Goal: Transaction & Acquisition: Purchase product/service

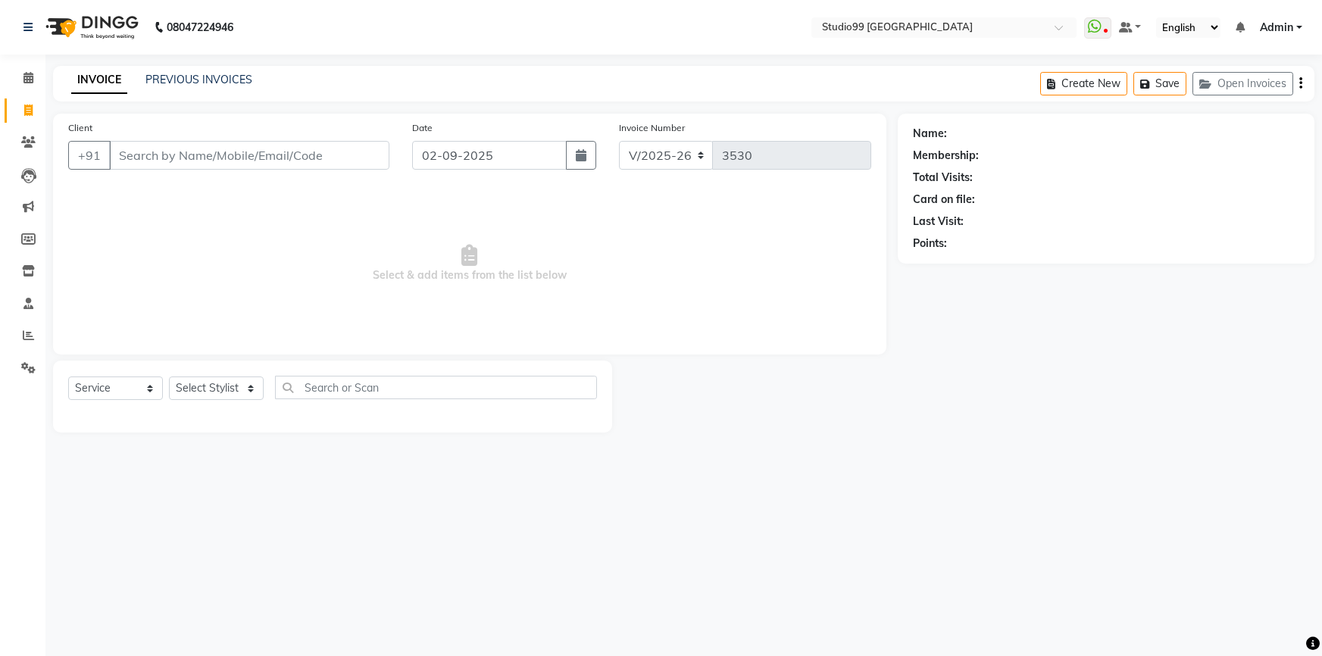
select select "6042"
select select "service"
click at [20, 335] on span at bounding box center [28, 335] width 27 height 17
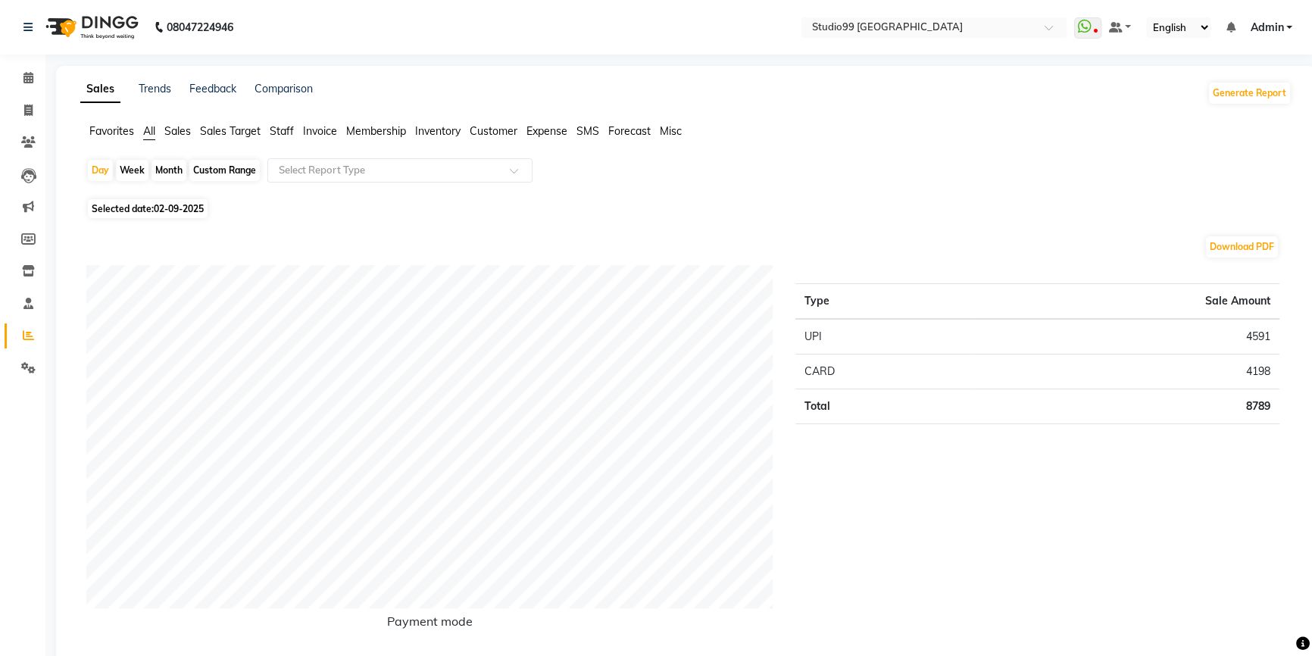
click at [280, 128] on span "Staff" at bounding box center [282, 131] width 24 height 14
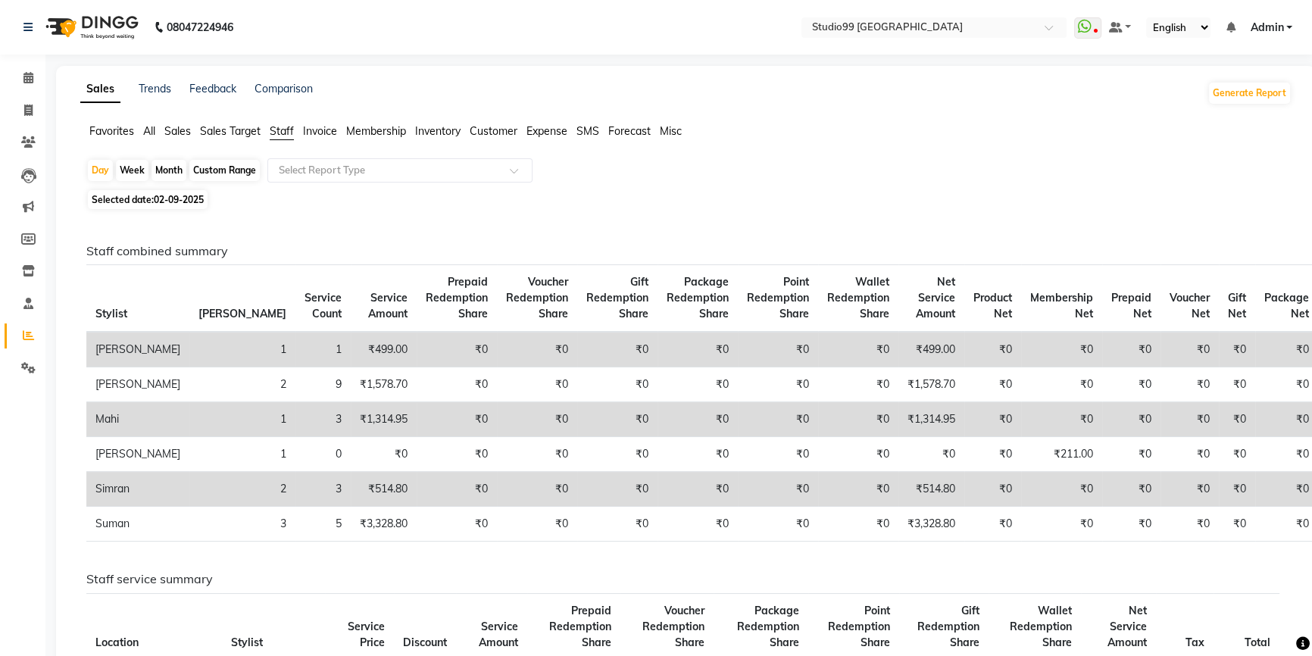
click at [167, 166] on div "Month" at bounding box center [168, 170] width 35 height 21
select select "9"
select select "2025"
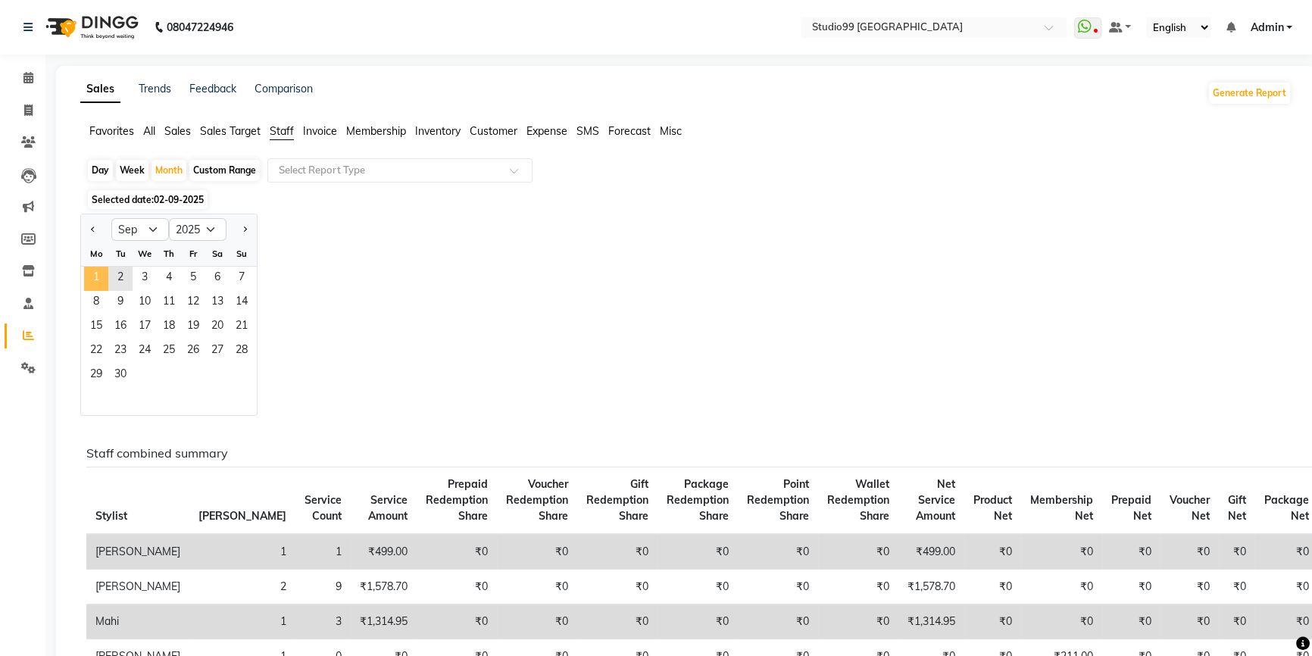
click at [101, 275] on span "1" at bounding box center [96, 279] width 24 height 24
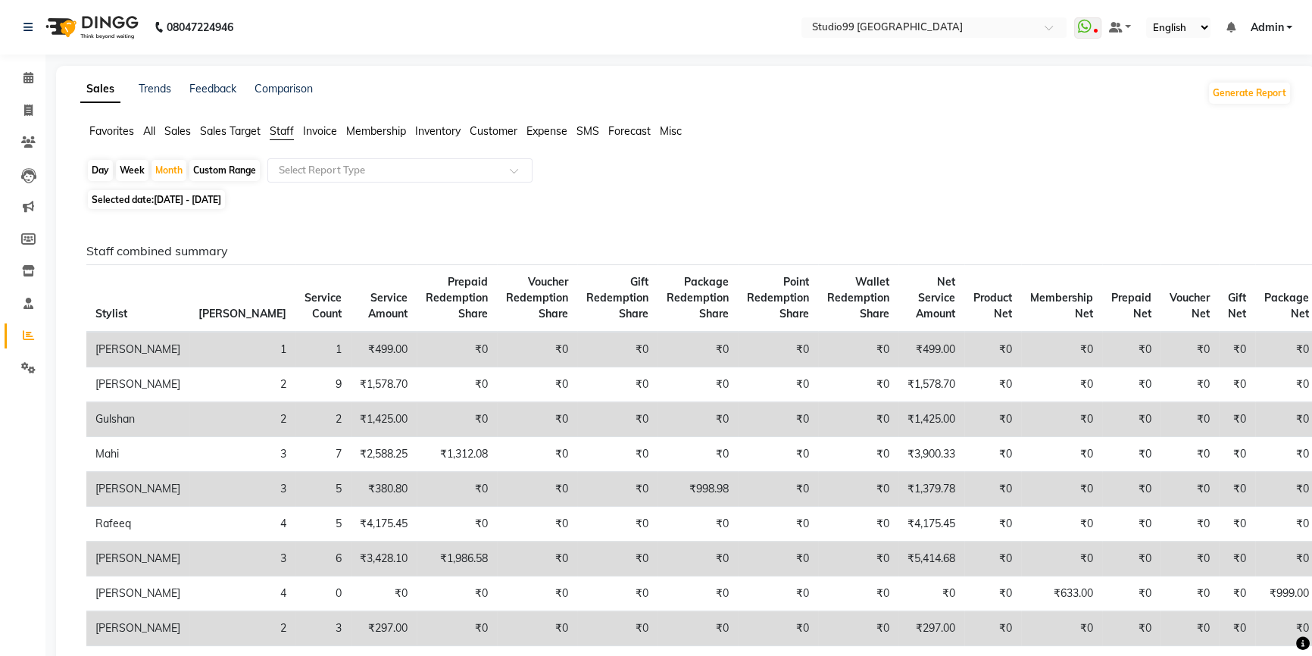
click at [98, 167] on div "Day" at bounding box center [100, 170] width 25 height 21
select select "9"
select select "2025"
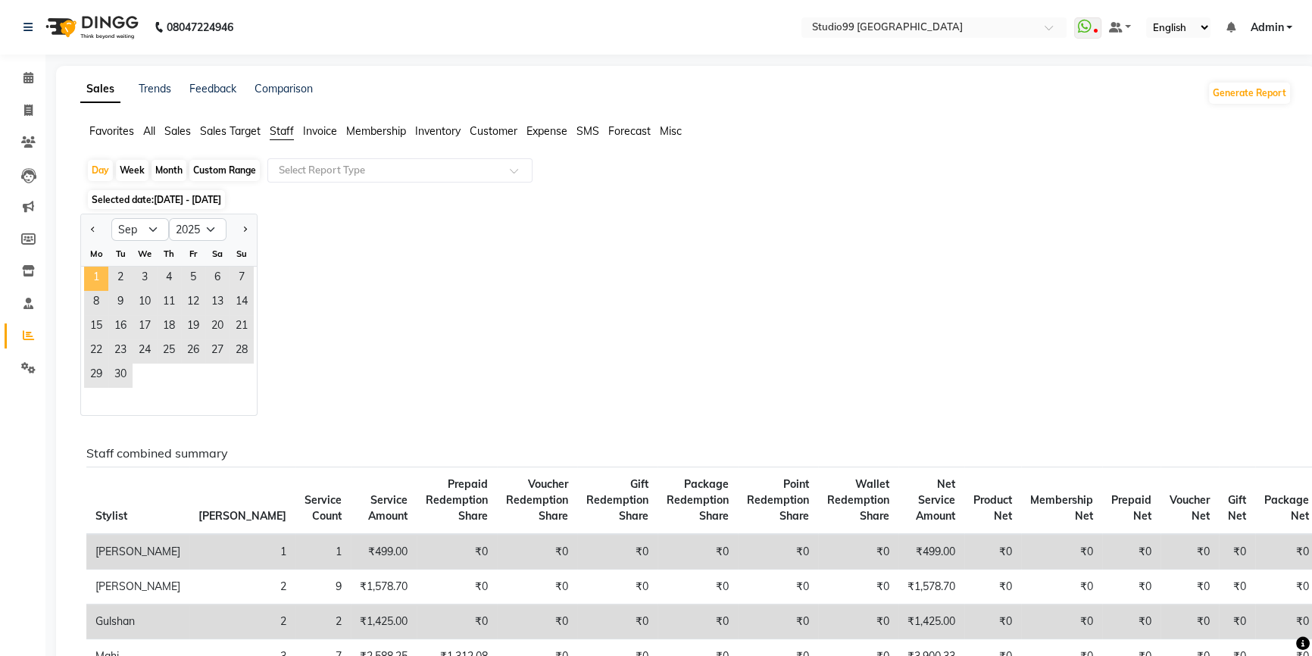
click at [95, 281] on span "1" at bounding box center [96, 279] width 24 height 24
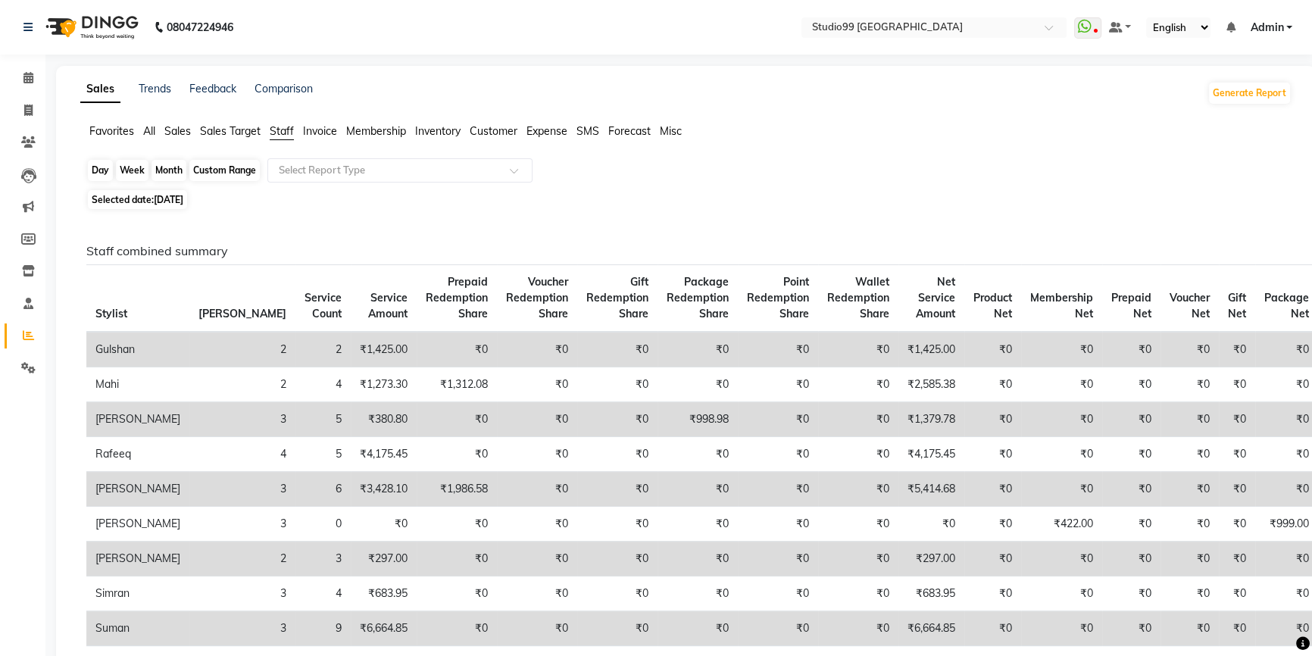
click at [98, 171] on div "Day" at bounding box center [100, 170] width 25 height 21
select select "9"
select select "2025"
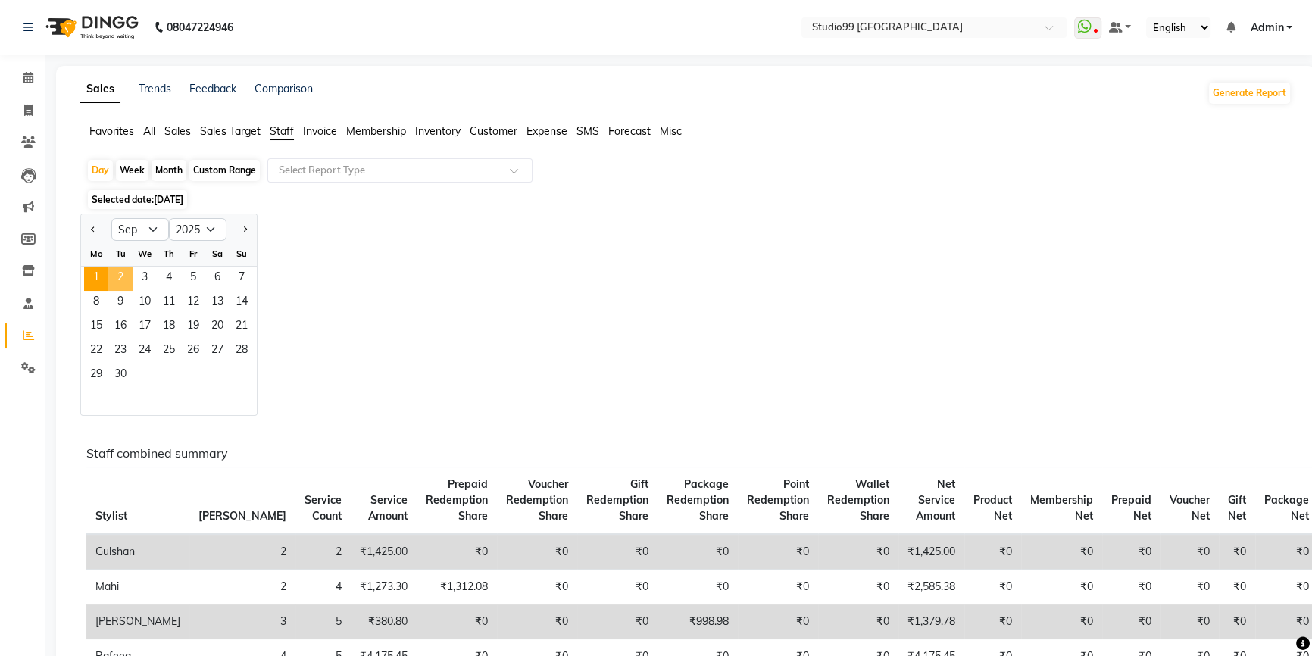
click at [123, 271] on span "2" at bounding box center [120, 279] width 24 height 24
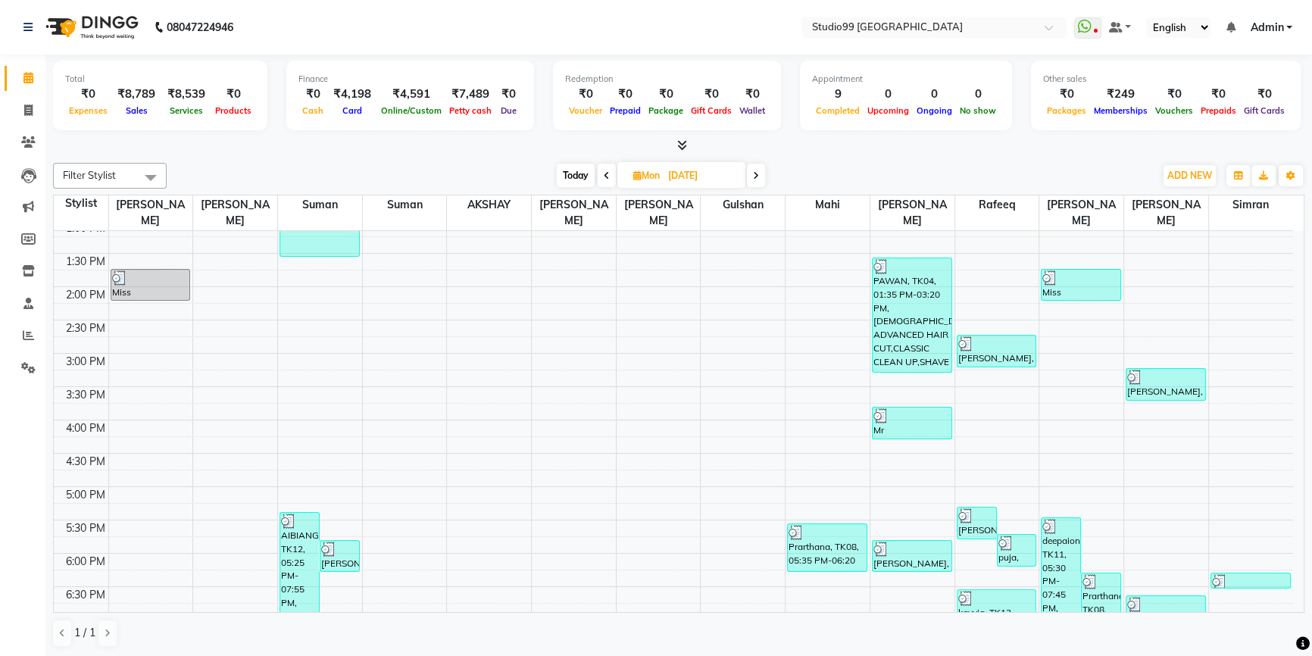
scroll to position [275, 0]
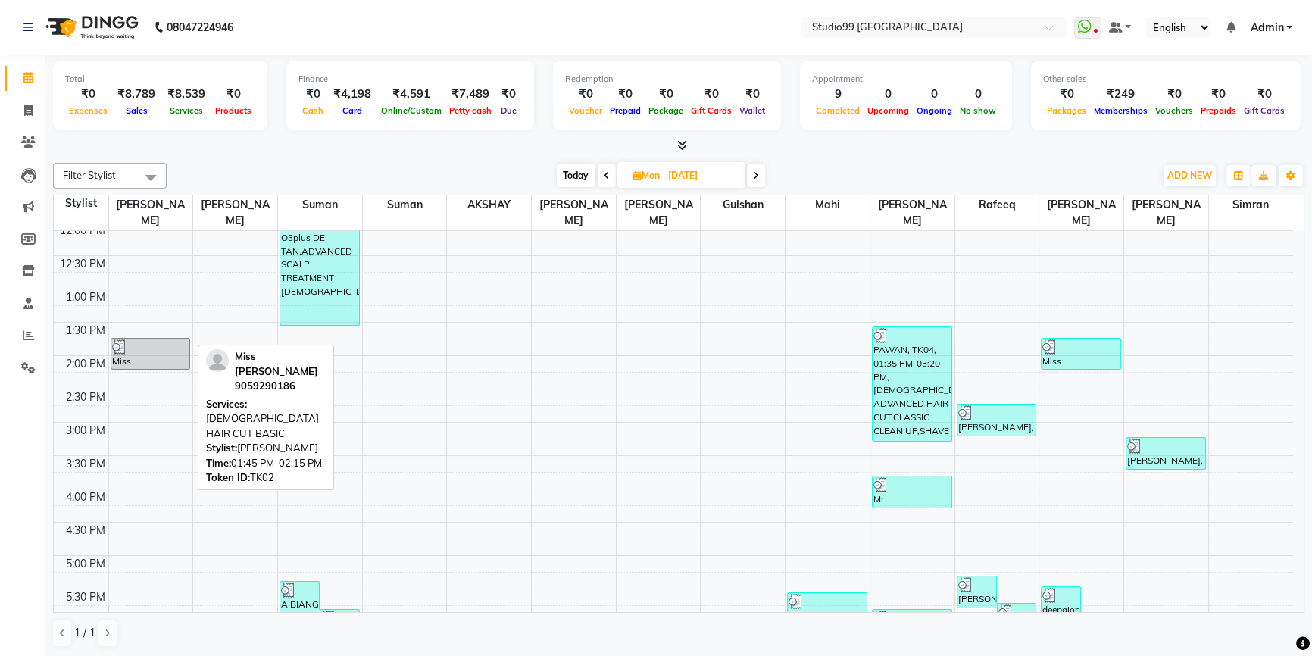
click at [153, 339] on div at bounding box center [150, 346] width 77 height 15
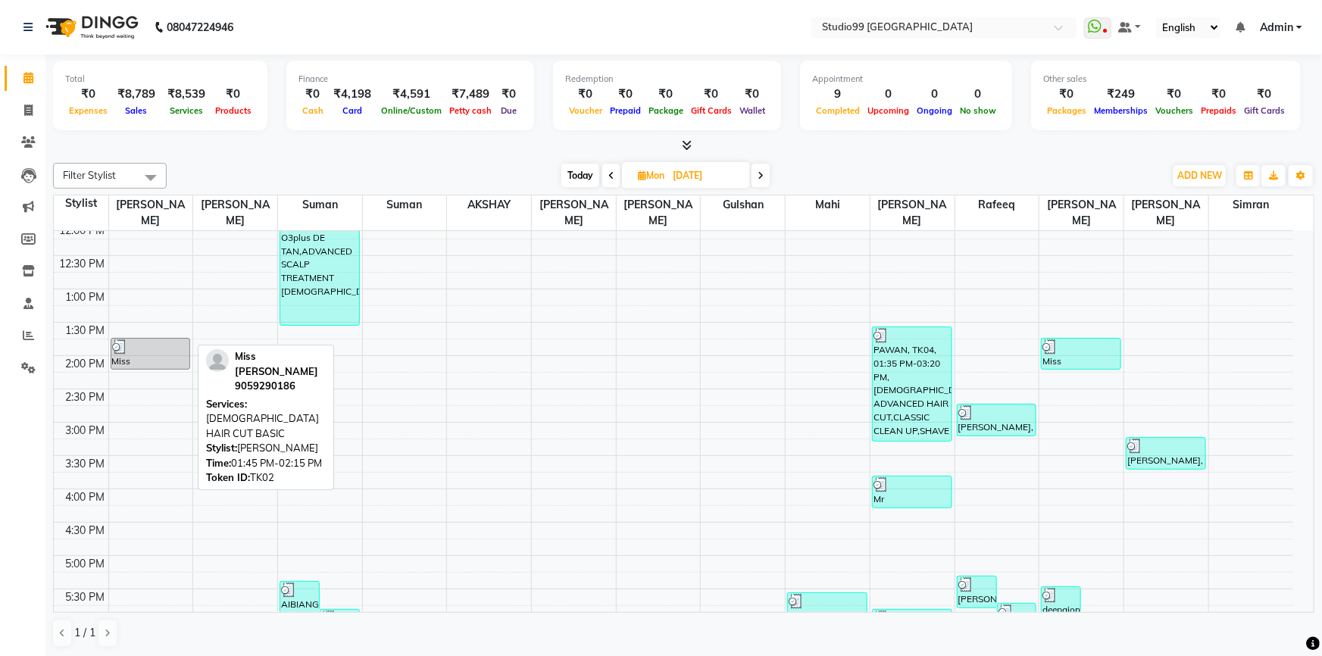
select select "3"
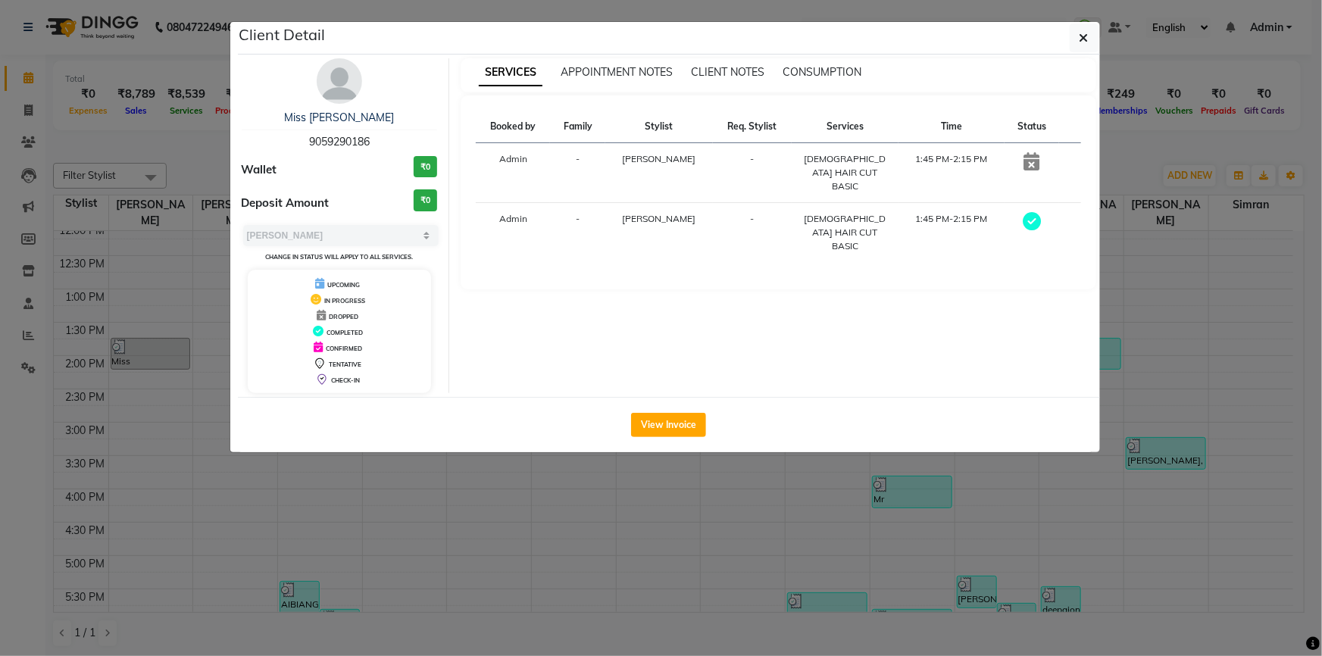
click at [156, 276] on ngb-modal-window "Client Detail Miss Nagavena 9059290186 Wallet ₹0 Deposit Amount ₹0 Select MARK …" at bounding box center [661, 328] width 1322 height 656
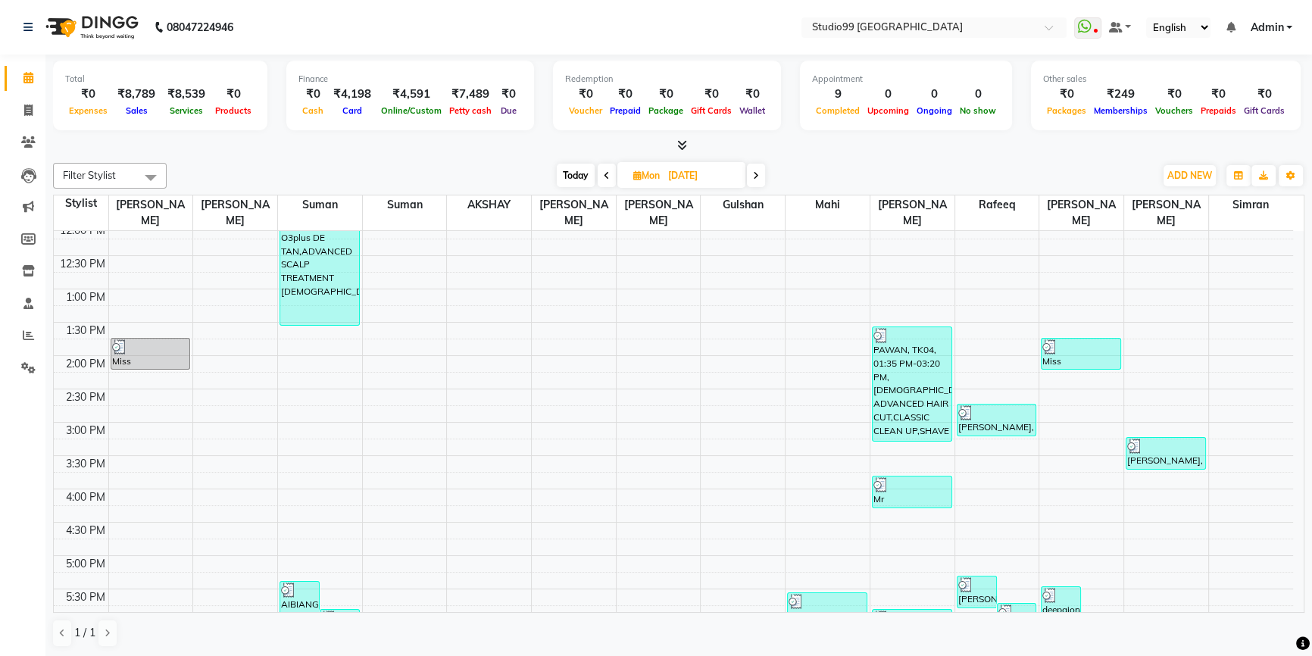
click at [670, 176] on input "01-09-2025" at bounding box center [701, 175] width 76 height 23
select select "9"
select select "2025"
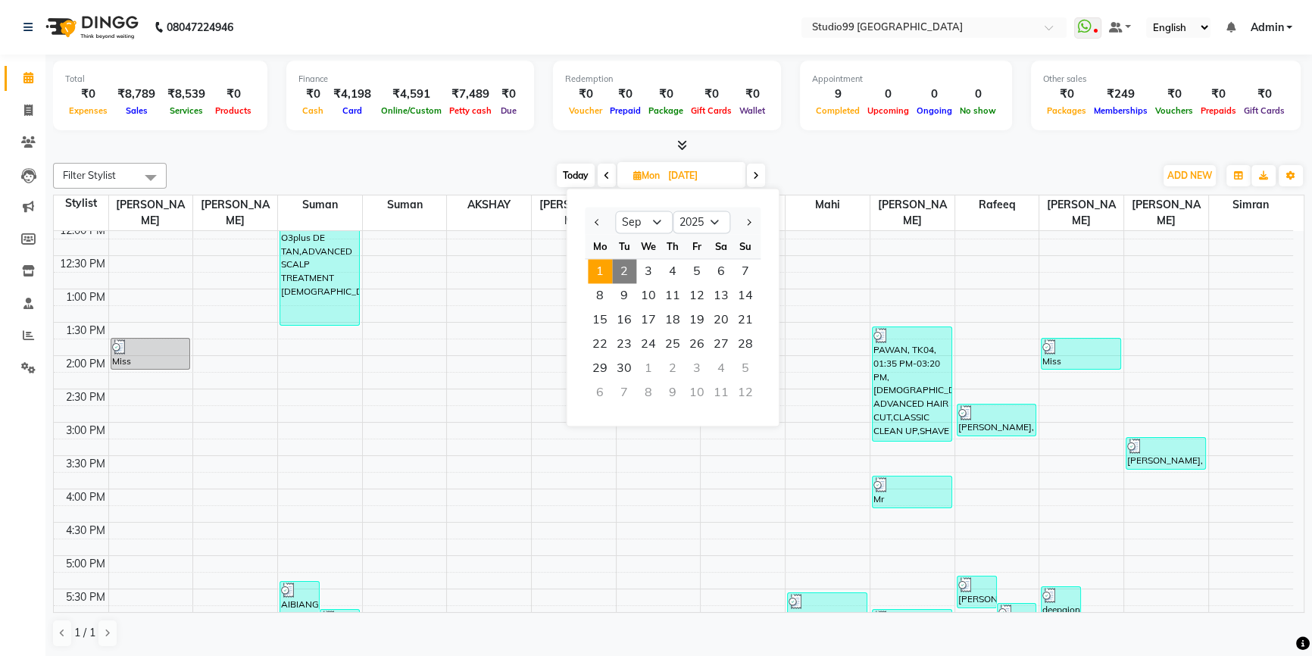
click at [595, 269] on span "1" at bounding box center [600, 271] width 24 height 24
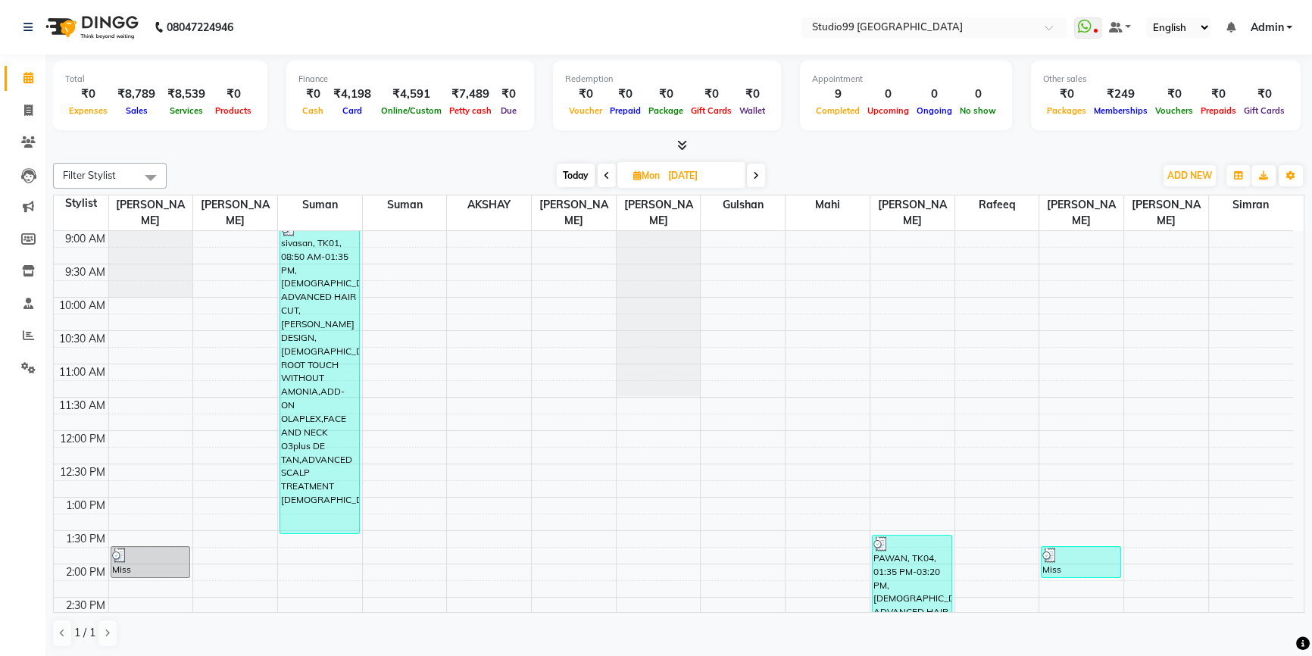
scroll to position [0, 0]
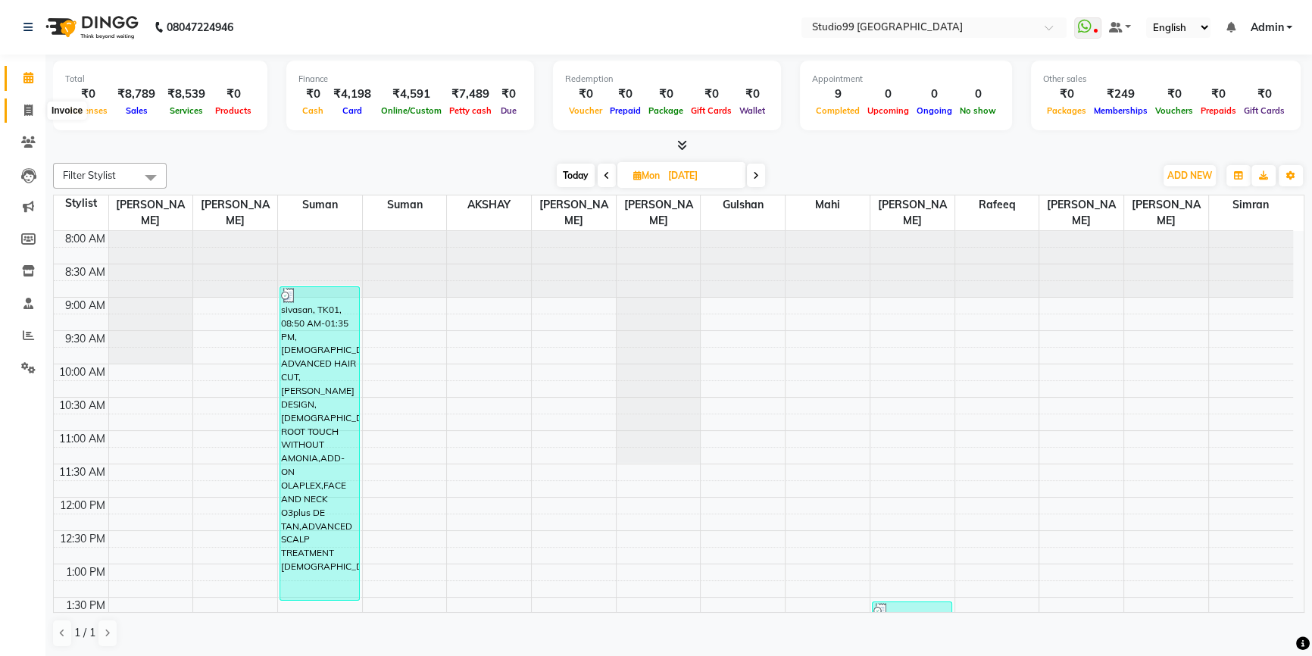
click at [32, 112] on icon at bounding box center [28, 110] width 8 height 11
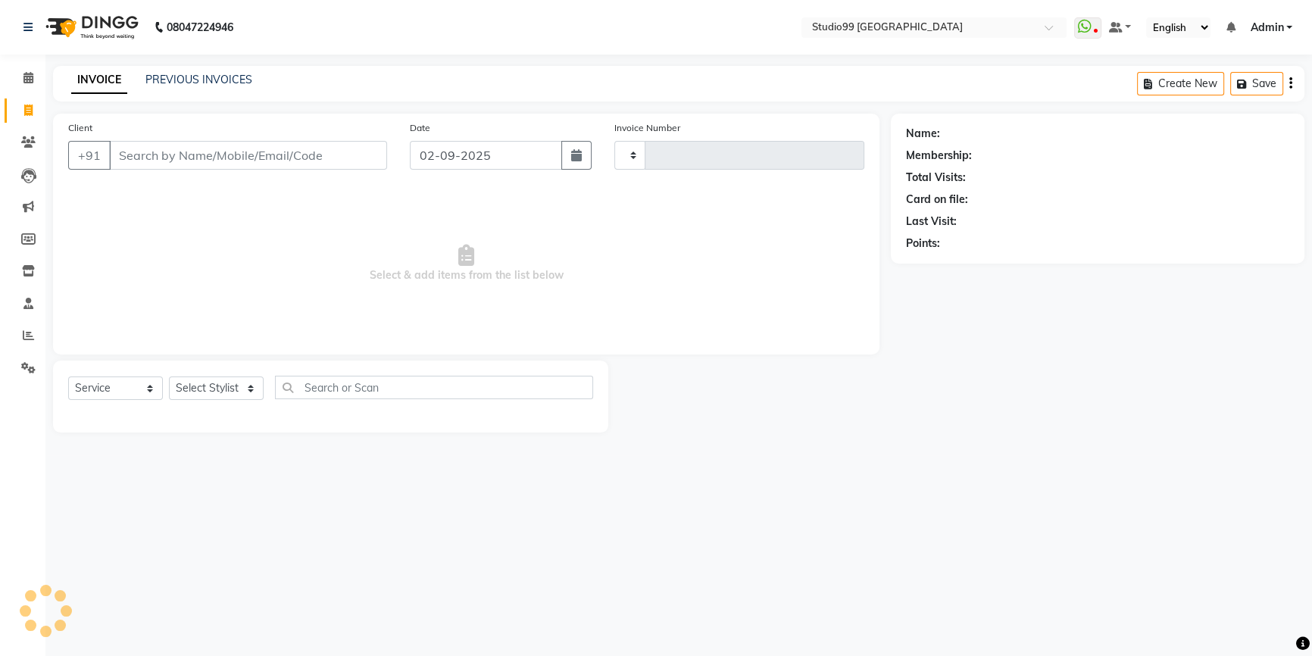
drag, startPoint x: 32, startPoint y: 112, endPoint x: 34, endPoint y: 121, distance: 9.4
click at [31, 112] on icon at bounding box center [28, 110] width 8 height 11
select select "6042"
select select "service"
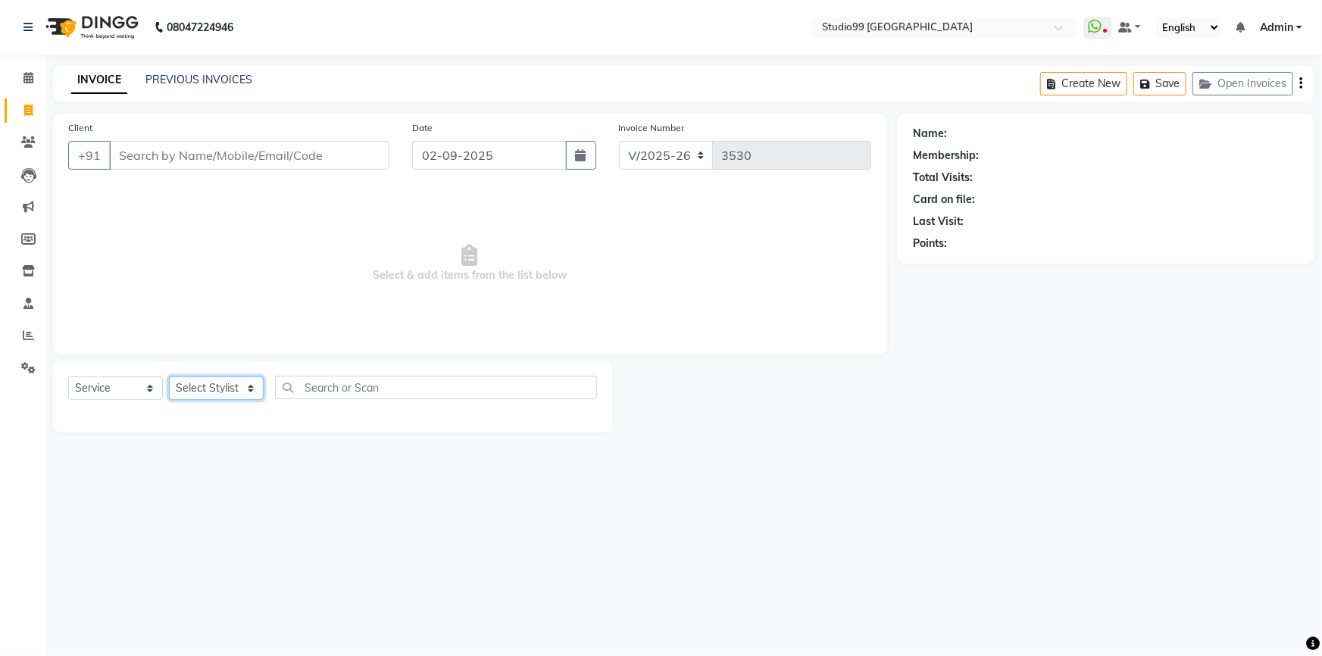
click at [203, 383] on select "Select Stylist Admin AKSHAY [PERSON_NAME] mahi [PERSON_NAME] [PERSON_NAME] [PER…" at bounding box center [216, 387] width 95 height 23
select select "62901"
click at [169, 376] on select "Select Stylist Admin AKSHAY [PERSON_NAME] mahi [PERSON_NAME] [PERSON_NAME] [PER…" at bounding box center [216, 387] width 95 height 23
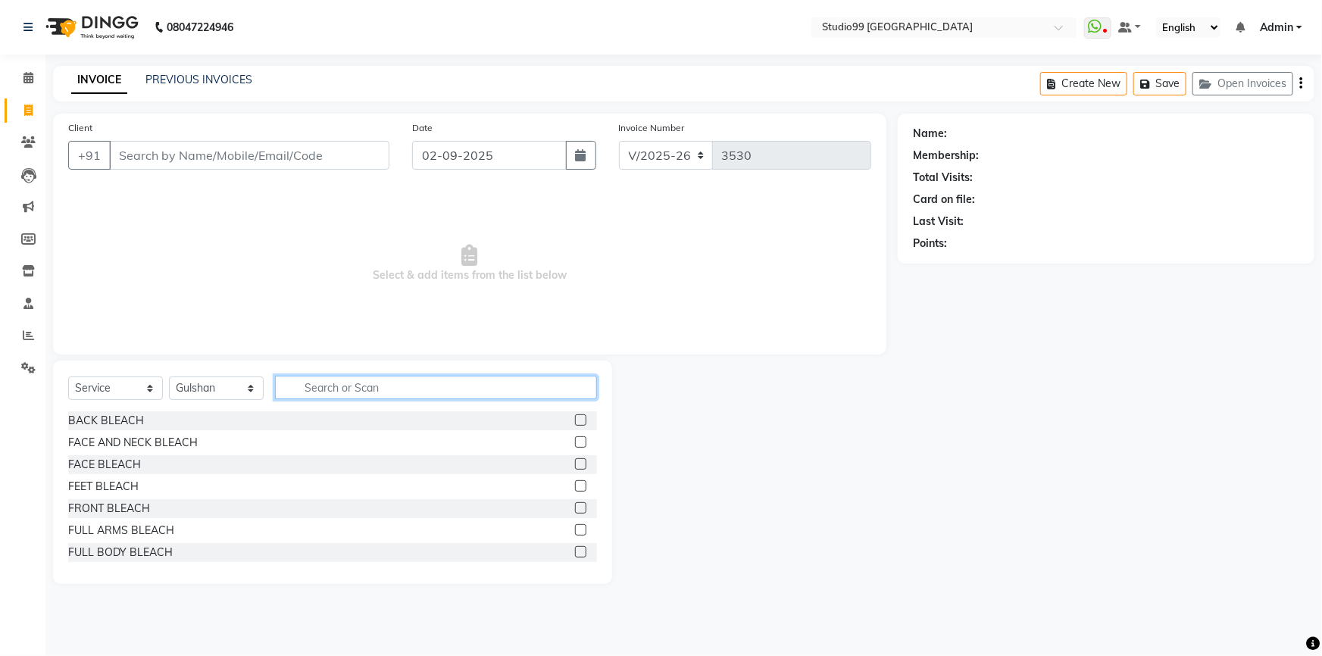
click at [322, 388] on input "text" at bounding box center [436, 387] width 322 height 23
type input "NA"
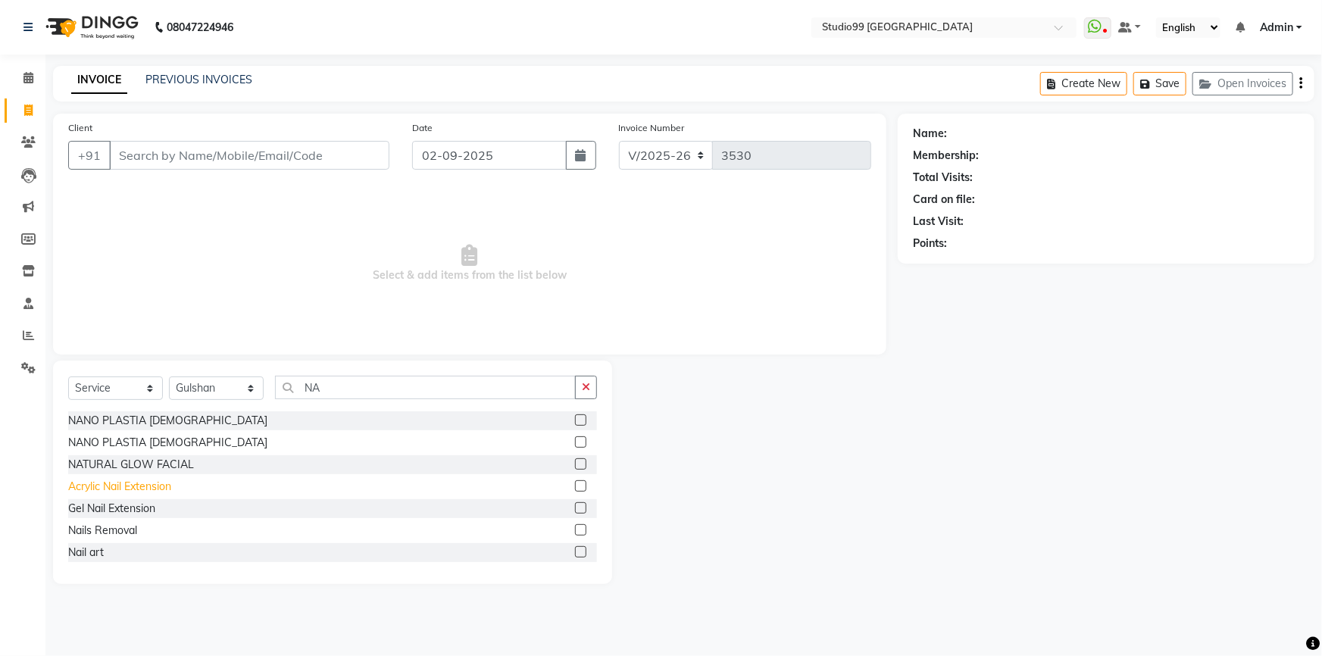
click at [117, 483] on div "Acrylic Nail Extension" at bounding box center [119, 487] width 103 height 16
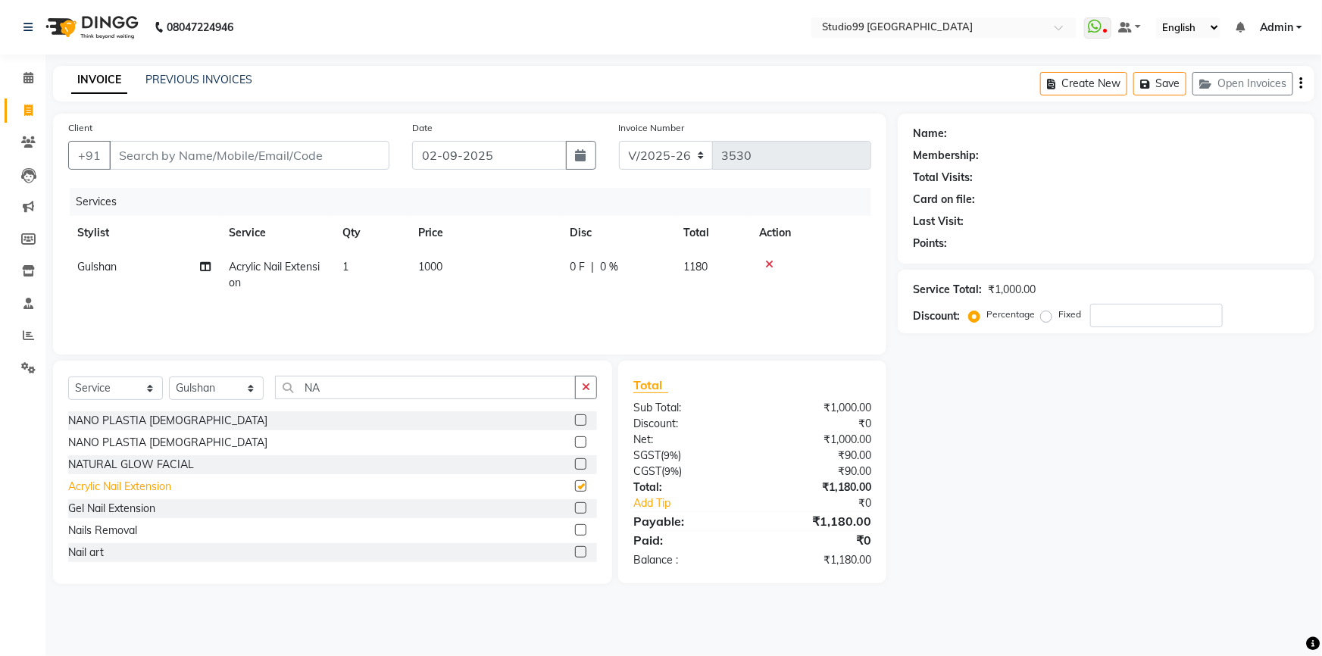
checkbox input "false"
click at [336, 379] on input "NA" at bounding box center [425, 387] width 301 height 23
type input "N"
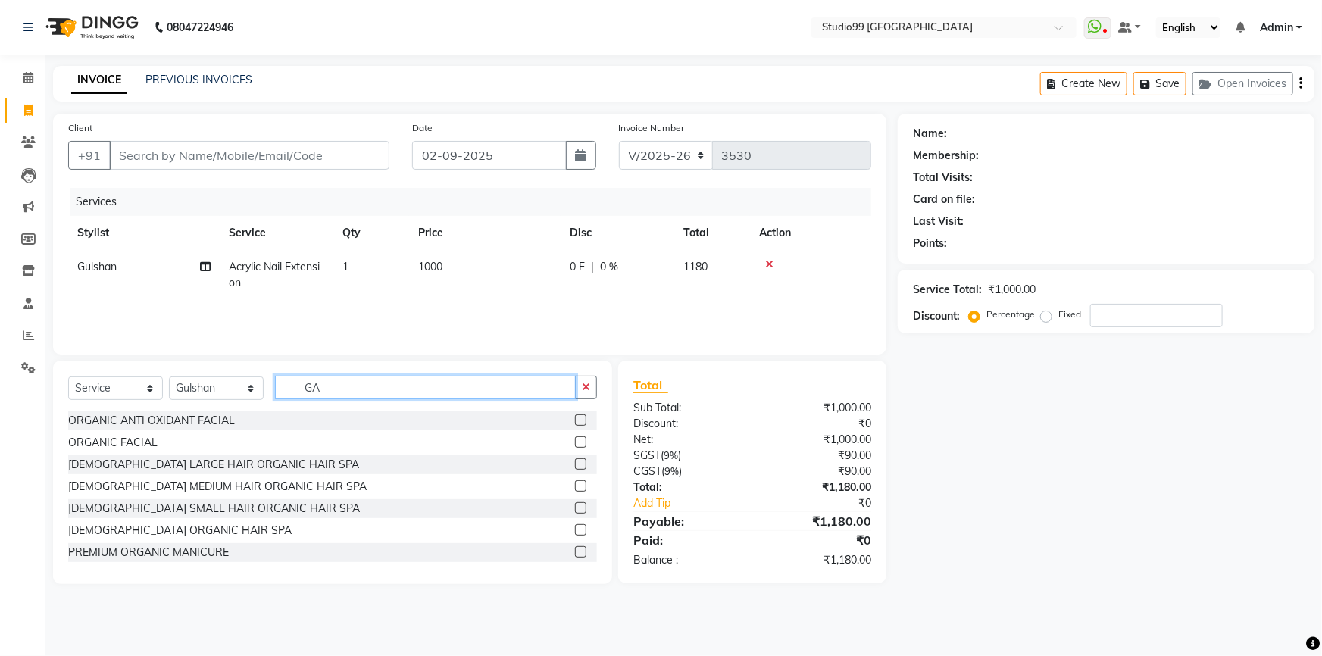
type input "G"
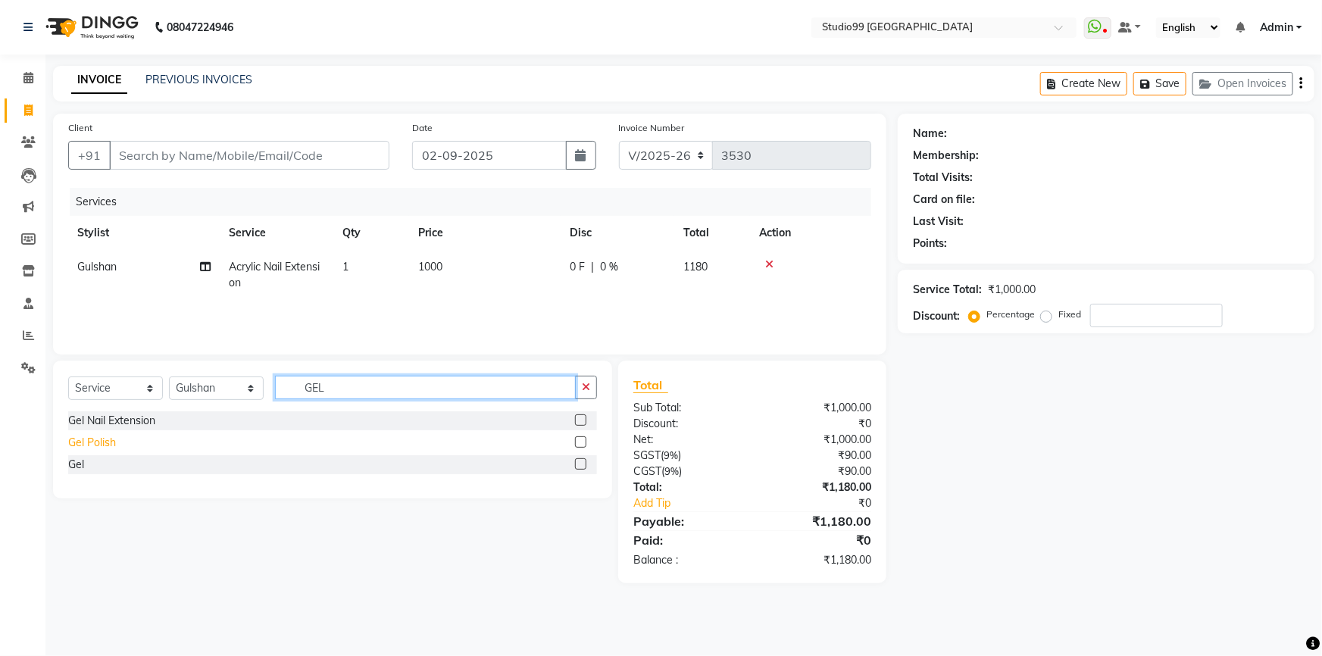
type input "GEL"
click at [98, 446] on div "Gel Polish" at bounding box center [92, 443] width 48 height 16
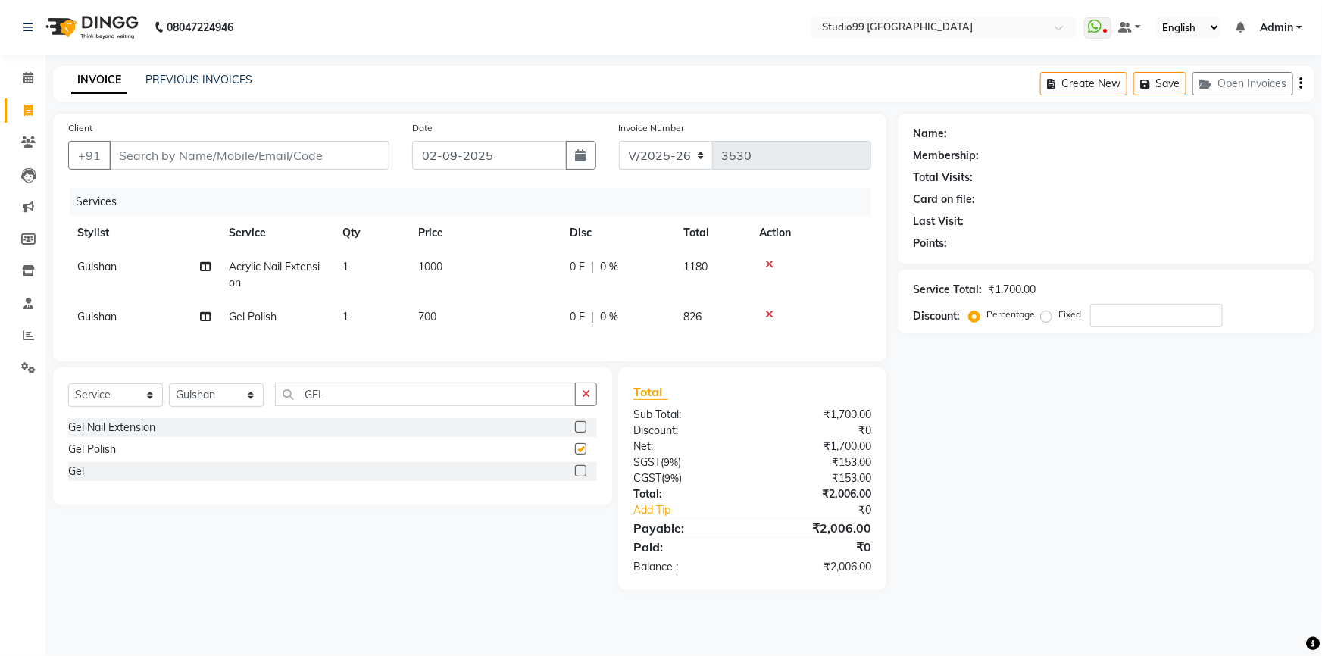
checkbox input "false"
click at [406, 406] on input "GEL" at bounding box center [425, 393] width 301 height 23
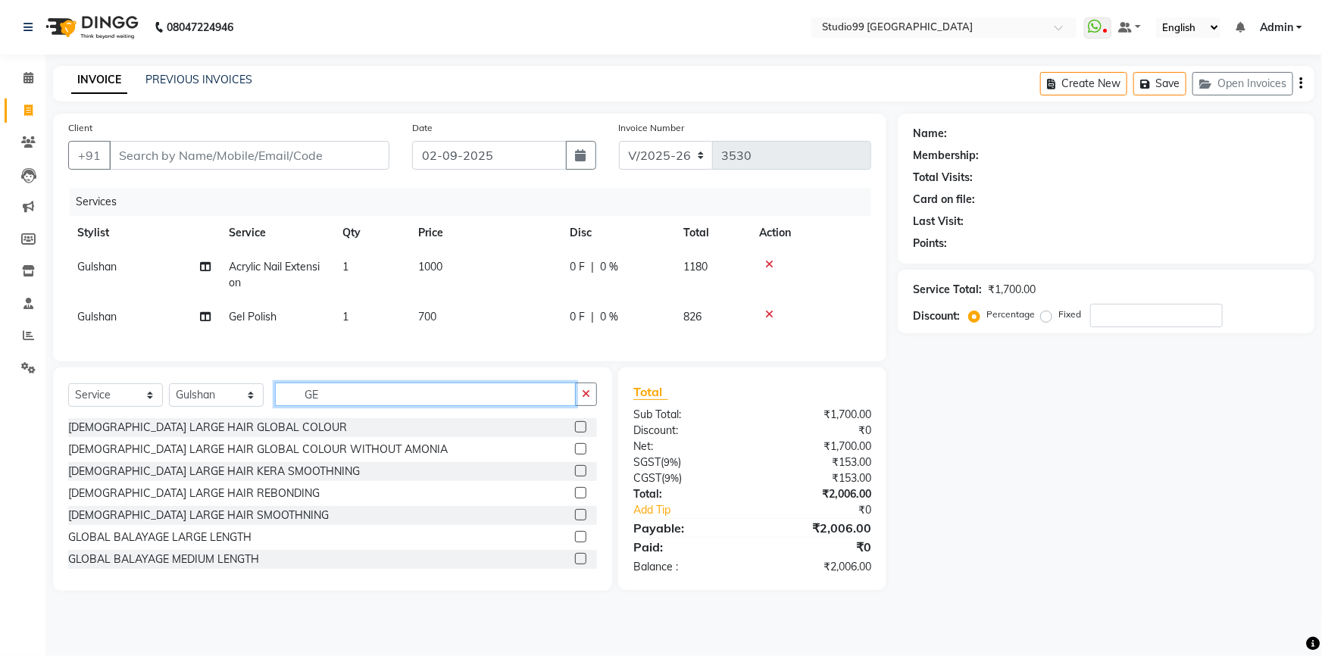
type input "G"
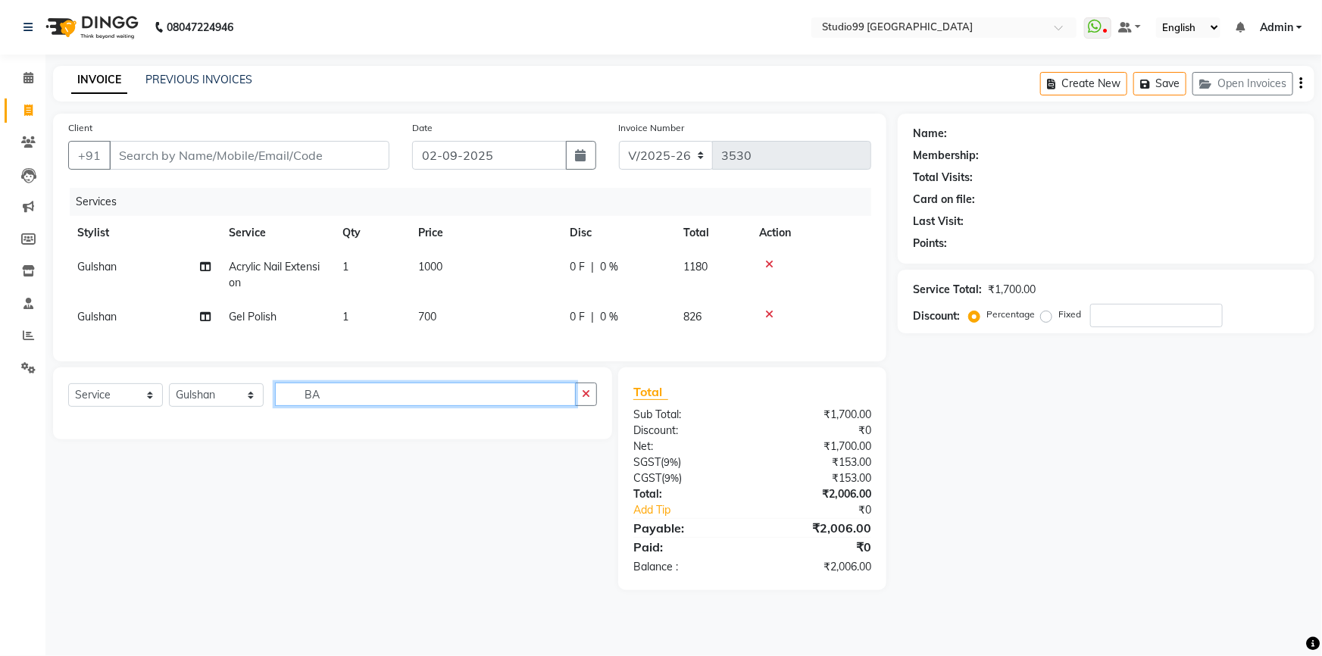
type input "B"
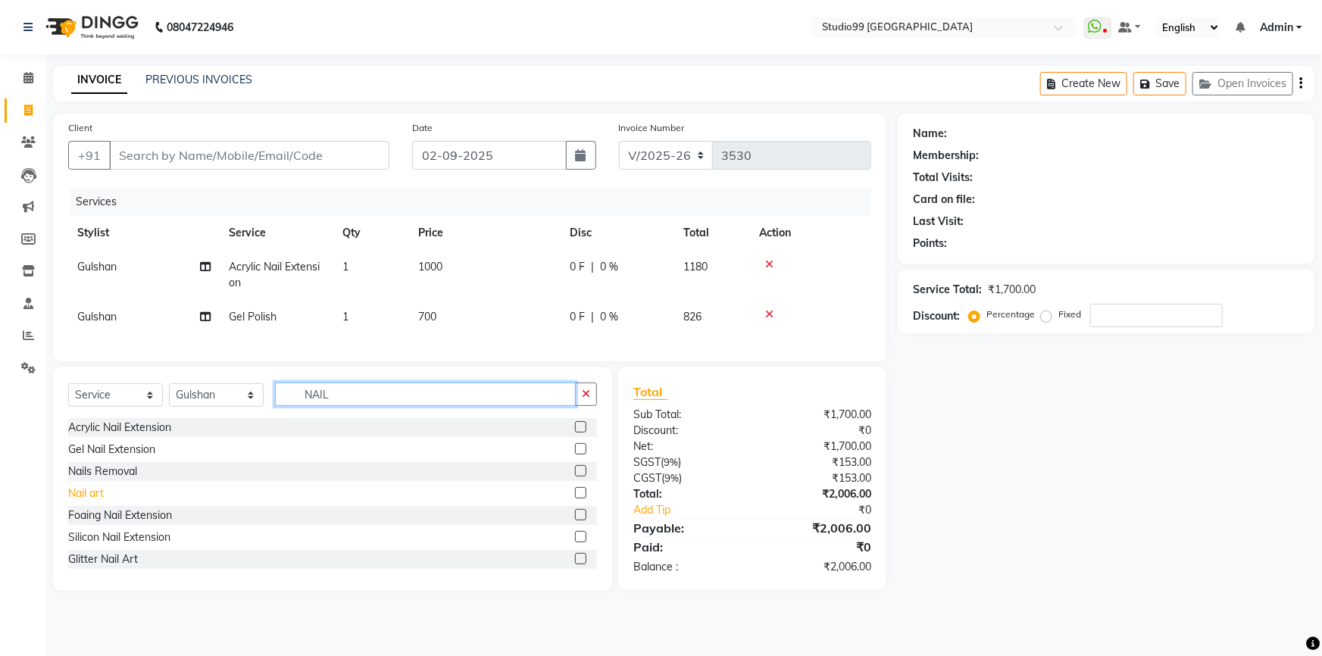
type input "NAIL"
click at [100, 500] on div "Nail art" at bounding box center [86, 494] width 36 height 16
checkbox input "false"
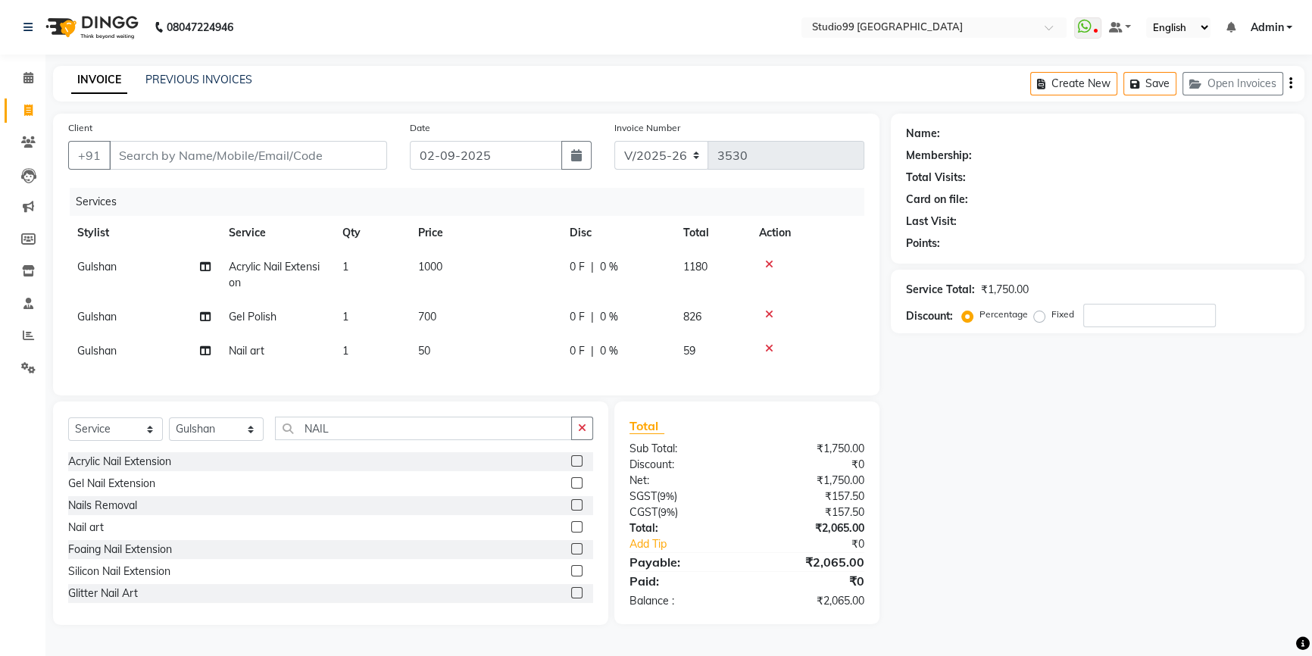
click at [466, 358] on td "50" at bounding box center [484, 351] width 151 height 34
select select "62901"
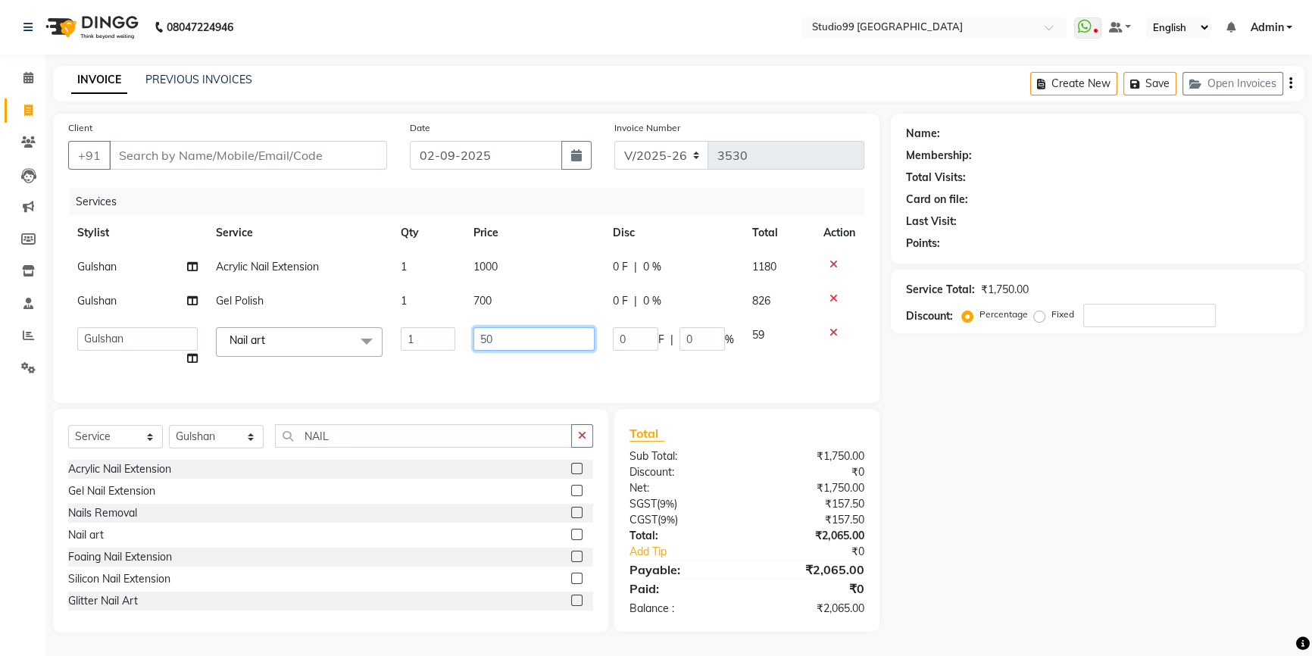
click at [517, 340] on input "50" at bounding box center [533, 338] width 121 height 23
type input "5"
type input "1000"
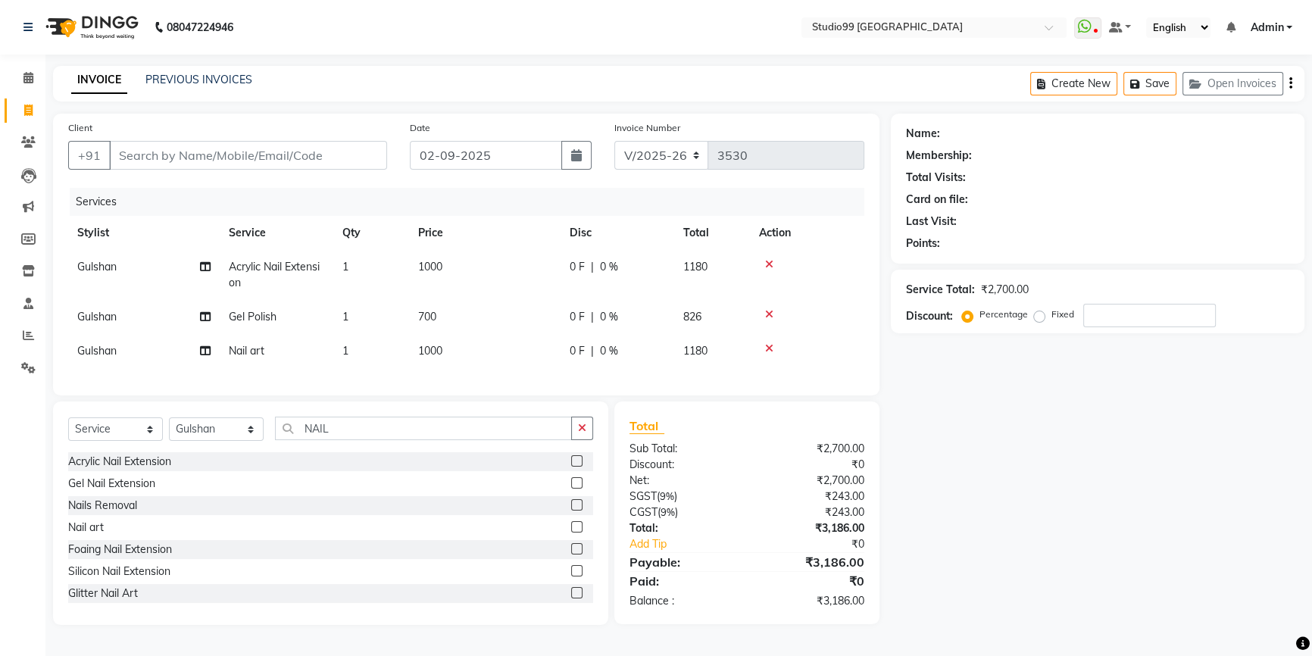
click at [471, 370] on div "Services Stylist Service Qty Price Disc Total Action Gulshan Acrylic Nail Exten…" at bounding box center [466, 284] width 796 height 192
click at [184, 165] on input "Client" at bounding box center [248, 155] width 278 height 29
type input "9"
type input "0"
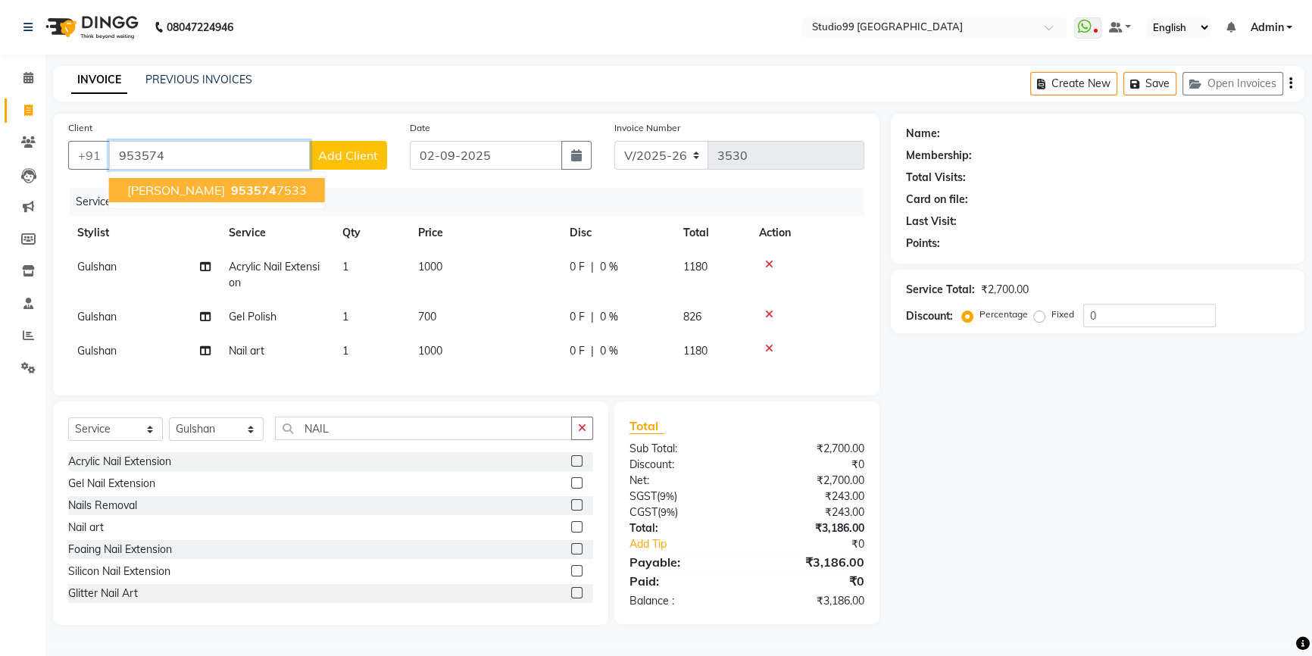
click at [231, 189] on span "953574" at bounding box center [253, 190] width 45 height 15
type input "9535747533"
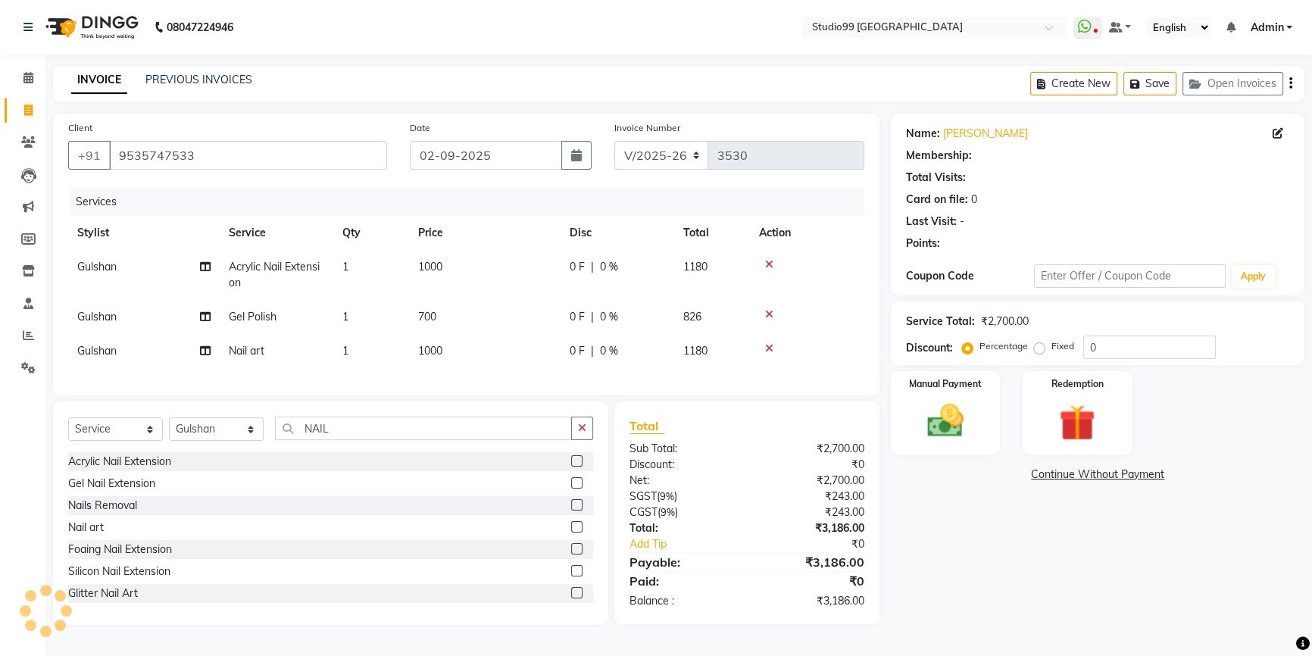
select select "1: Object"
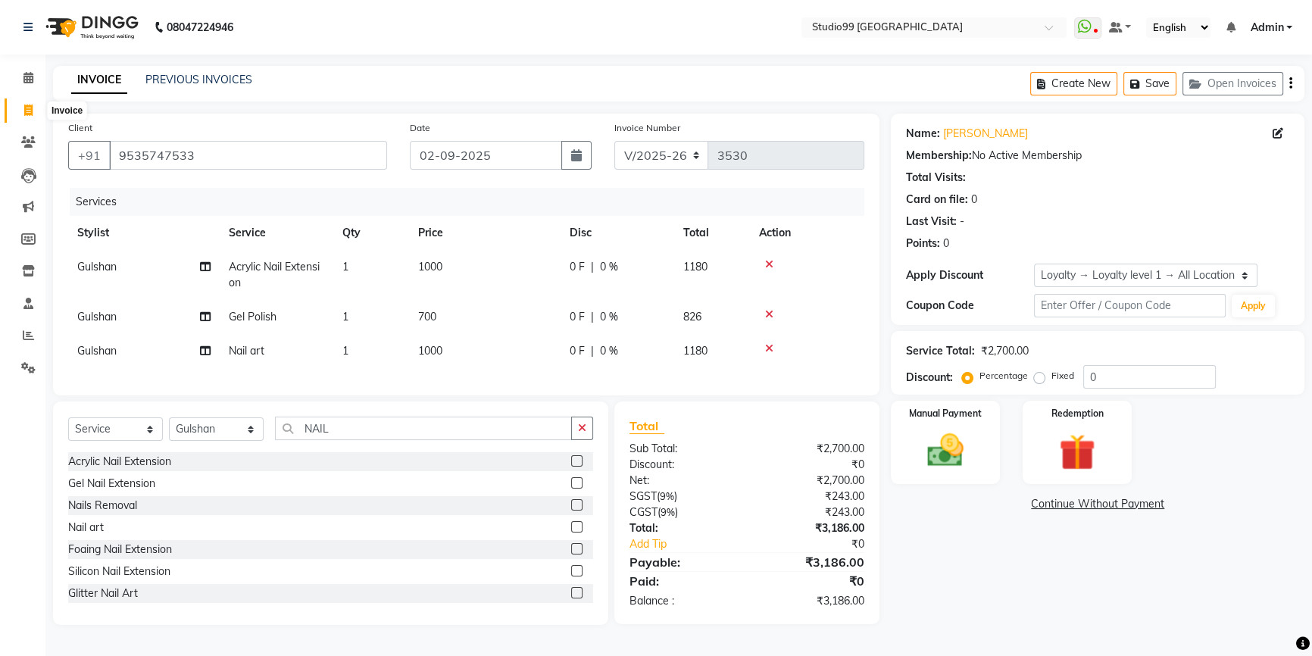
click at [22, 116] on span at bounding box center [28, 110] width 27 height 17
select select "service"
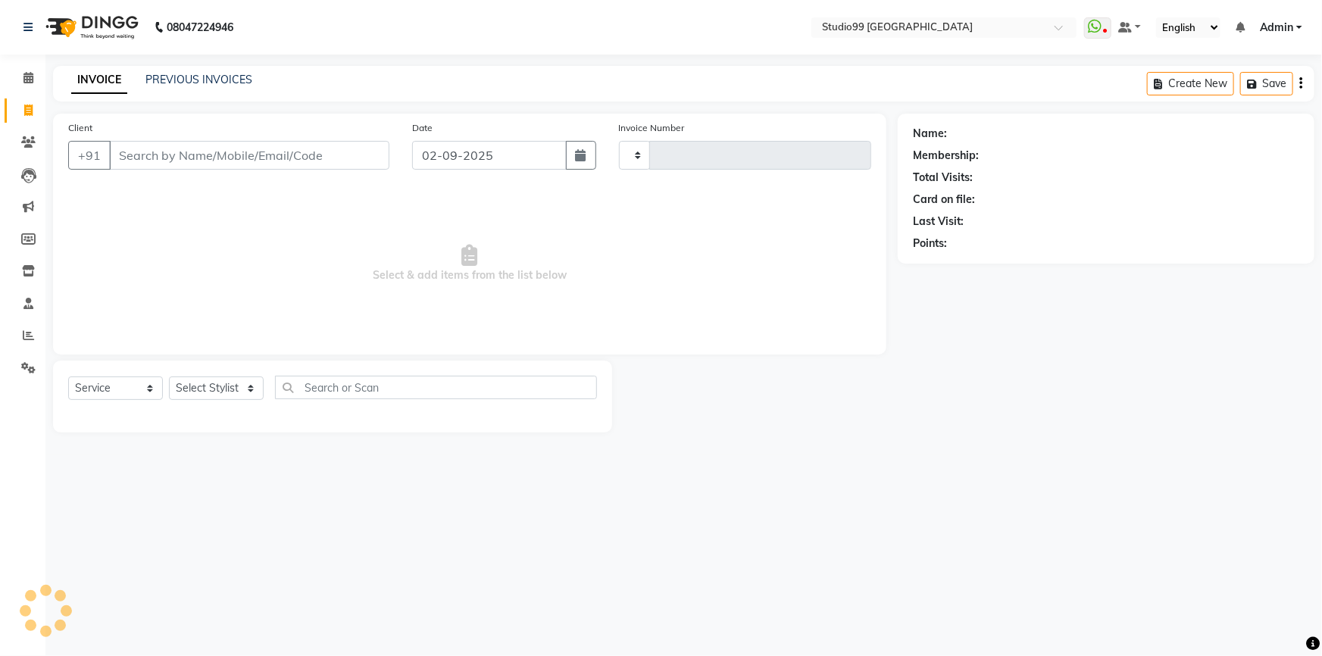
type input "3530"
select select "6042"
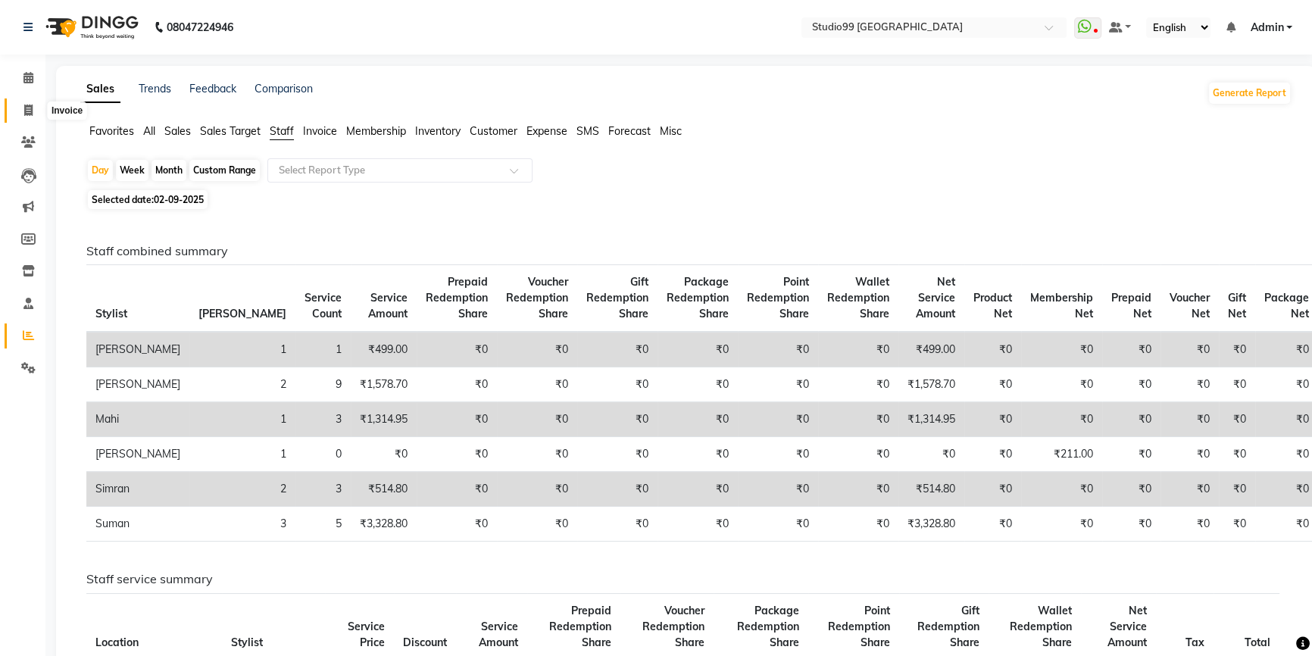
click at [22, 111] on span at bounding box center [28, 110] width 27 height 17
select select "service"
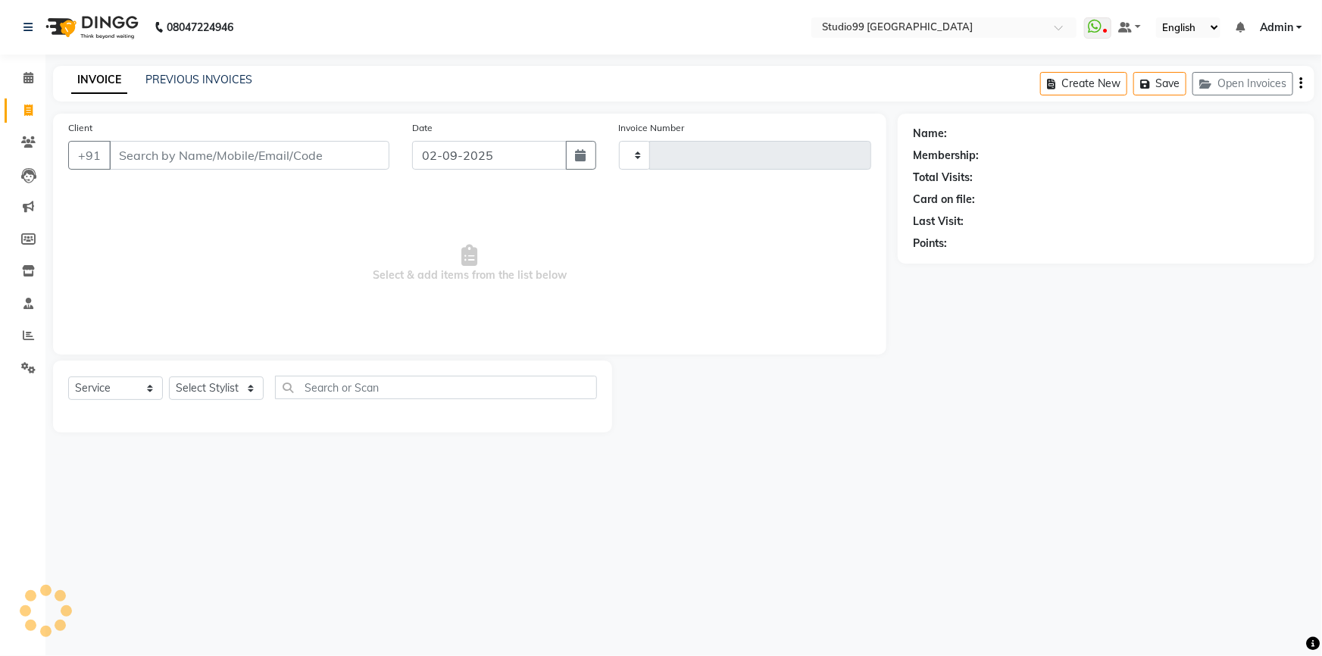
type input "3530"
select select "6042"
click at [254, 383] on select "Select Stylist Admin AKSHAY [PERSON_NAME] mahi [PERSON_NAME] [PERSON_NAME] [PER…" at bounding box center [216, 387] width 95 height 23
select select "52186"
click at [169, 376] on select "Select Stylist Admin AKSHAY [PERSON_NAME] mahi [PERSON_NAME] [PERSON_NAME] [PER…" at bounding box center [216, 387] width 95 height 23
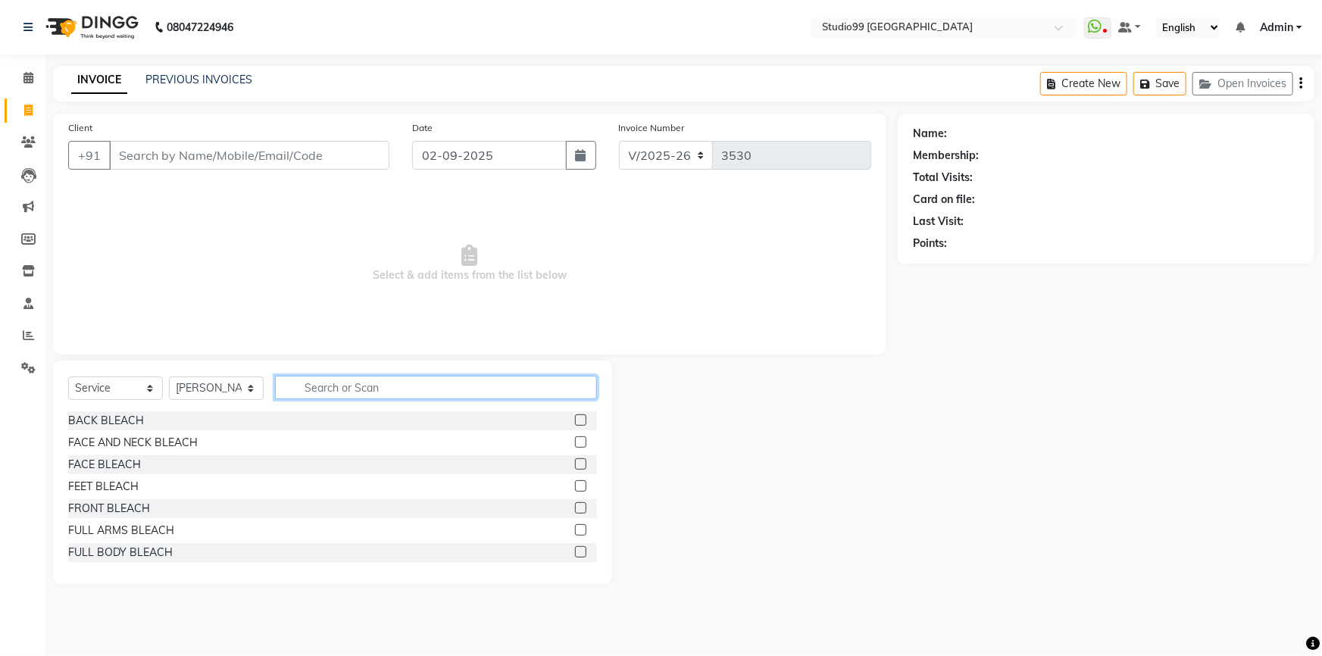
click at [322, 381] on input "text" at bounding box center [436, 387] width 322 height 23
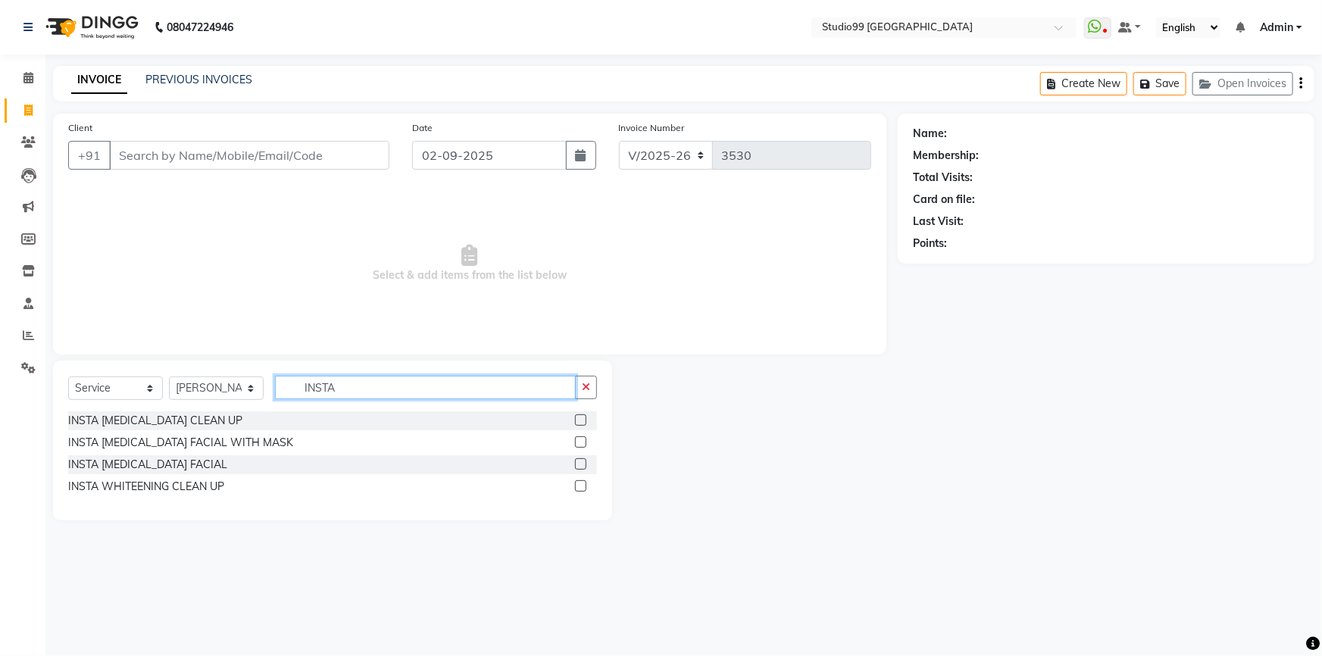
type input "INSTA"
click at [583, 417] on label at bounding box center [580, 419] width 11 height 11
click at [583, 417] on input "checkbox" at bounding box center [580, 421] width 10 height 10
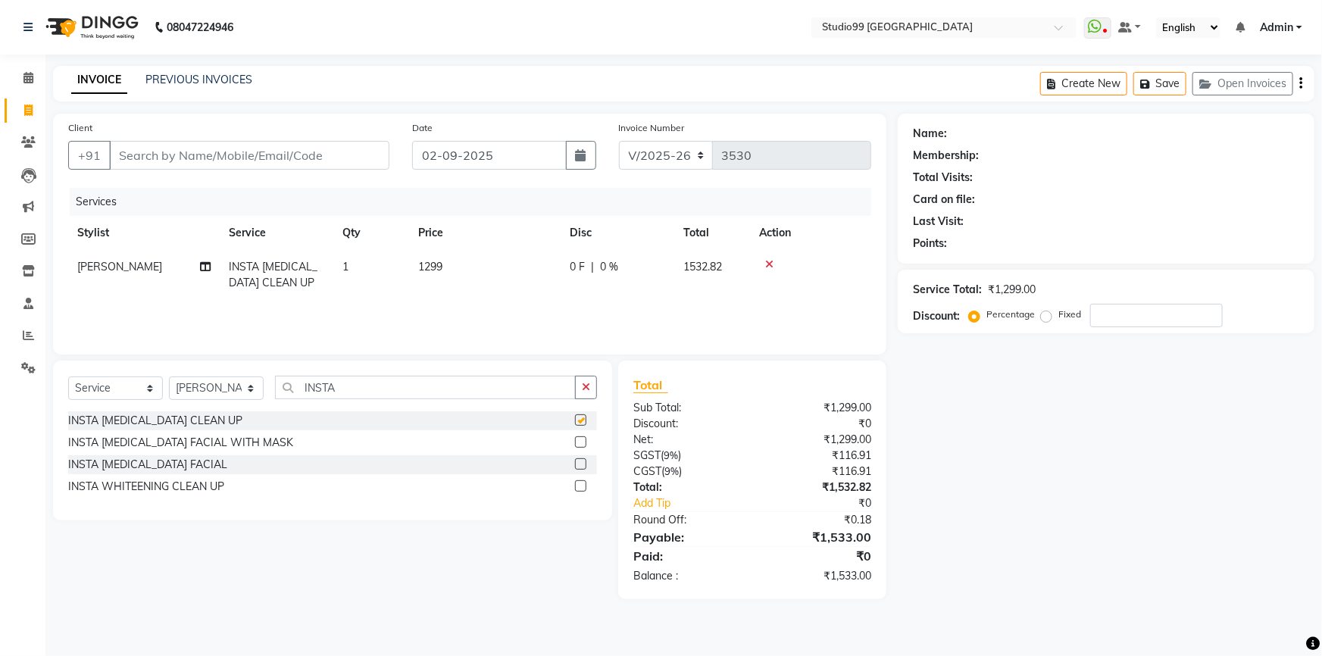
checkbox input "false"
click at [555, 392] on input "INSTA" at bounding box center [425, 387] width 301 height 23
type input "I"
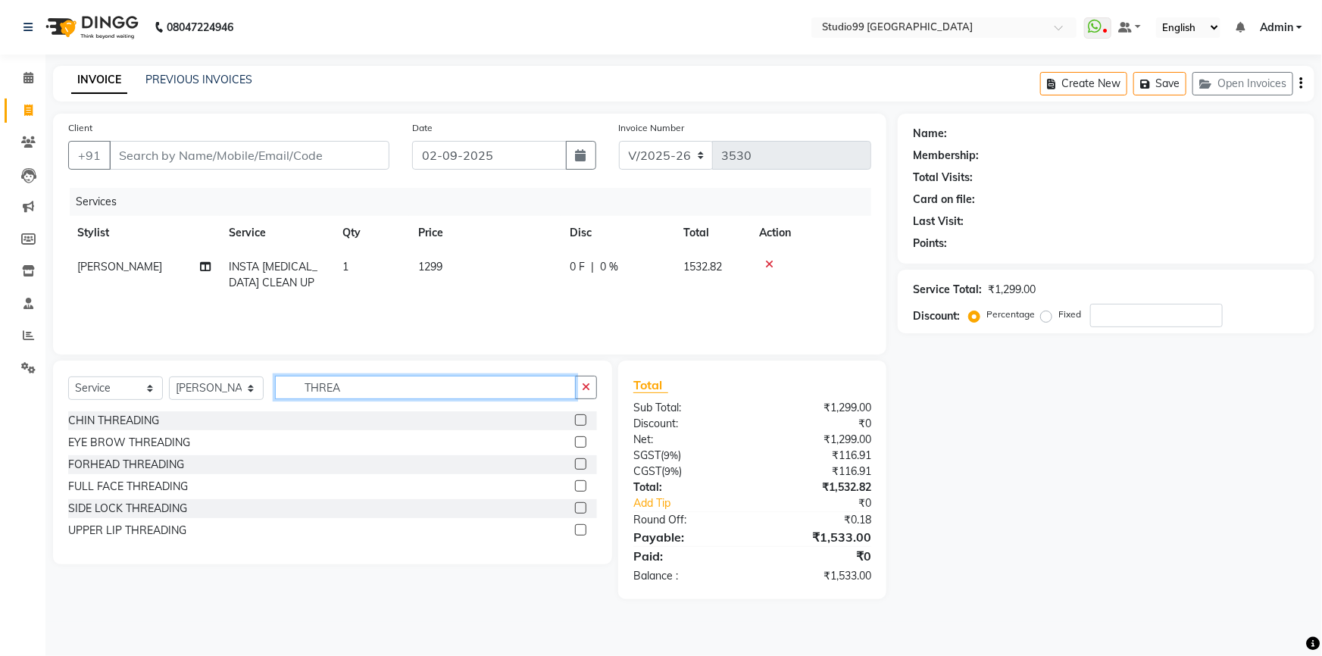
type input "THREA"
click at [579, 437] on label at bounding box center [580, 441] width 11 height 11
click at [579, 438] on input "checkbox" at bounding box center [580, 443] width 10 height 10
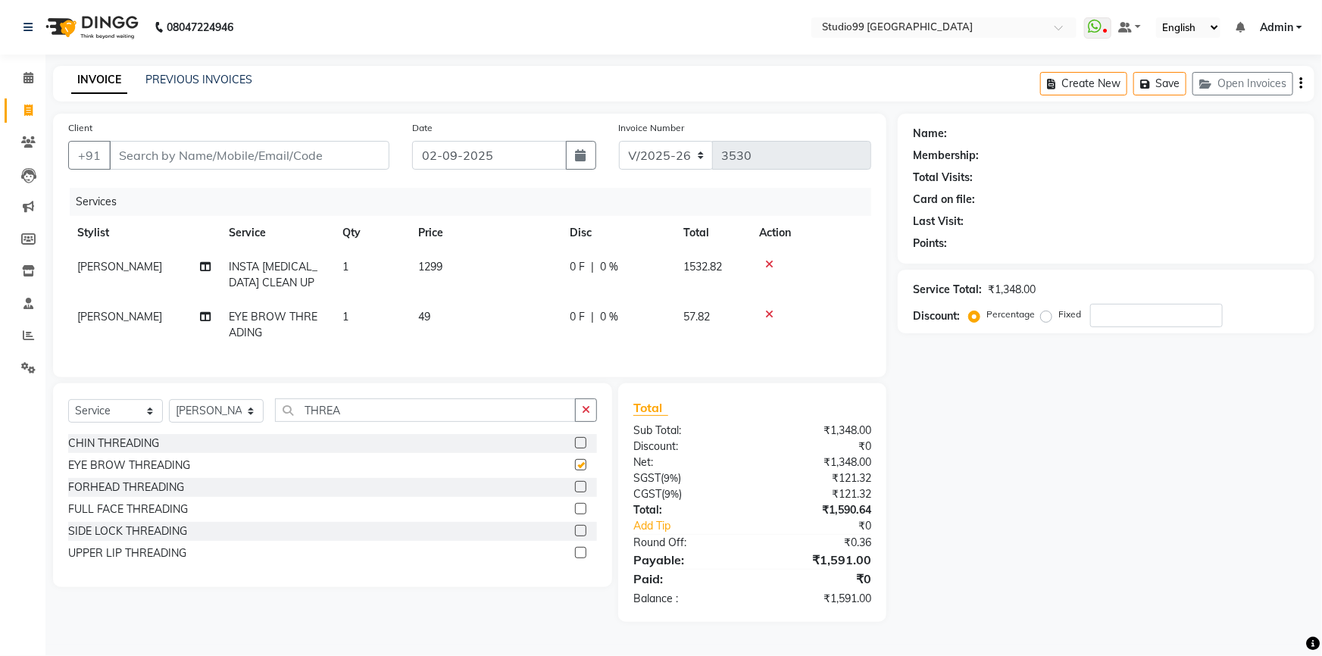
checkbox input "false"
click at [579, 558] on label at bounding box center [580, 552] width 11 height 11
click at [579, 558] on input "checkbox" at bounding box center [580, 553] width 10 height 10
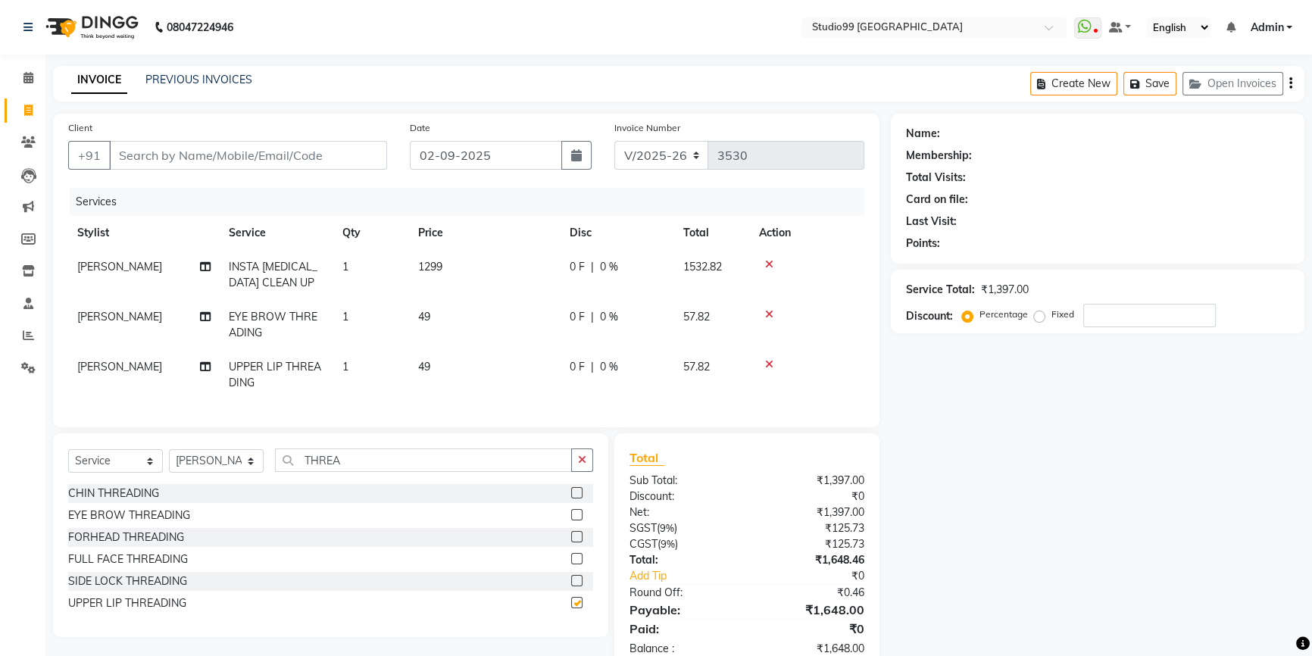
checkbox input "false"
click at [575, 542] on label at bounding box center [576, 536] width 11 height 11
click at [575, 542] on input "checkbox" at bounding box center [576, 537] width 10 height 10
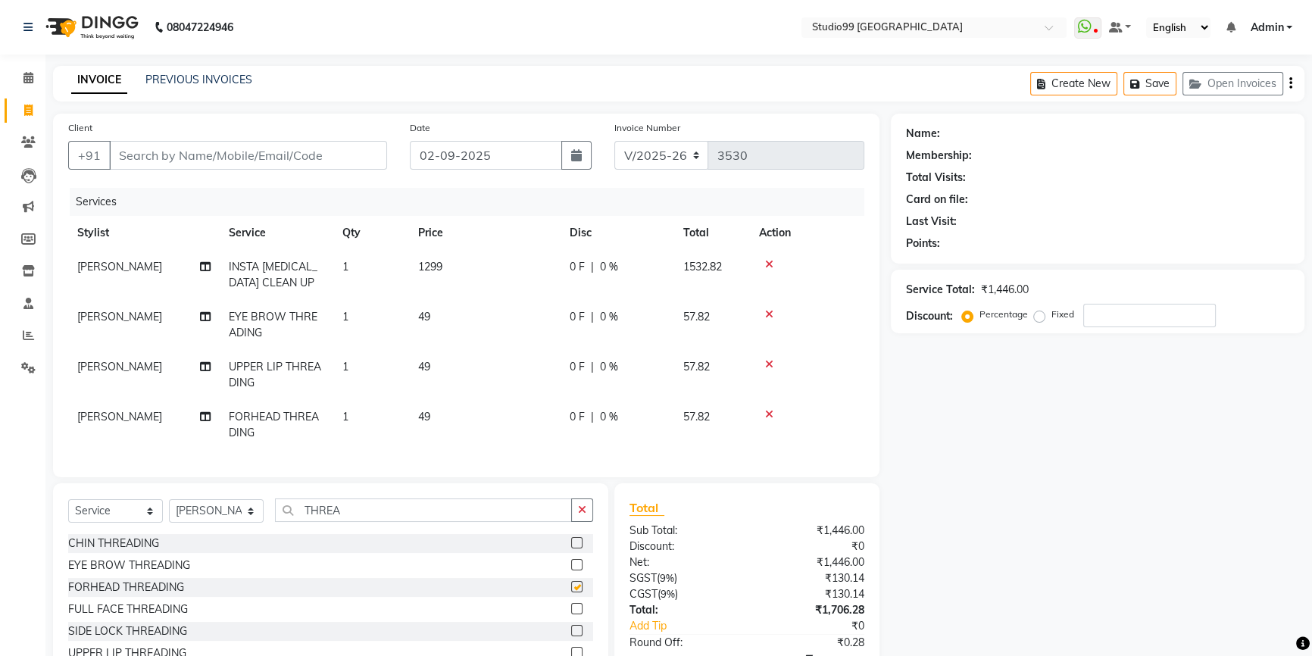
checkbox input "false"
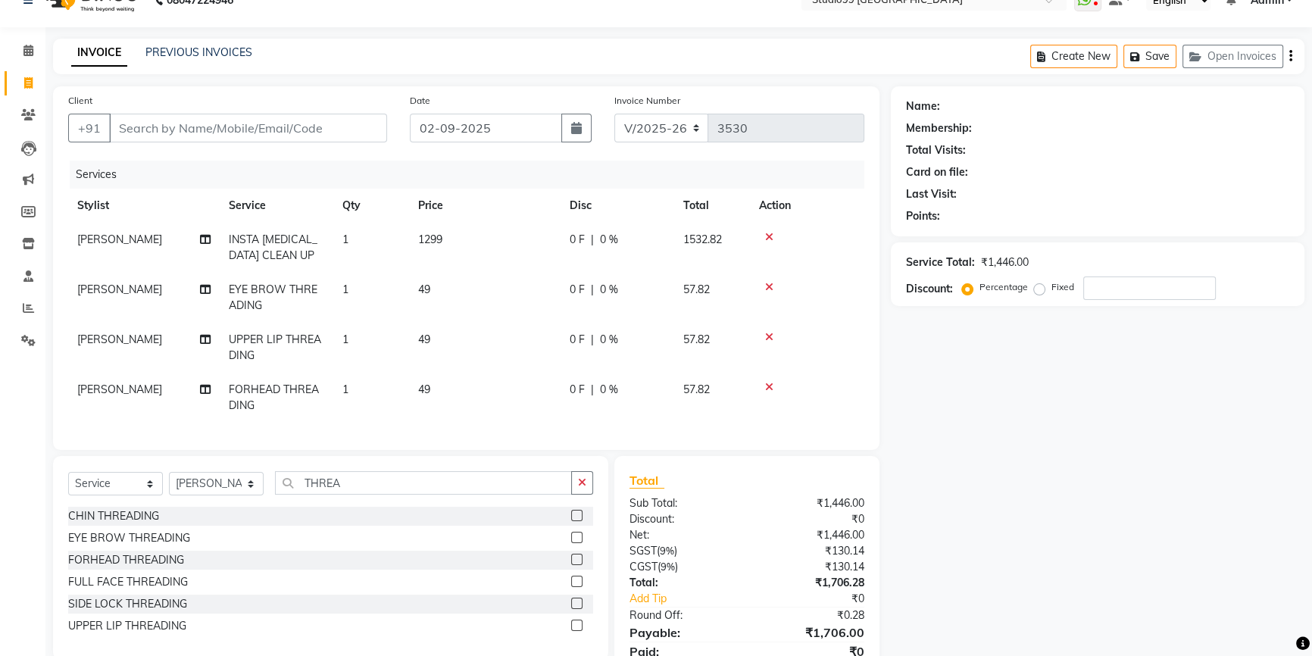
scroll to position [68, 0]
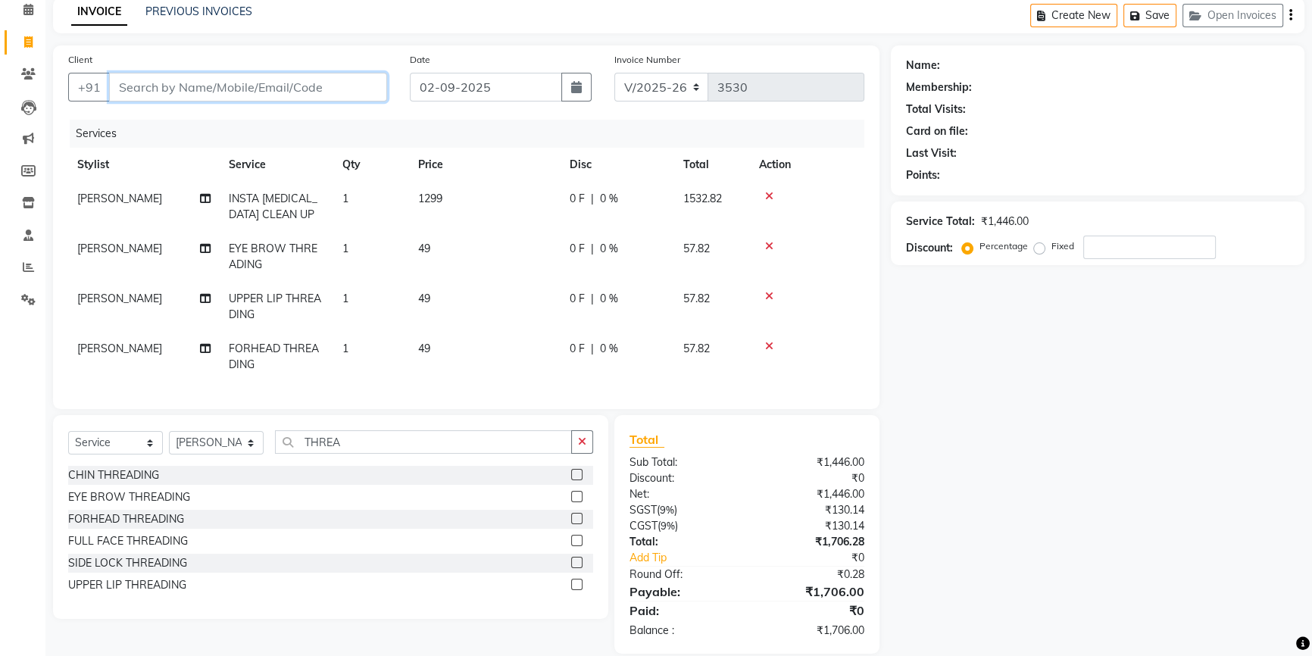
click at [358, 85] on input "Client" at bounding box center [248, 87] width 278 height 29
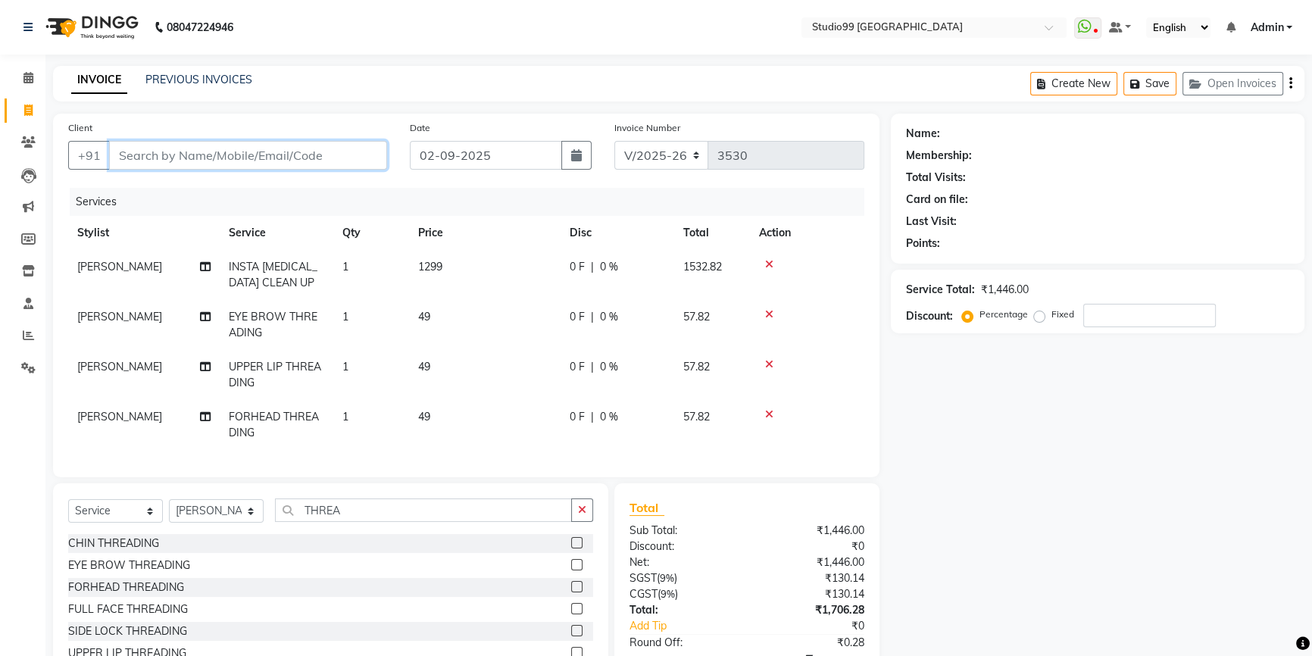
click at [323, 160] on input "Client" at bounding box center [248, 155] width 278 height 29
click at [361, 158] on input "Client" at bounding box center [248, 155] width 278 height 29
click at [370, 153] on input "Client" at bounding box center [248, 155] width 278 height 29
type input "9"
type input "0"
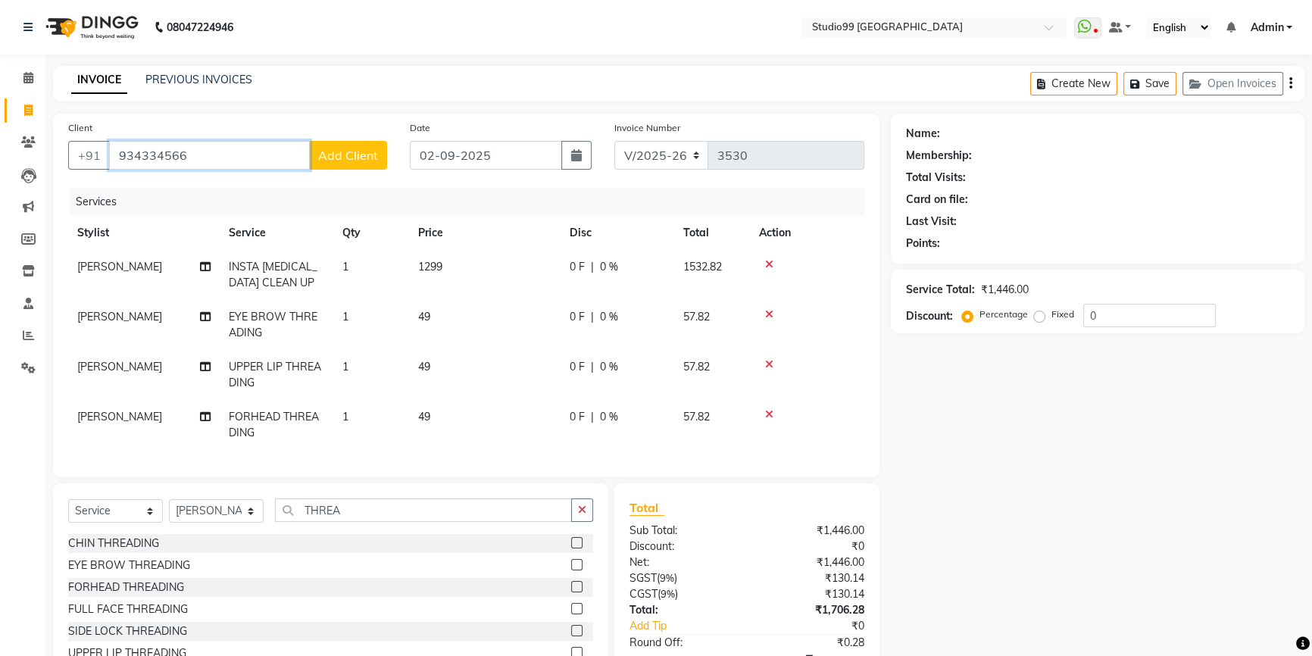
click at [276, 151] on input "934334566" at bounding box center [209, 155] width 201 height 29
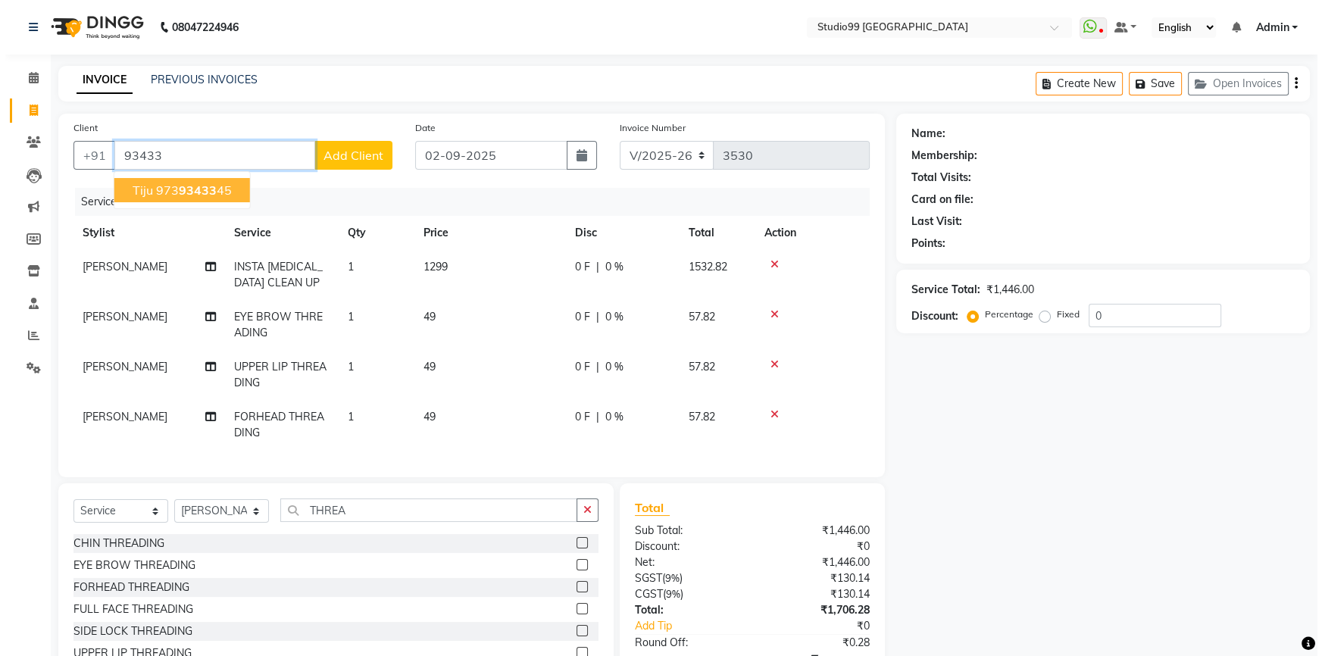
scroll to position [68, 0]
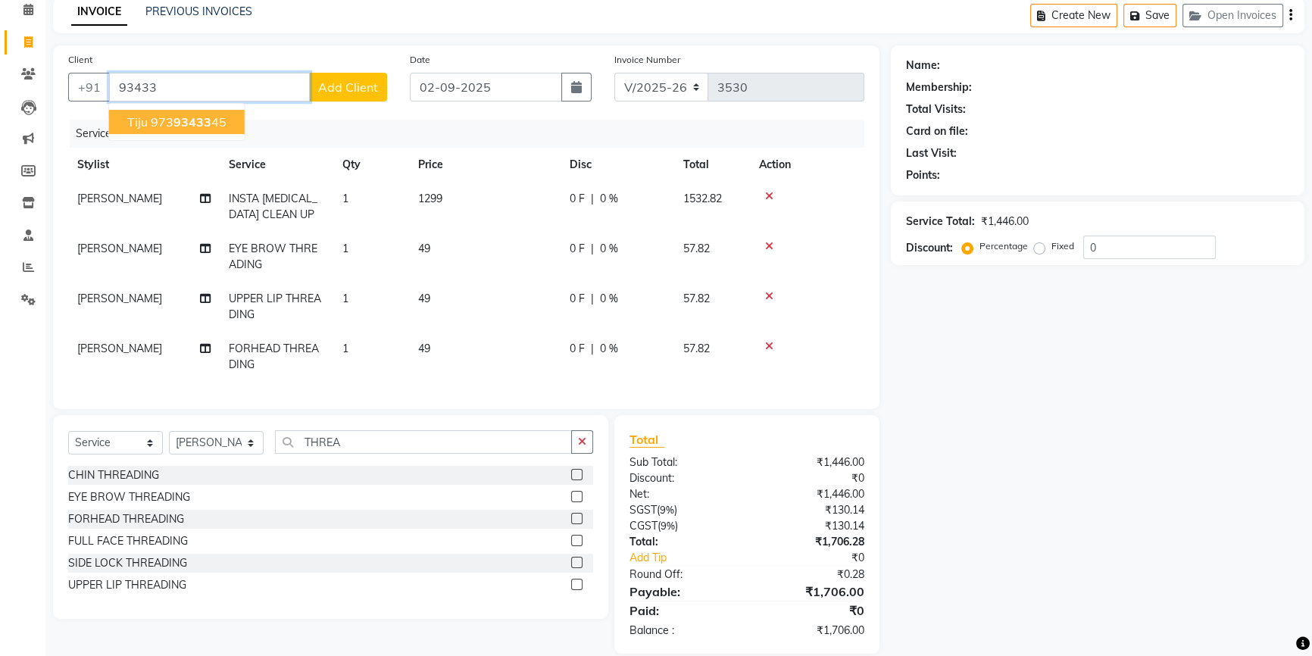
click at [170, 88] on input "93433" at bounding box center [209, 87] width 201 height 29
type input "9343345068"
click at [332, 85] on span "Add Client" at bounding box center [348, 87] width 60 height 15
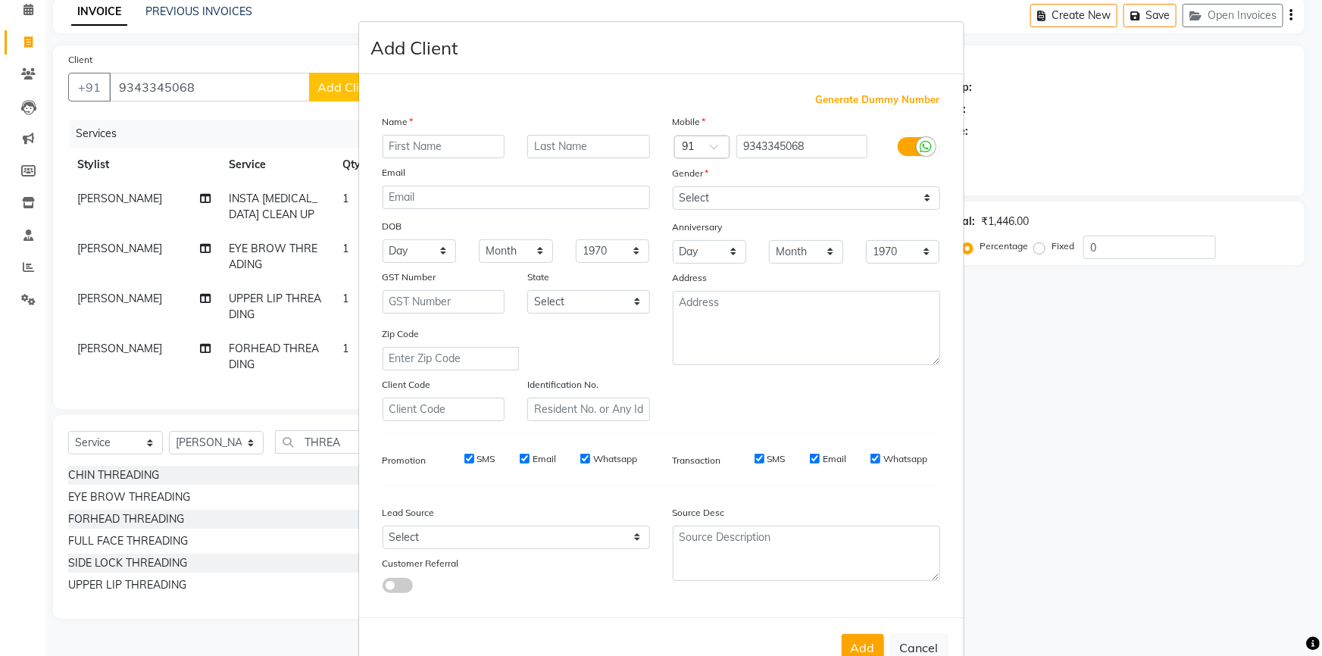
click at [420, 148] on input "text" at bounding box center [443, 146] width 123 height 23
type input "SHWETA"
click at [781, 197] on select "Select Male Female Other Prefer Not To Say" at bounding box center [806, 197] width 267 height 23
select select "female"
click at [673, 186] on select "Select Male Female Other Prefer Not To Say" at bounding box center [806, 197] width 267 height 23
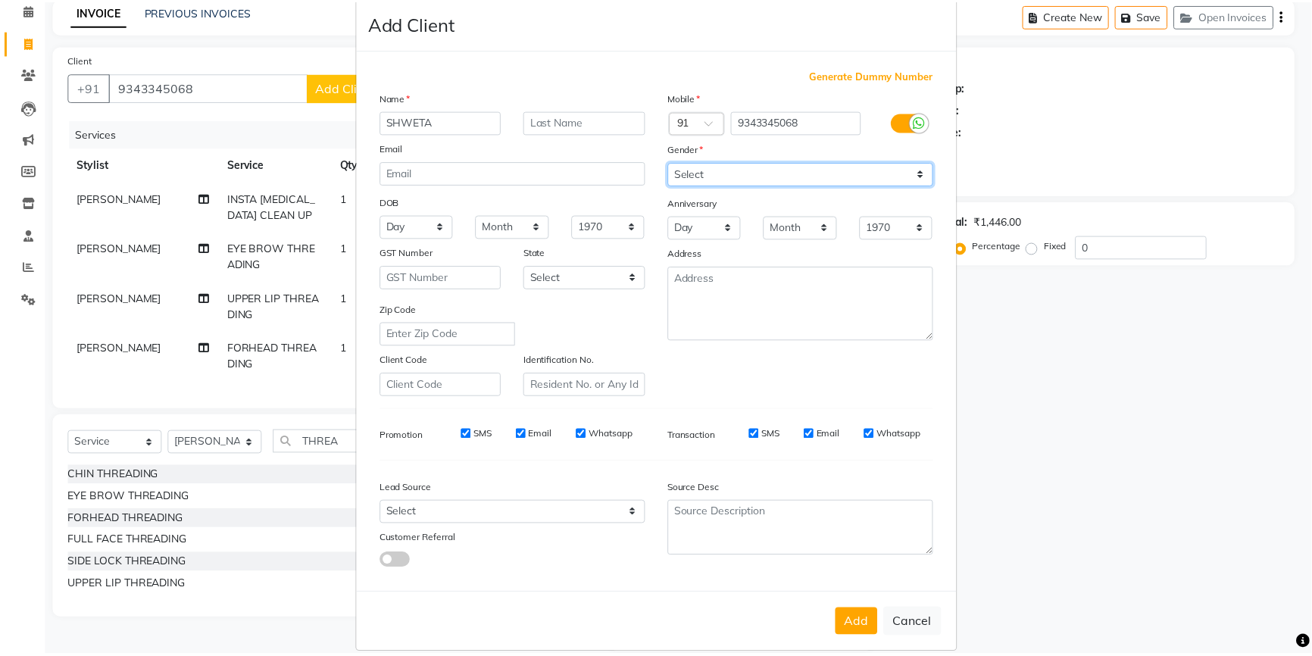
scroll to position [47, 0]
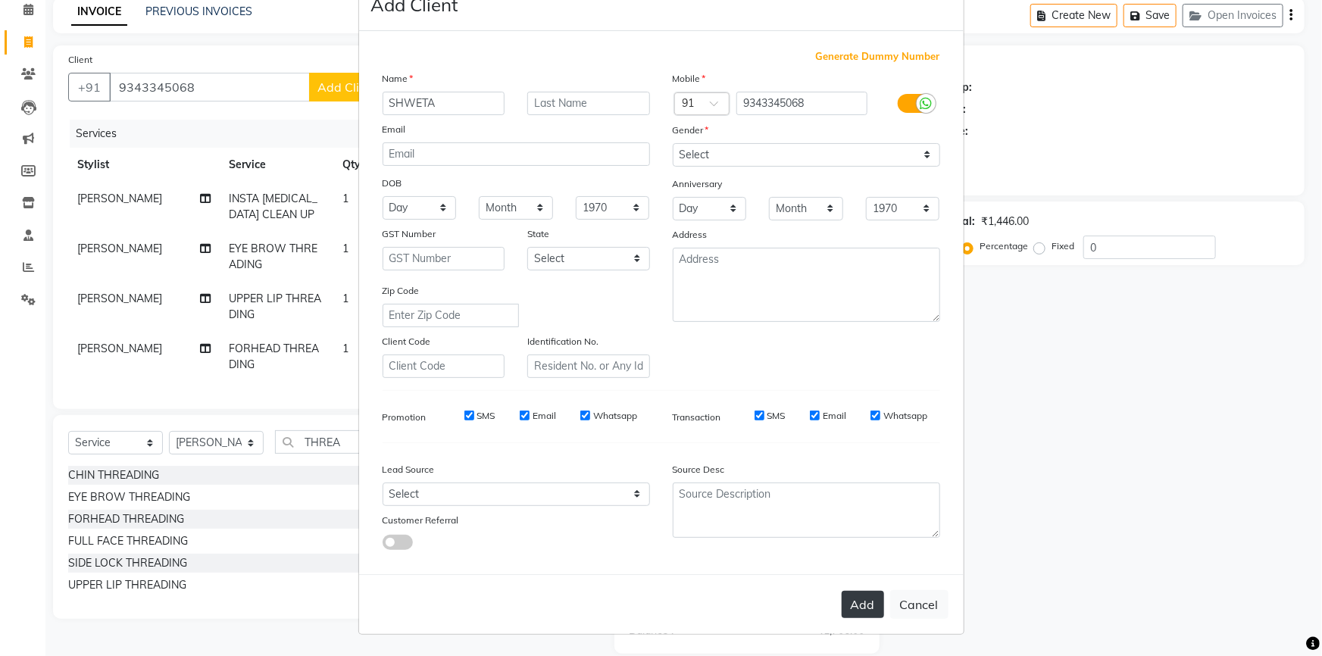
click at [856, 591] on button "Add" at bounding box center [862, 604] width 42 height 27
select select
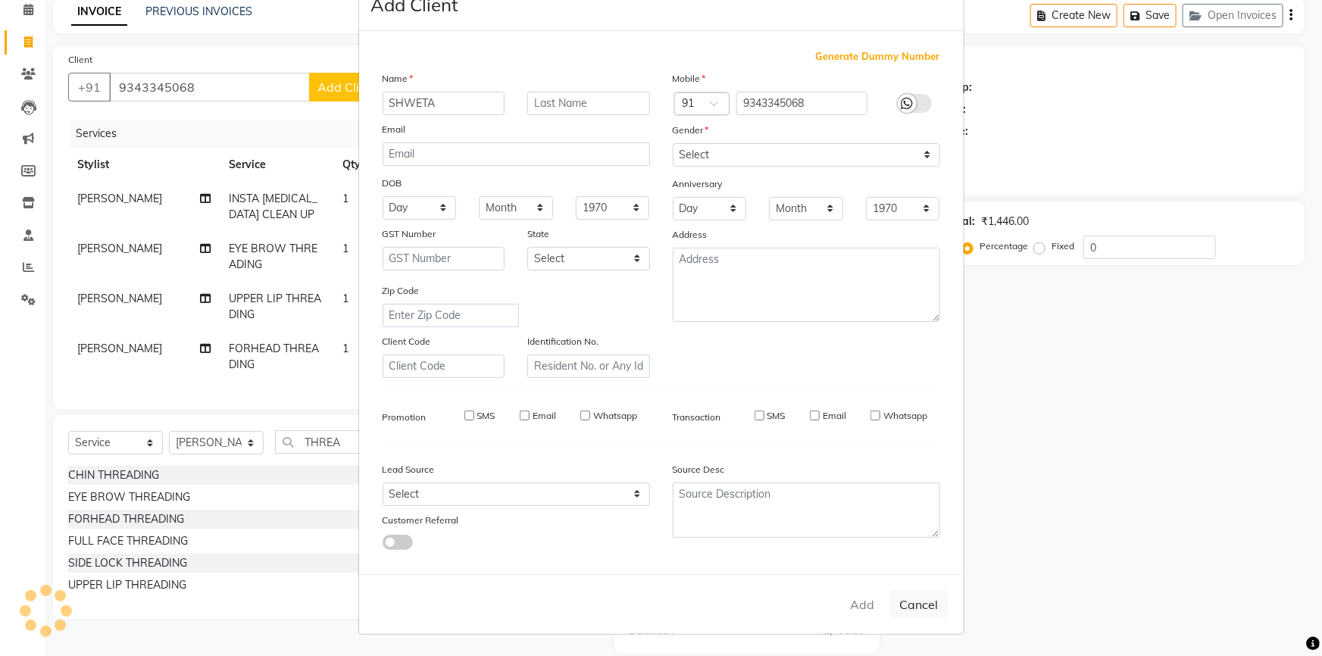
select select
checkbox input "false"
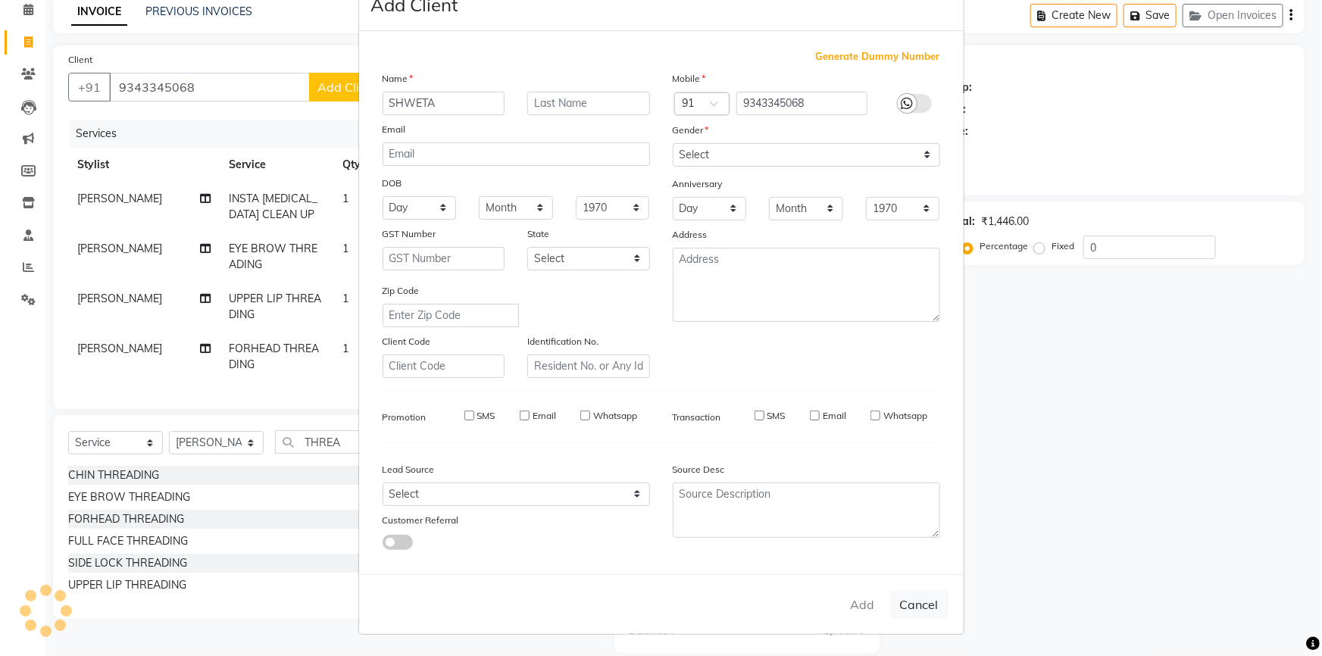
checkbox input "false"
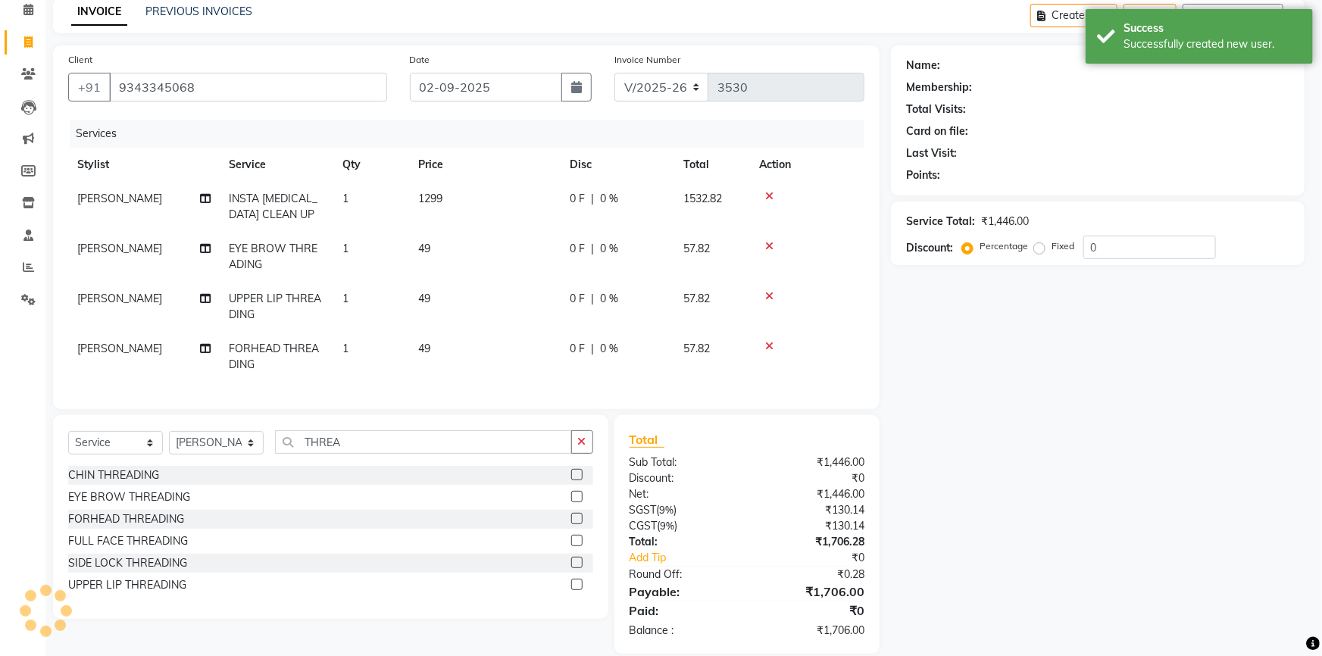
select select "1: Object"
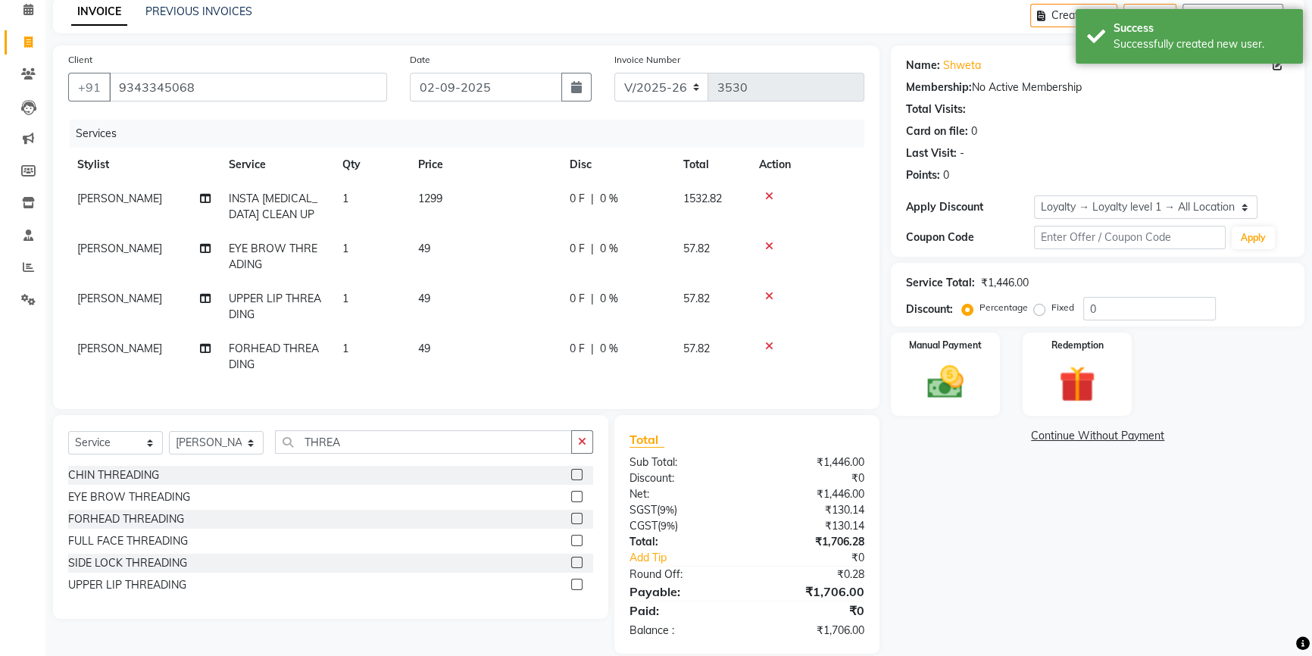
scroll to position [98, 0]
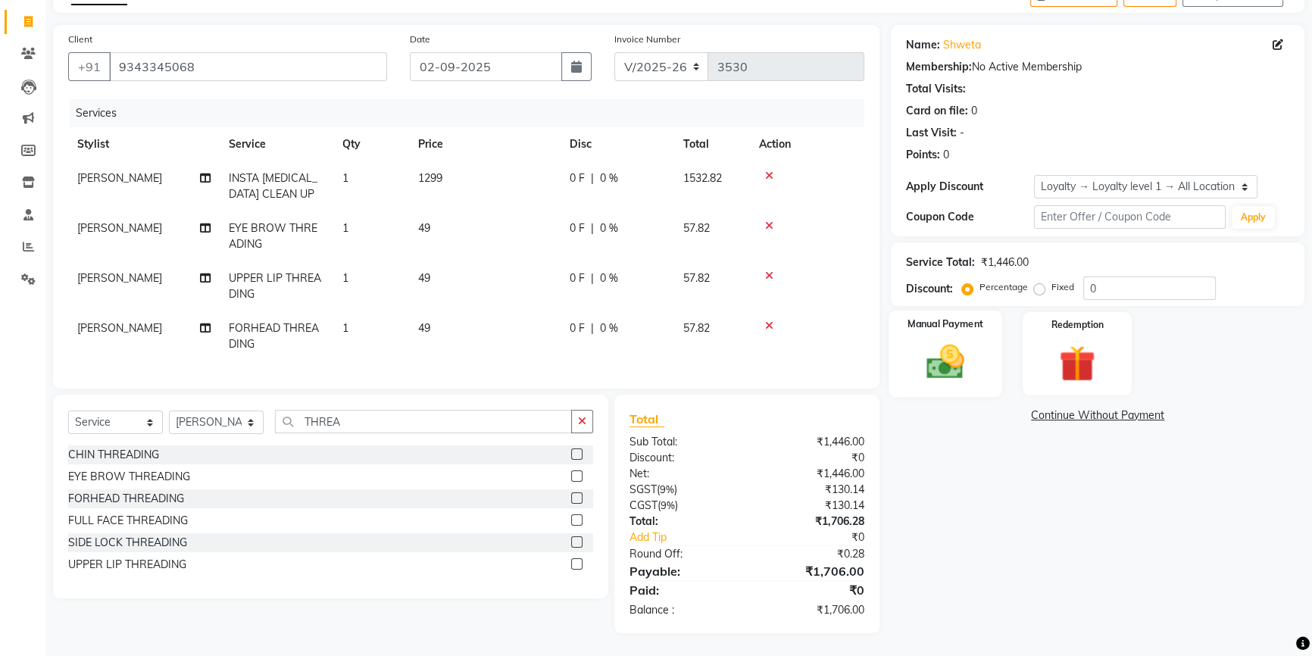
click at [951, 340] on img at bounding box center [945, 361] width 61 height 43
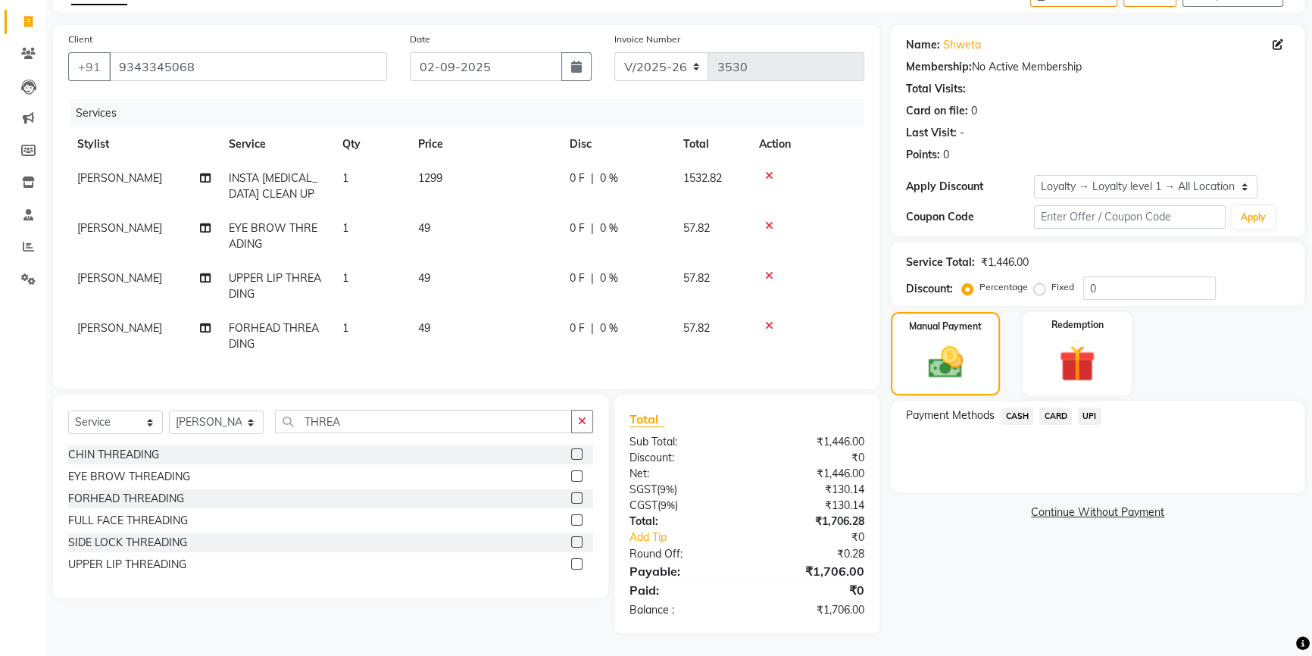
click at [1087, 407] on span "UPI" at bounding box center [1089, 415] width 23 height 17
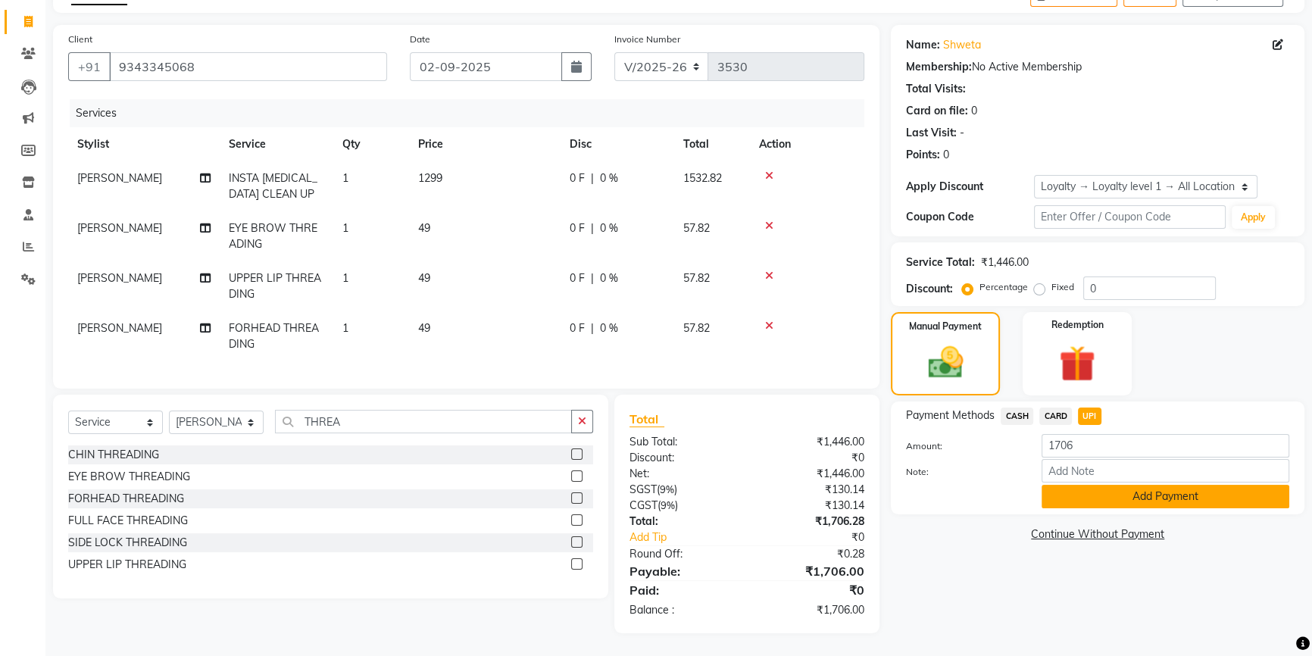
click at [1103, 496] on button "Add Payment" at bounding box center [1165, 496] width 248 height 23
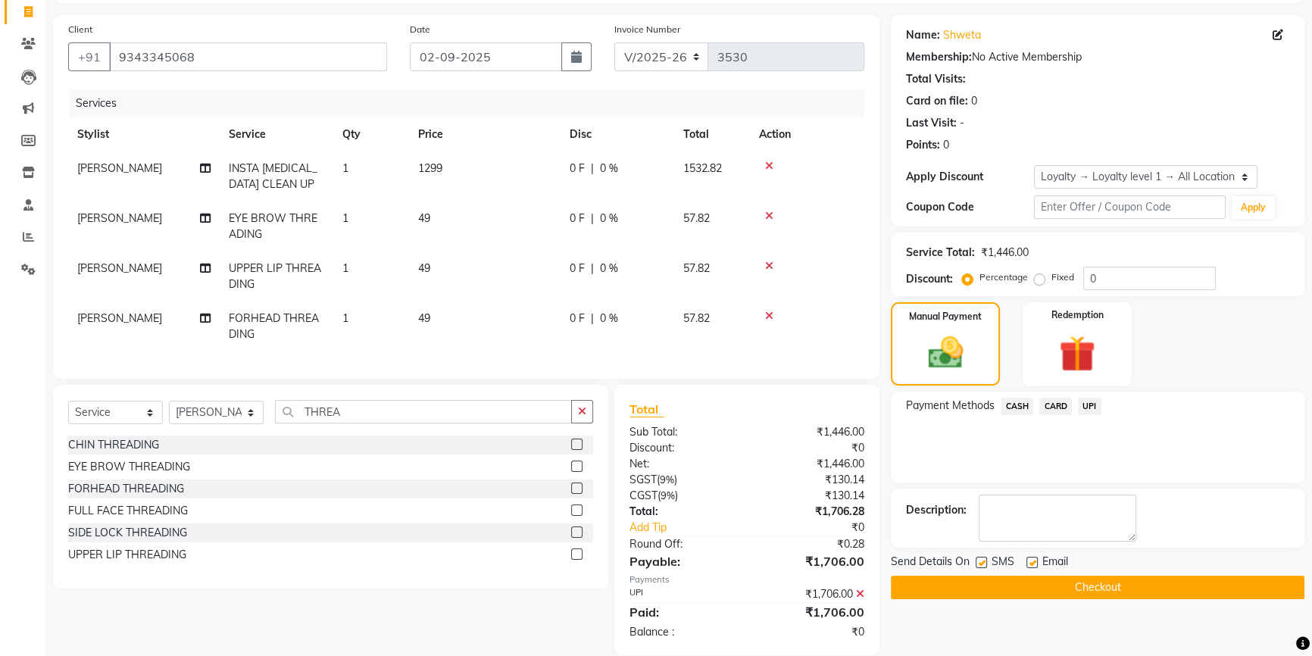
scroll to position [167, 0]
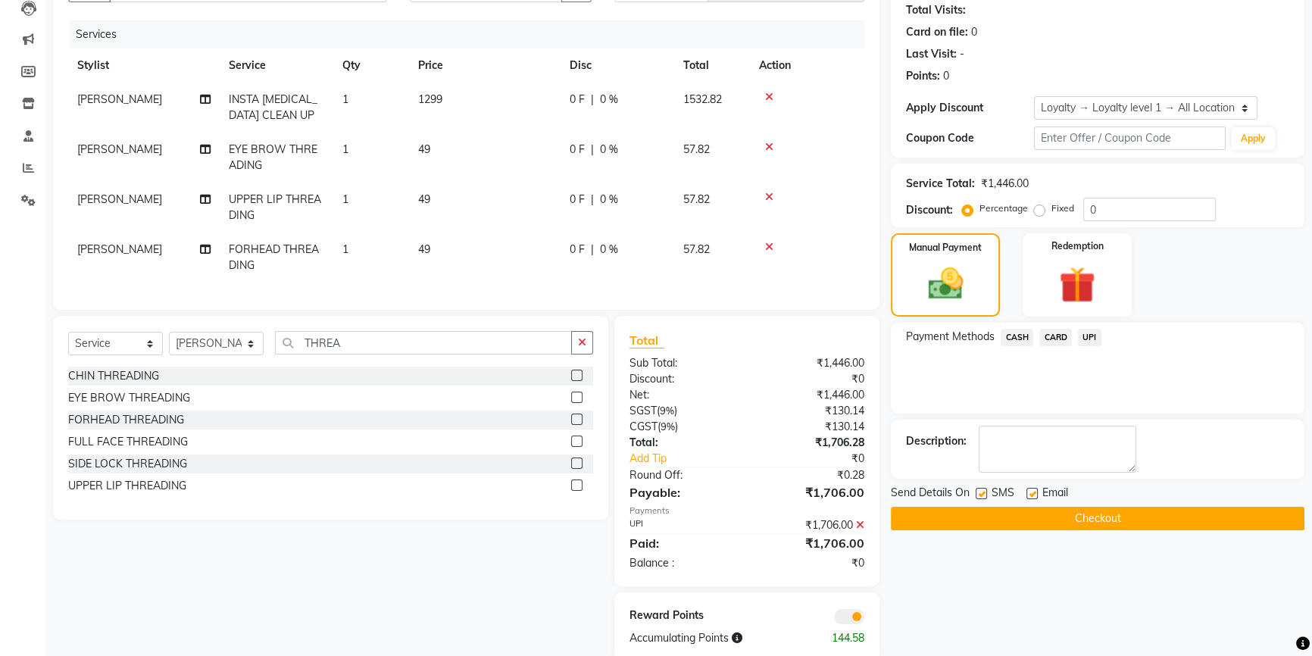
click at [1102, 520] on button "Checkout" at bounding box center [1098, 518] width 414 height 23
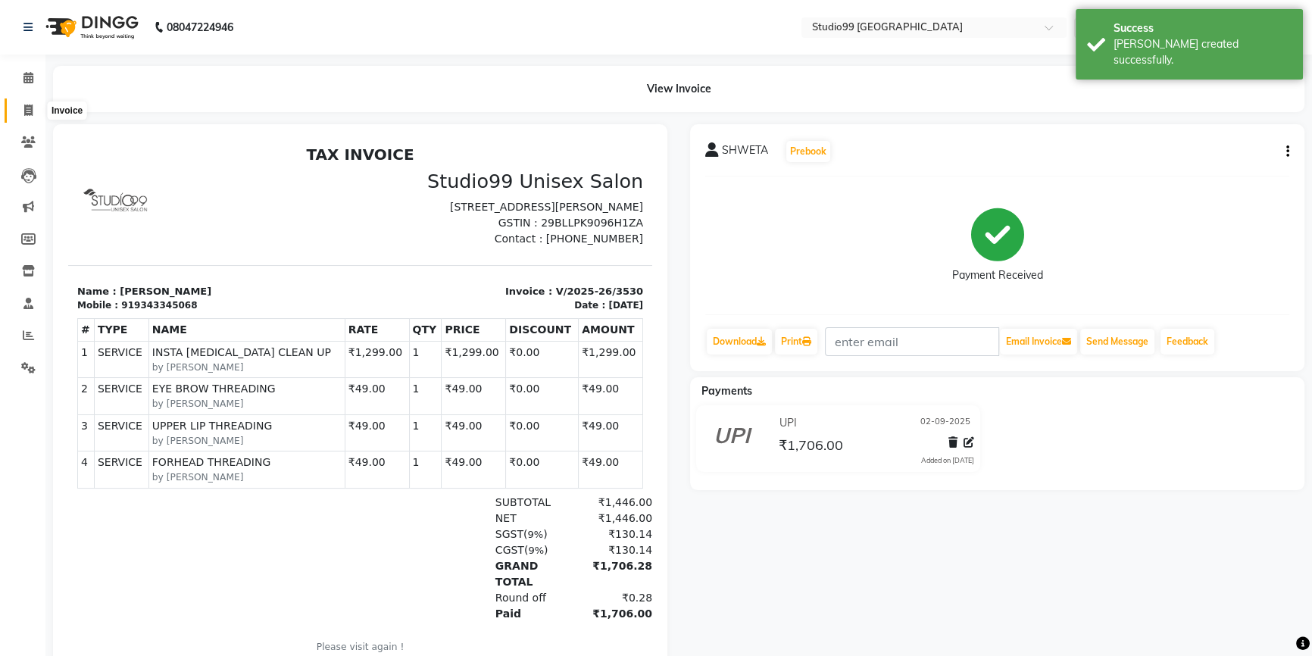
click at [27, 110] on icon at bounding box center [28, 110] width 8 height 11
select select "service"
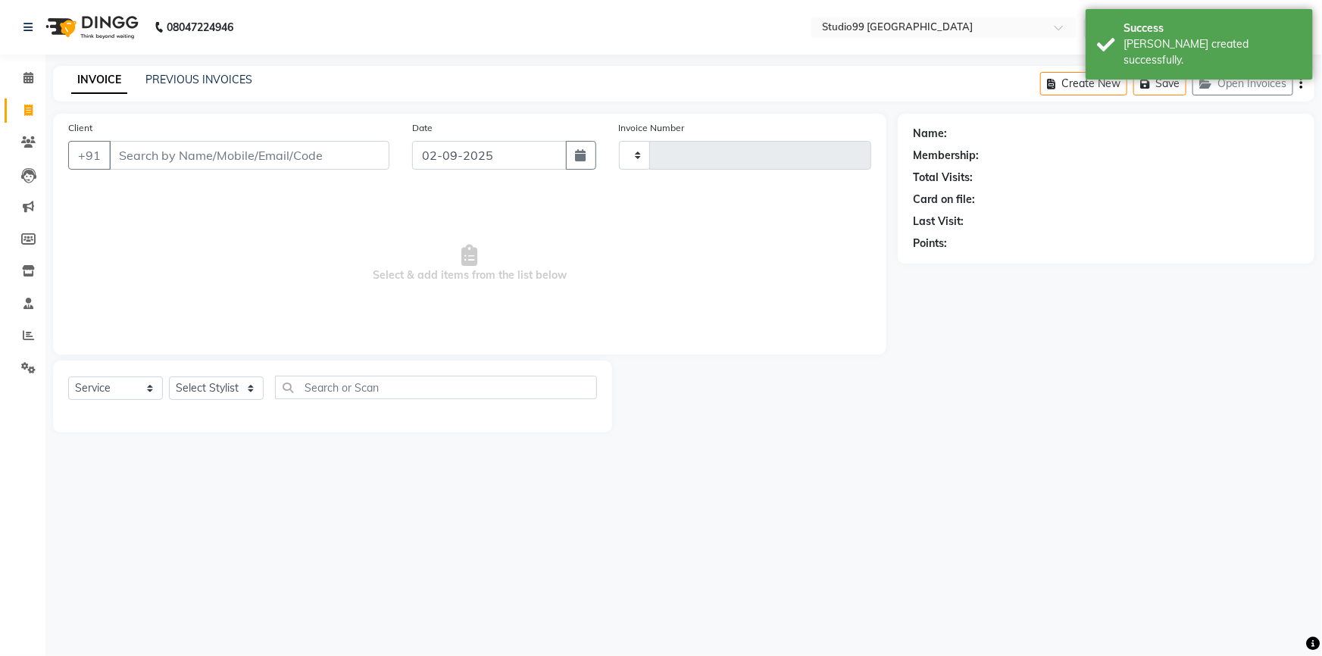
type input "3531"
select select "6042"
click at [25, 327] on span at bounding box center [28, 335] width 27 height 17
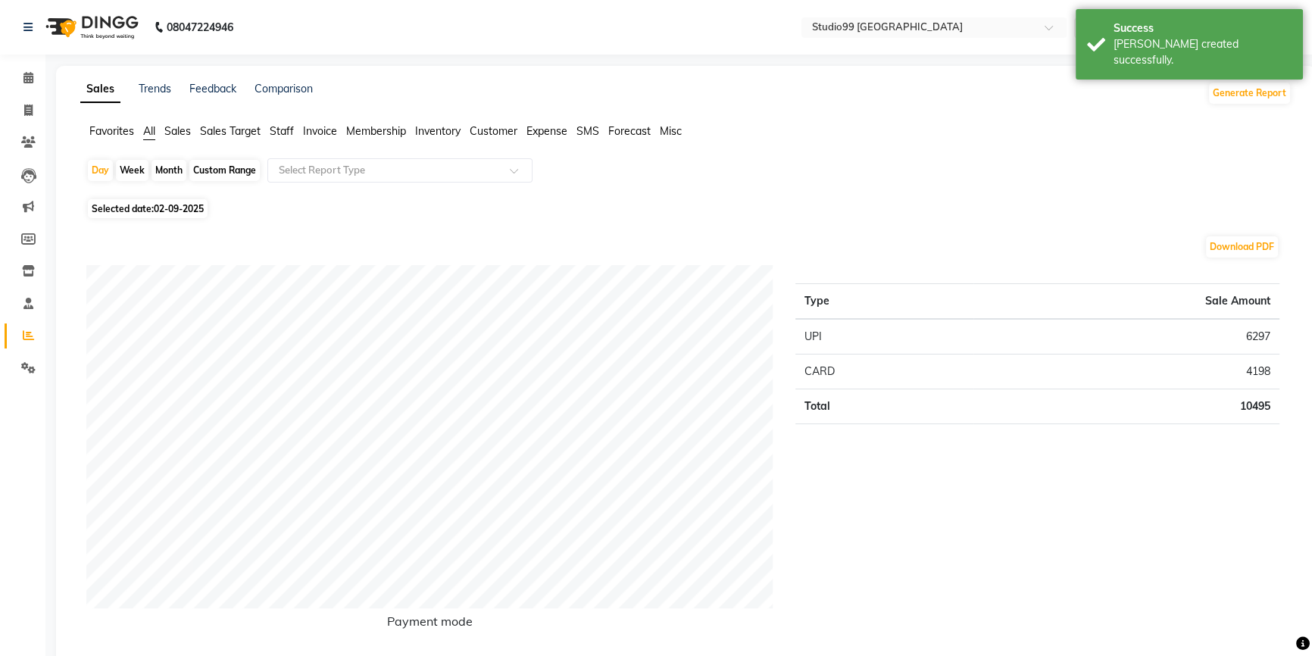
click at [288, 126] on span "Staff" at bounding box center [282, 131] width 24 height 14
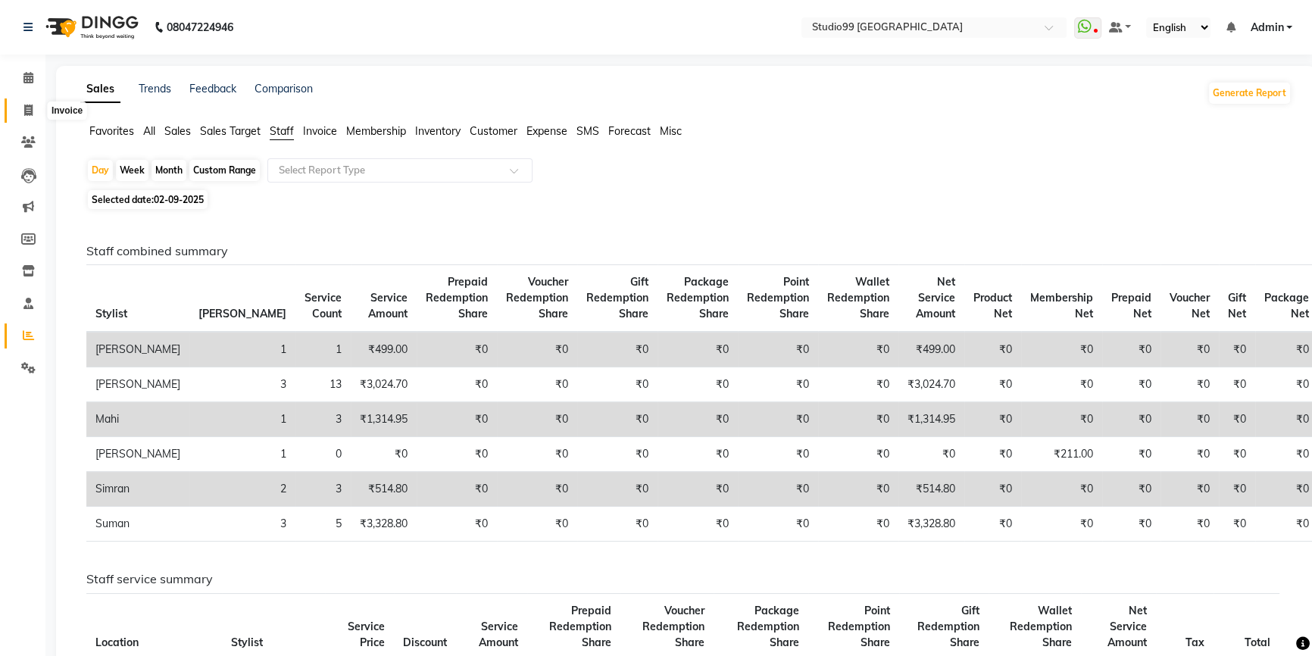
click at [22, 109] on span at bounding box center [28, 110] width 27 height 17
select select "6042"
select select "service"
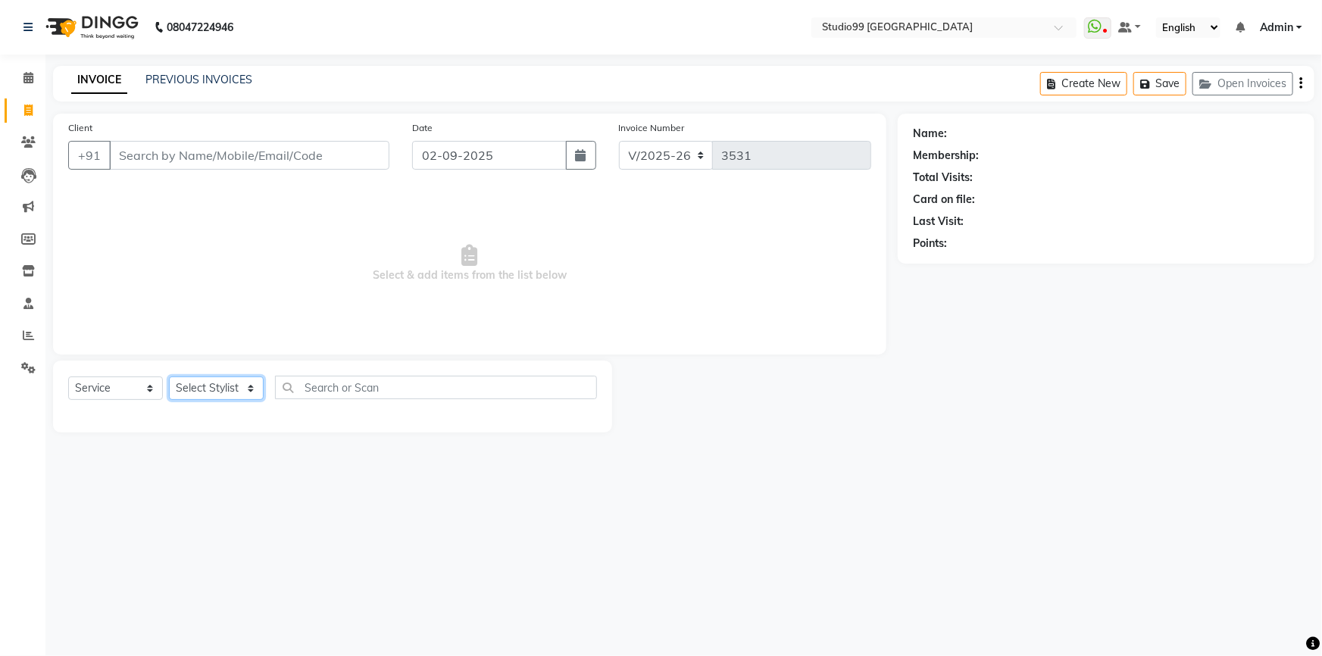
click at [201, 379] on select "Select Stylist Admin AKSHAY [PERSON_NAME] mahi [PERSON_NAME] [PERSON_NAME] [PER…" at bounding box center [216, 387] width 95 height 23
select select "58534"
click at [169, 376] on select "Select Stylist Admin AKSHAY [PERSON_NAME] mahi [PERSON_NAME] [PERSON_NAME] [PER…" at bounding box center [216, 387] width 95 height 23
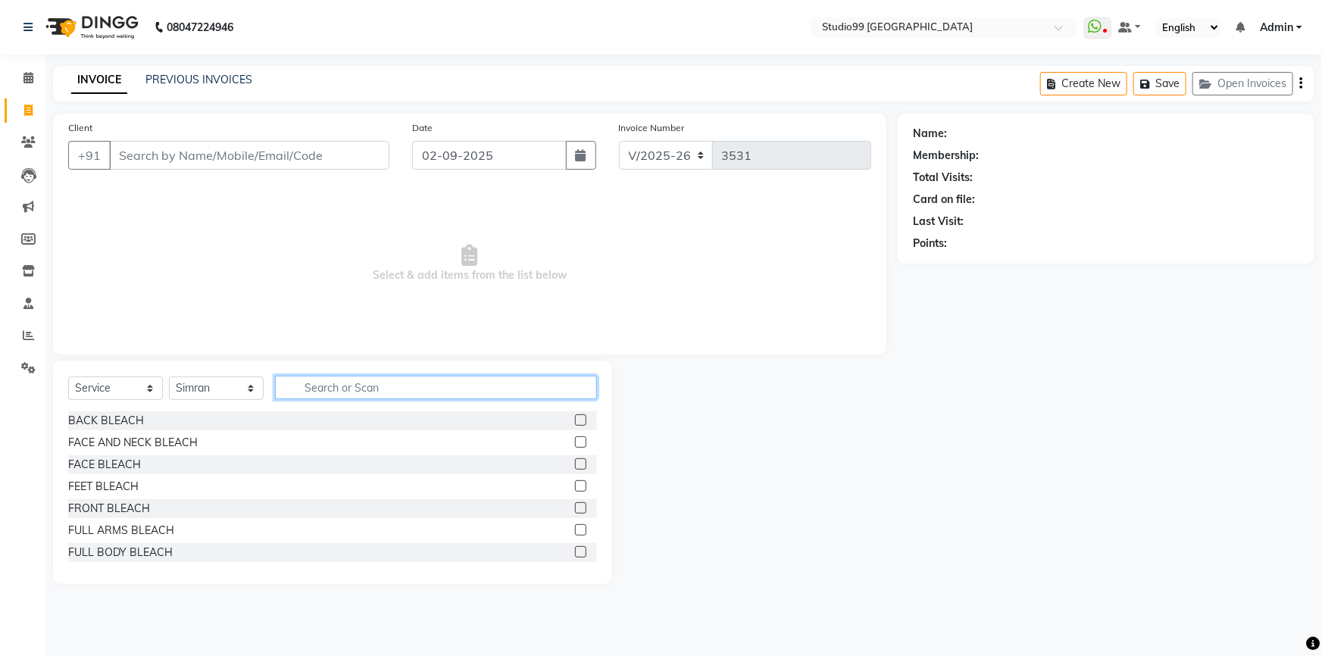
click at [347, 389] on input "text" at bounding box center [436, 387] width 322 height 23
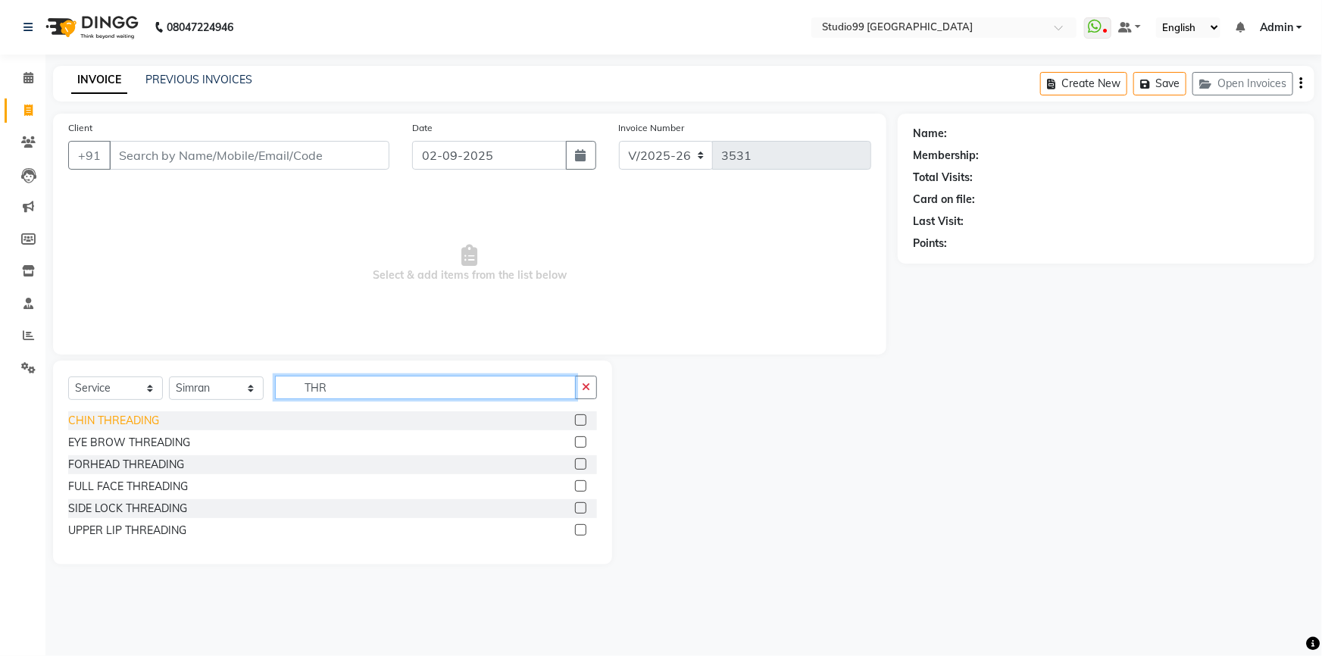
type input "THR"
click at [134, 421] on div "CHIN THREADING" at bounding box center [113, 421] width 91 height 16
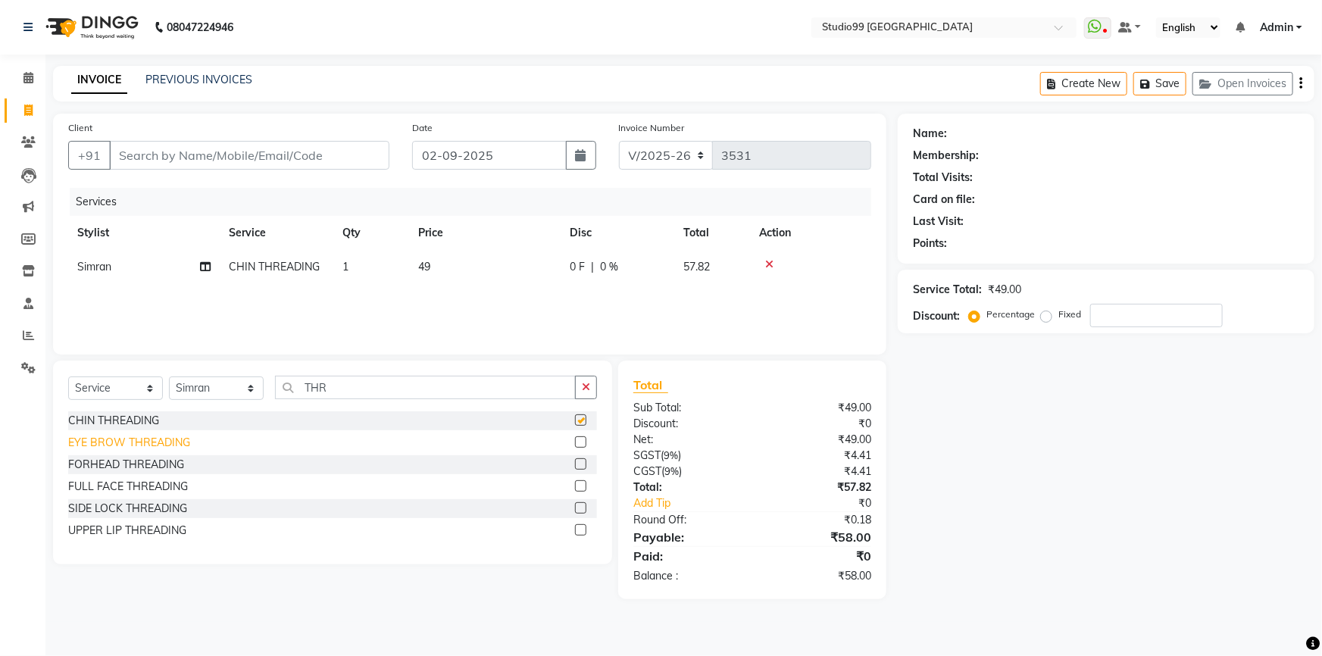
checkbox input "false"
click at [112, 449] on div "EYE BROW THREADING" at bounding box center [129, 443] width 122 height 16
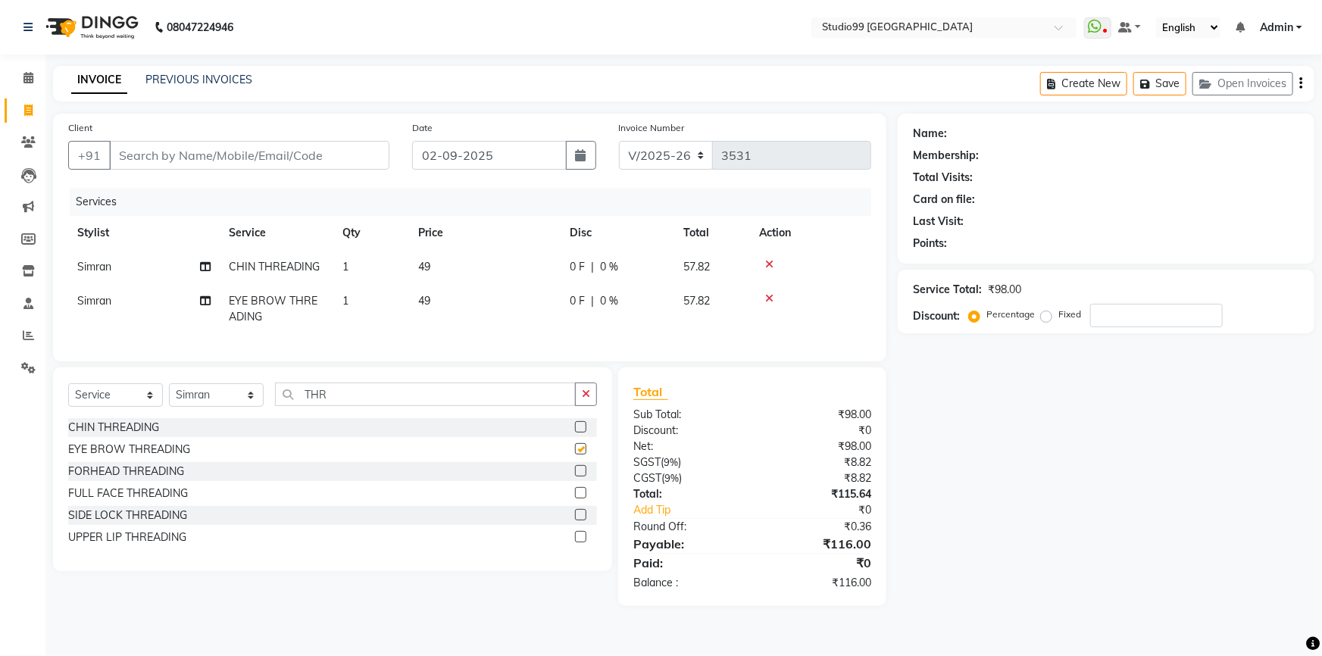
checkbox input "false"
click at [163, 161] on input "Client" at bounding box center [249, 155] width 280 height 29
type input "9"
type input "0"
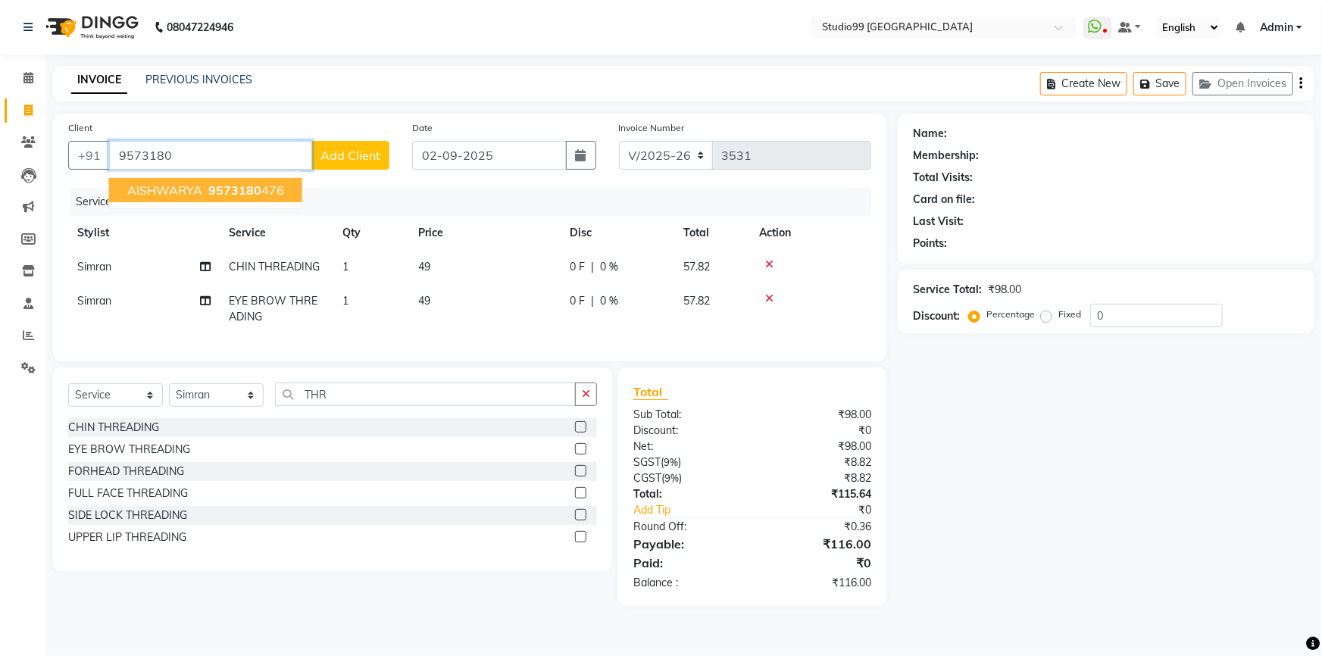
click at [193, 188] on span "AISHWARYA" at bounding box center [164, 190] width 75 height 15
type input "9573180476"
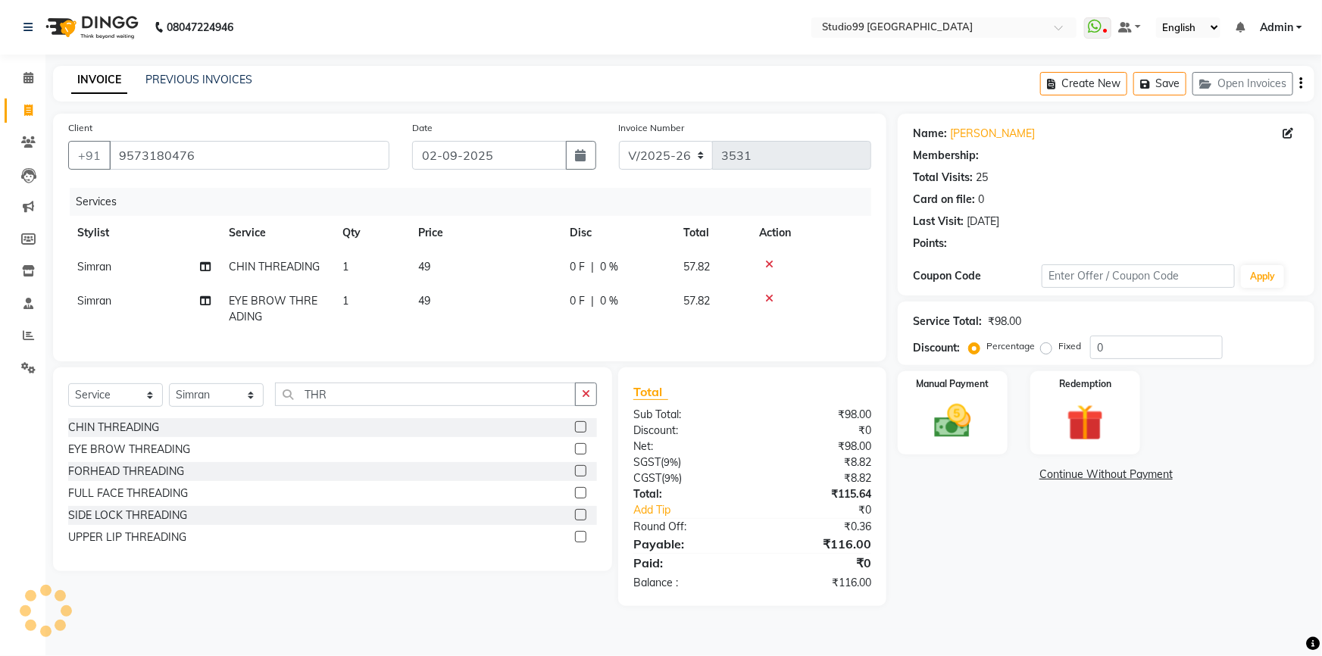
select select "1: Object"
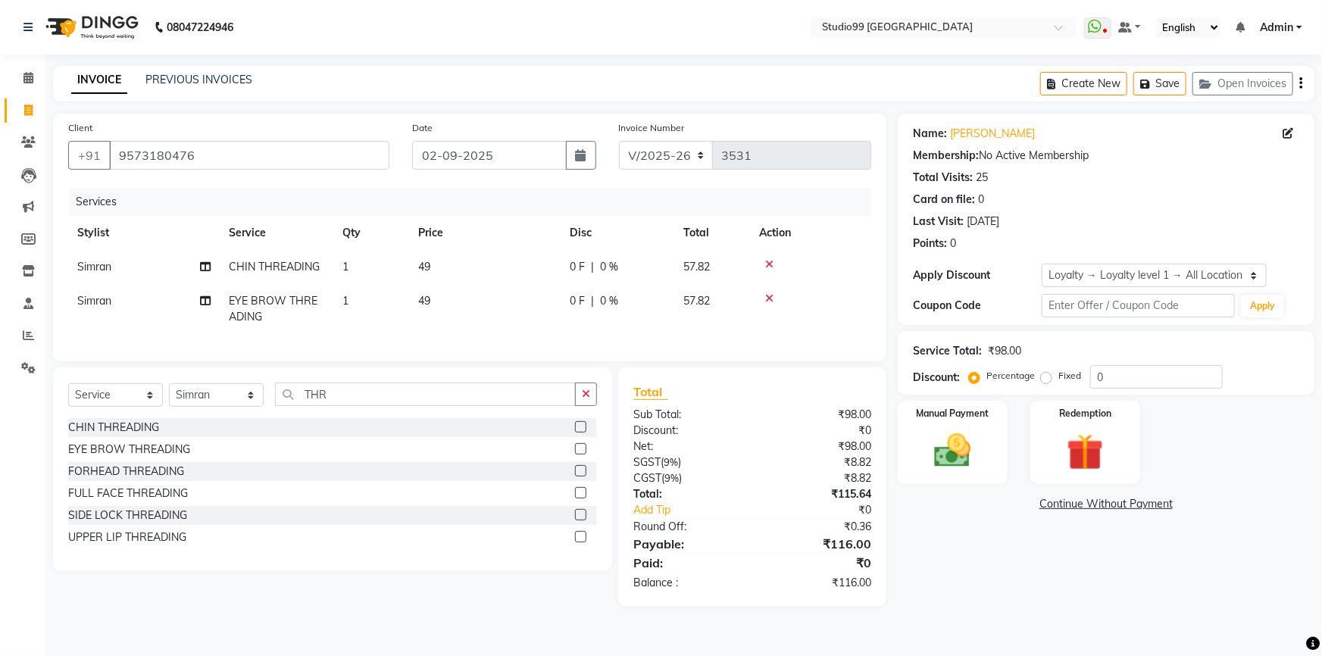
drag, startPoint x: 606, startPoint y: 333, endPoint x: 546, endPoint y: 221, distance: 127.1
drag, startPoint x: 546, startPoint y: 221, endPoint x: 190, endPoint y: 146, distance: 363.8
click at [190, 146] on input "9573180476" at bounding box center [249, 155] width 280 height 29
click at [995, 455] on div "Manual Payment" at bounding box center [952, 442] width 114 height 87
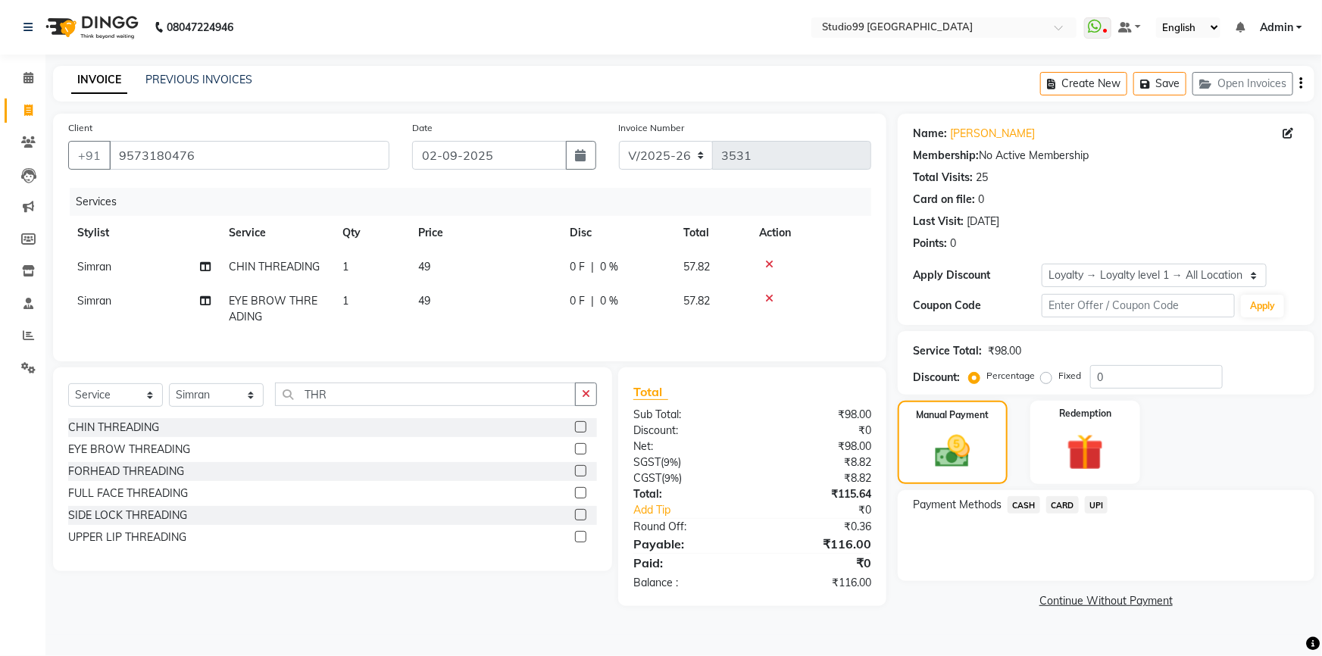
click at [1099, 509] on span "UPI" at bounding box center [1096, 504] width 23 height 17
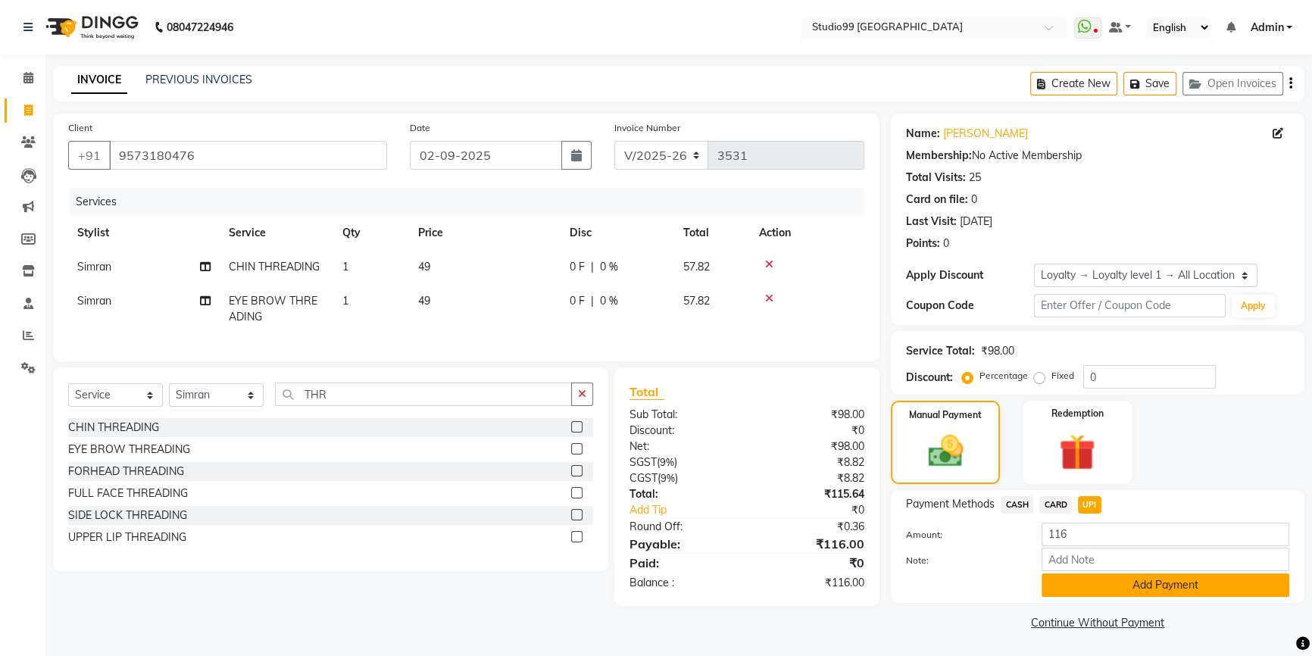
click at [1106, 580] on button "Add Payment" at bounding box center [1165, 584] width 248 height 23
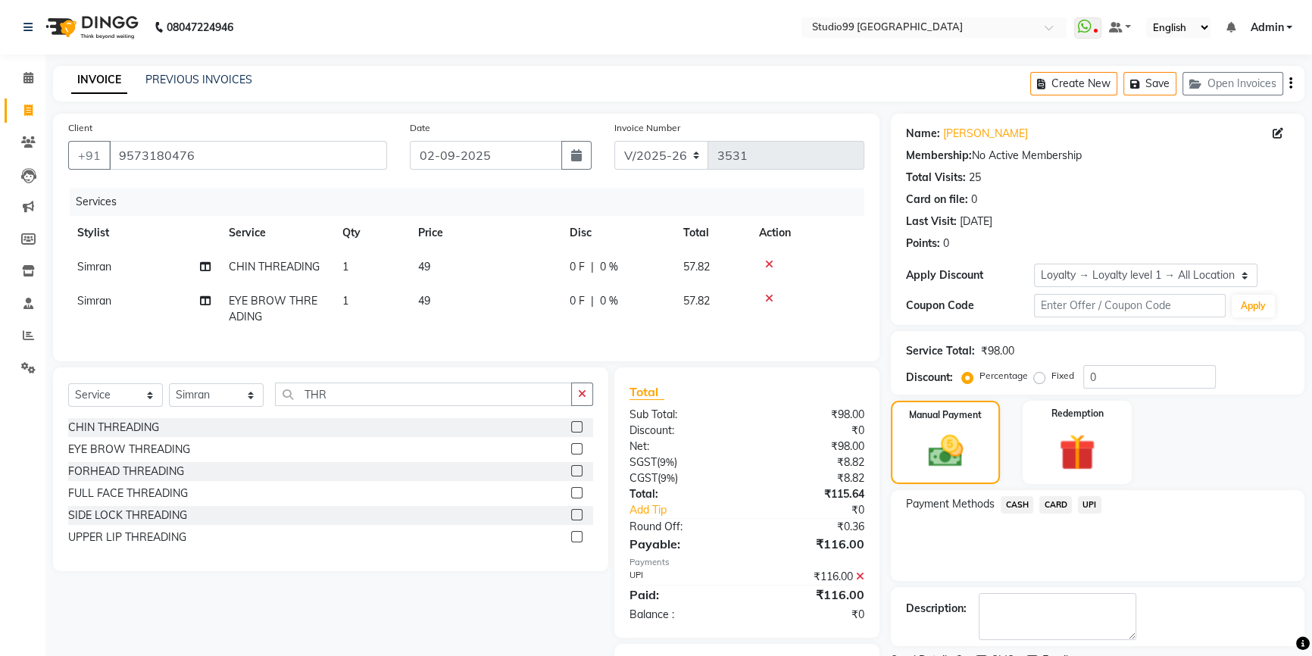
scroll to position [91, 0]
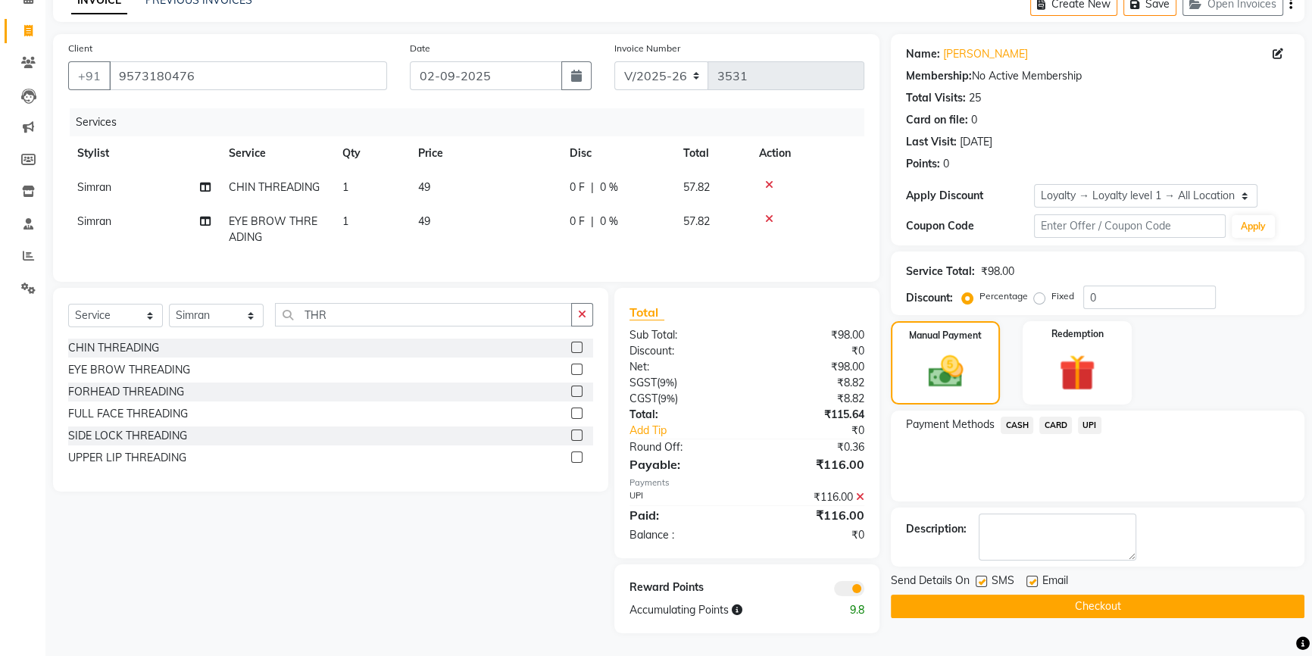
click at [1101, 600] on button "Checkout" at bounding box center [1098, 606] width 414 height 23
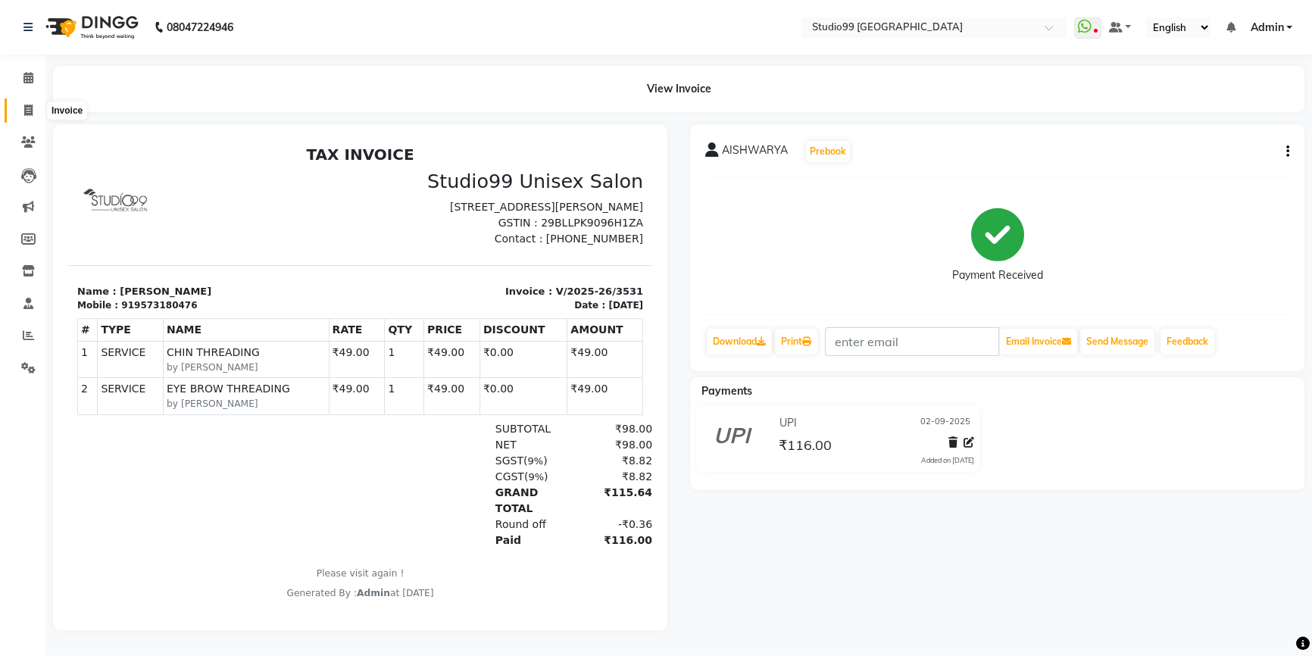
click at [30, 105] on icon at bounding box center [28, 110] width 8 height 11
select select "6042"
select select "service"
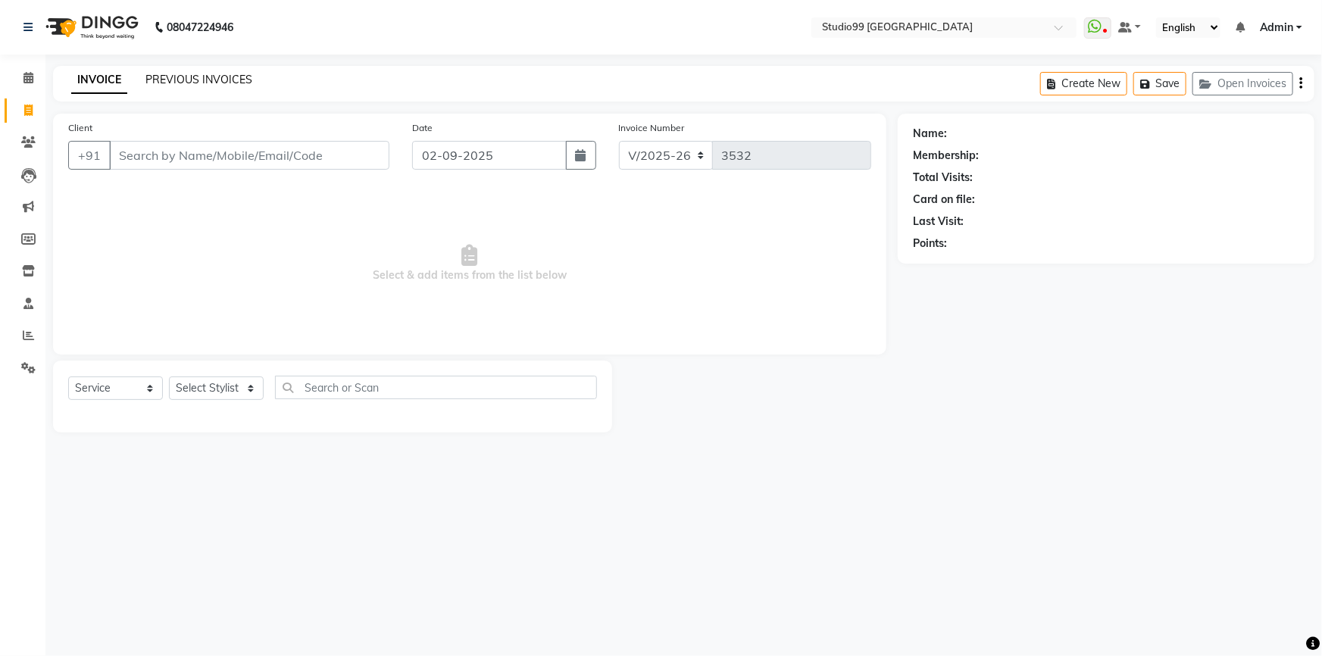
click at [197, 79] on link "PREVIOUS INVOICES" at bounding box center [198, 80] width 107 height 14
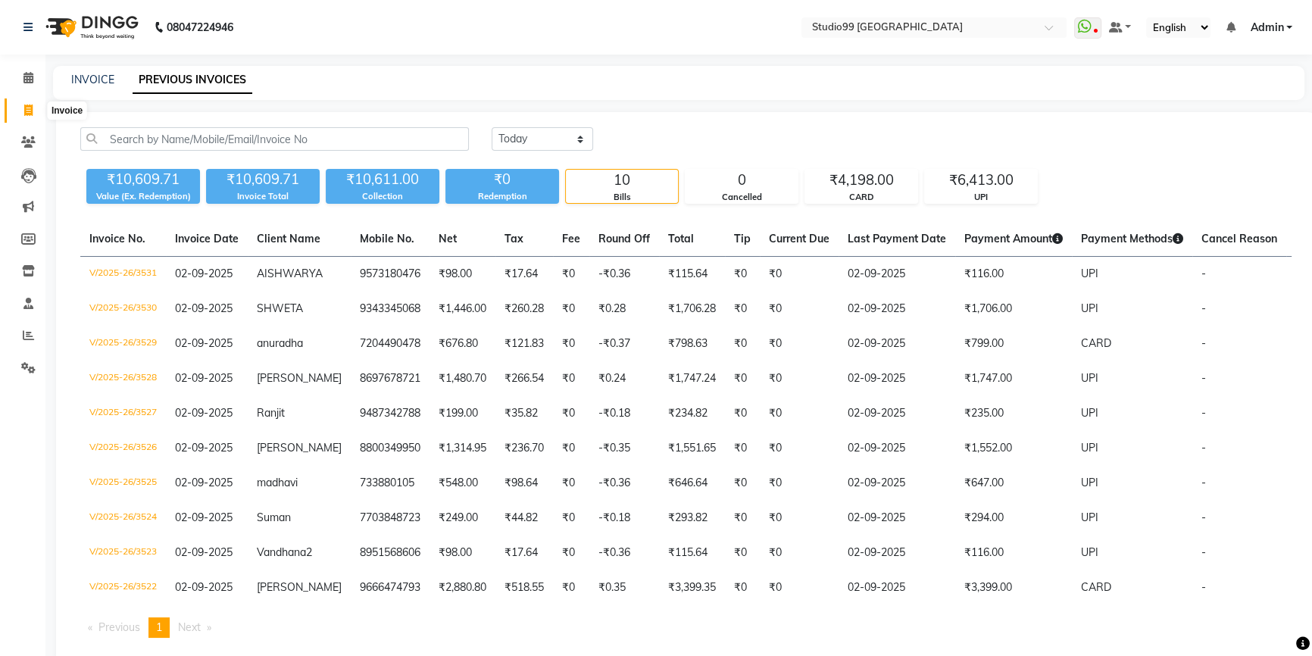
click at [23, 115] on span at bounding box center [28, 110] width 27 height 17
select select "service"
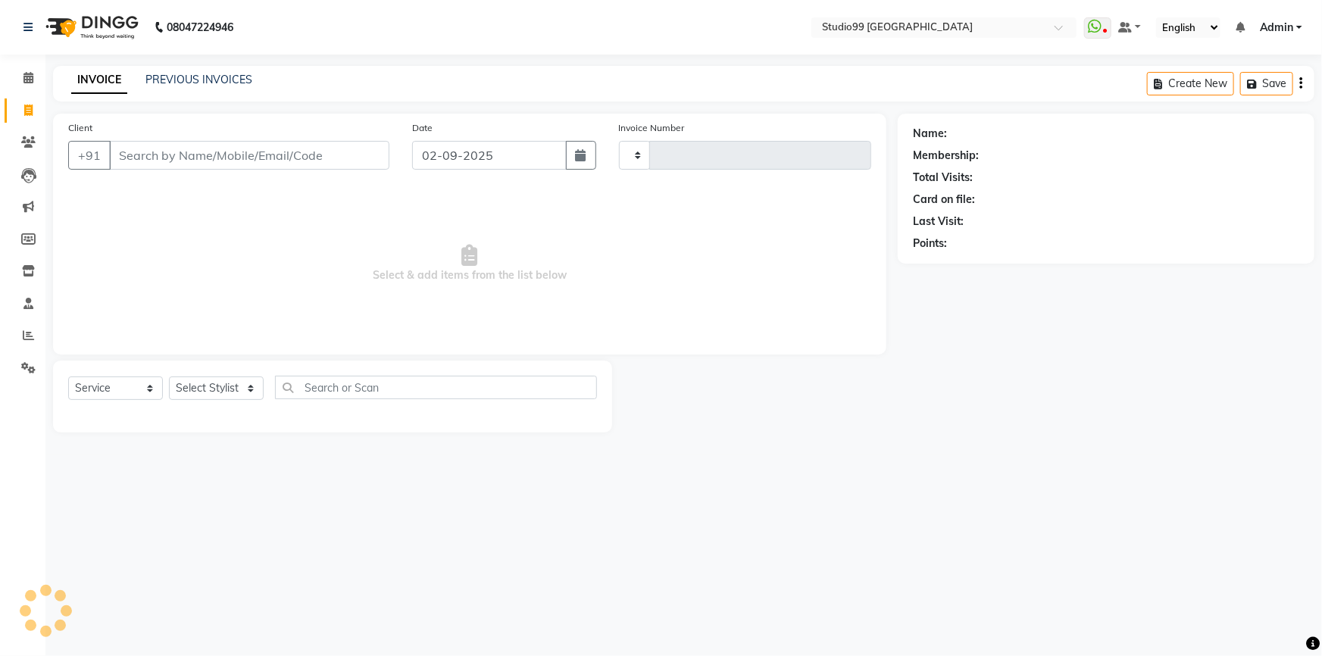
type input "3532"
select select "6042"
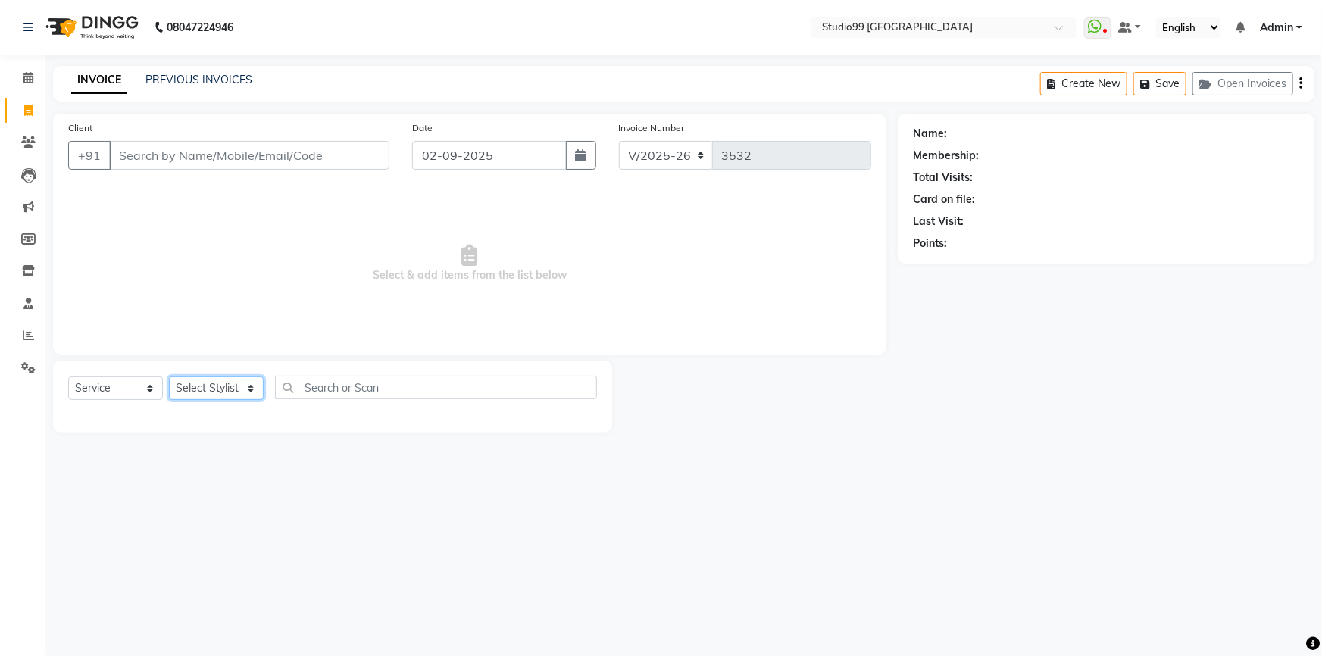
drag, startPoint x: 221, startPoint y: 397, endPoint x: 220, endPoint y: 382, distance: 14.5
click at [221, 393] on select "Select Stylist Admin AKSHAY [PERSON_NAME] mahi [PERSON_NAME] [PERSON_NAME] [PER…" at bounding box center [216, 387] width 95 height 23
select select "43363"
click at [169, 376] on select "Select Stylist Admin AKSHAY [PERSON_NAME] mahi [PERSON_NAME] [PERSON_NAME] [PER…" at bounding box center [216, 387] width 95 height 23
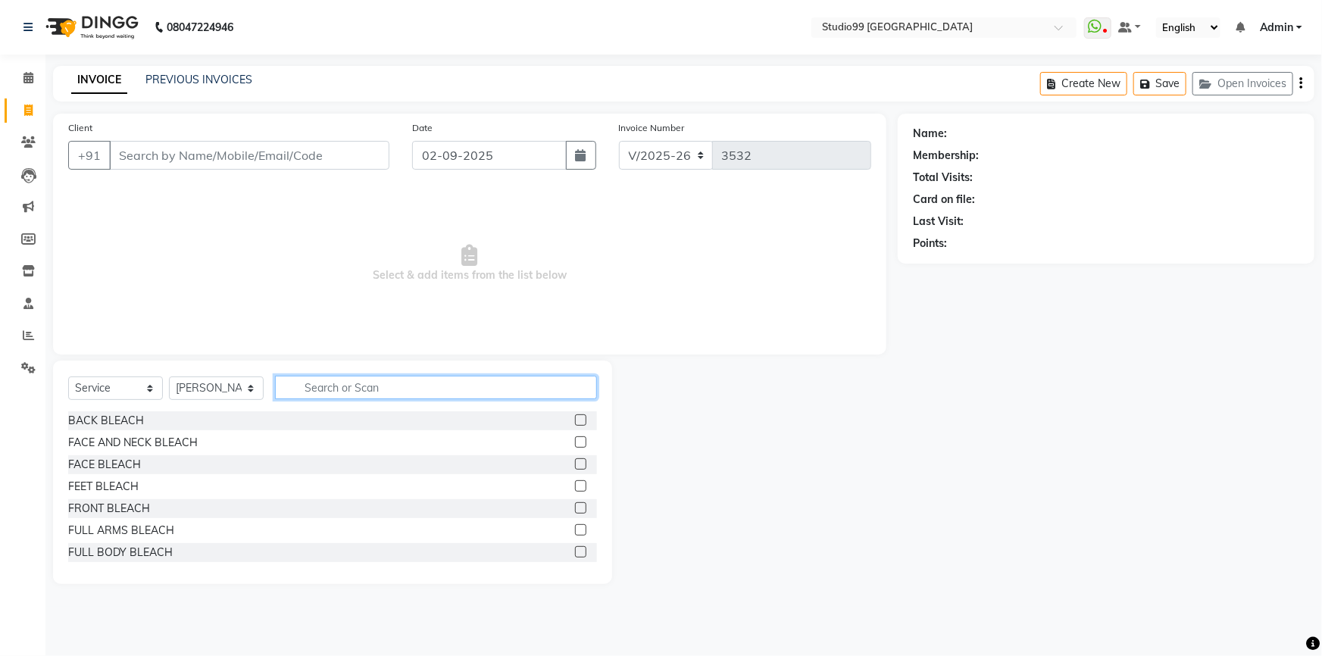
click at [312, 380] on input "text" at bounding box center [436, 387] width 322 height 23
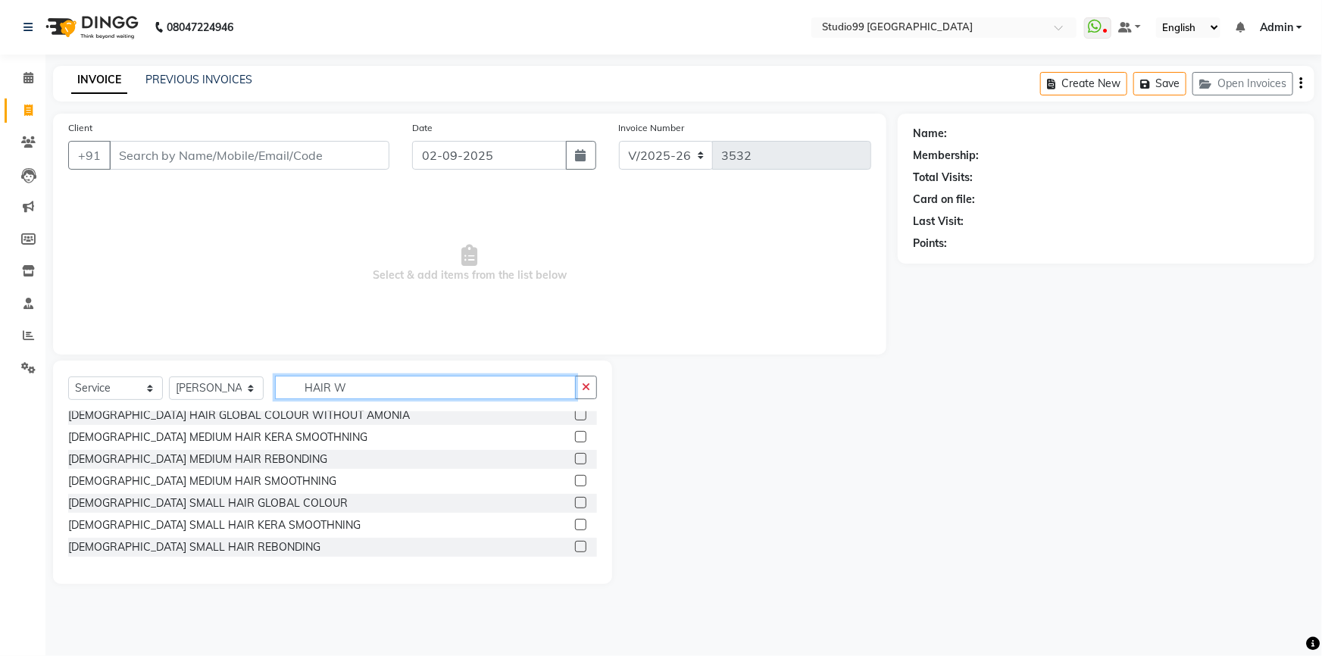
scroll to position [27, 0]
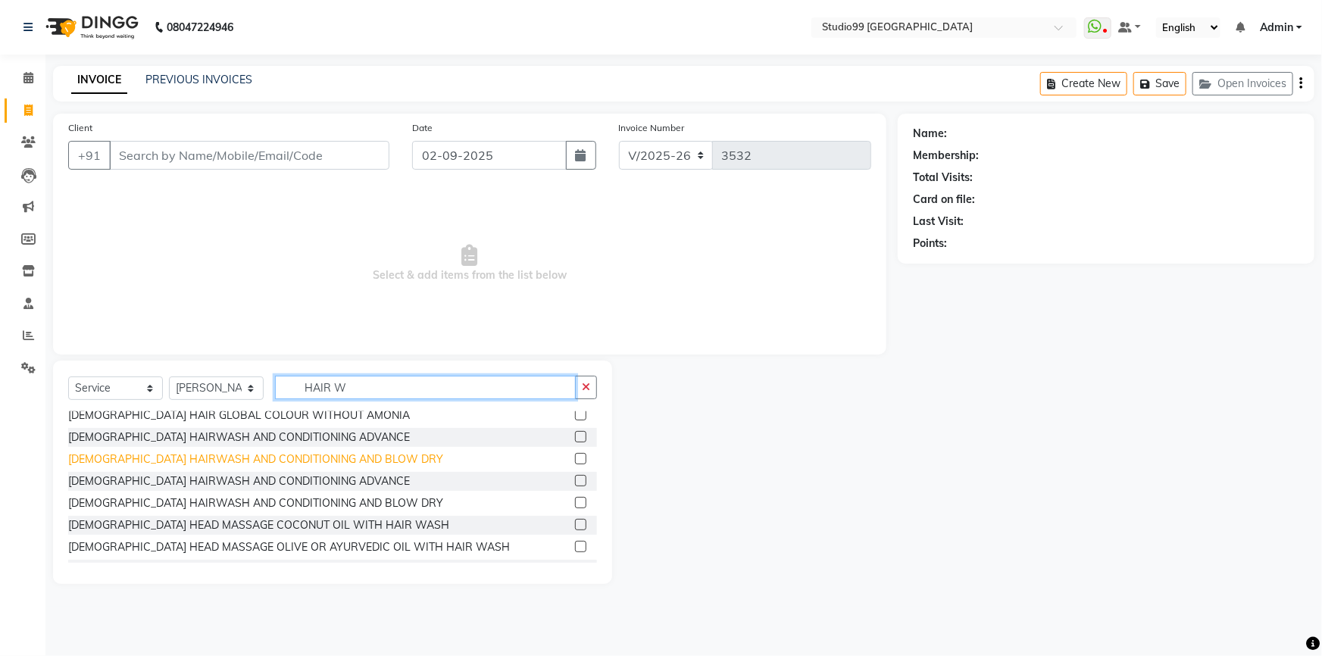
type input "HAIR W"
click at [140, 459] on div "[DEMOGRAPHIC_DATA] HAIRWASH AND CONDITIONING AND BLOW DRY" at bounding box center [255, 459] width 375 height 16
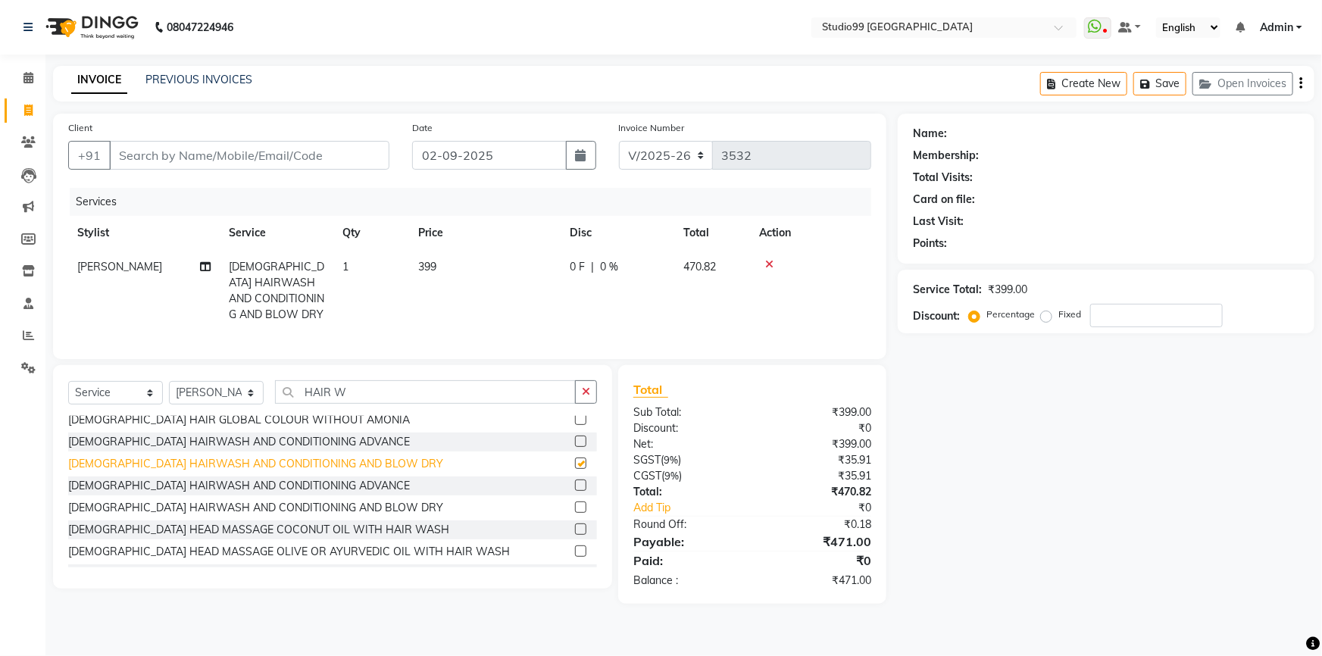
checkbox input "false"
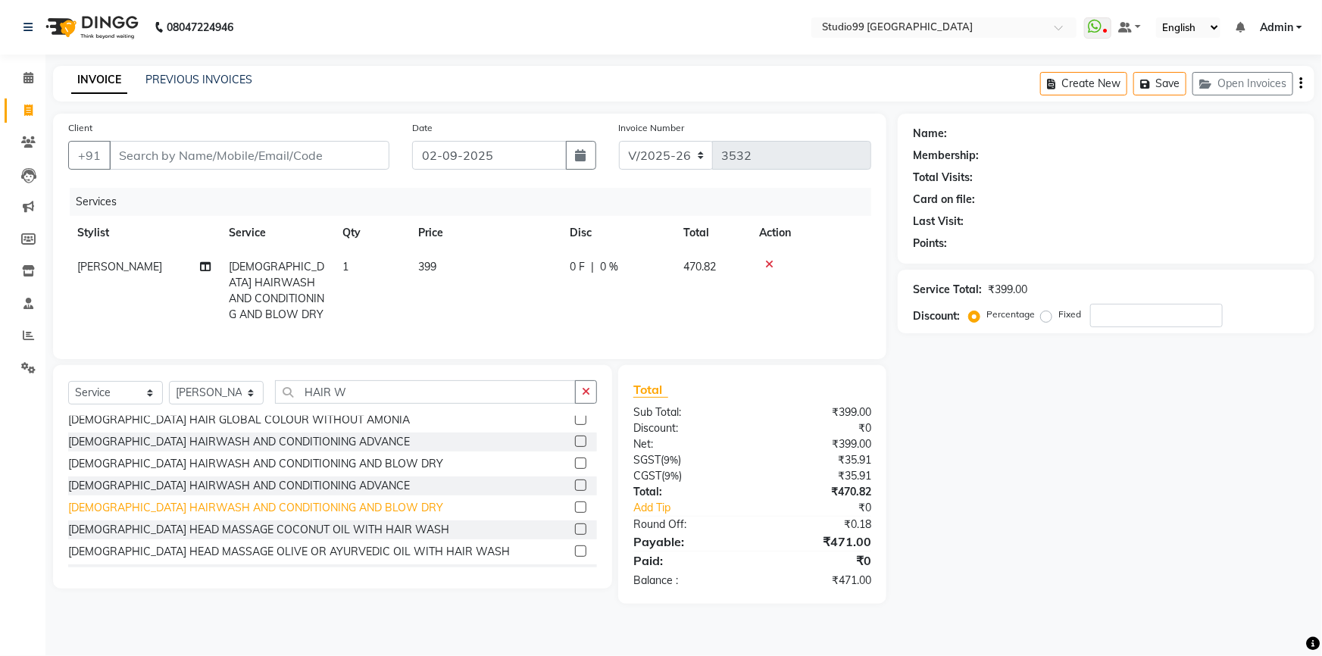
click at [165, 516] on div "[DEMOGRAPHIC_DATA] HAIRWASH AND CONDITIONING AND BLOW DRY" at bounding box center [255, 508] width 375 height 16
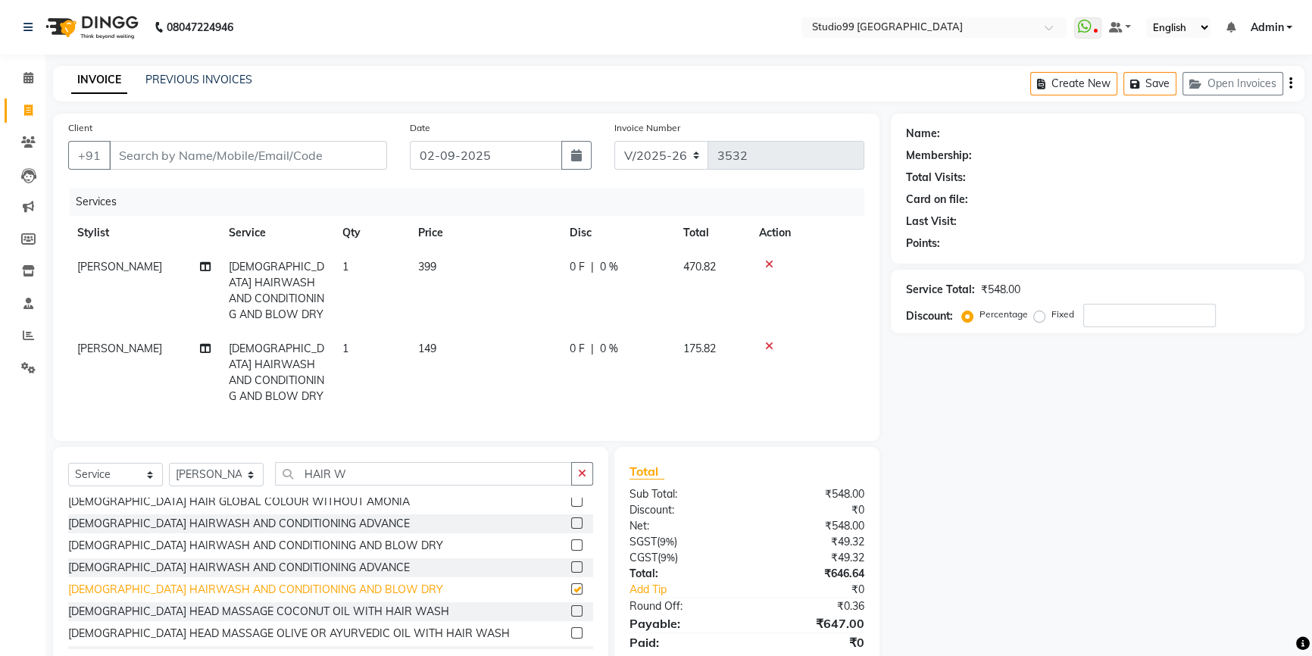
checkbox input "false"
click at [773, 348] on div at bounding box center [807, 346] width 96 height 11
click at [770, 346] on icon at bounding box center [769, 346] width 8 height 11
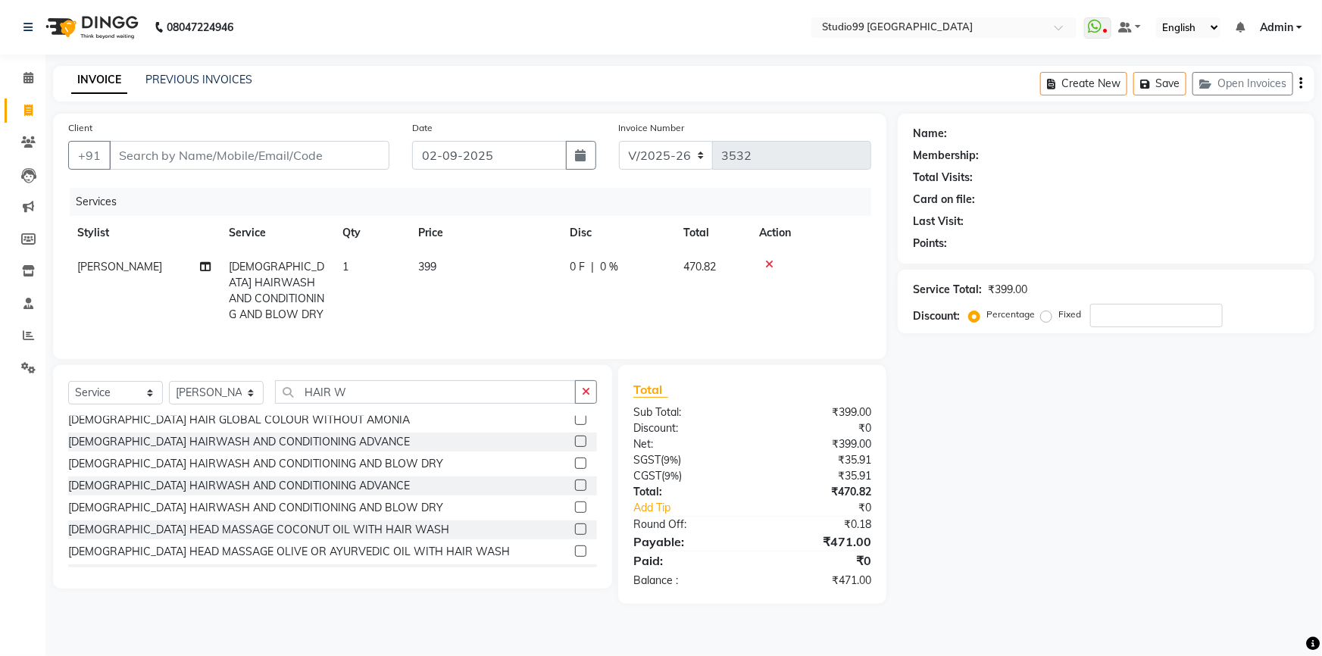
click at [421, 271] on span "399" at bounding box center [427, 267] width 18 height 14
select select "43363"
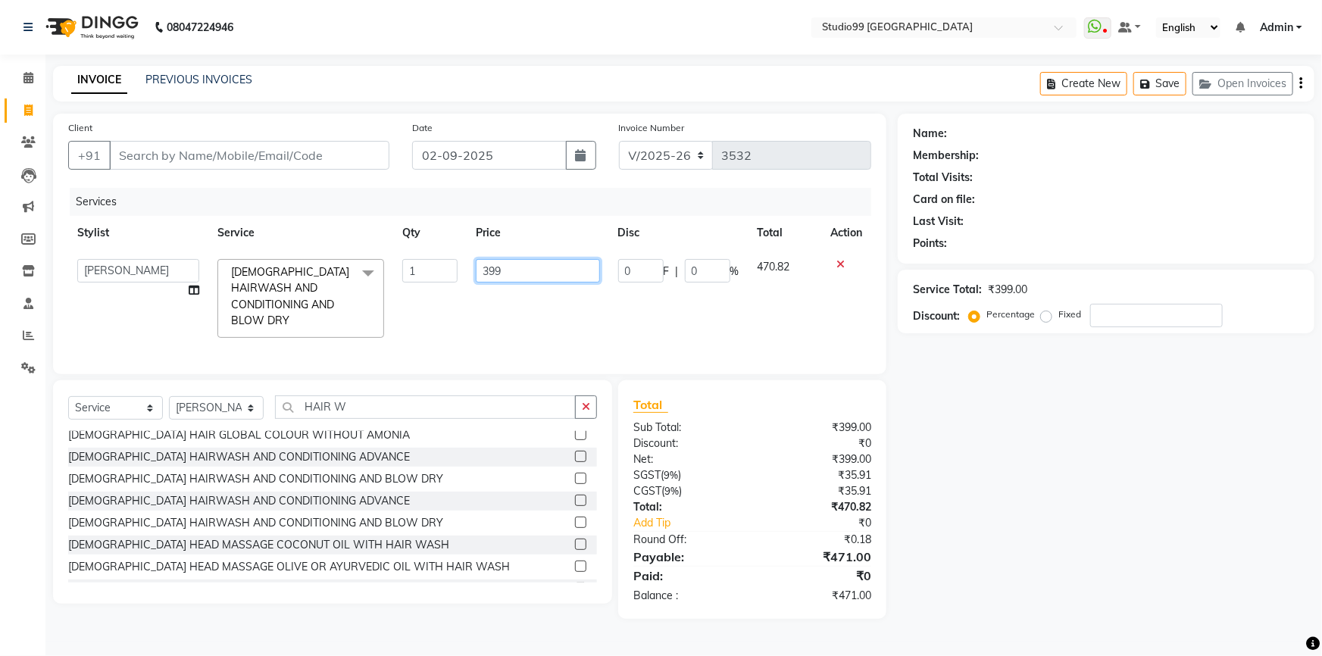
click at [488, 273] on input "399" at bounding box center [537, 270] width 123 height 23
type input "699"
click at [514, 278] on input "699" at bounding box center [537, 270] width 123 height 23
drag, startPoint x: 517, startPoint y: 311, endPoint x: 473, endPoint y: 357, distance: 63.8
click at [517, 311] on td "699" at bounding box center [538, 298] width 142 height 97
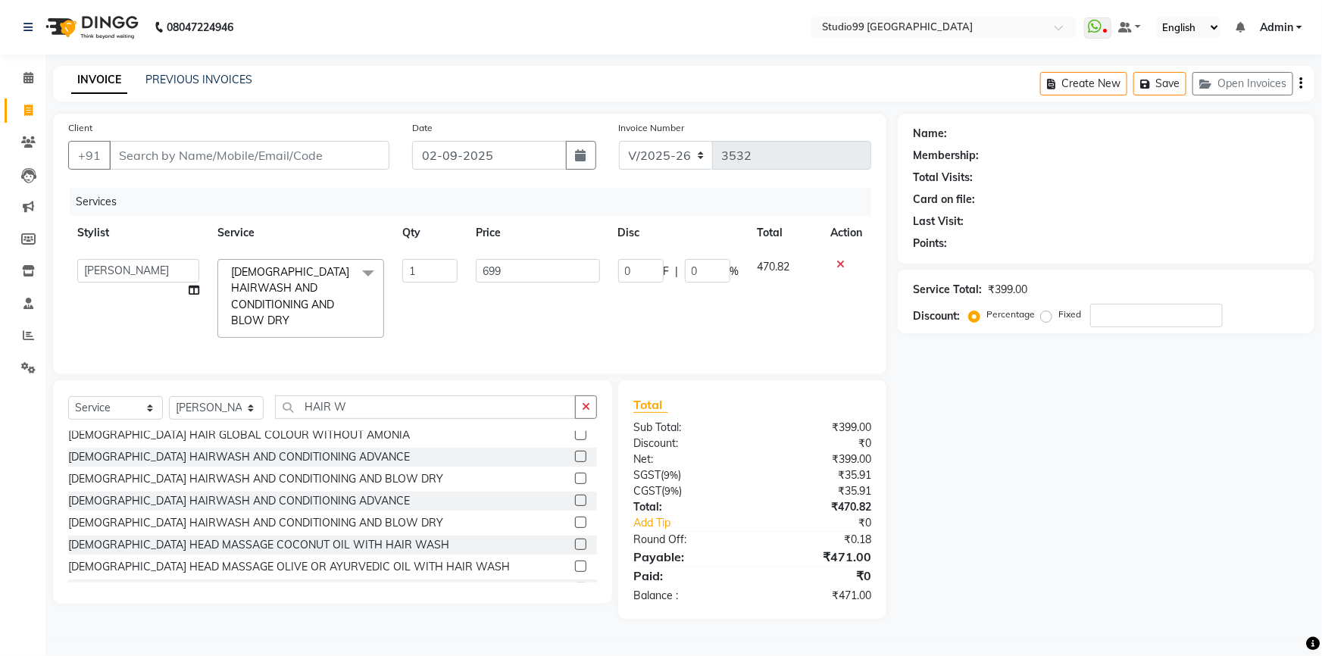
select select "43363"
click at [417, 398] on input "HAIR W" at bounding box center [425, 406] width 301 height 23
click at [230, 396] on select "Select Stylist Admin AKSHAY [PERSON_NAME] mahi [PERSON_NAME] [PERSON_NAME] [PER…" at bounding box center [216, 407] width 95 height 23
select select "62978"
click at [169, 396] on select "Select Stylist Admin AKSHAY [PERSON_NAME] mahi [PERSON_NAME] [PERSON_NAME] [PER…" at bounding box center [216, 407] width 95 height 23
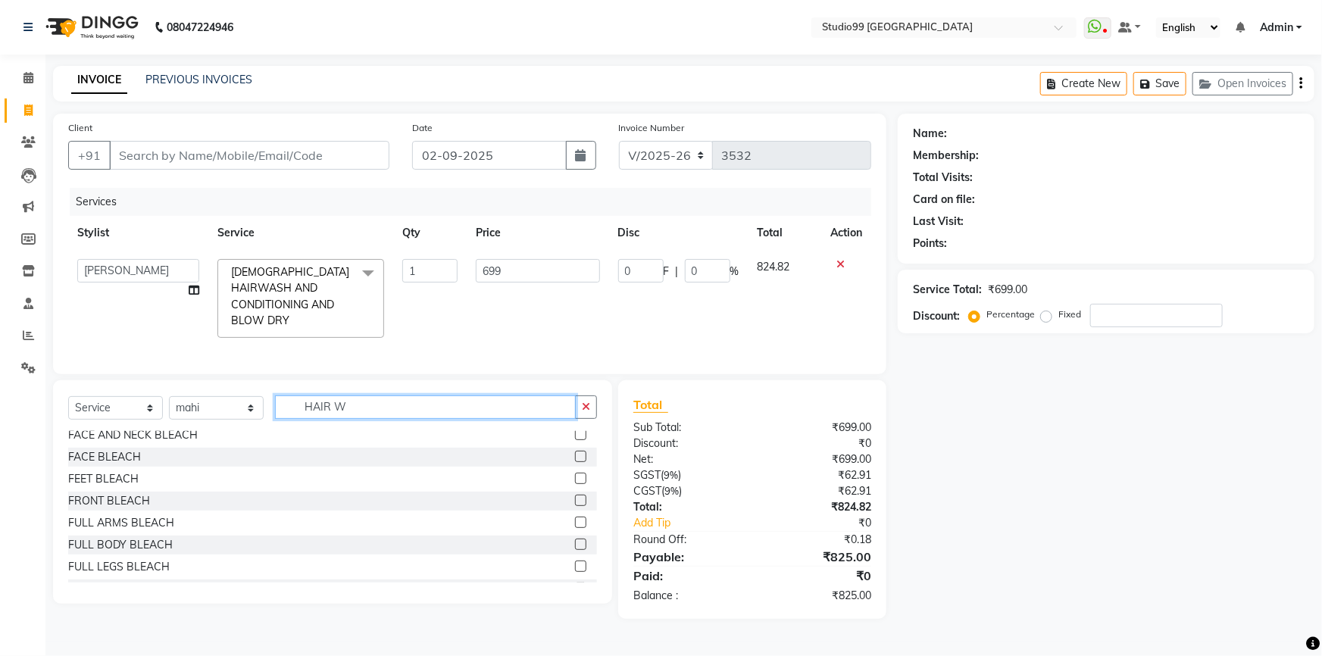
click at [394, 395] on input "HAIR W" at bounding box center [425, 406] width 301 height 23
type input "H"
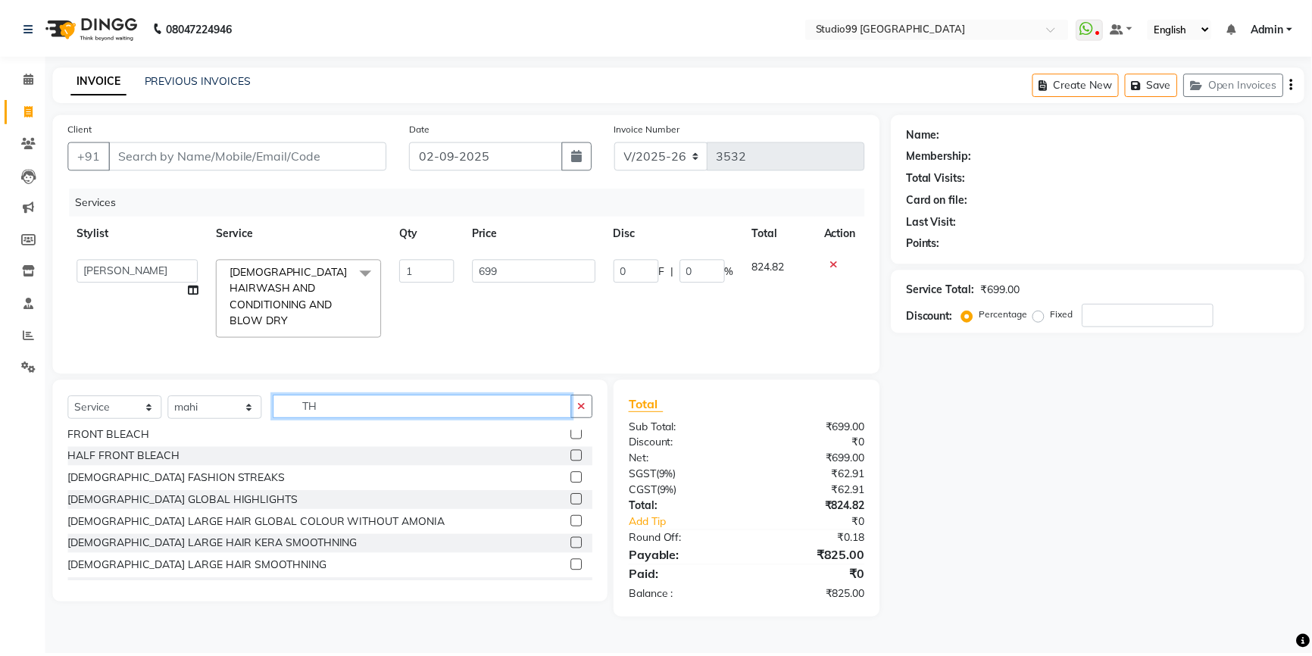
scroll to position [0, 0]
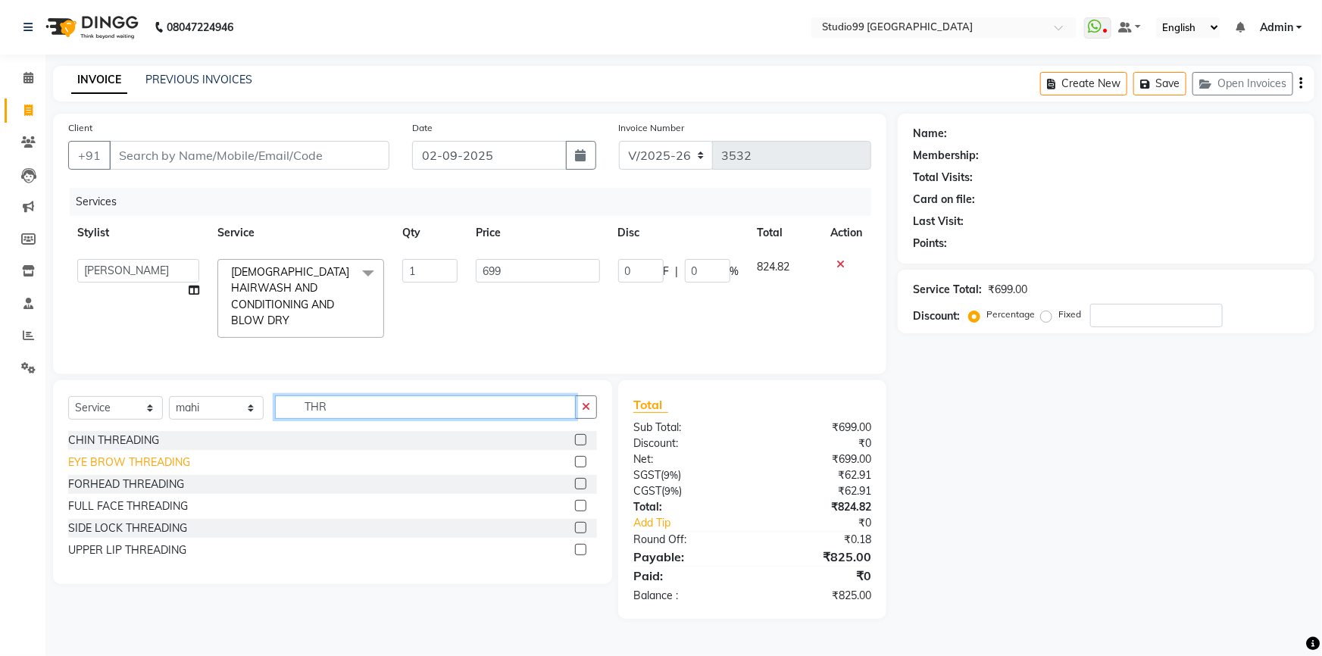
type input "THR"
click at [86, 456] on div "EYE BROW THREADING" at bounding box center [129, 462] width 122 height 16
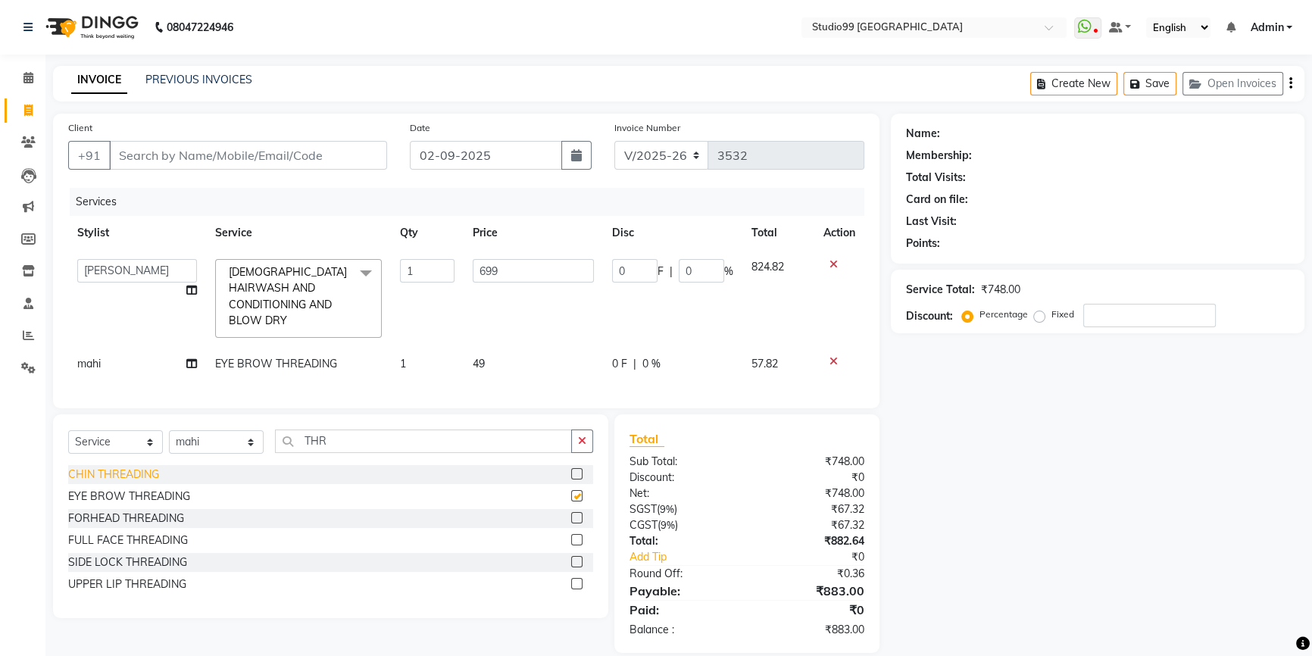
checkbox input "false"
drag, startPoint x: 90, startPoint y: 573, endPoint x: 93, endPoint y: 564, distance: 9.6
click at [92, 567] on div "CHIN THREADING EYE BROW THREADING FORHEAD THREADING FULL FACE THREADING SIDE LO…" at bounding box center [330, 531] width 525 height 132
click at [117, 577] on div "UPPER LIP THREADING" at bounding box center [127, 584] width 118 height 16
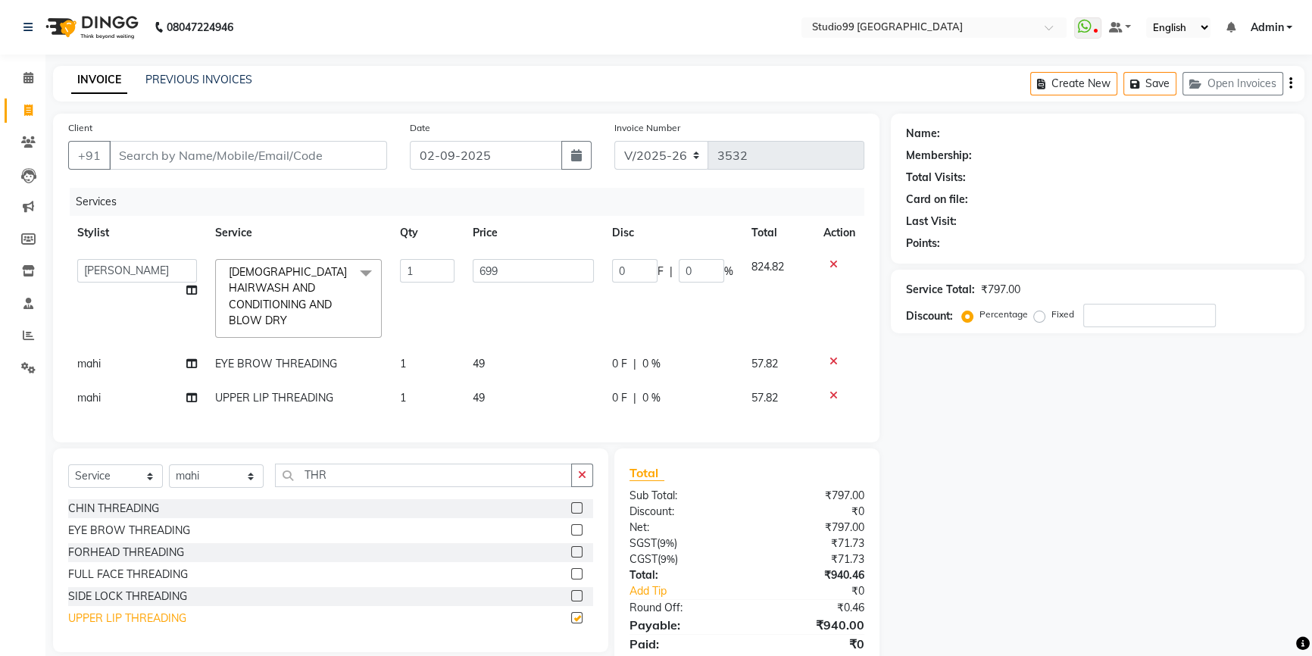
checkbox input "false"
click at [101, 501] on div "CHIN THREADING" at bounding box center [113, 509] width 91 height 16
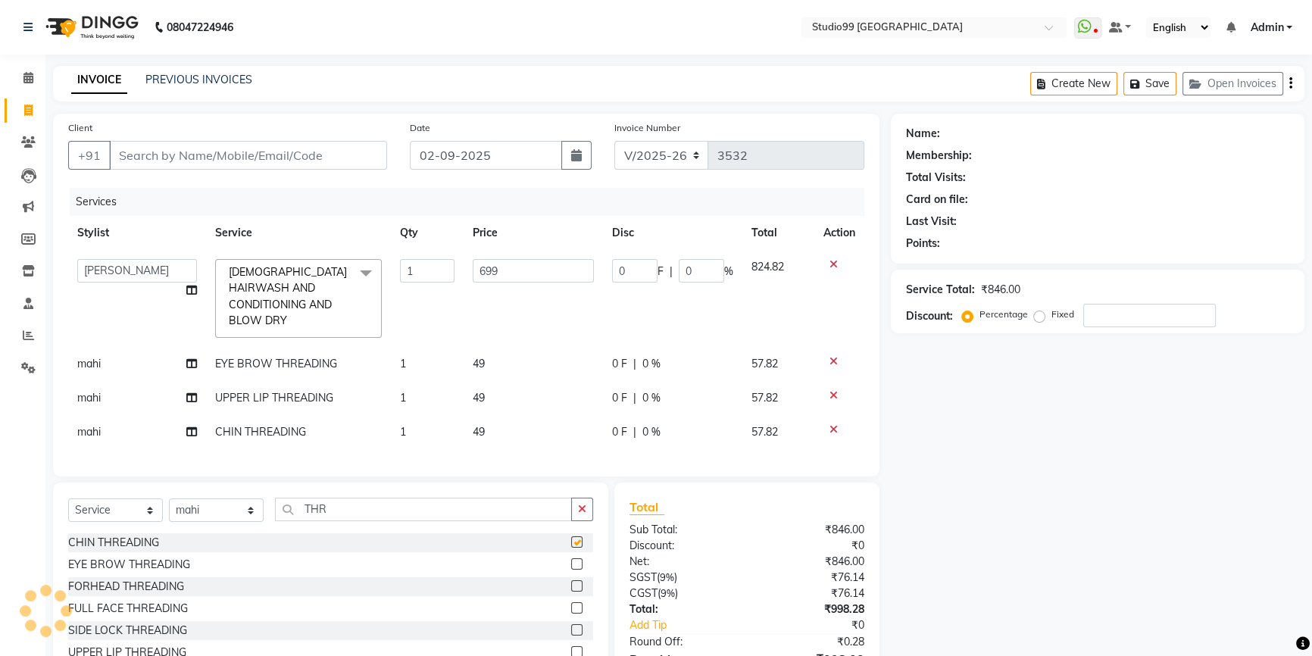
checkbox input "false"
click at [273, 151] on input "Client" at bounding box center [248, 155] width 278 height 29
click at [130, 158] on input "Client" at bounding box center [248, 155] width 278 height 29
type input "8"
type input "0"
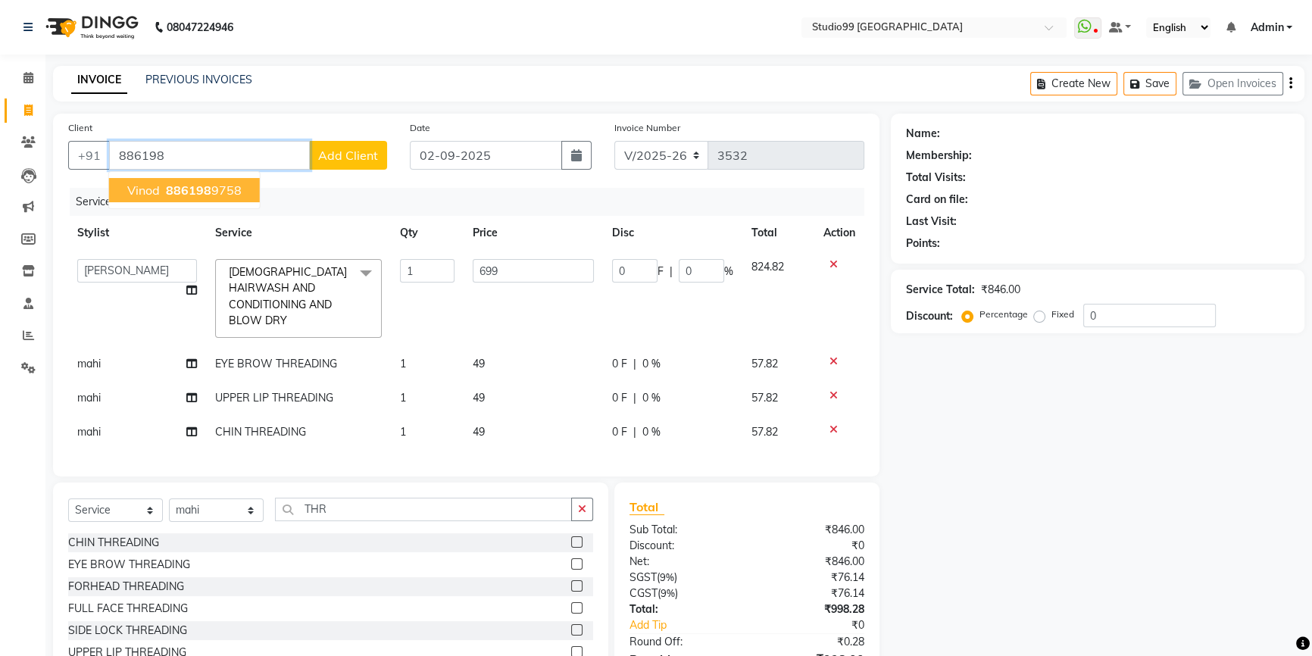
click at [211, 192] on ngb-highlight "886198 9758" at bounding box center [202, 190] width 79 height 15
type input "8861989758"
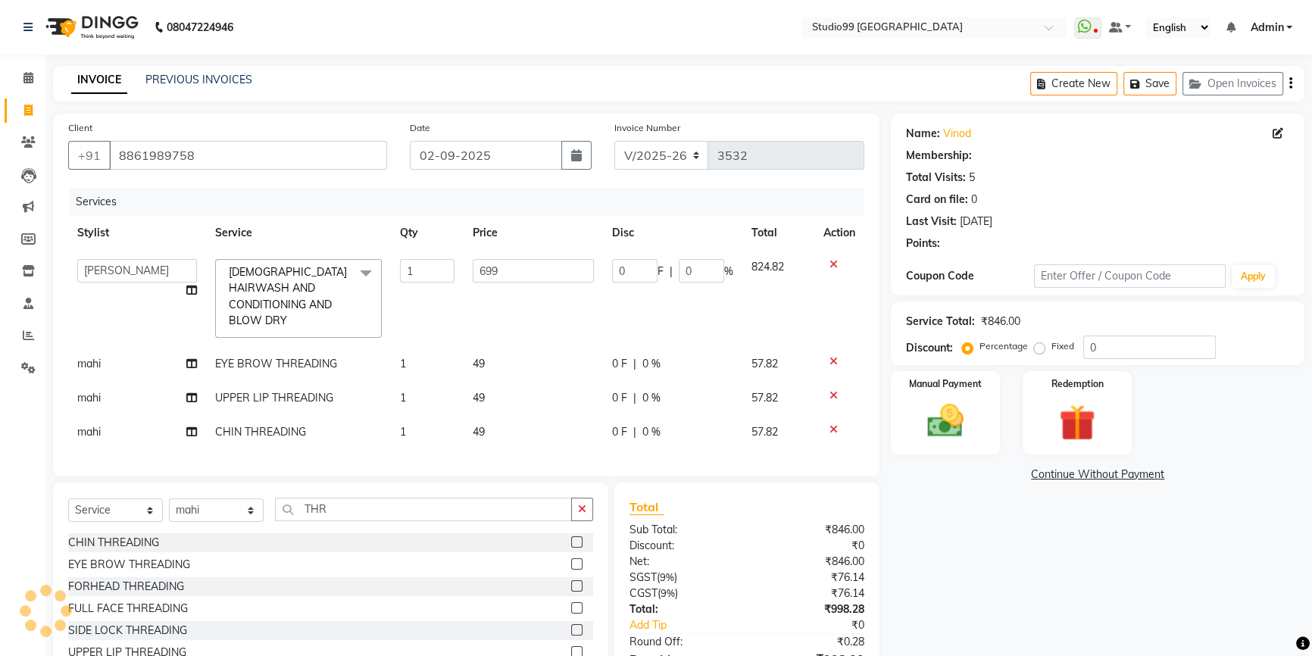
select select "1: Object"
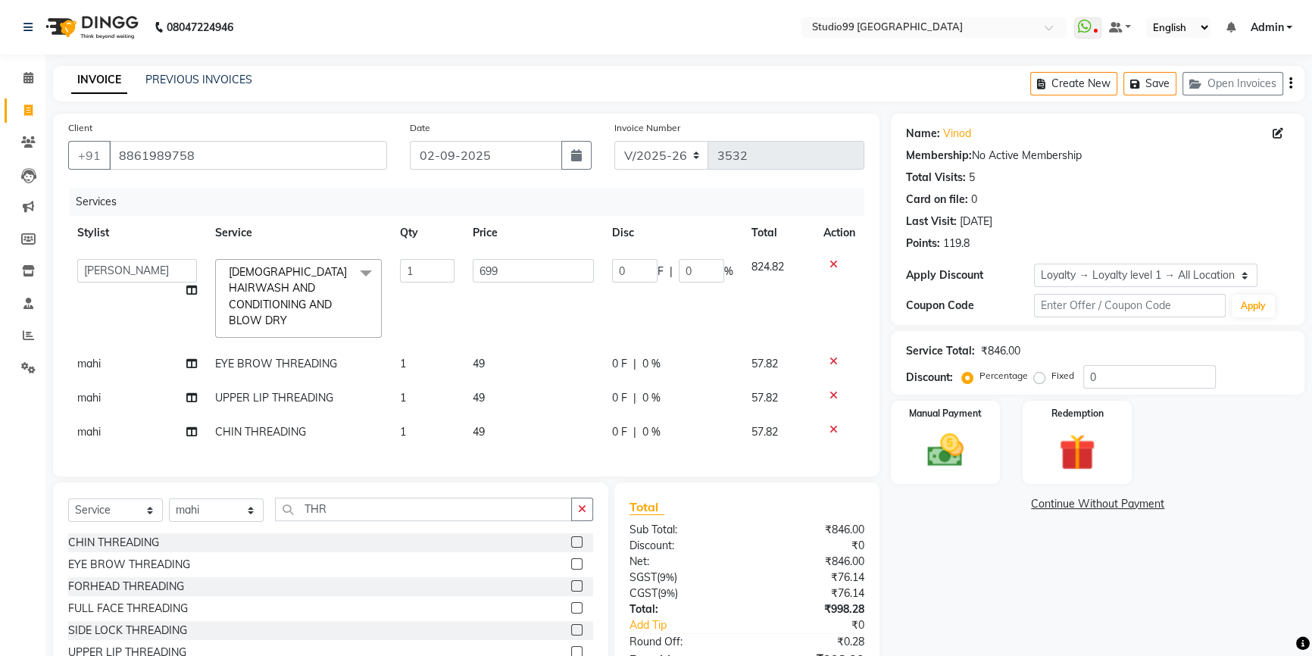
scroll to position [82, 0]
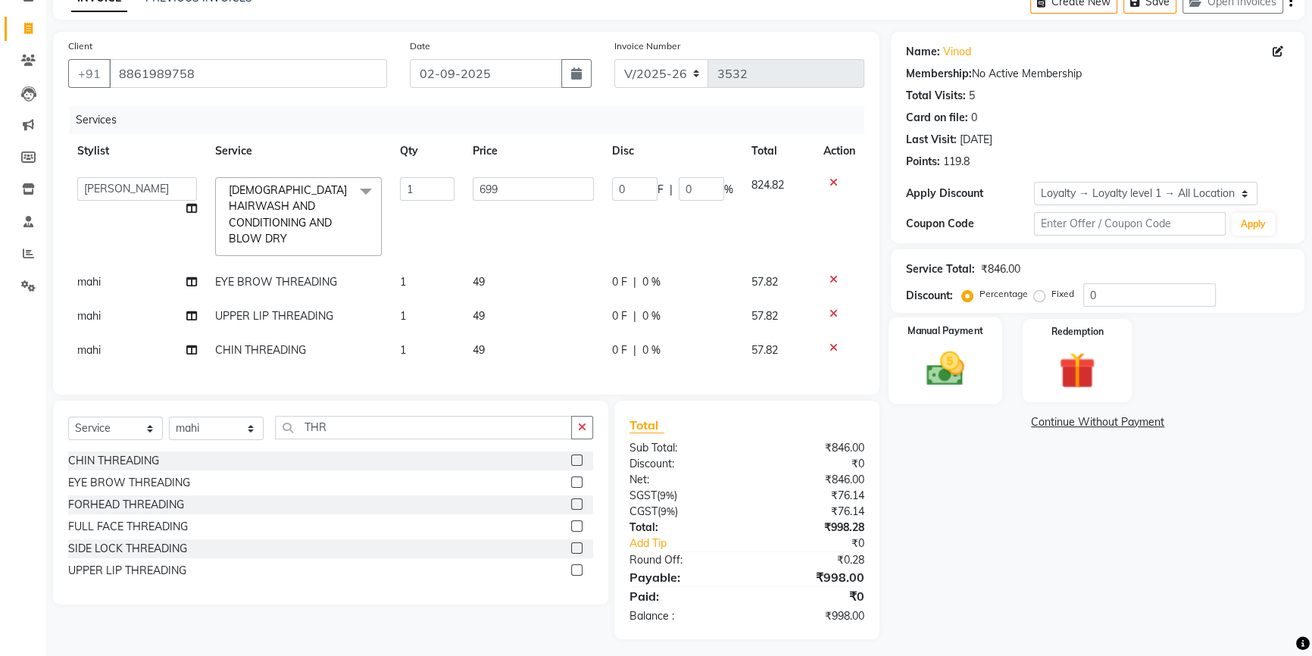
click at [959, 369] on img at bounding box center [945, 368] width 61 height 43
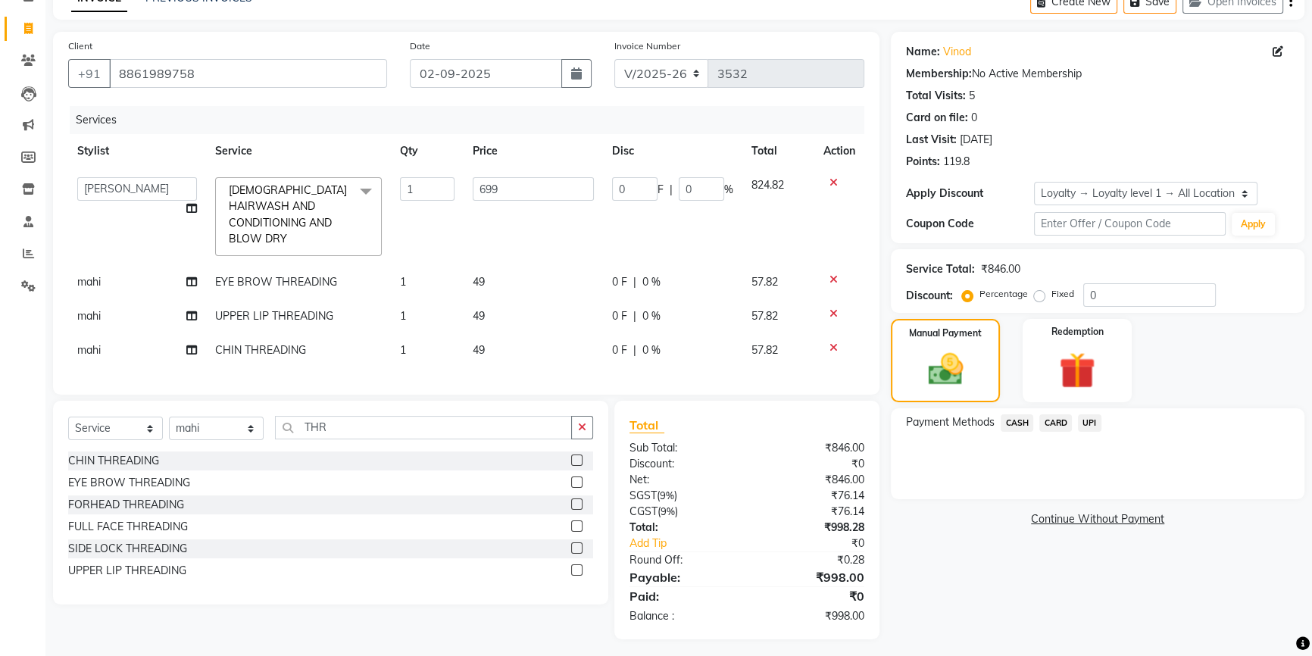
click at [1086, 423] on span "UPI" at bounding box center [1089, 422] width 23 height 17
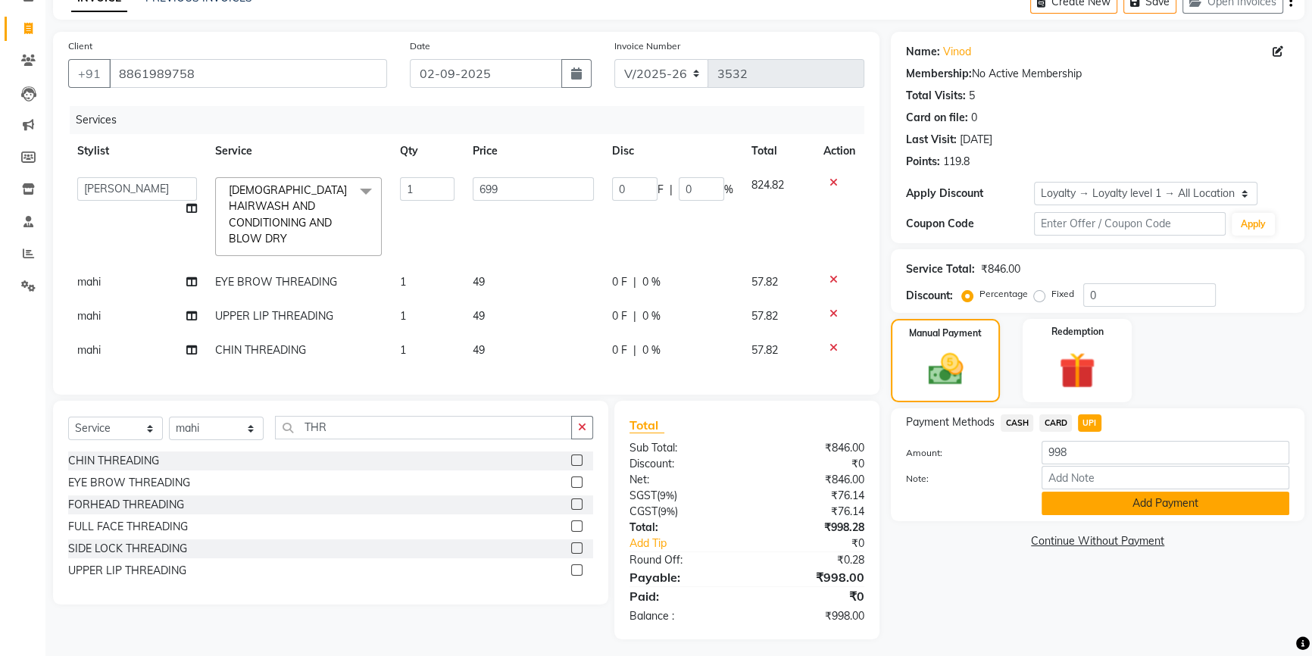
click at [1107, 509] on button "Add Payment" at bounding box center [1165, 503] width 248 height 23
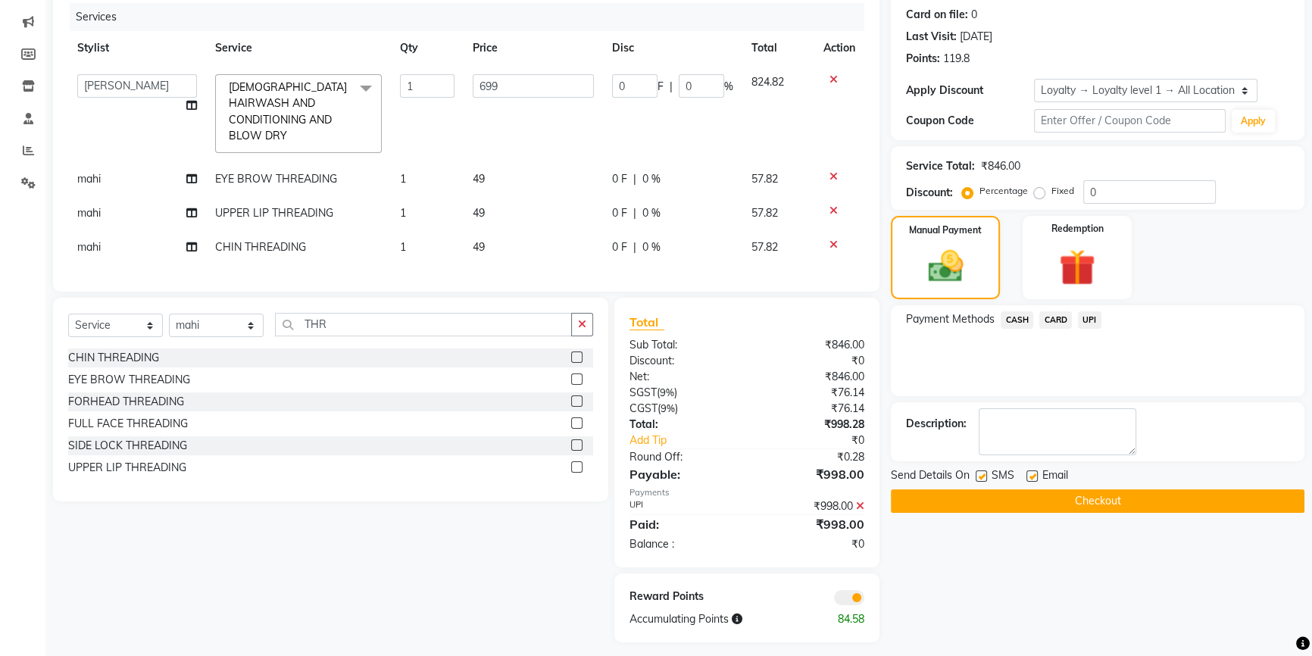
scroll to position [189, 0]
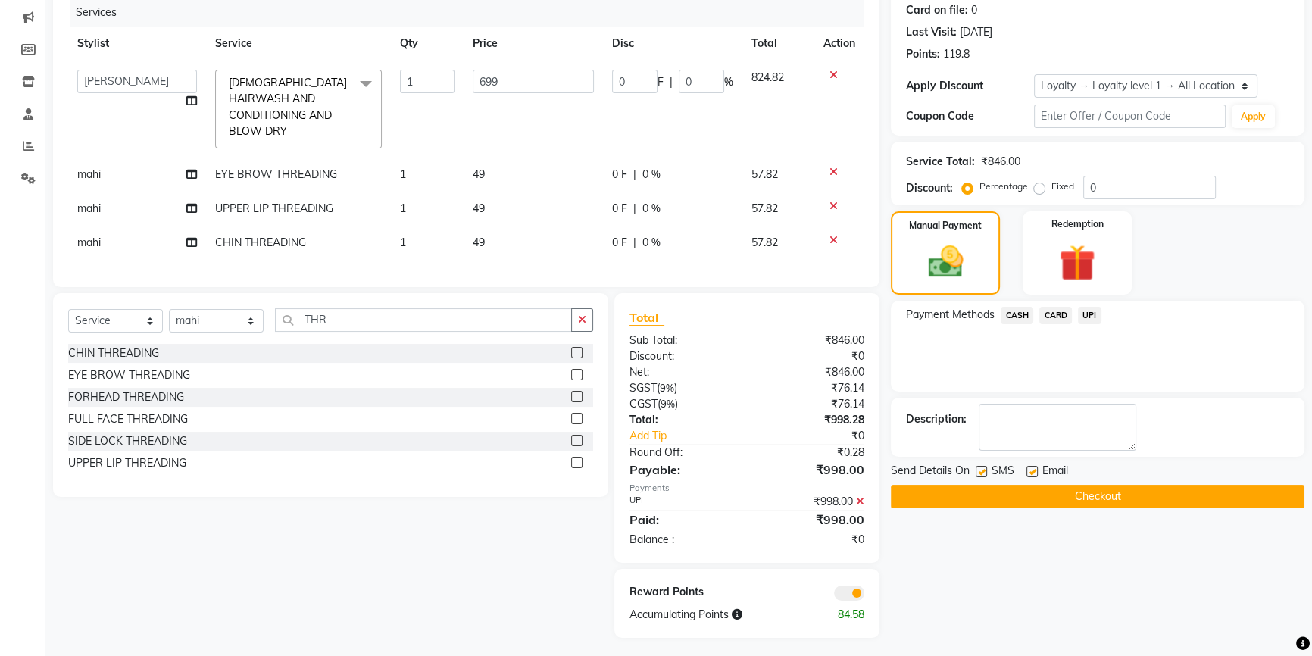
click at [1031, 500] on button "Checkout" at bounding box center [1098, 496] width 414 height 23
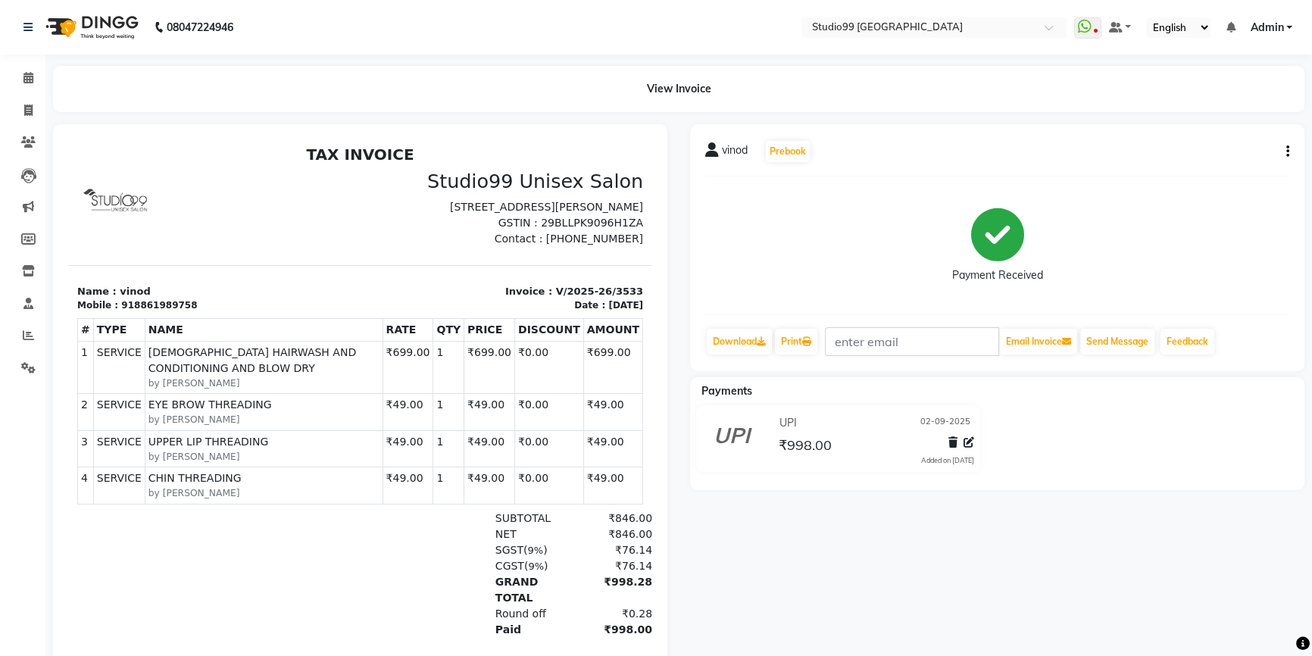
click at [37, 92] on li "Calendar" at bounding box center [22, 78] width 45 height 33
drag, startPoint x: 35, startPoint y: 101, endPoint x: 30, endPoint y: 146, distance: 44.9
click at [35, 102] on span at bounding box center [28, 110] width 27 height 17
select select "6042"
select select "service"
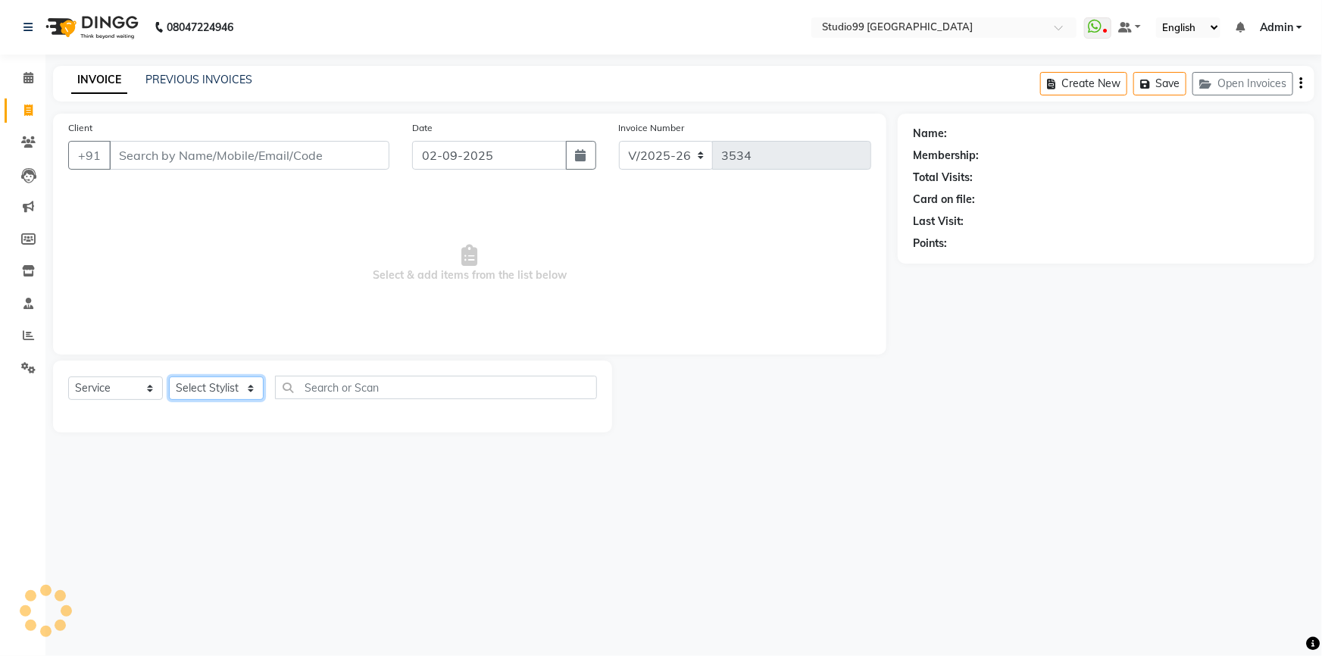
click at [221, 386] on select "Select Stylist" at bounding box center [216, 387] width 95 height 23
select select "43363"
click at [169, 376] on select "Select Stylist Admin AKSHAY [PERSON_NAME] mahi [PERSON_NAME] [PERSON_NAME] [PER…" at bounding box center [216, 387] width 95 height 23
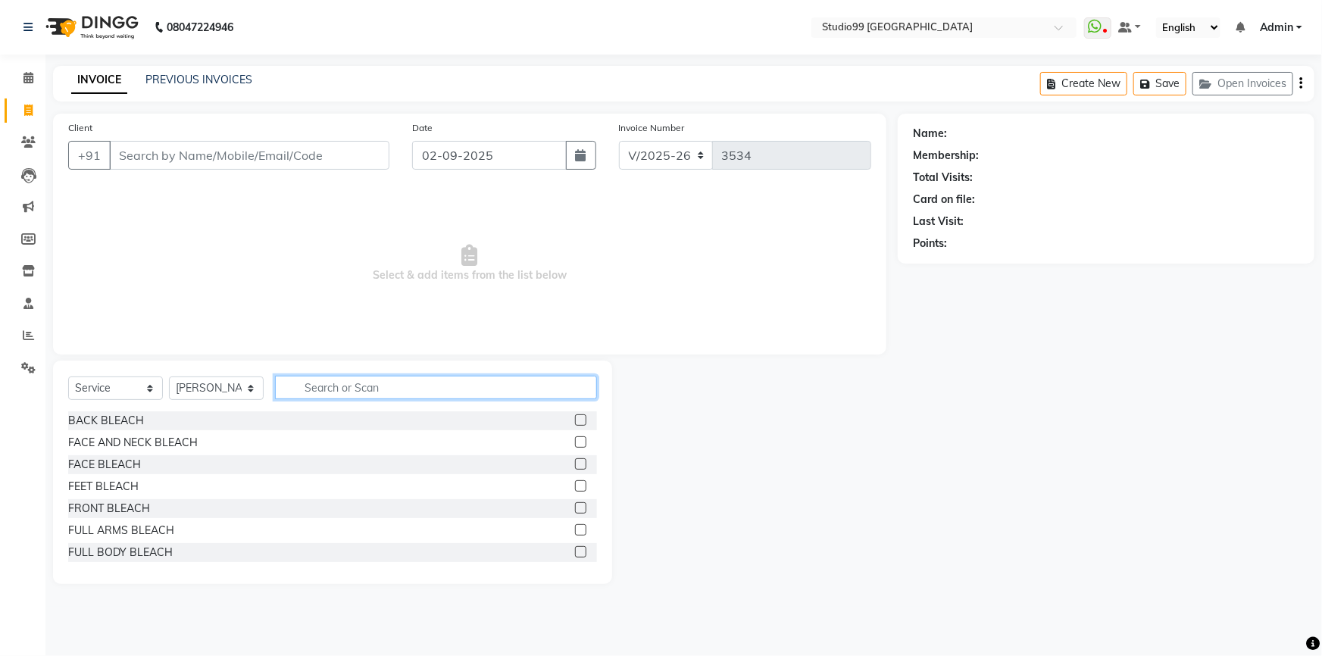
click at [329, 395] on input "text" at bounding box center [436, 387] width 322 height 23
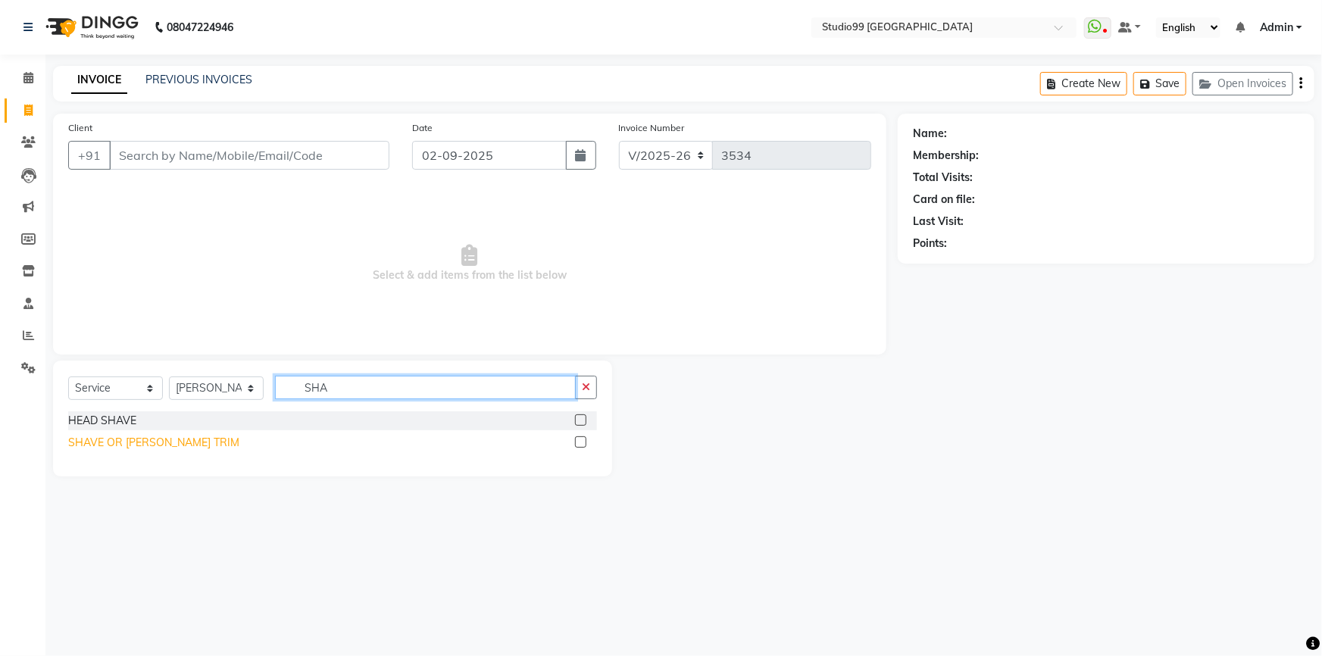
type input "SHA"
click at [120, 436] on div "SHAVE OR [PERSON_NAME] TRIM" at bounding box center [153, 443] width 171 height 16
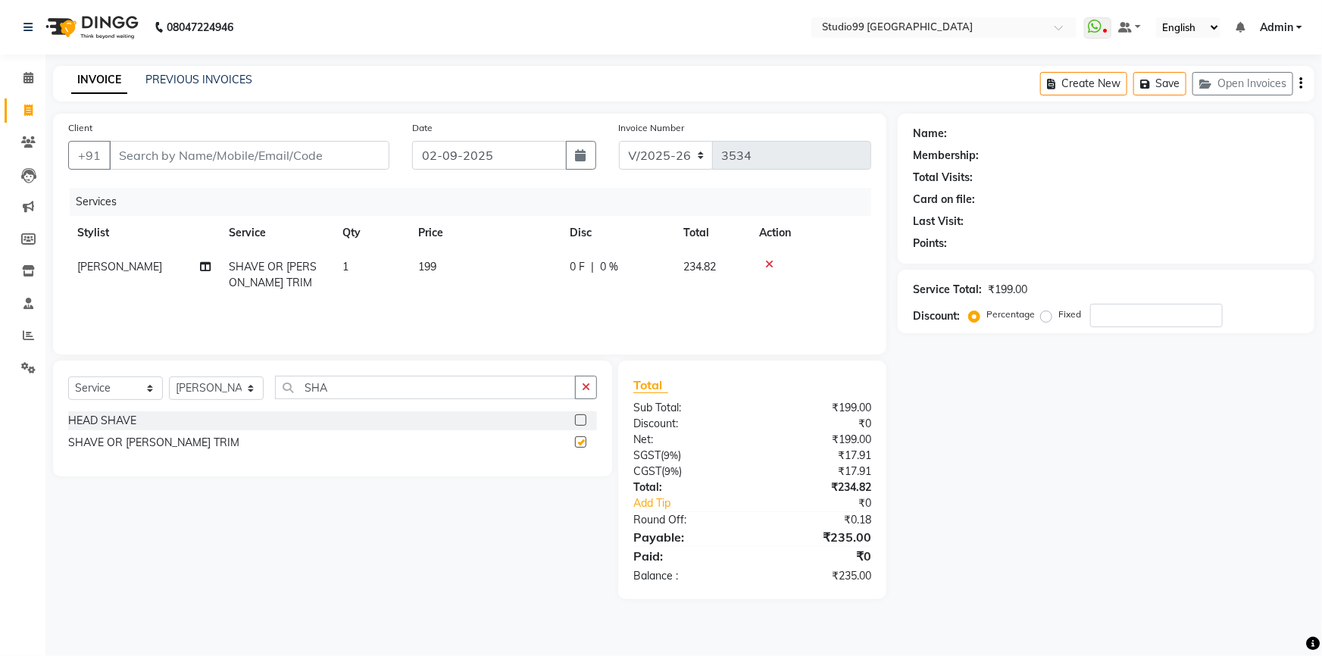
checkbox input "false"
click at [165, 164] on input "Client" at bounding box center [249, 155] width 280 height 29
click at [164, 160] on input "Client" at bounding box center [249, 155] width 280 height 29
type input "6"
type input "0"
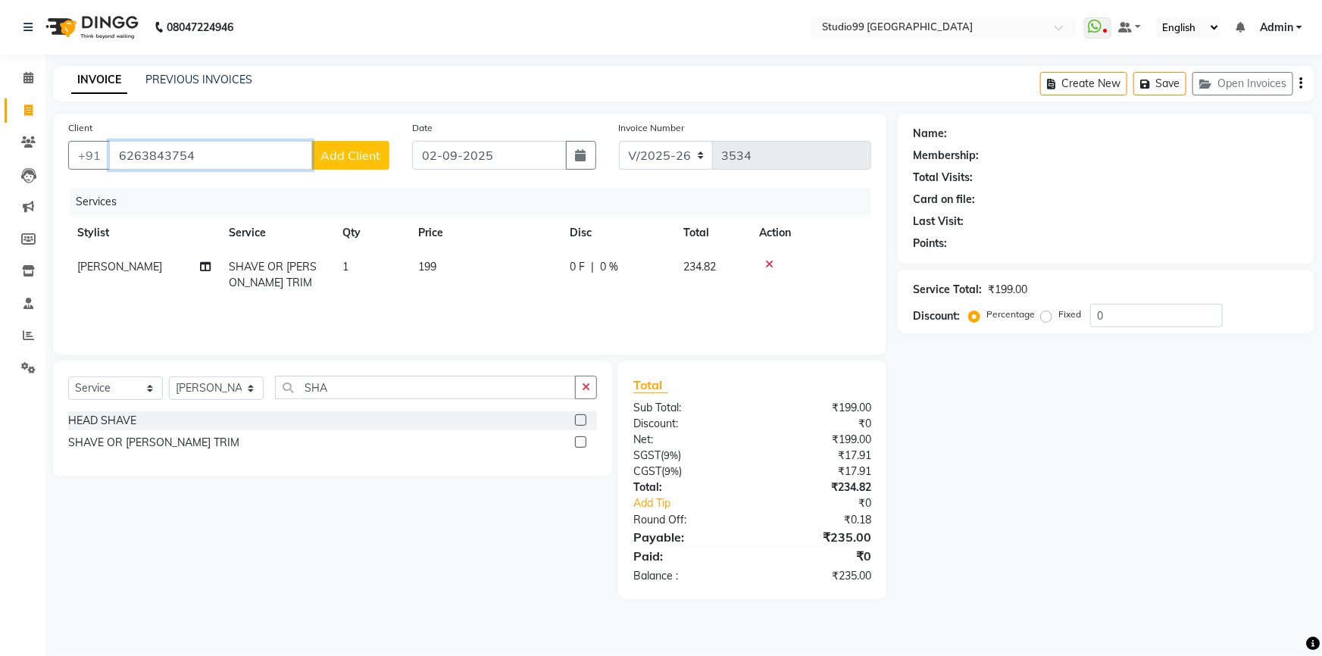
type input "6263843754"
click at [361, 151] on span "Add Client" at bounding box center [350, 155] width 60 height 15
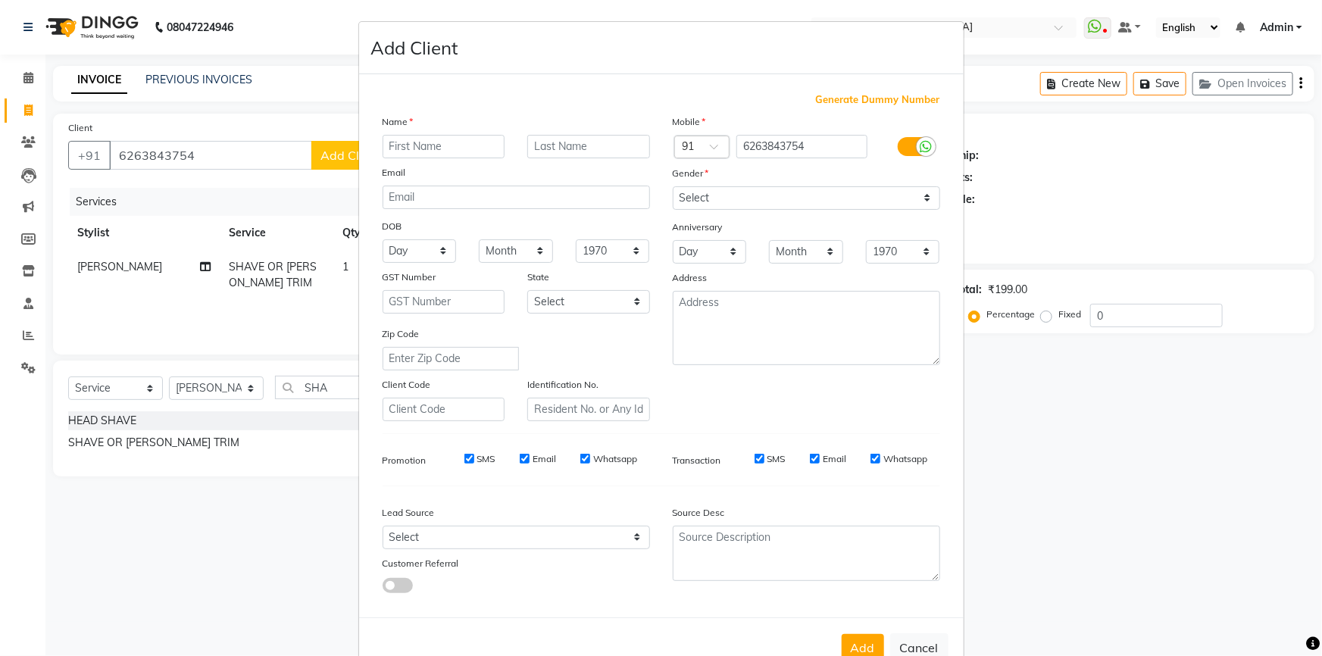
click at [423, 140] on input "text" at bounding box center [443, 146] width 123 height 23
type input "[PERSON_NAME]"
drag, startPoint x: 805, startPoint y: 189, endPoint x: 807, endPoint y: 196, distance: 7.9
click at [805, 189] on select "Select Male Female Other Prefer Not To Say" at bounding box center [806, 197] width 267 height 23
click at [673, 186] on select "Select Male Female Other Prefer Not To Say" at bounding box center [806, 197] width 267 height 23
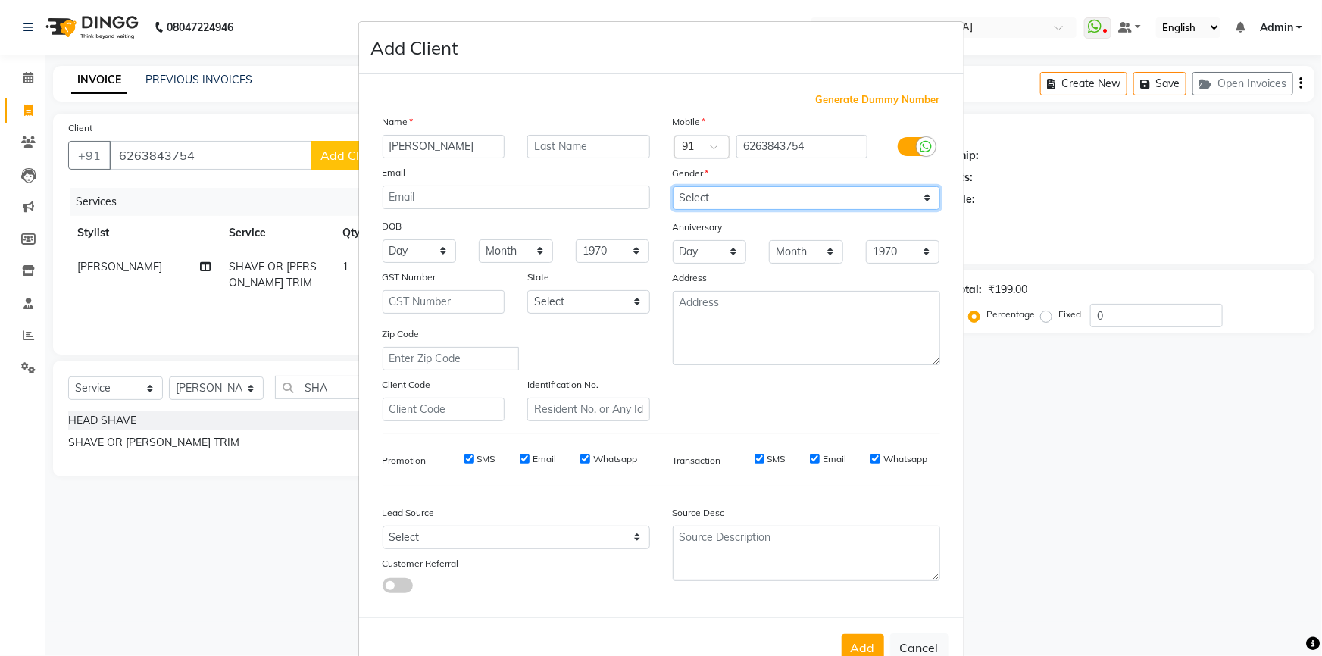
click at [798, 199] on select "Select Male Female Other Prefer Not To Say" at bounding box center [806, 197] width 267 height 23
select select "male"
click at [673, 186] on select "Select Male Female Other Prefer Not To Say" at bounding box center [806, 197] width 267 height 23
click at [865, 639] on button "Add" at bounding box center [862, 647] width 42 height 27
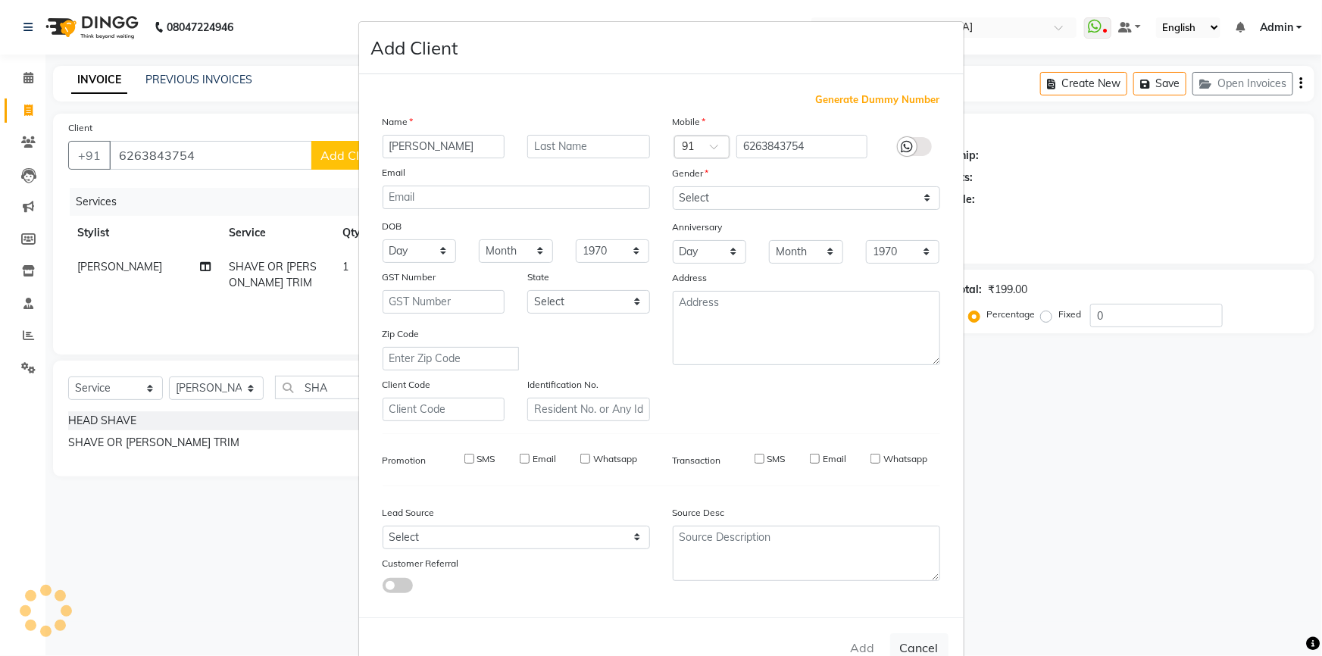
select select
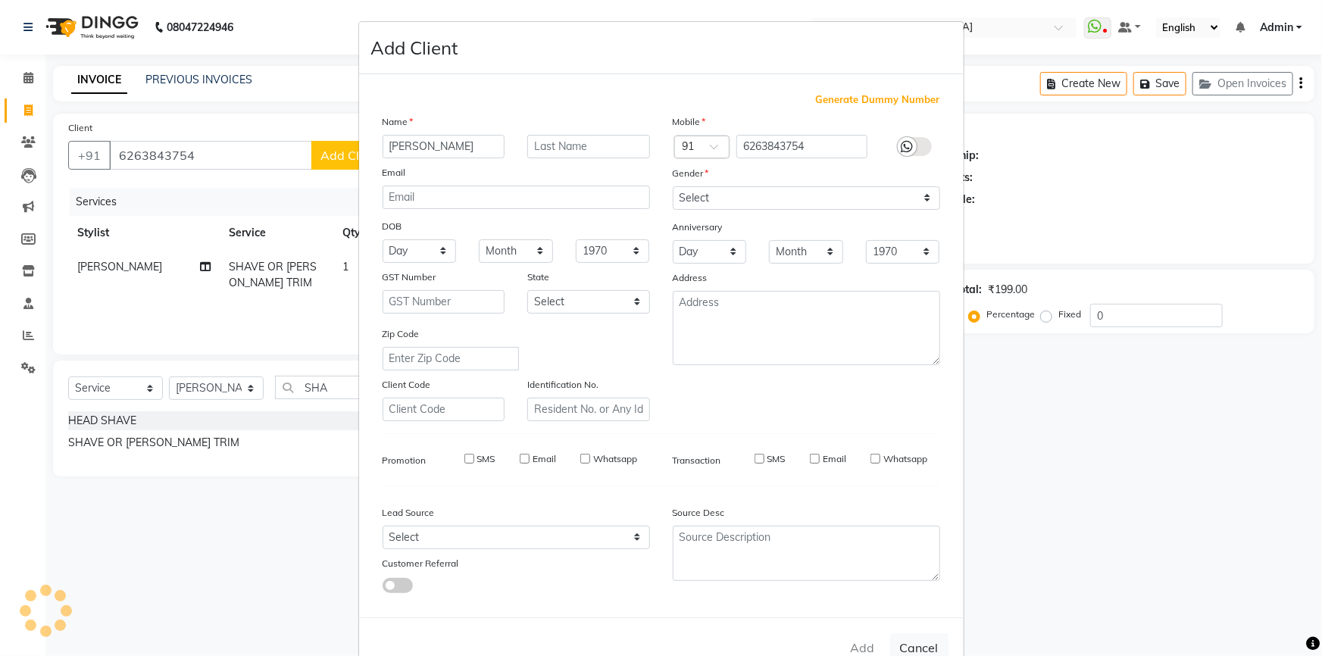
select select
checkbox input "false"
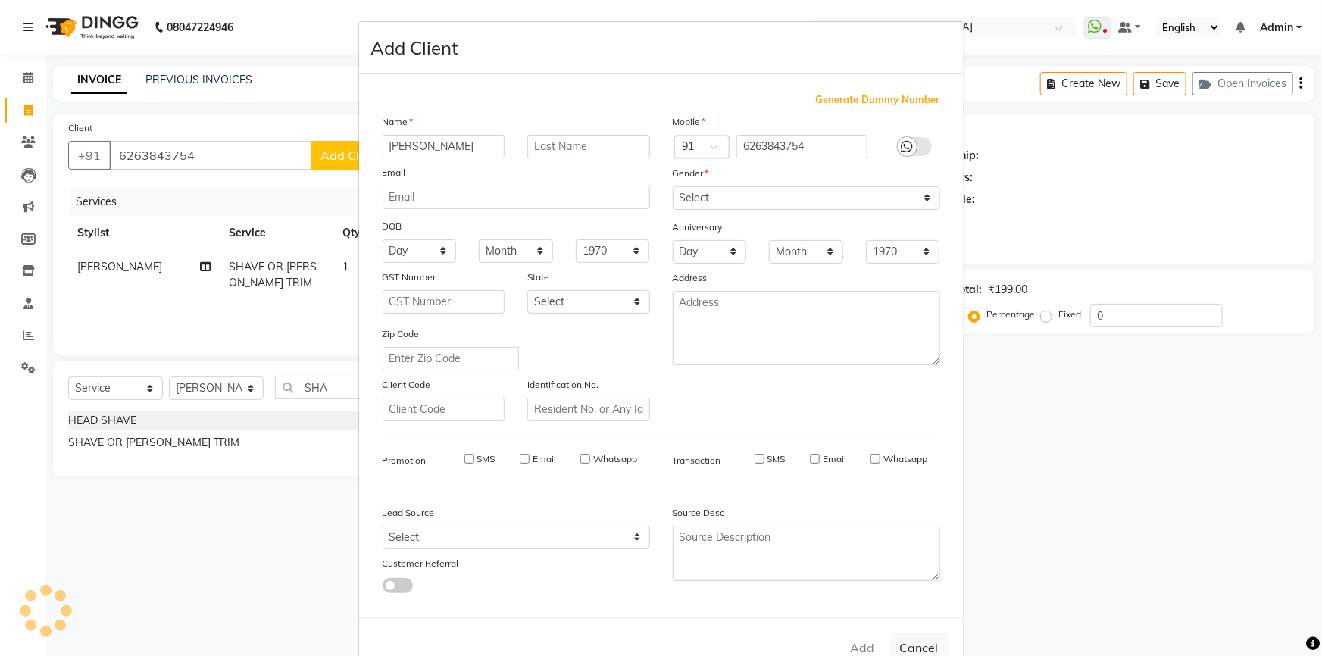
checkbox input "false"
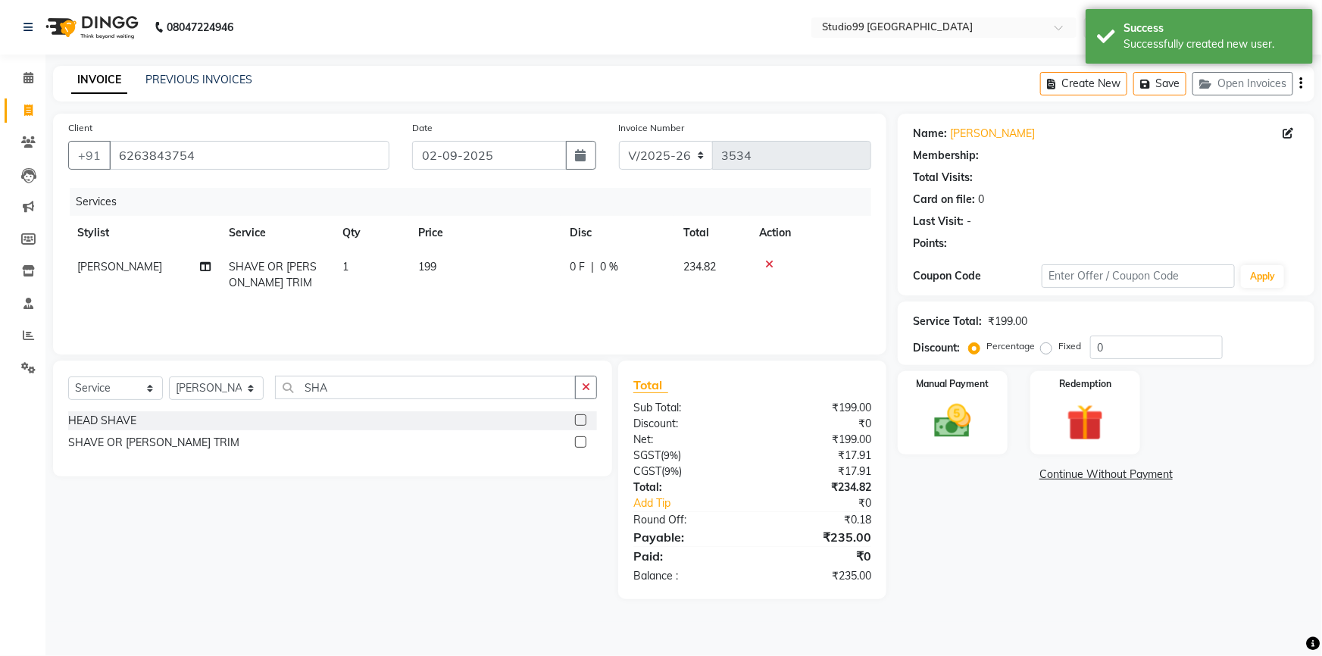
select select "1: Object"
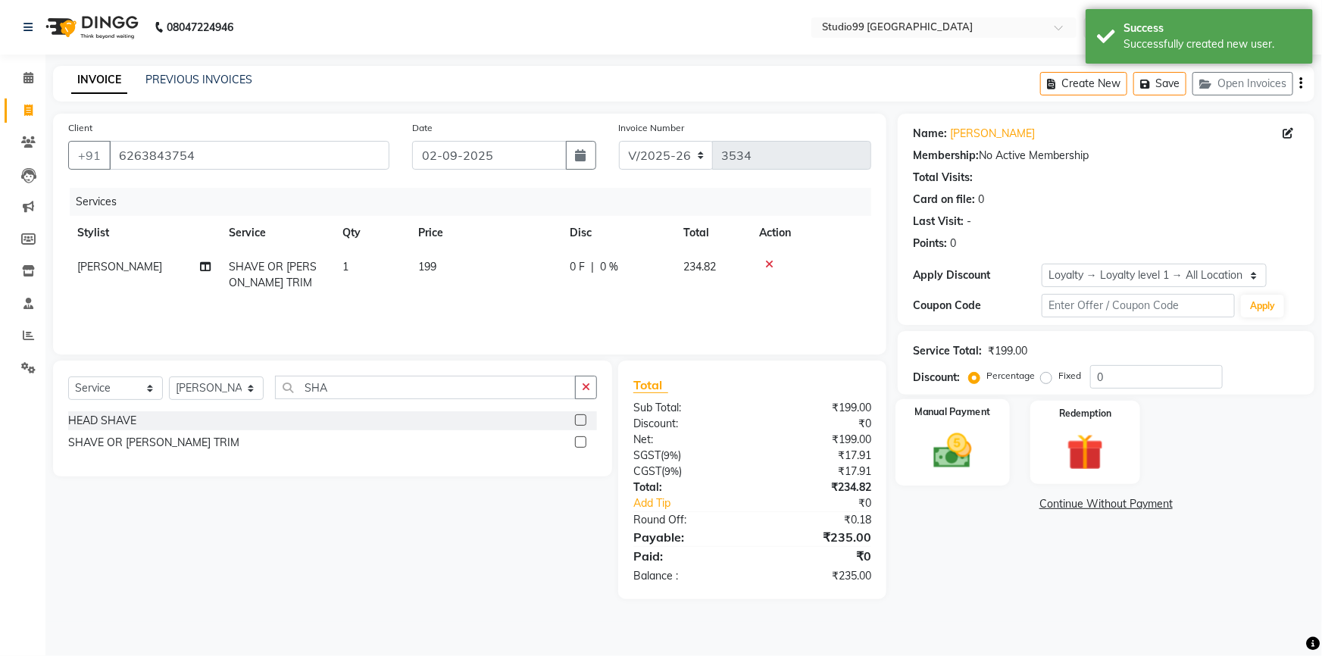
click at [945, 446] on img at bounding box center [953, 451] width 62 height 44
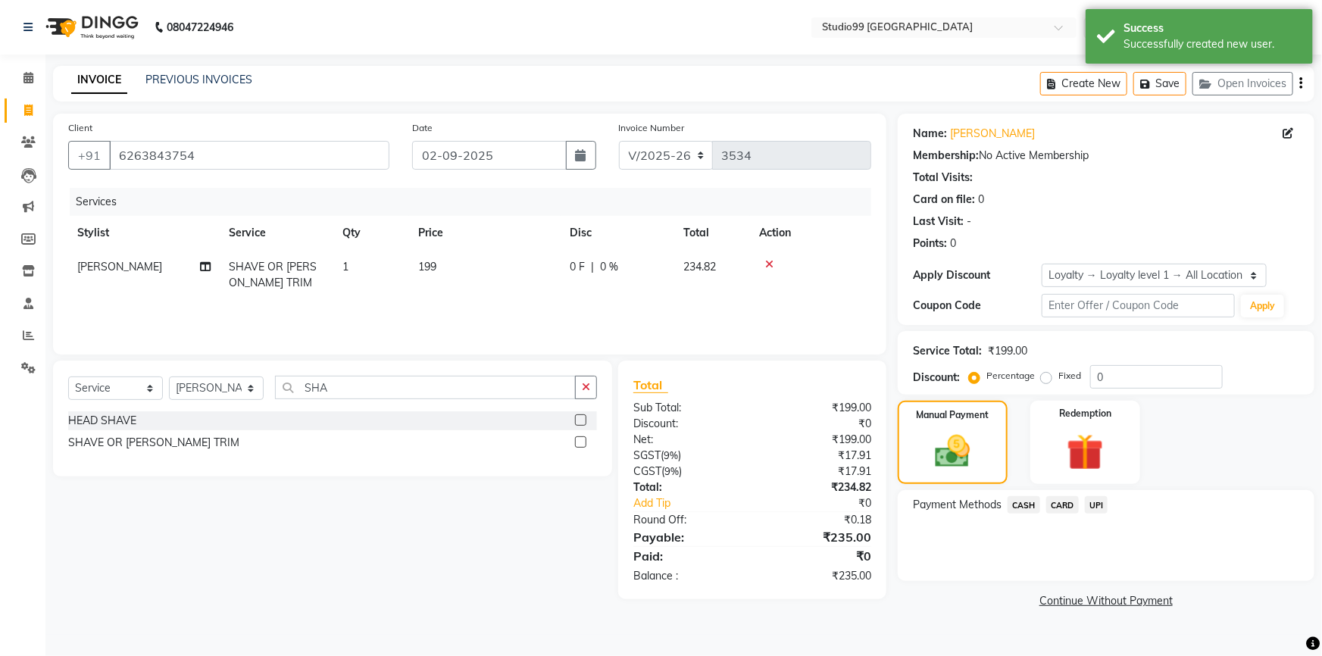
click at [1098, 500] on span "UPI" at bounding box center [1096, 504] width 23 height 17
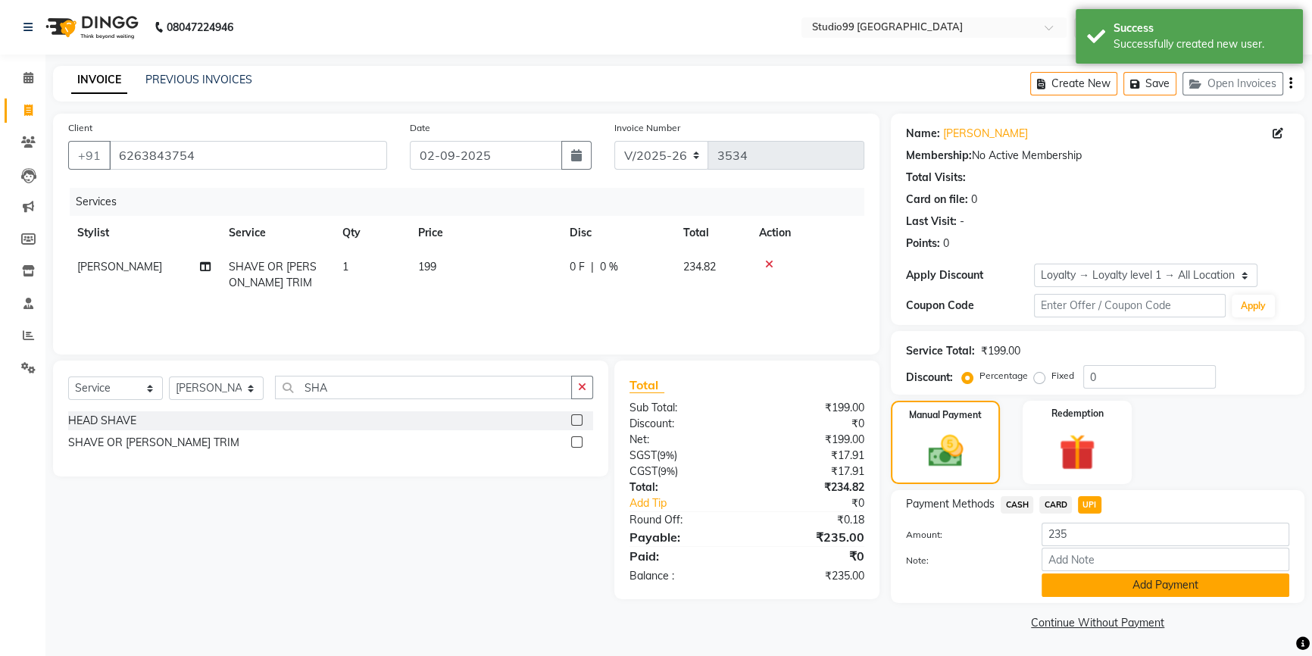
click at [1111, 583] on button "Add Payment" at bounding box center [1165, 584] width 248 height 23
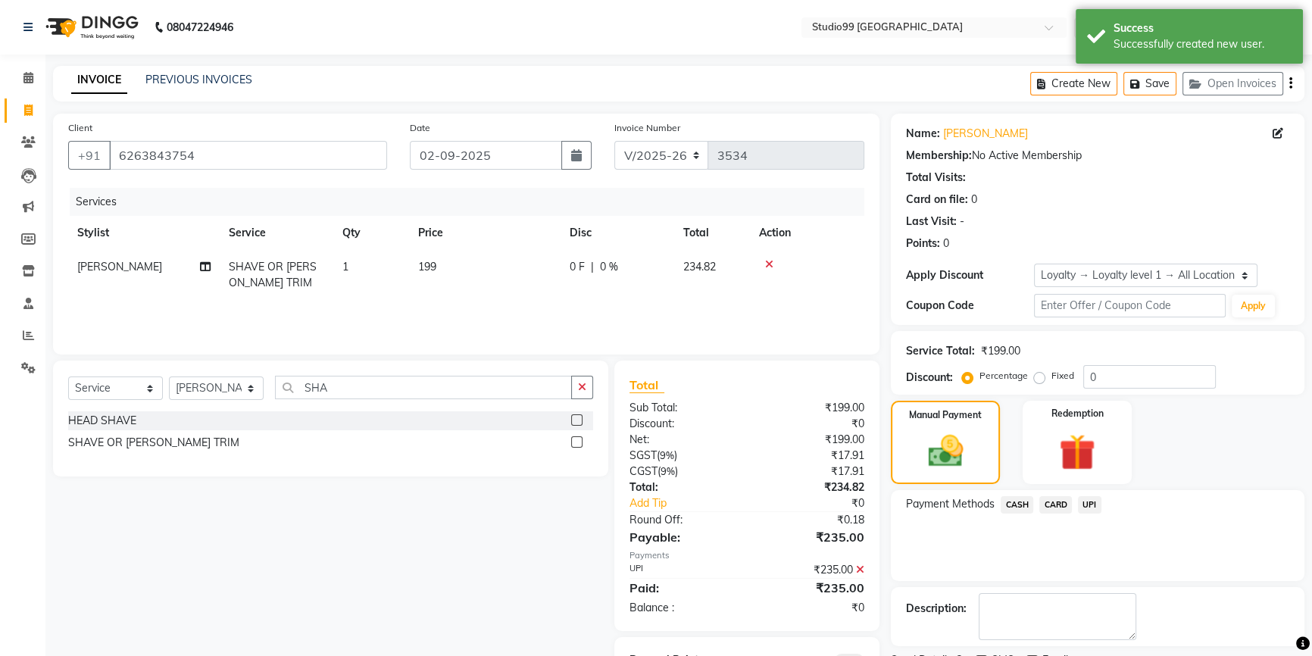
scroll to position [73, 0]
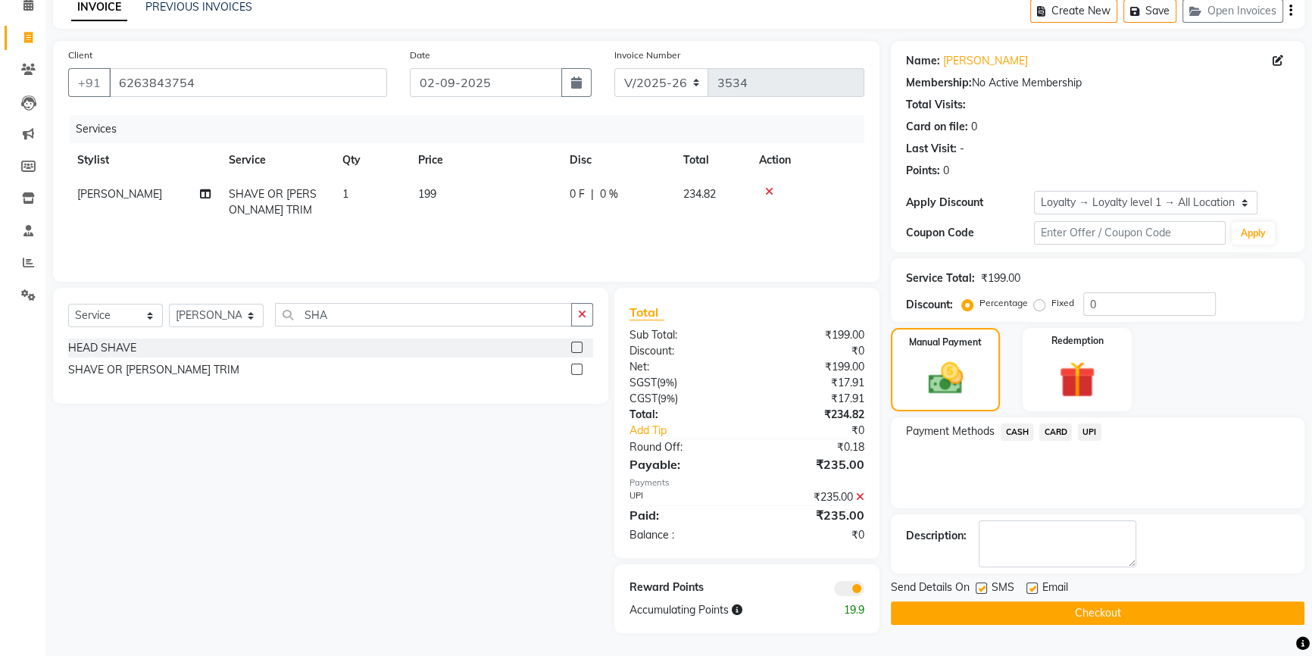
click at [978, 610] on button "Checkout" at bounding box center [1098, 612] width 414 height 23
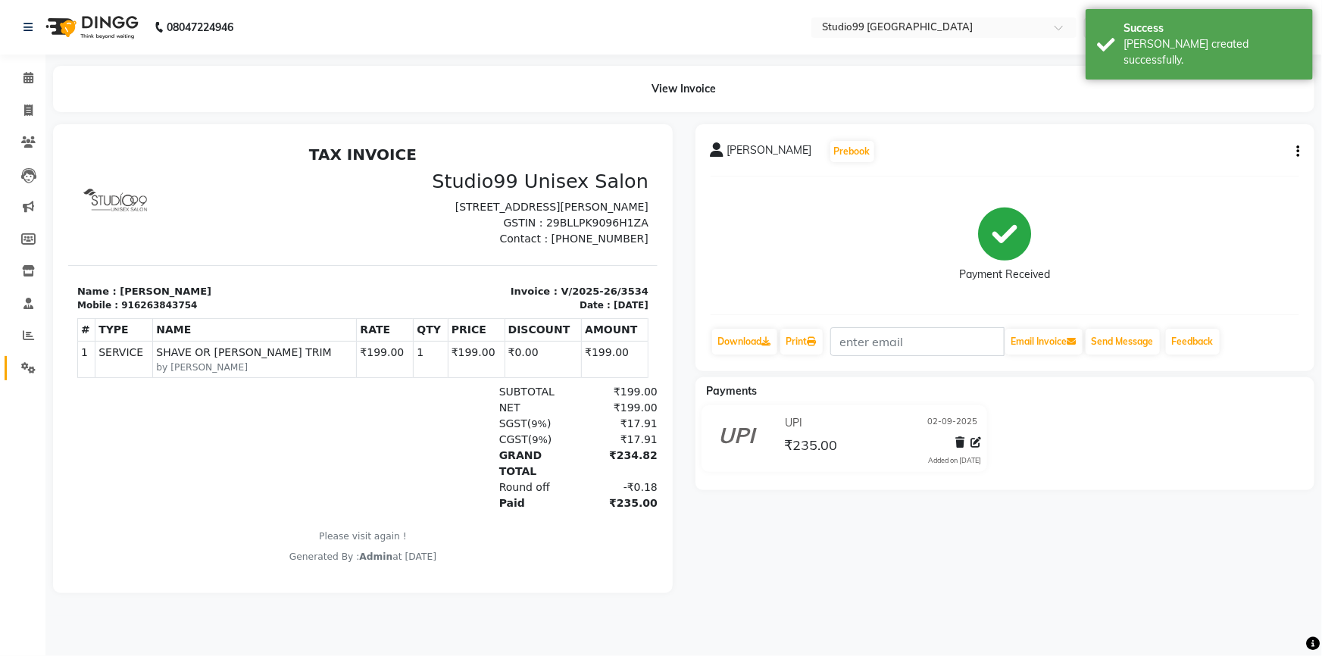
click at [42, 364] on div at bounding box center [363, 358] width 642 height 469
click at [33, 364] on icon at bounding box center [28, 367] width 14 height 11
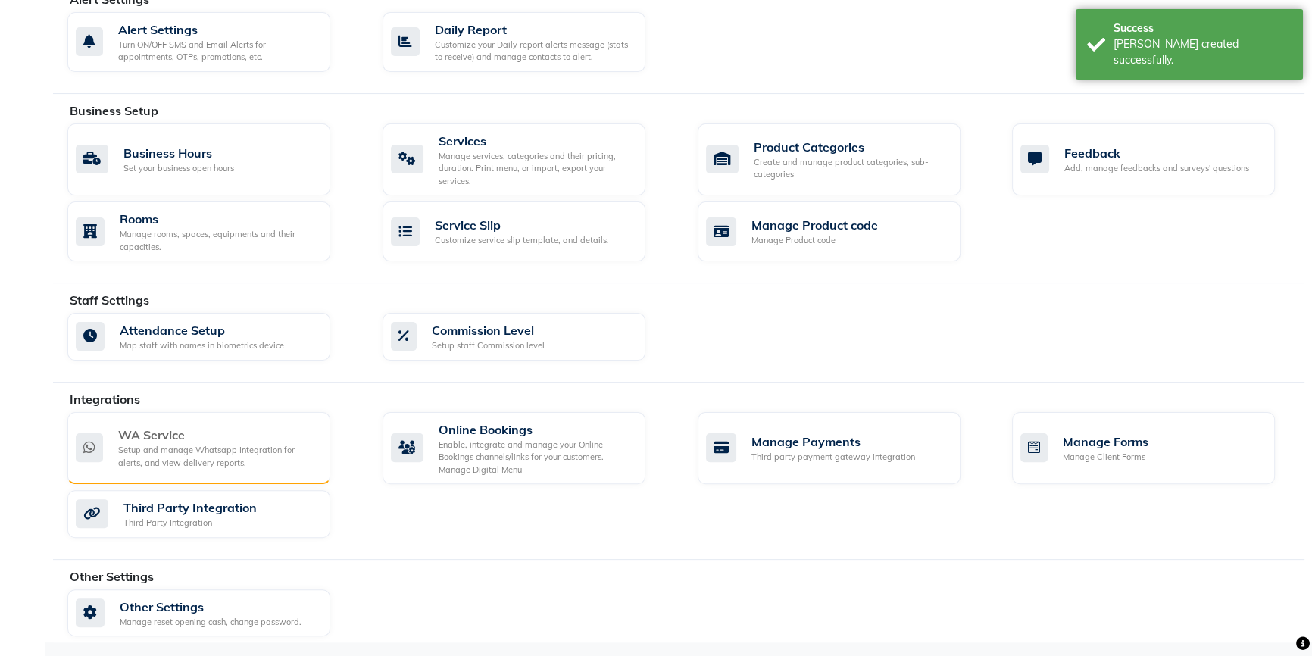
scroll to position [453, 0]
click at [183, 458] on div "Setup and manage Whatsapp Integration for alerts, and view delivery reports." at bounding box center [218, 457] width 200 height 25
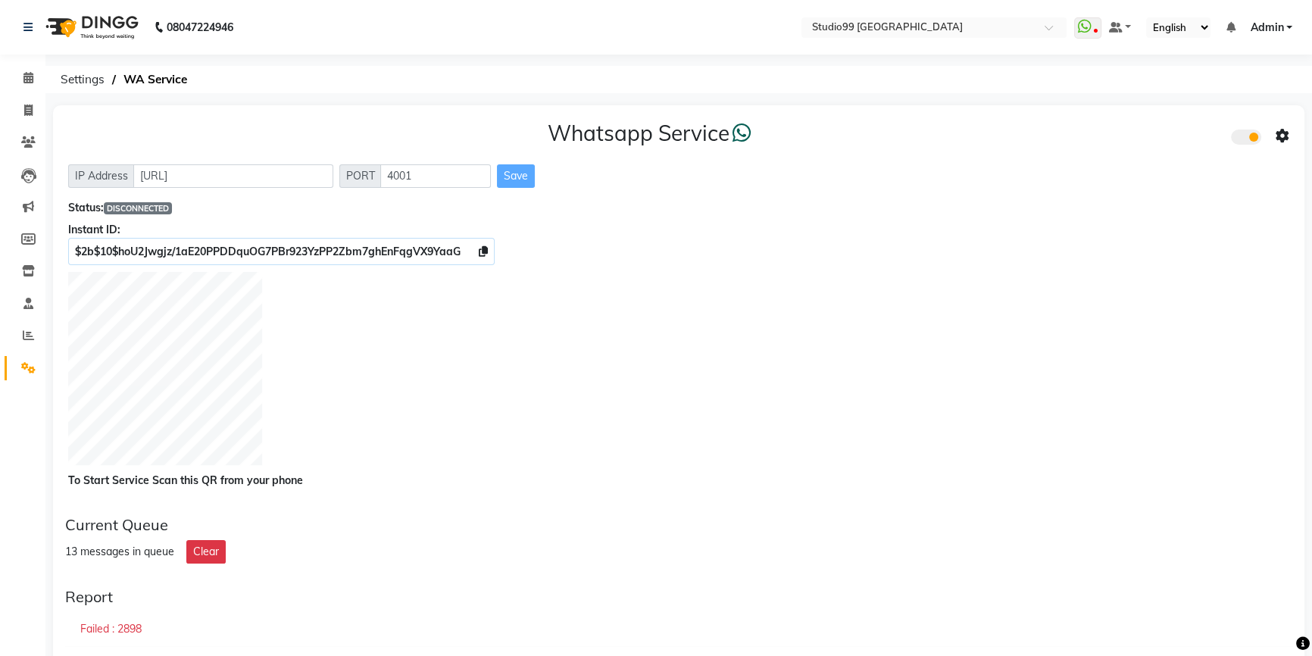
click at [148, 210] on span "DISCONNECTED" at bounding box center [138, 208] width 68 height 12
click at [15, 113] on span at bounding box center [28, 110] width 27 height 17
select select "6042"
select select "service"
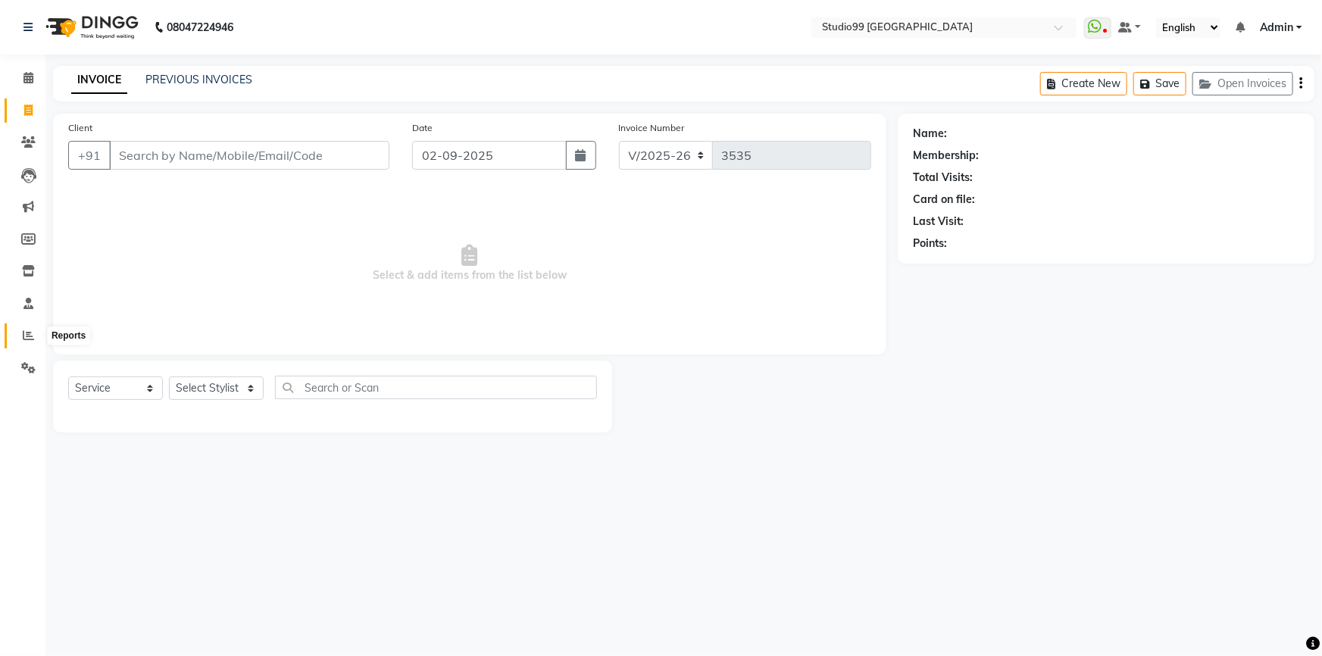
click at [19, 329] on span at bounding box center [28, 335] width 27 height 17
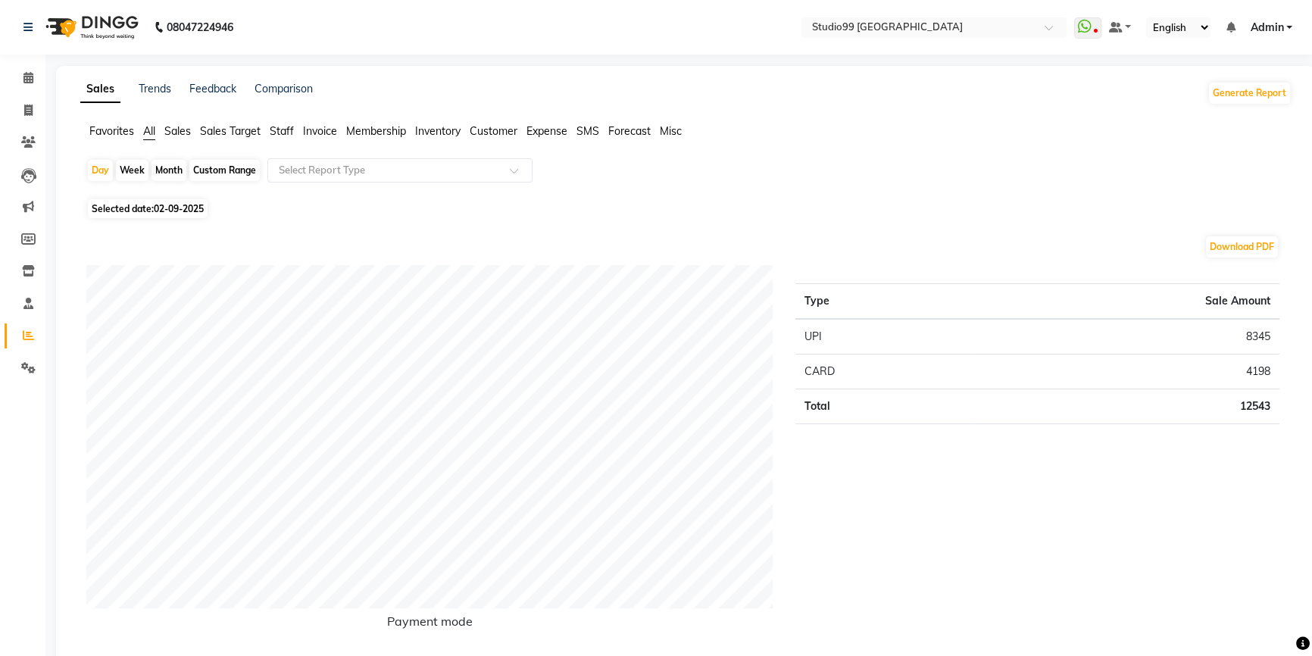
click at [280, 126] on span "Staff" at bounding box center [282, 131] width 24 height 14
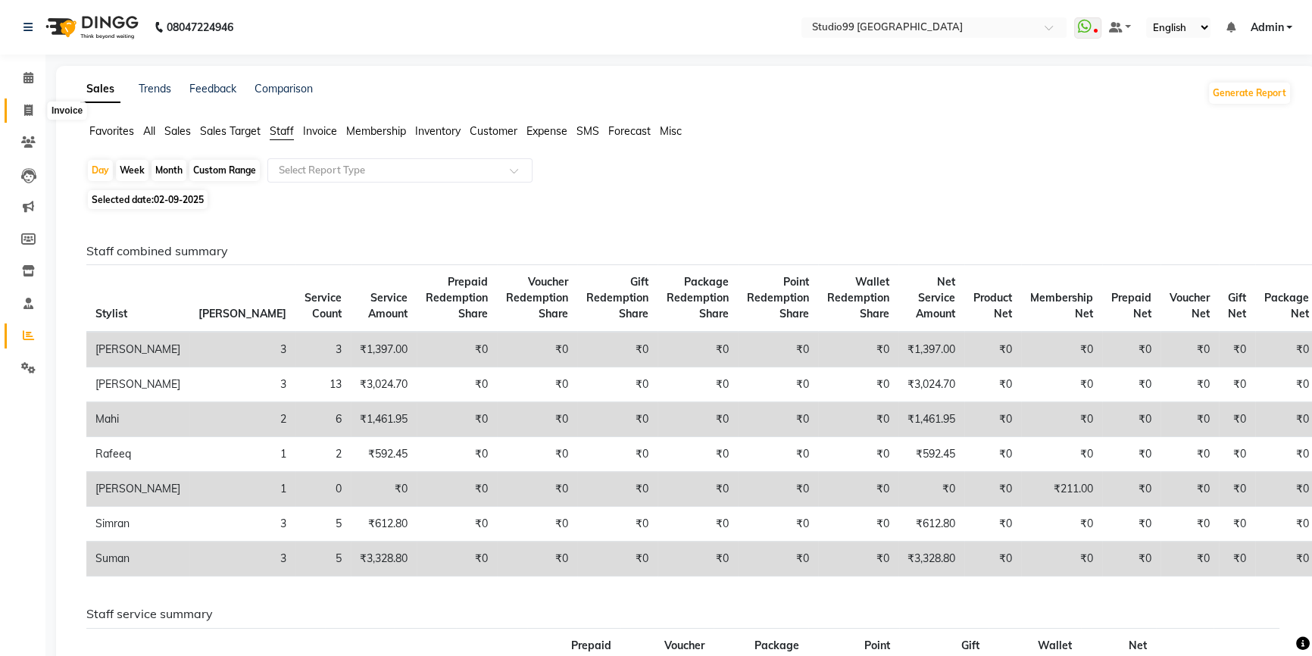
click at [16, 106] on span at bounding box center [28, 110] width 27 height 17
select select "service"
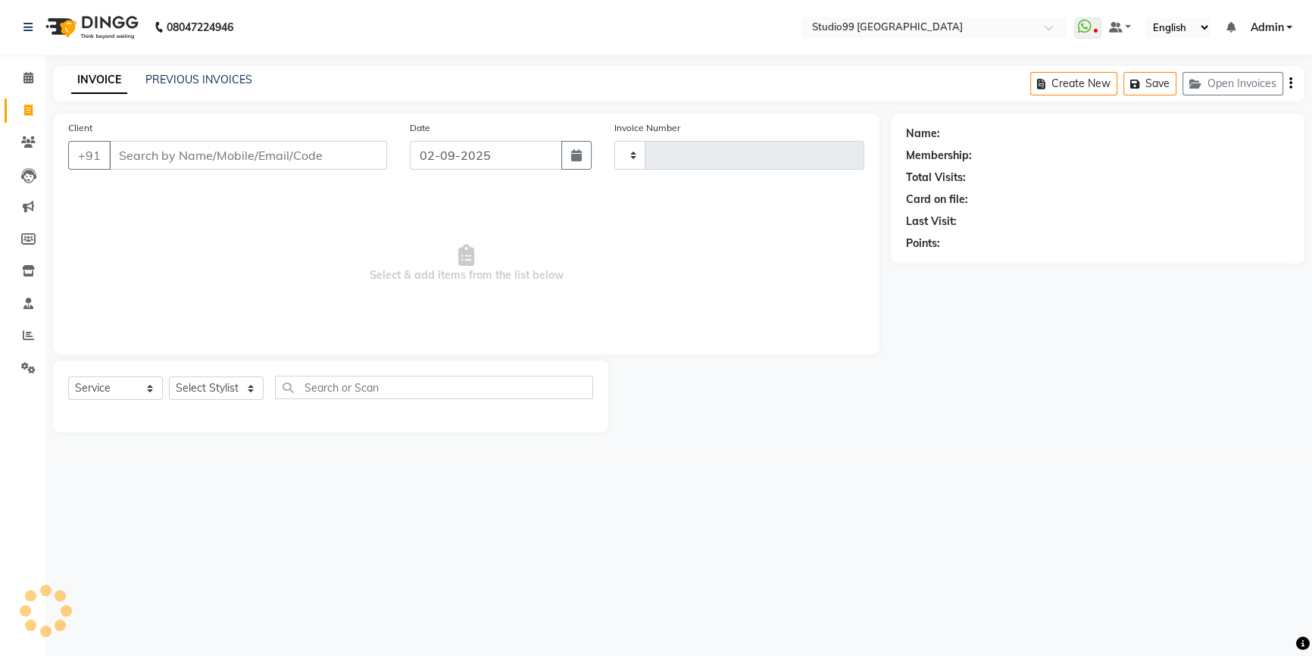
type input "3535"
select select "6042"
click at [37, 336] on span at bounding box center [28, 335] width 27 height 17
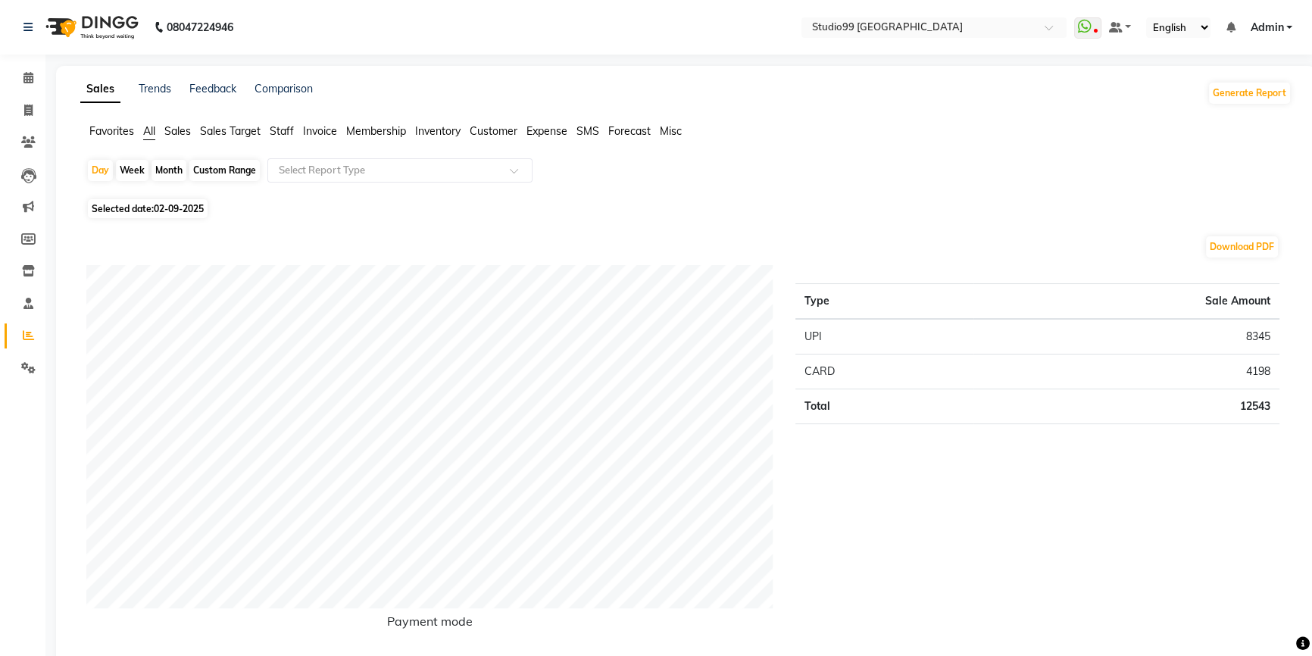
click at [288, 132] on span "Staff" at bounding box center [282, 131] width 24 height 14
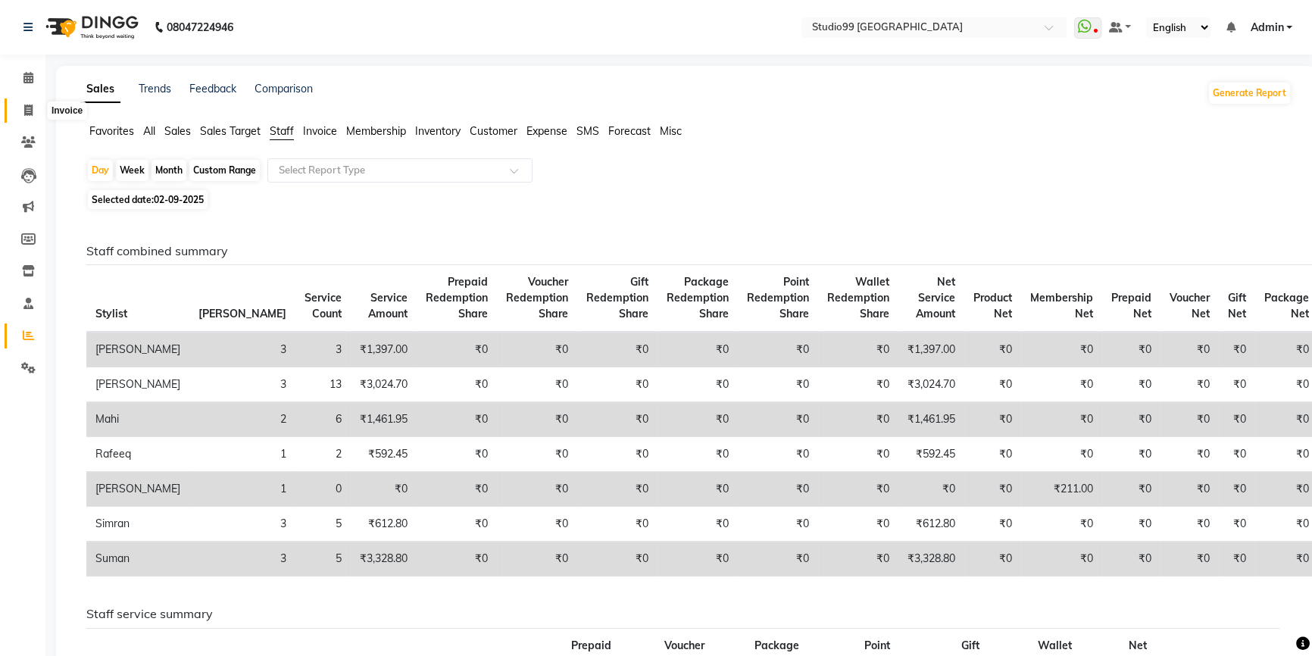
click at [21, 105] on span at bounding box center [28, 110] width 27 height 17
select select "service"
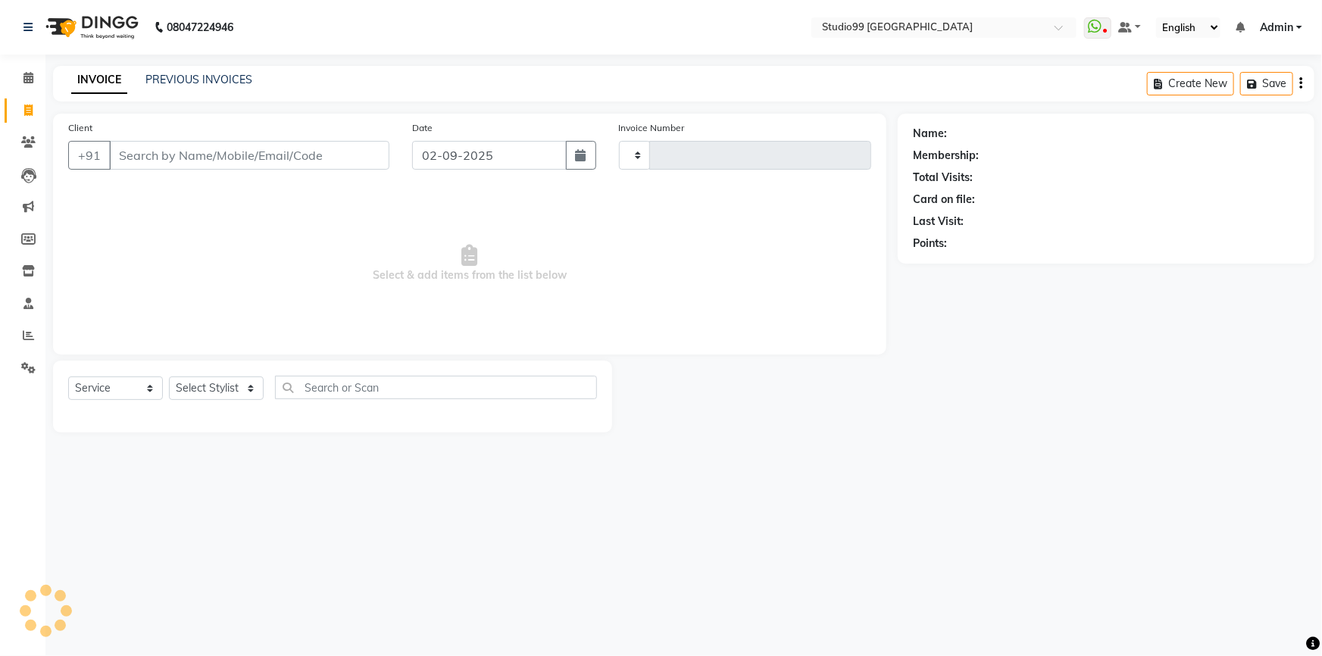
type input "3535"
select select "6042"
click at [238, 76] on link "PREVIOUS INVOICES" at bounding box center [198, 80] width 107 height 14
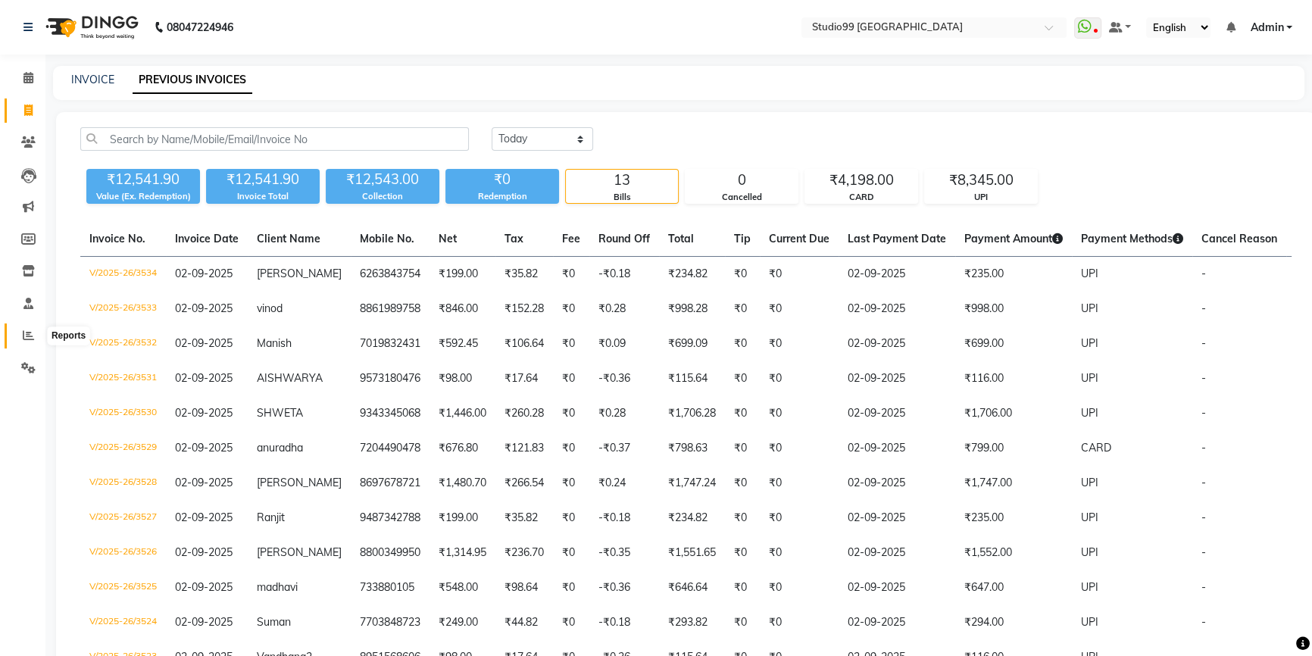
drag, startPoint x: 31, startPoint y: 343, endPoint x: 82, endPoint y: 342, distance: 50.8
click at [32, 343] on span at bounding box center [28, 335] width 27 height 17
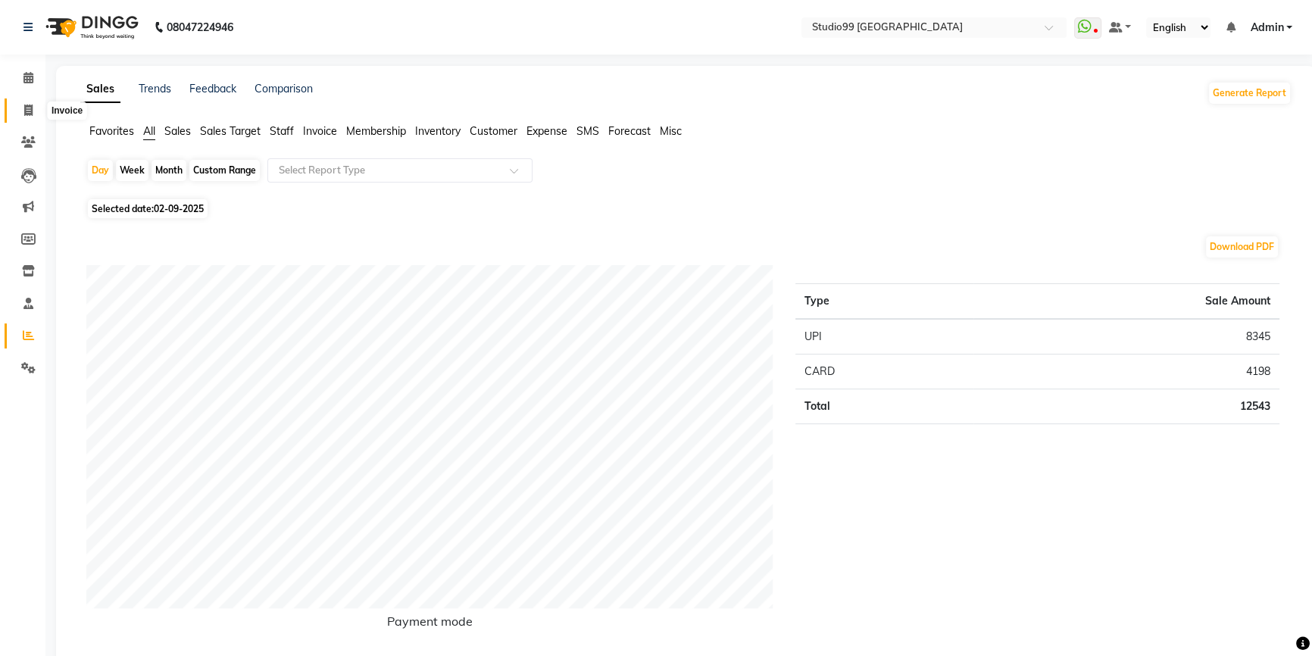
click at [30, 107] on icon at bounding box center [28, 110] width 8 height 11
select select "6042"
select select "service"
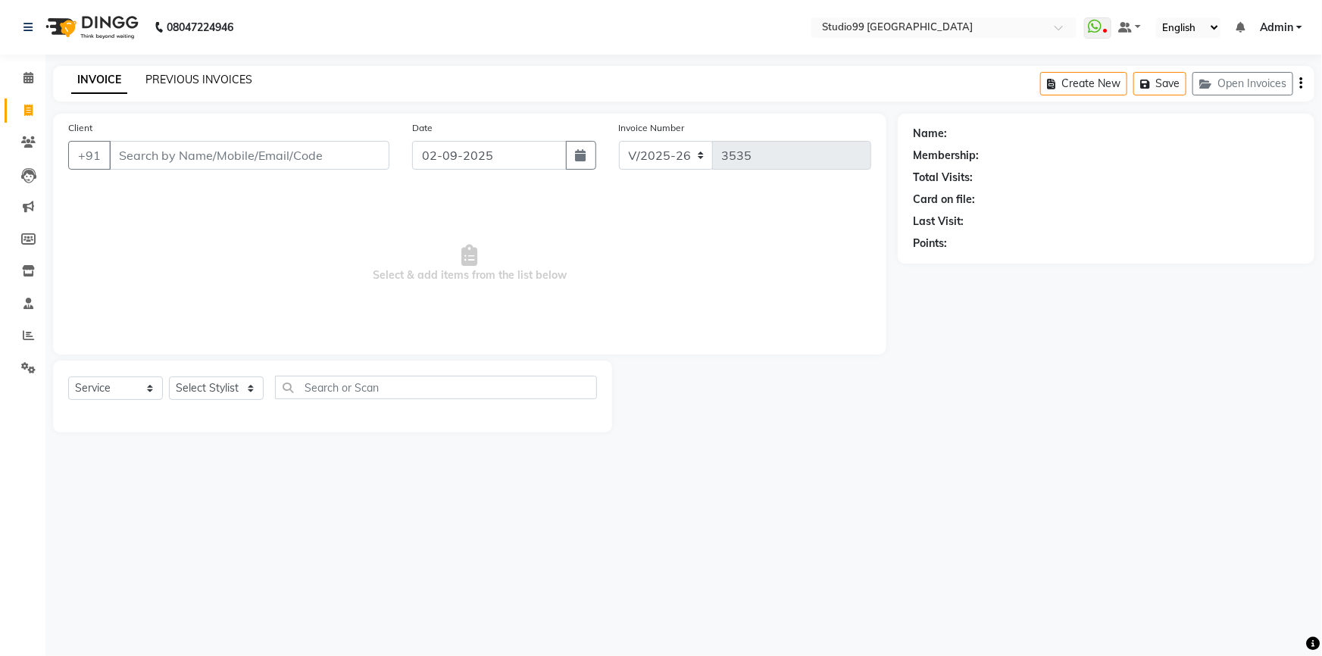
click at [205, 73] on link "PREVIOUS INVOICES" at bounding box center [198, 80] width 107 height 14
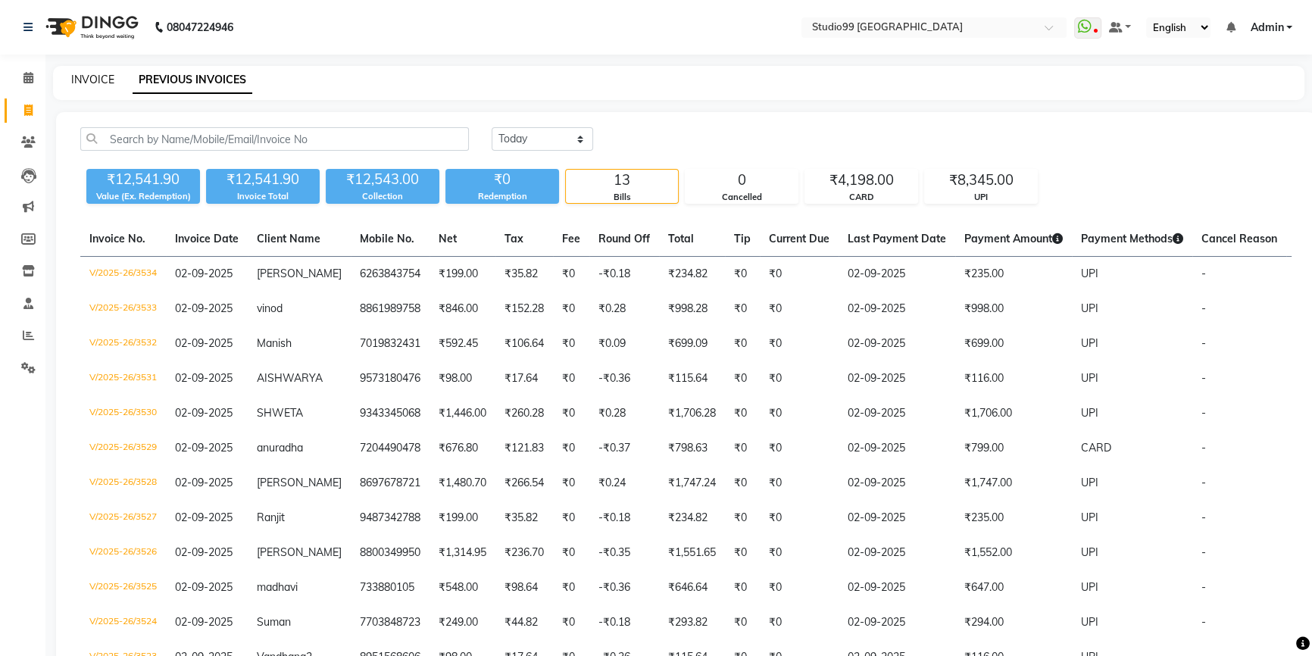
click at [100, 80] on link "INVOICE" at bounding box center [92, 80] width 43 height 14
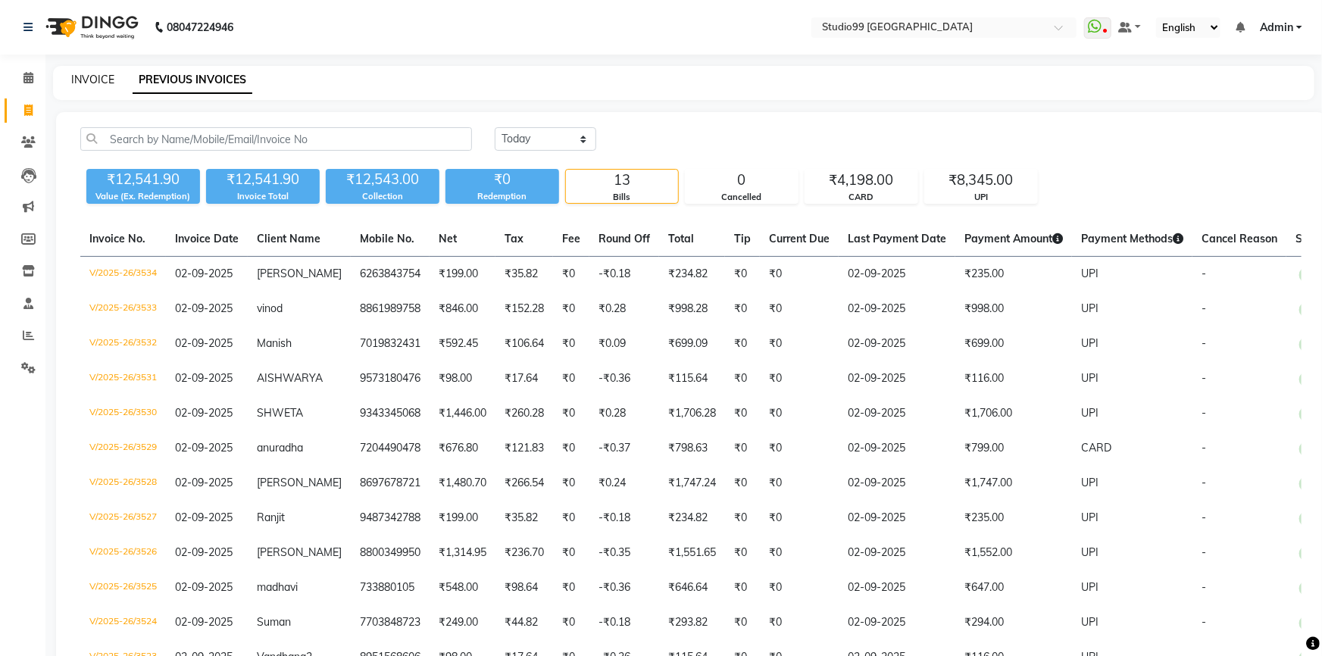
select select "6042"
select select "service"
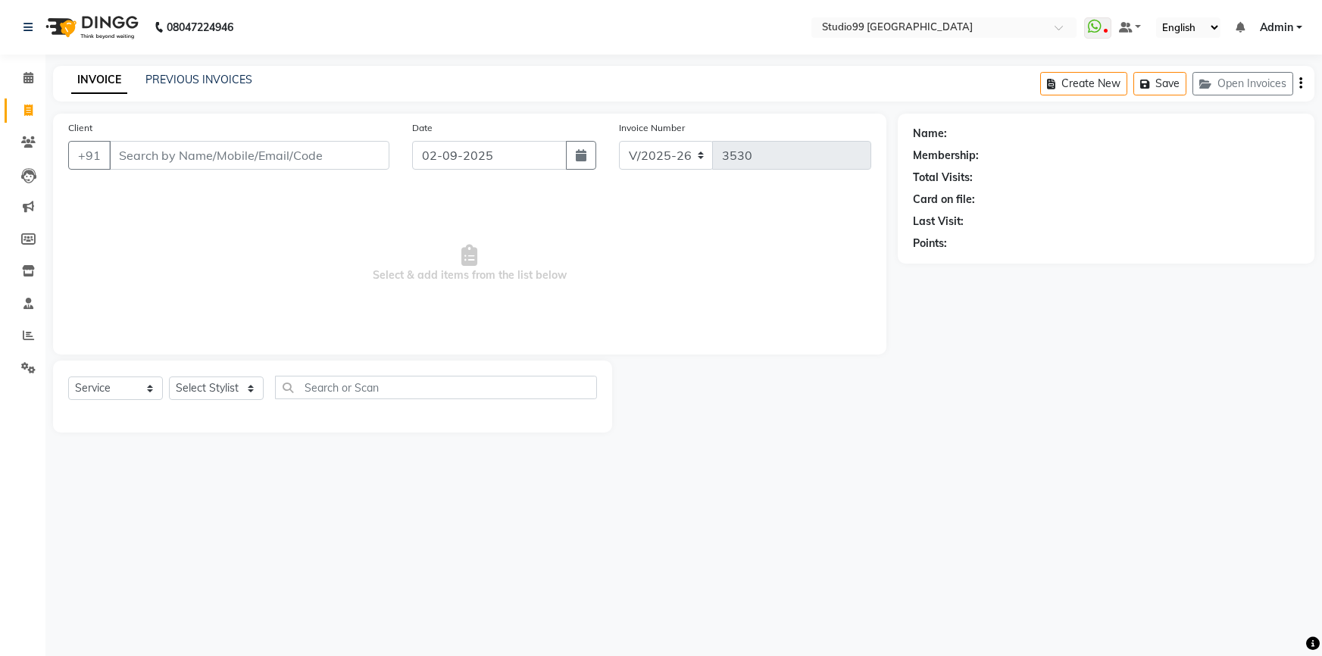
select select "6042"
select select "service"
click at [217, 391] on select "Select Stylist Admin AKSHAY [PERSON_NAME] mahi [PERSON_NAME] [PERSON_NAME] [PER…" at bounding box center [216, 387] width 95 height 23
select select "84856"
click at [169, 376] on select "Select Stylist Admin AKSHAY [PERSON_NAME] mahi [PERSON_NAME] [PERSON_NAME] [PER…" at bounding box center [216, 387] width 95 height 23
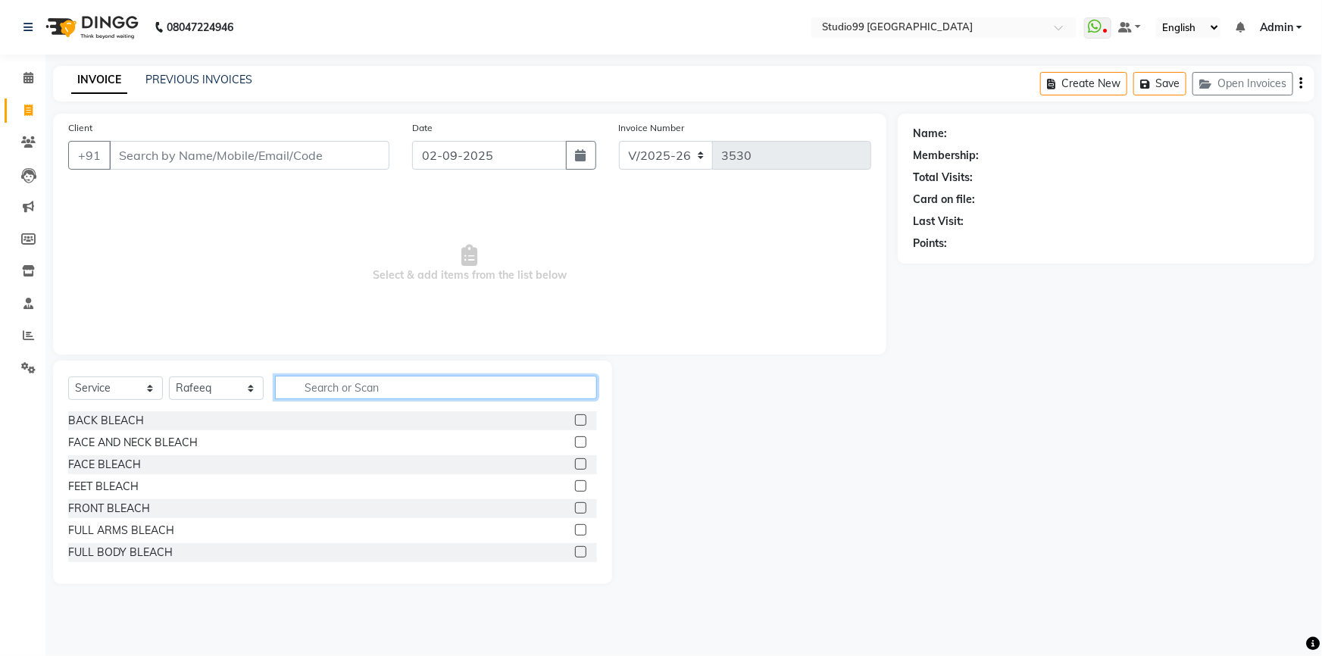
click at [329, 386] on input "text" at bounding box center [436, 387] width 322 height 23
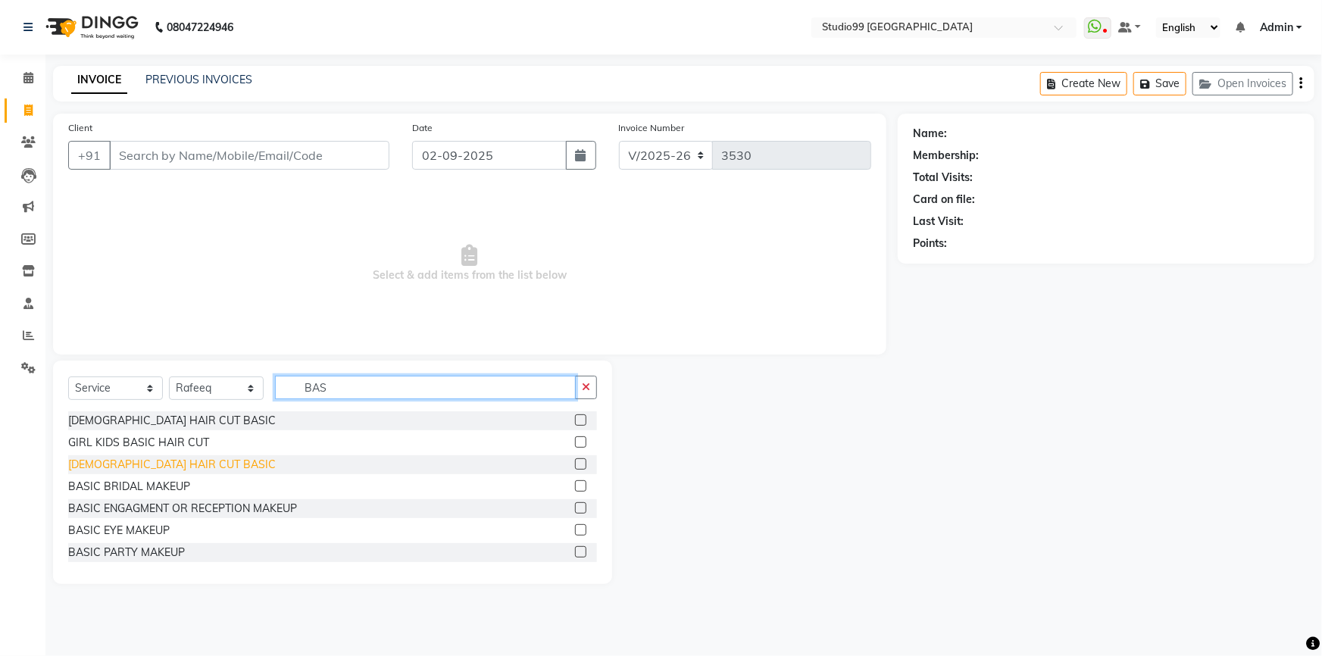
type input "BAS"
click at [129, 460] on div "[DEMOGRAPHIC_DATA] HAIR CUT BASIC" at bounding box center [172, 465] width 208 height 16
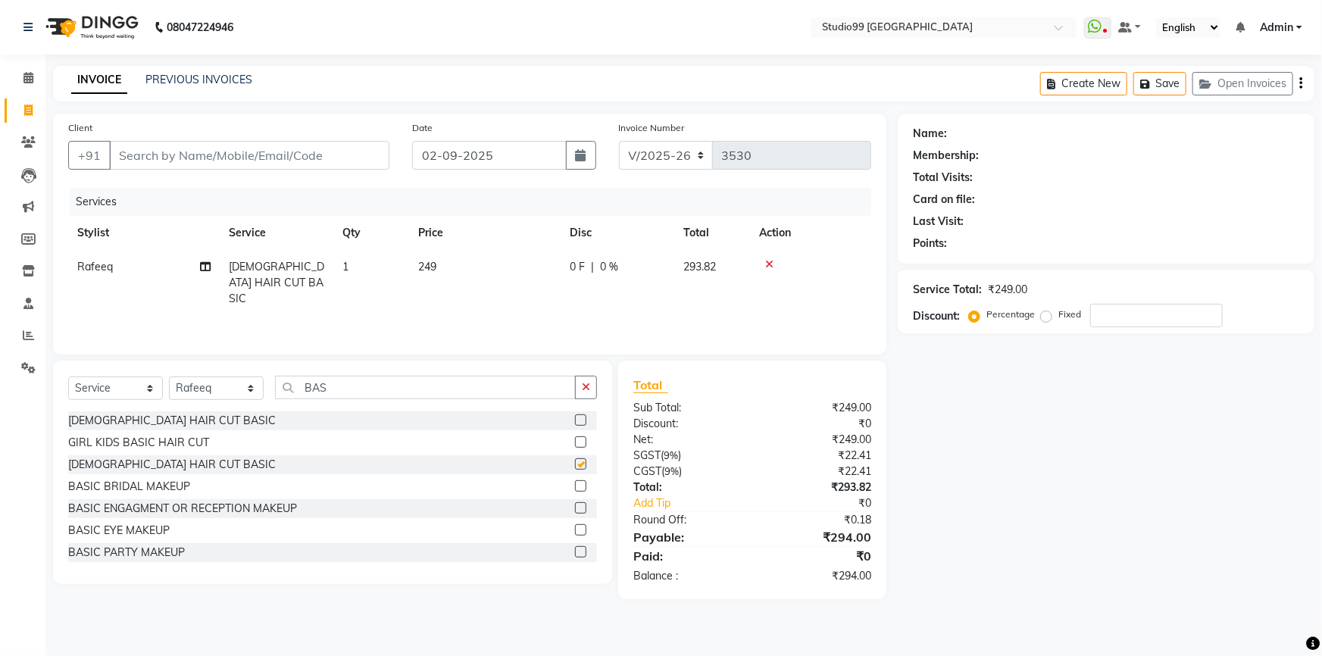
checkbox input "false"
click at [353, 275] on td "1" at bounding box center [371, 283] width 76 height 66
select select "84856"
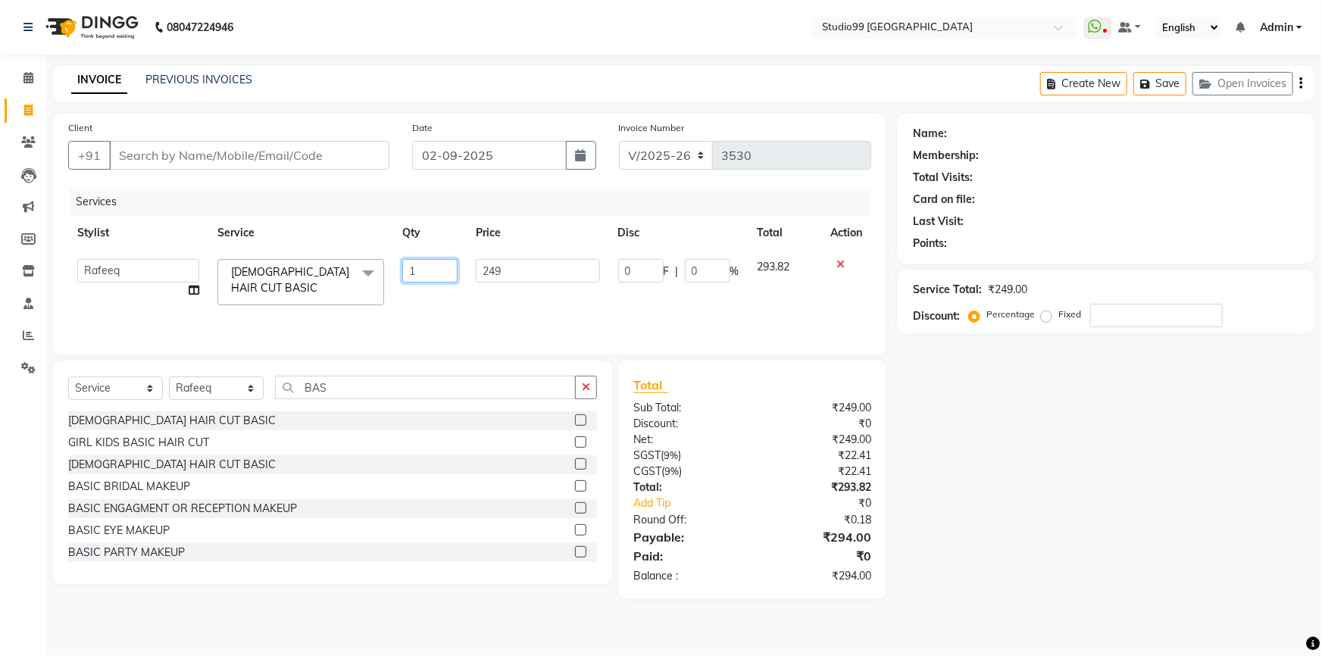
click at [418, 271] on input "1" at bounding box center [429, 270] width 55 height 23
type input "2"
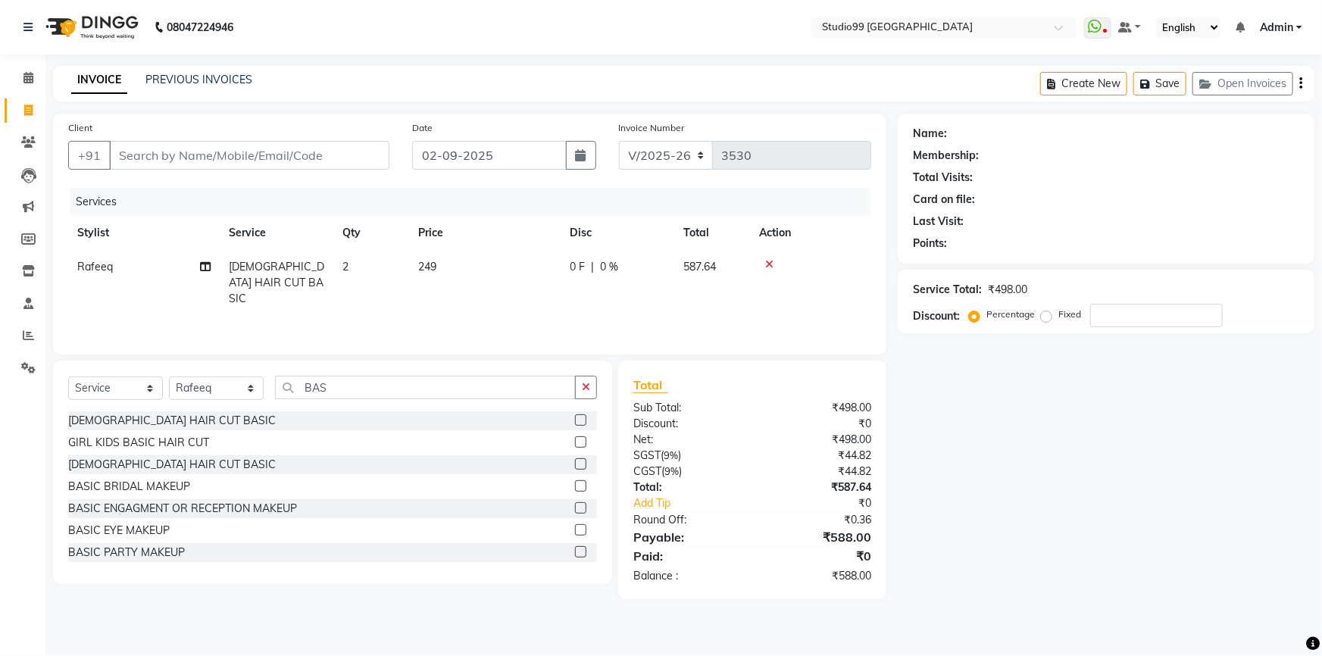
click at [423, 286] on tr "Rafeeq [DEMOGRAPHIC_DATA] HAIR CUT BASIC 2 249 0 F | 0 % 587.64" at bounding box center [469, 283] width 803 height 66
click at [386, 389] on input "BAS" at bounding box center [425, 387] width 301 height 23
type input "B"
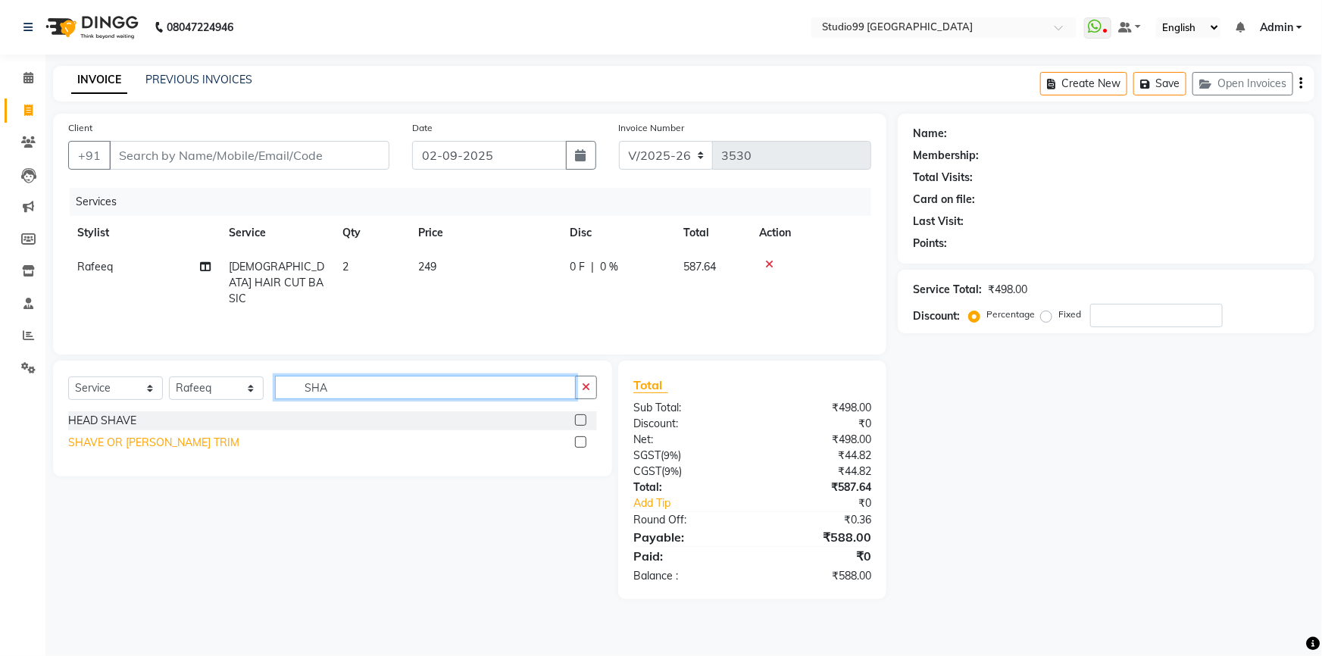
type input "SHA"
click at [142, 445] on div "SHAVE OR [PERSON_NAME] TRIM" at bounding box center [153, 443] width 171 height 16
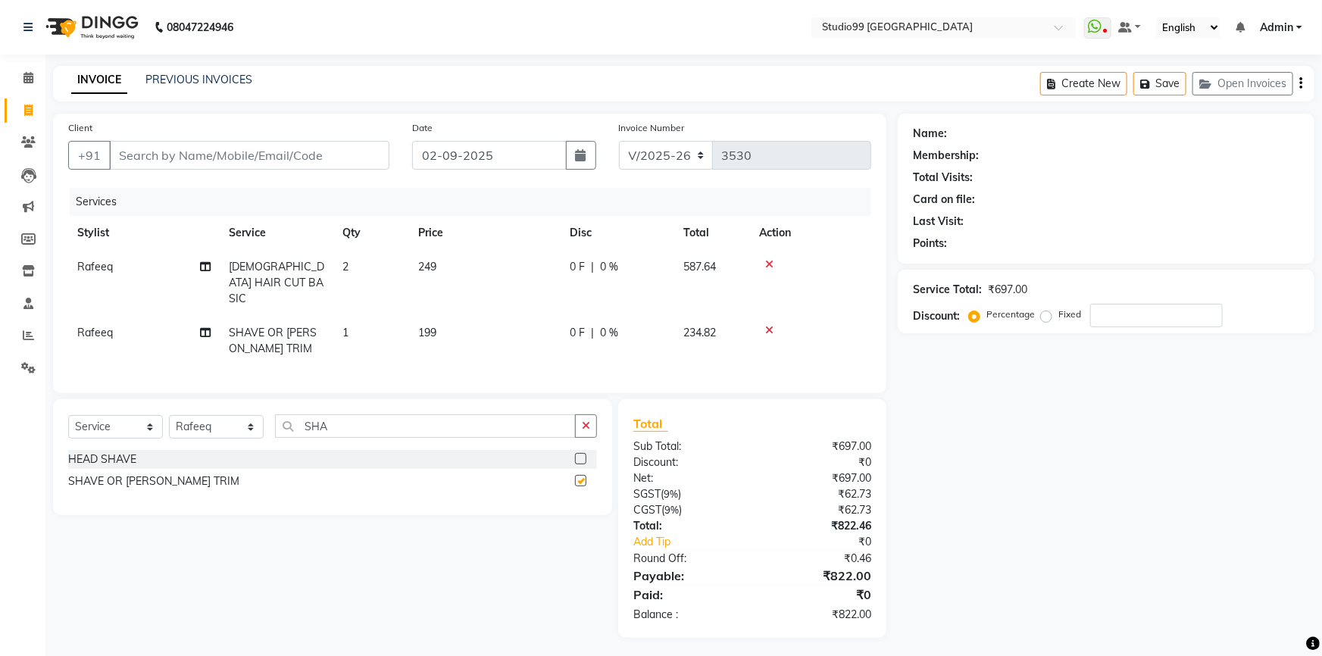
checkbox input "false"
click at [199, 156] on input "Client" at bounding box center [249, 155] width 280 height 29
click at [183, 169] on input "Client" at bounding box center [249, 155] width 280 height 29
click at [198, 151] on input "Client" at bounding box center [249, 155] width 280 height 29
type input "7"
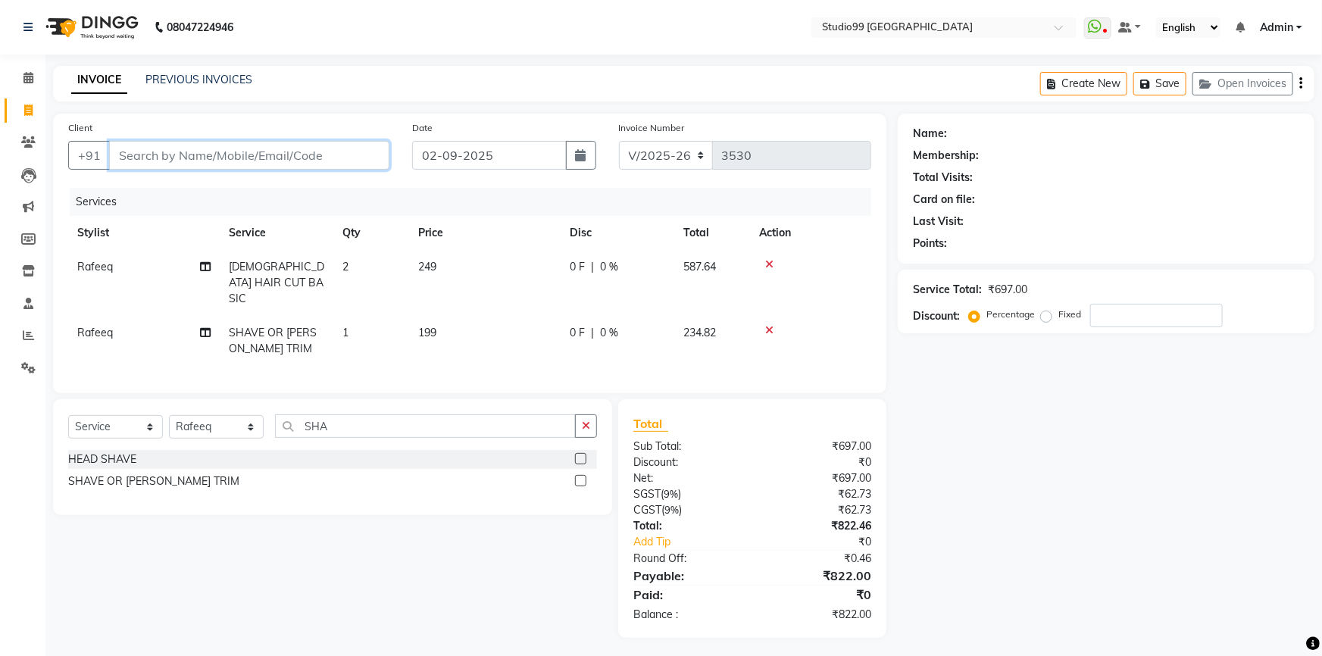
type input "0"
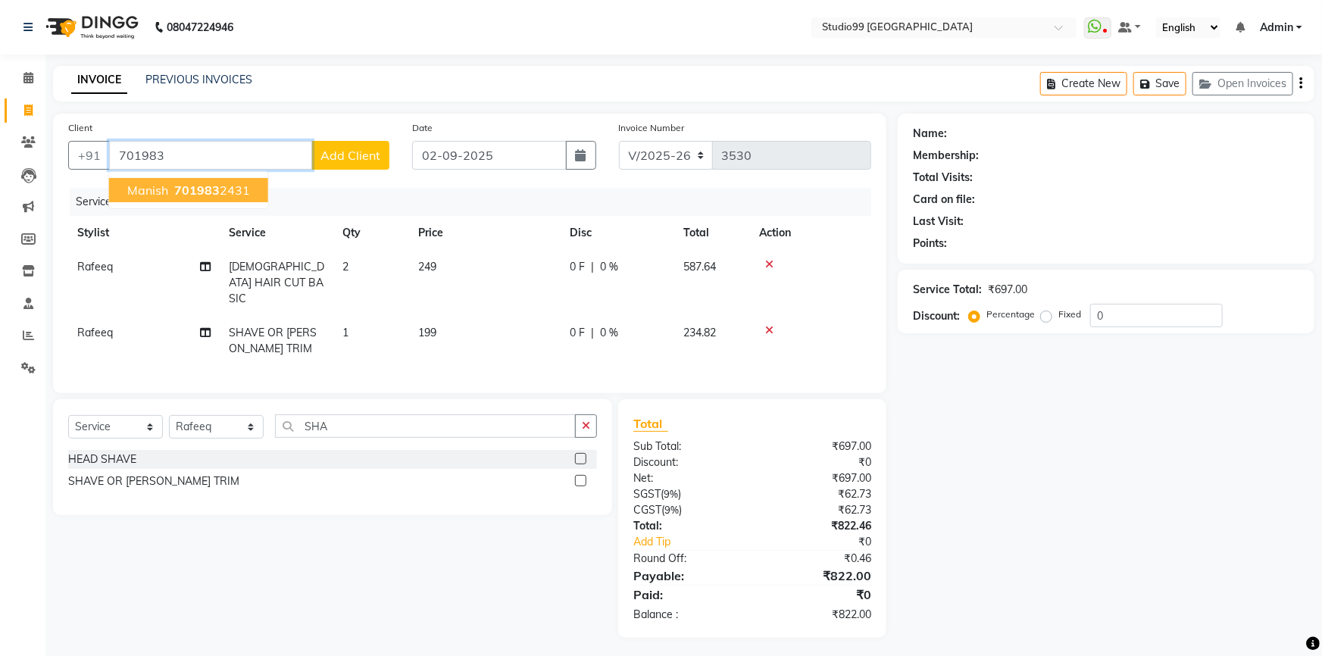
click at [235, 190] on ngb-highlight "701983 2431" at bounding box center [210, 190] width 79 height 15
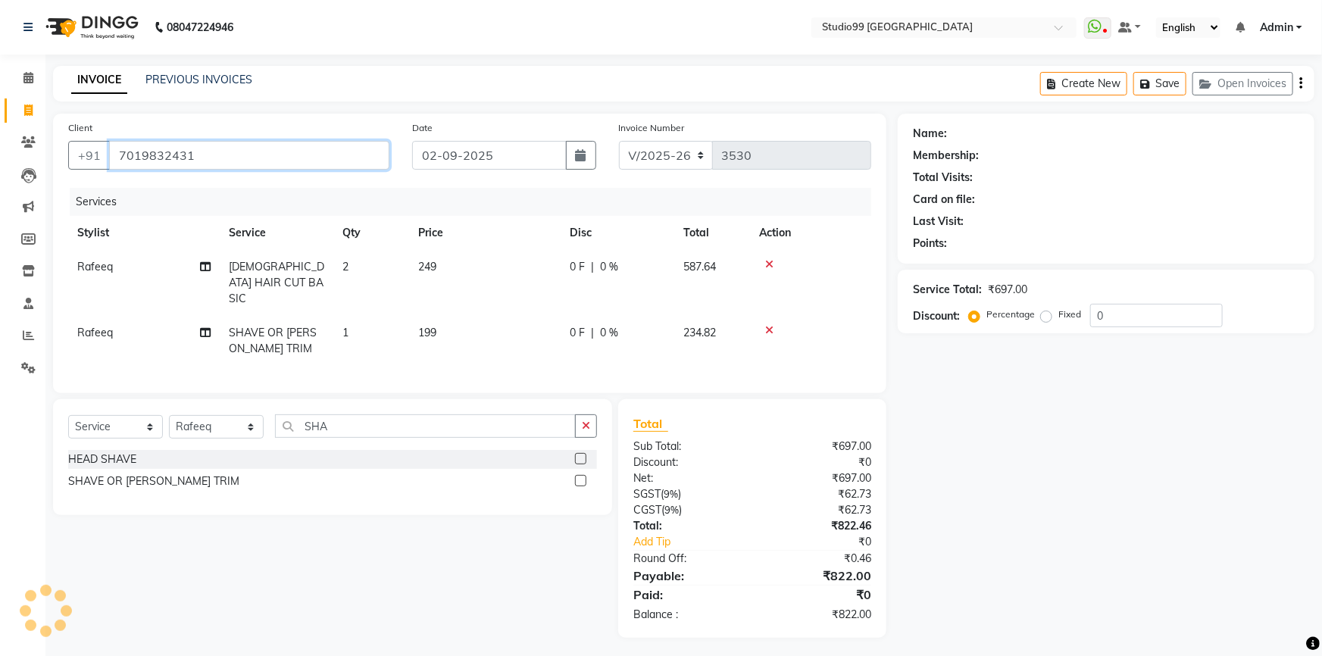
type input "7019832431"
select select "2: Object"
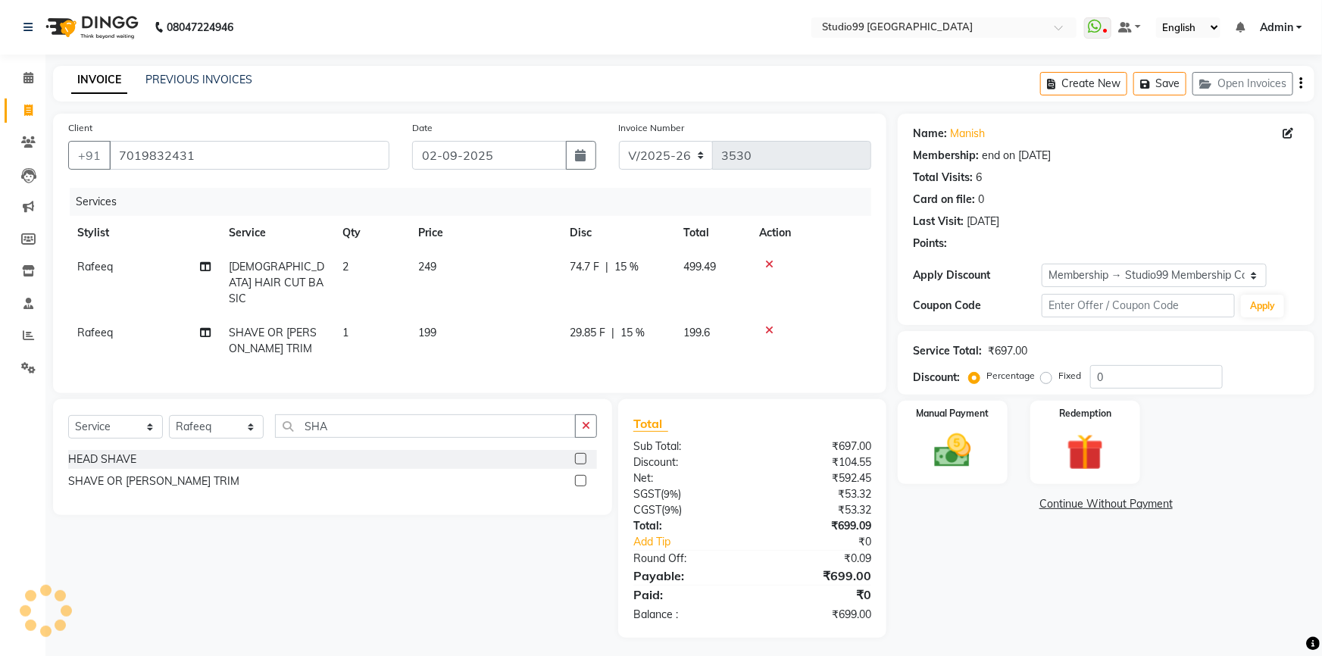
type input "15"
click at [964, 461] on img at bounding box center [953, 451] width 62 height 44
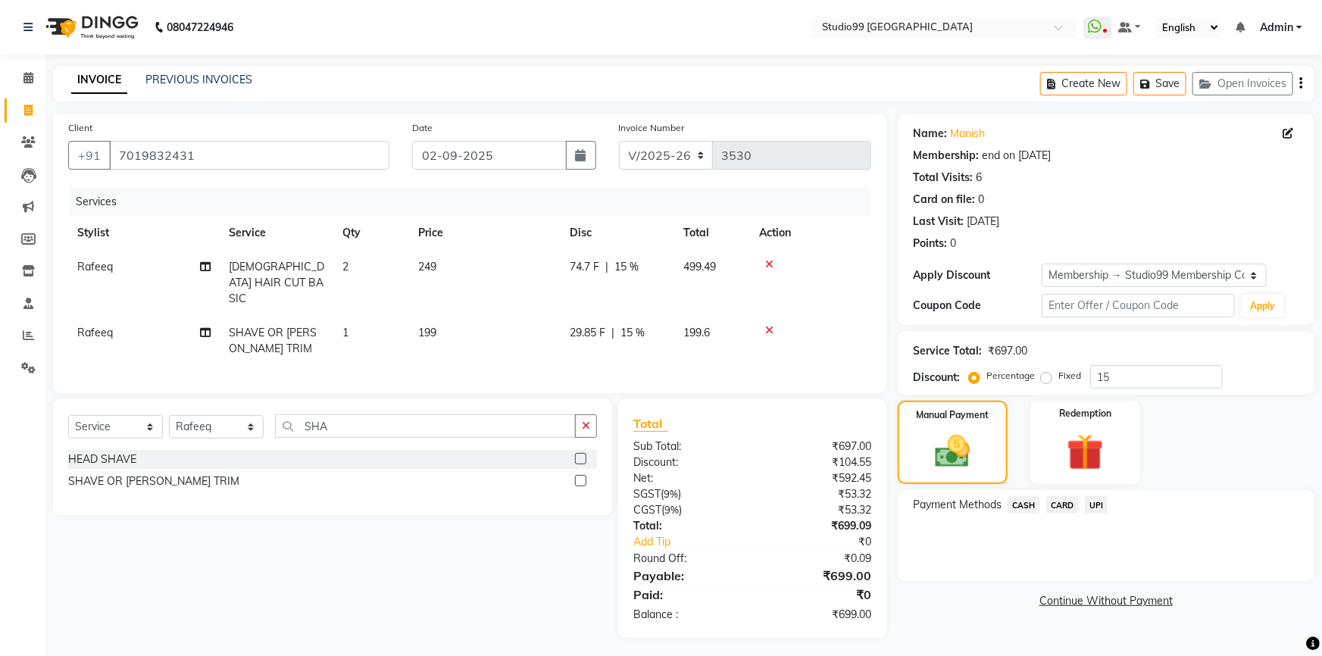
click at [1094, 503] on span "UPI" at bounding box center [1096, 504] width 23 height 17
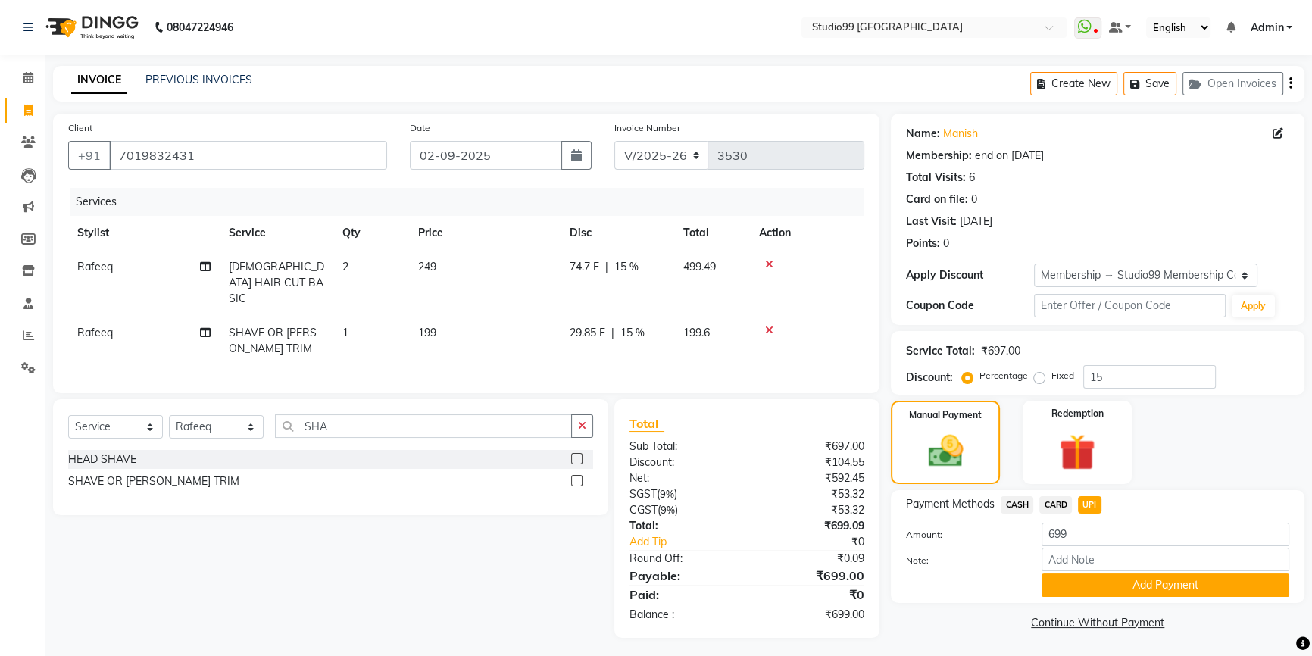
drag, startPoint x: 1086, startPoint y: 585, endPoint x: 1086, endPoint y: 576, distance: 9.1
click at [1086, 579] on button "Add Payment" at bounding box center [1165, 584] width 248 height 23
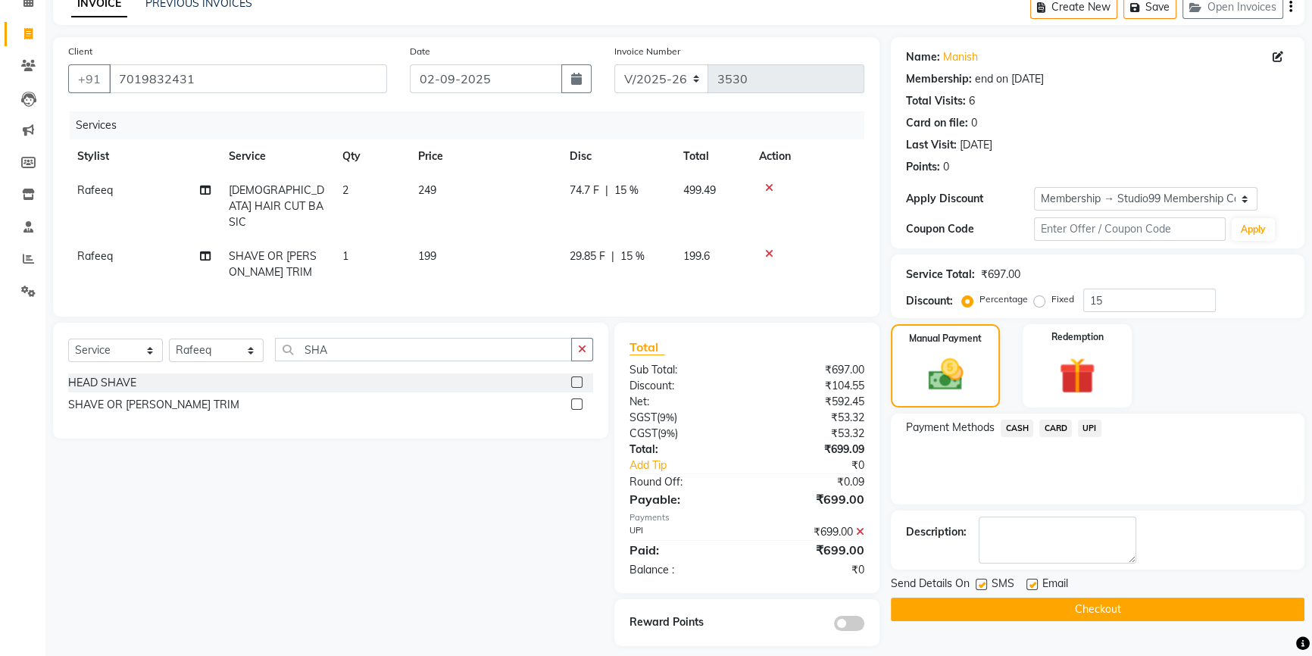
scroll to position [84, 0]
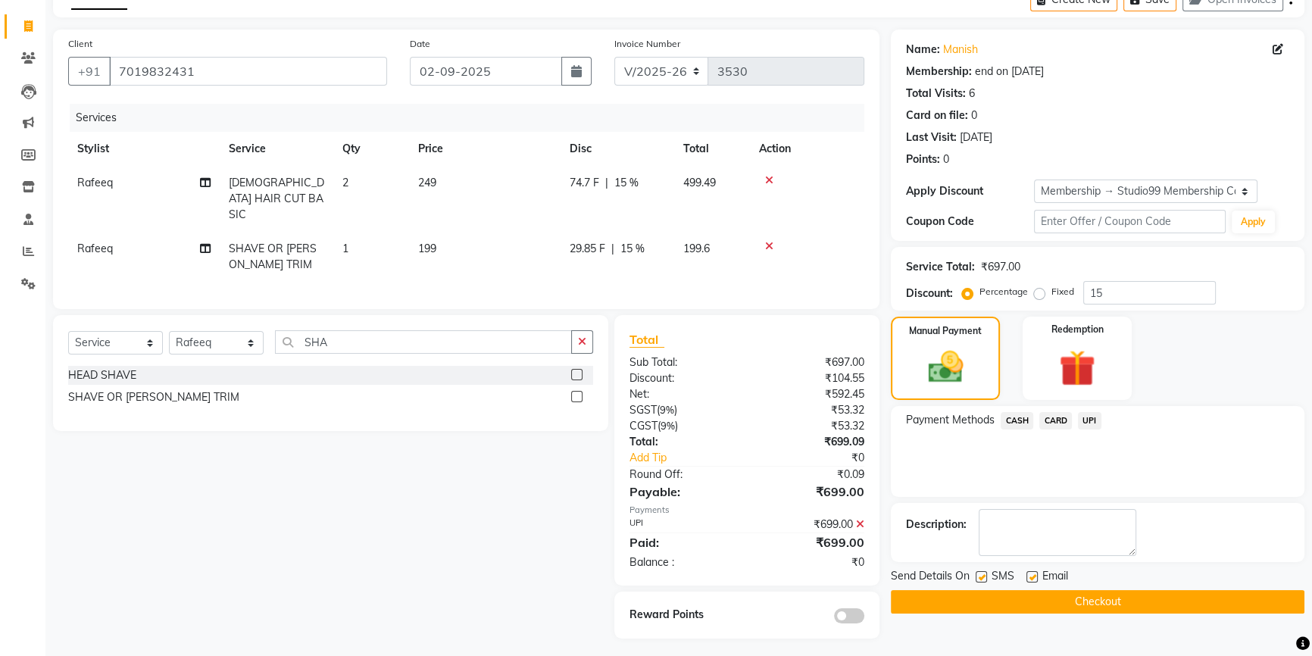
click at [1054, 606] on button "Checkout" at bounding box center [1098, 601] width 414 height 23
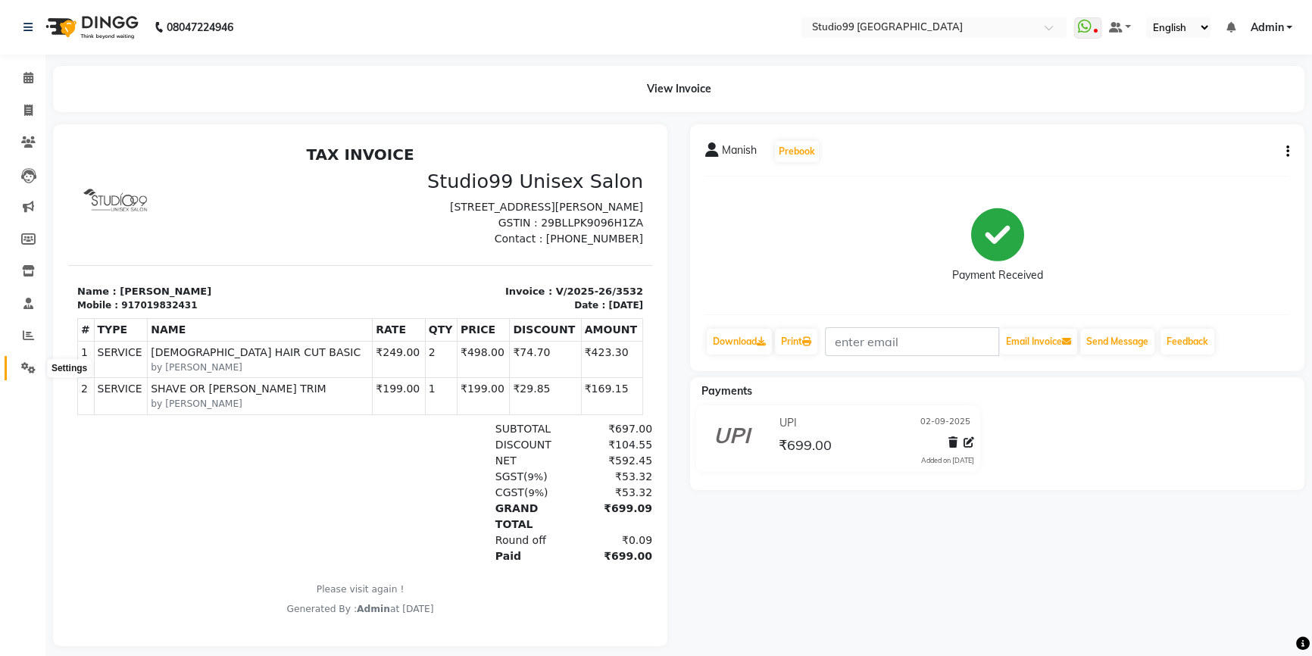
click at [16, 361] on link "Settings" at bounding box center [23, 368] width 36 height 25
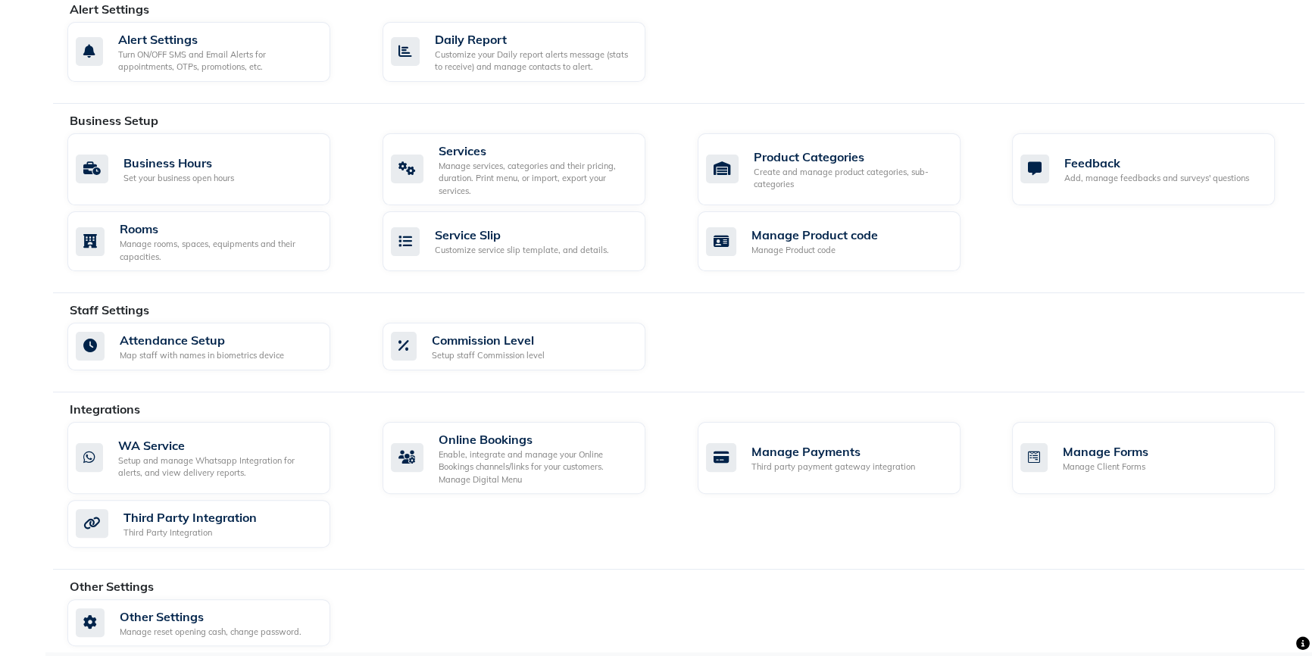
scroll to position [453, 0]
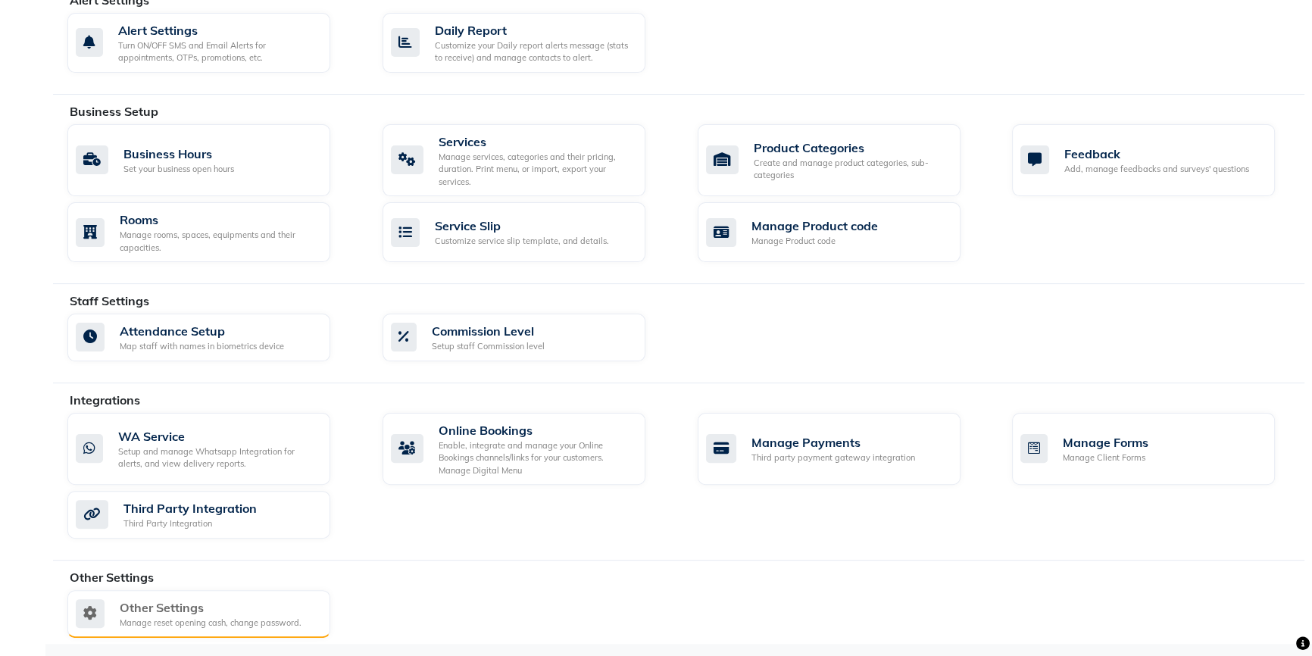
click at [197, 609] on div "Other Settings" at bounding box center [211, 607] width 182 height 18
select select "2: 15"
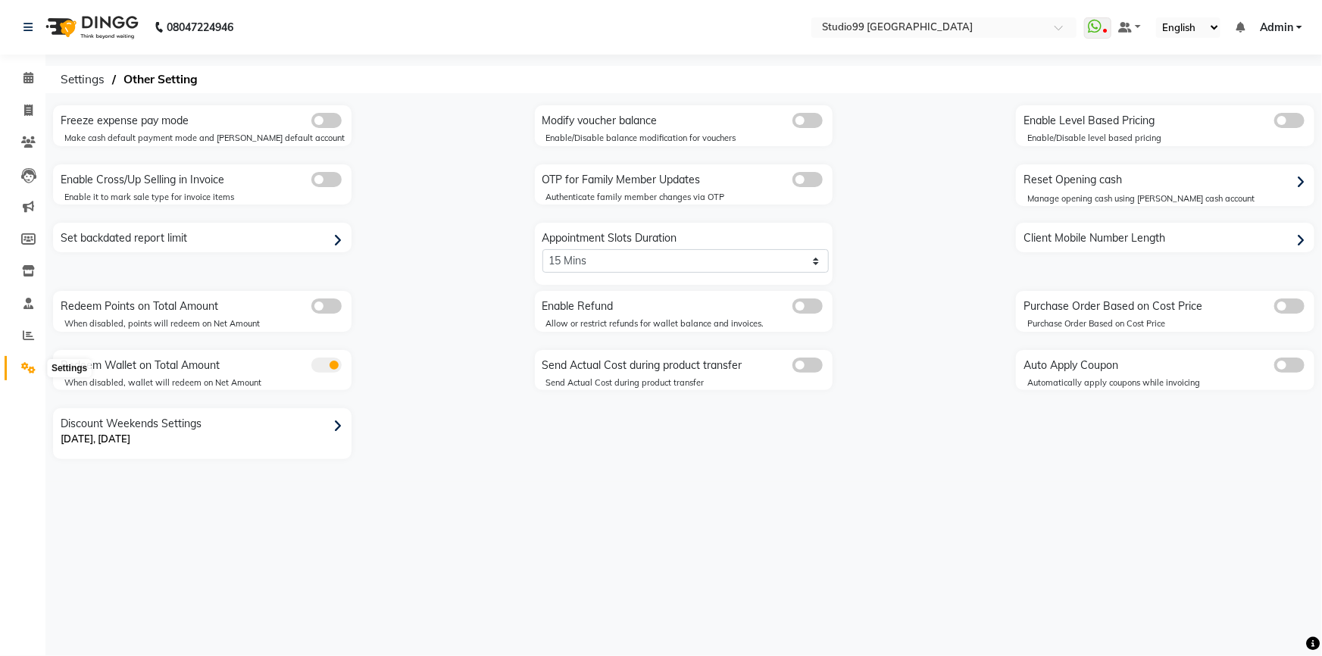
click at [22, 370] on icon at bounding box center [28, 367] width 14 height 11
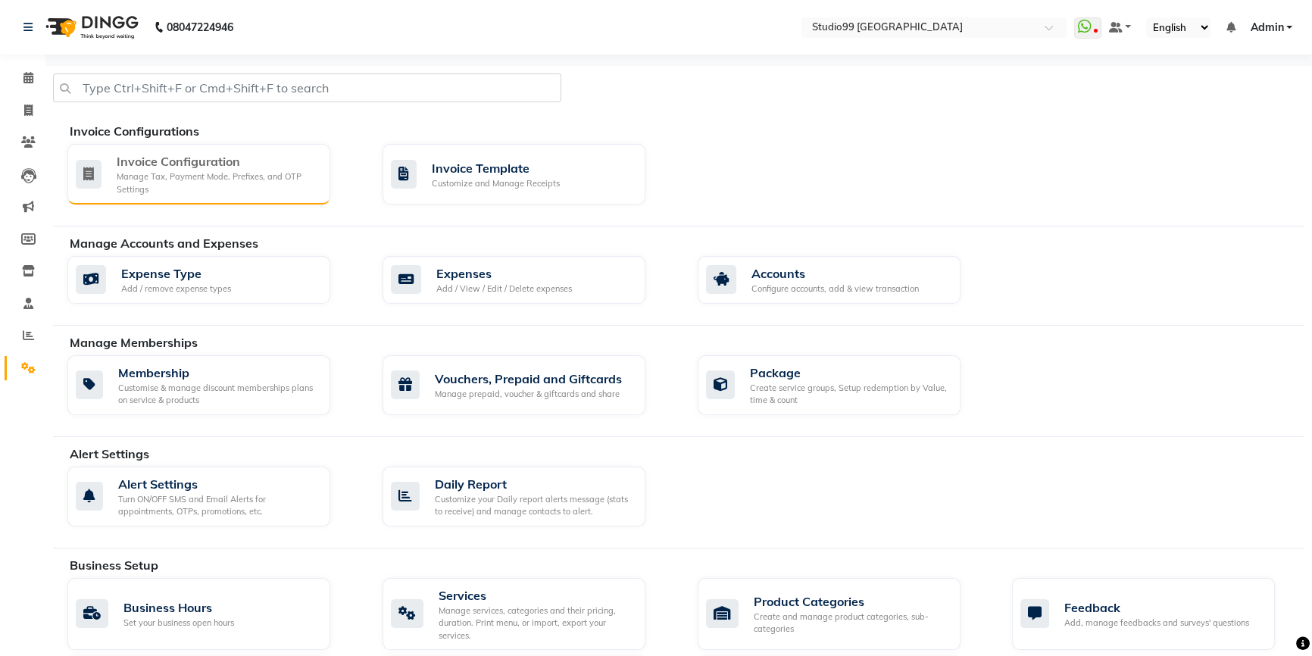
click at [242, 181] on div "Manage Tax, Payment Mode, Prefixes, and OTP Settings" at bounding box center [217, 182] width 201 height 25
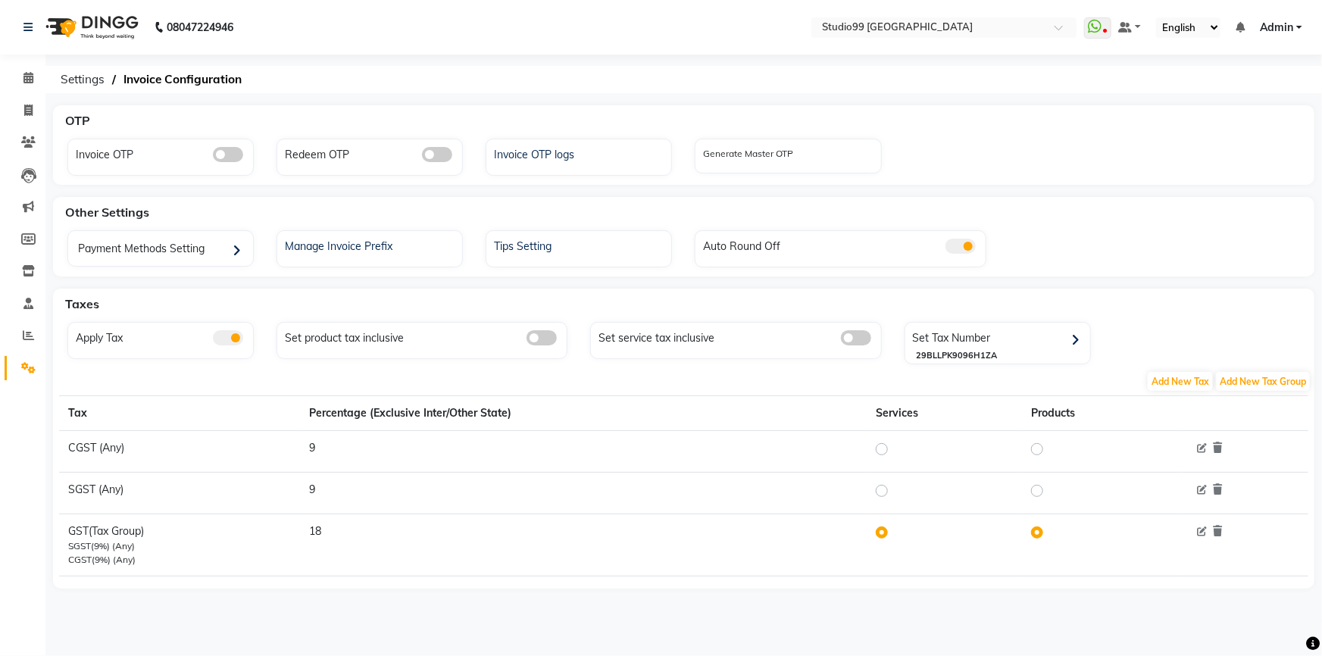
click at [30, 363] on icon at bounding box center [28, 367] width 14 height 11
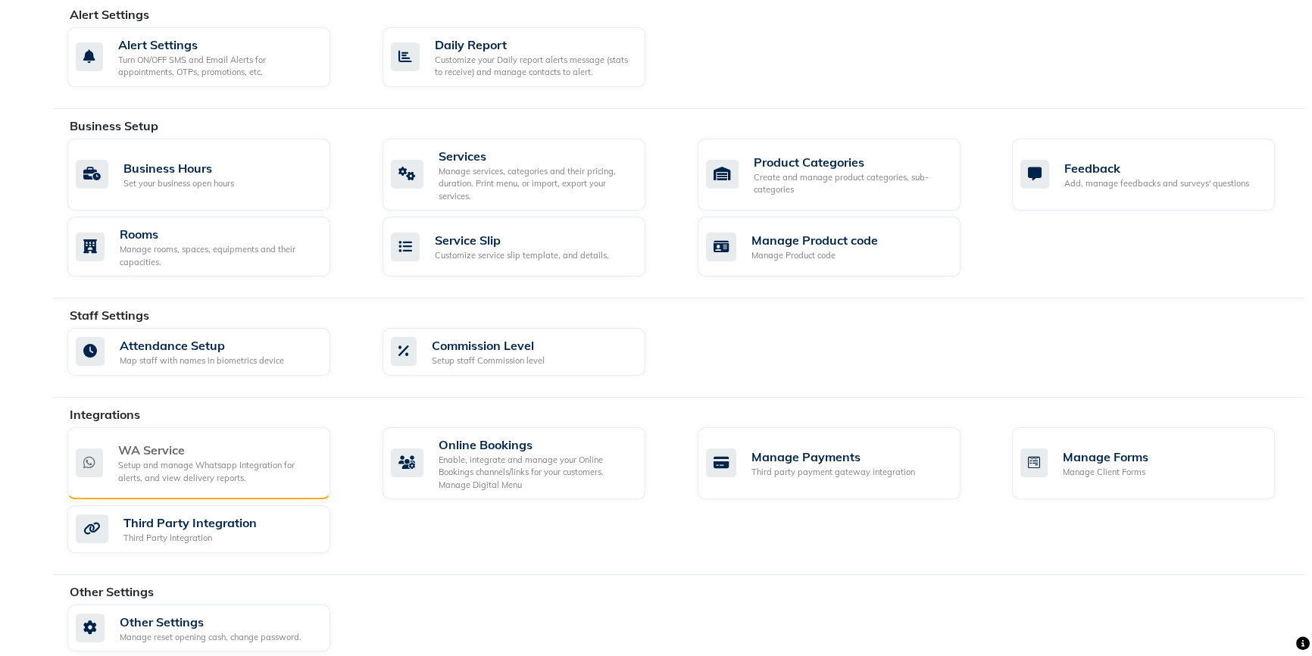
scroll to position [453, 0]
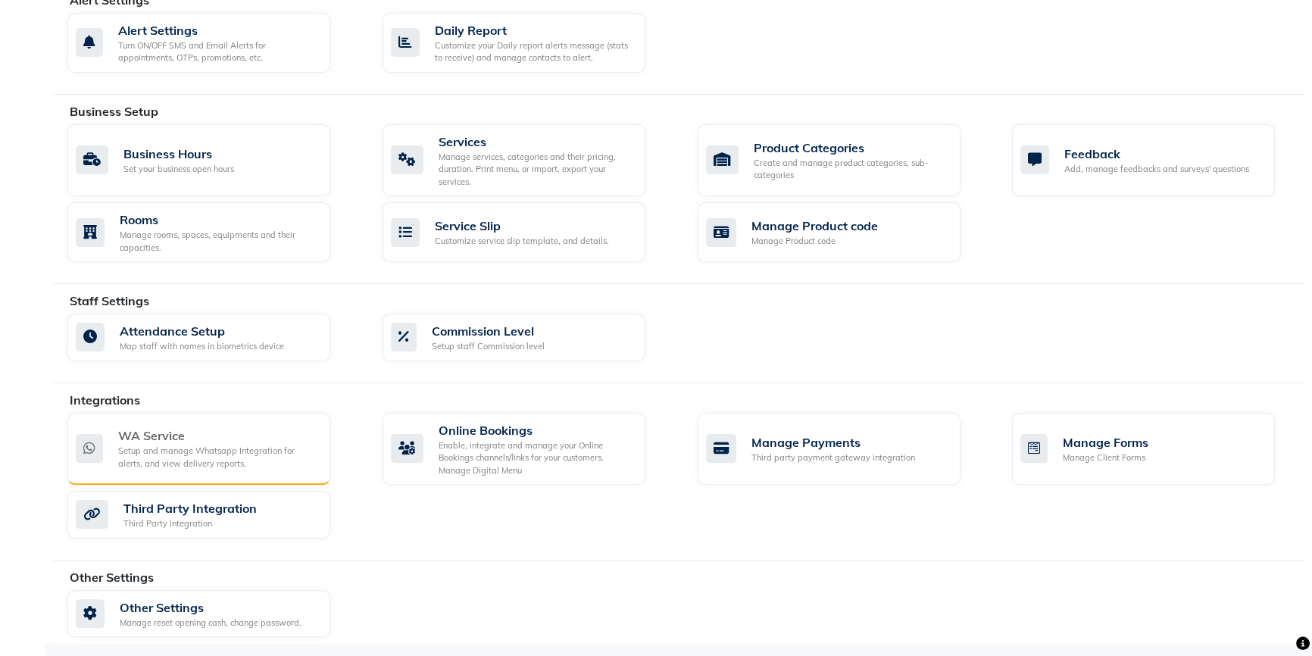
click at [219, 439] on div "WA Service" at bounding box center [218, 435] width 200 height 18
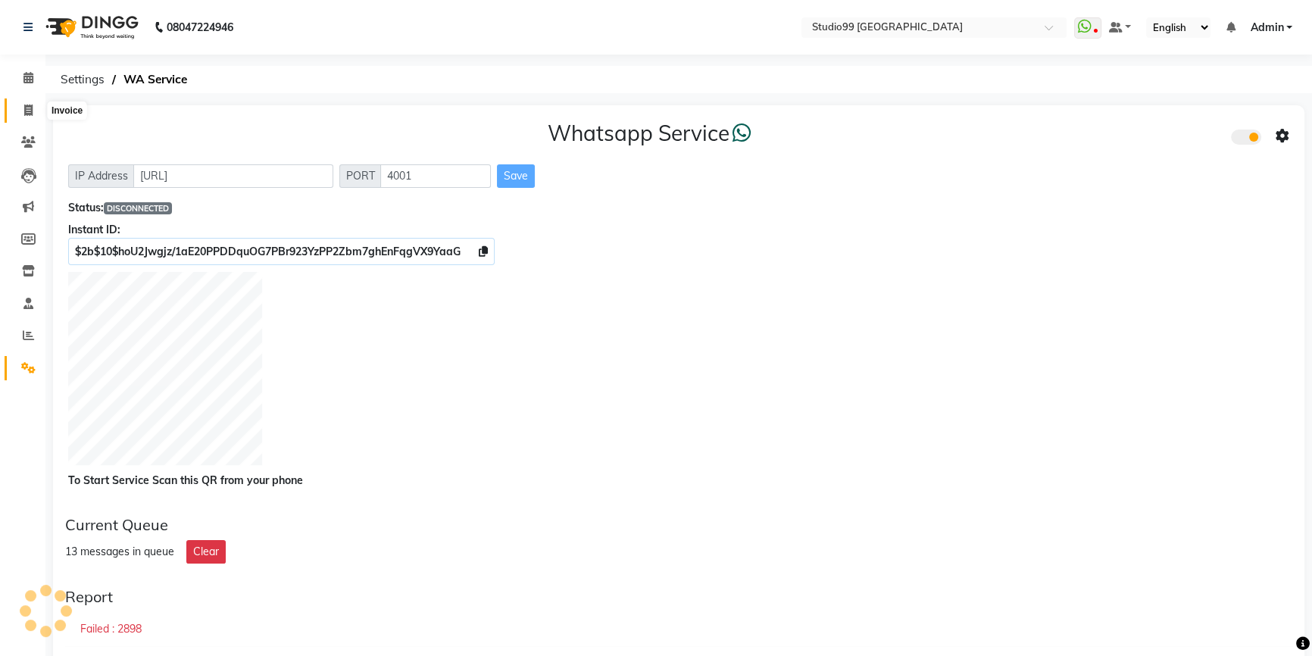
click at [34, 114] on span at bounding box center [28, 110] width 27 height 17
select select "6042"
select select "service"
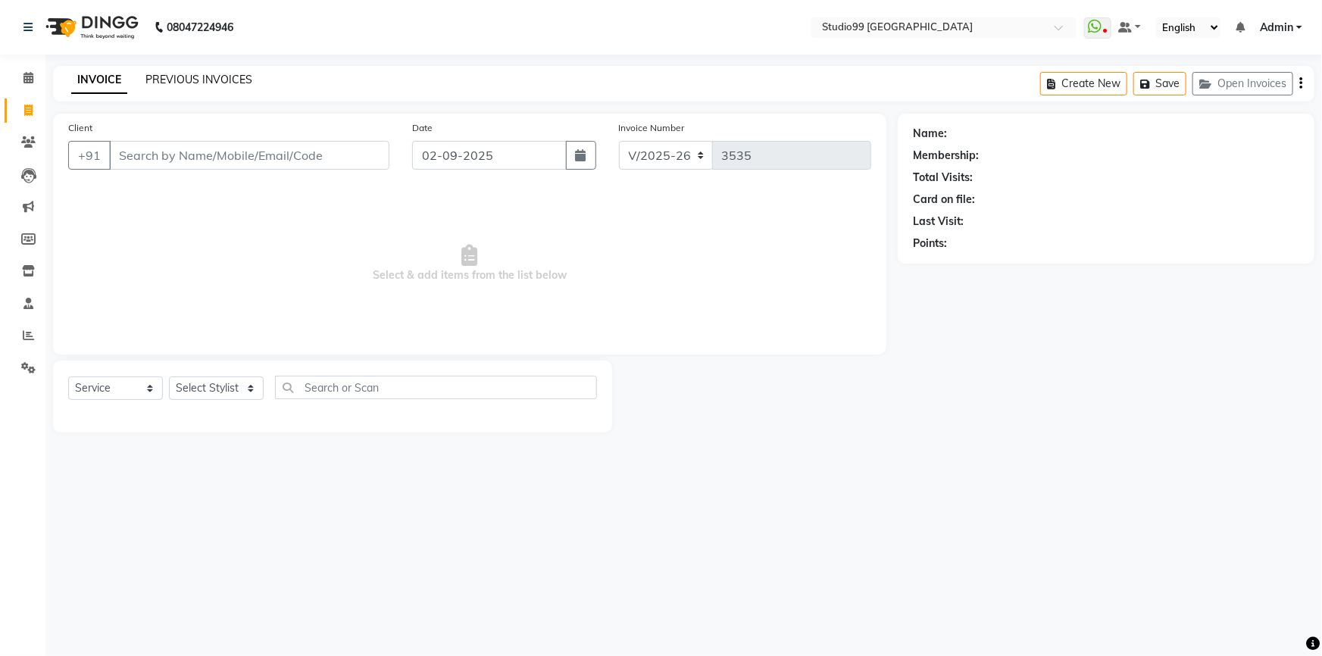
click at [215, 73] on link "PREVIOUS INVOICES" at bounding box center [198, 80] width 107 height 14
